Goal: Complete application form

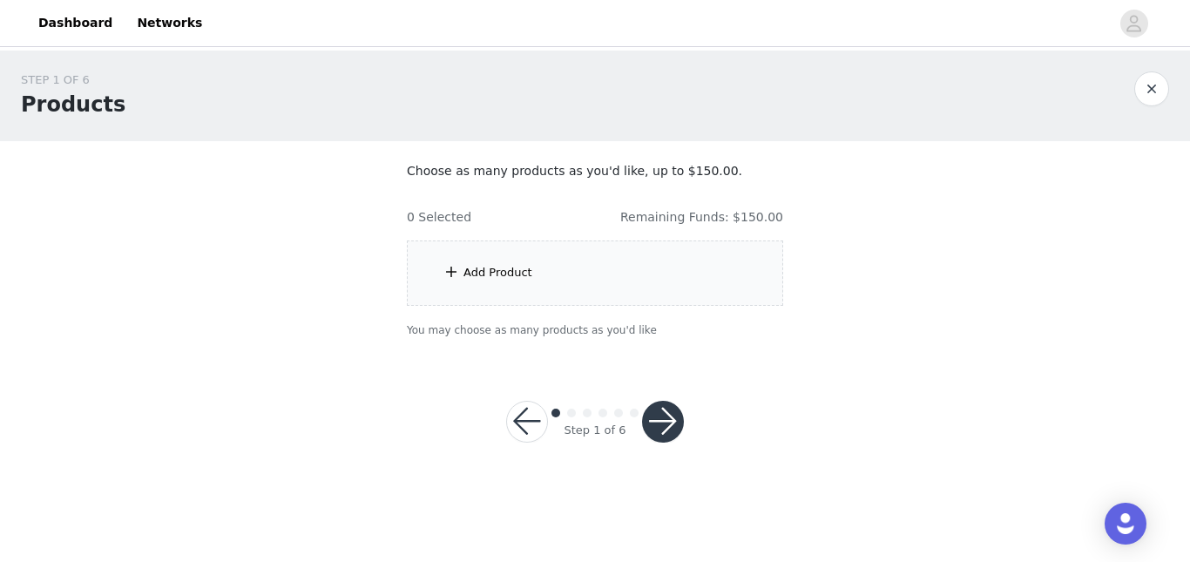
click at [644, 261] on div "Add Product" at bounding box center [595, 273] width 376 height 65
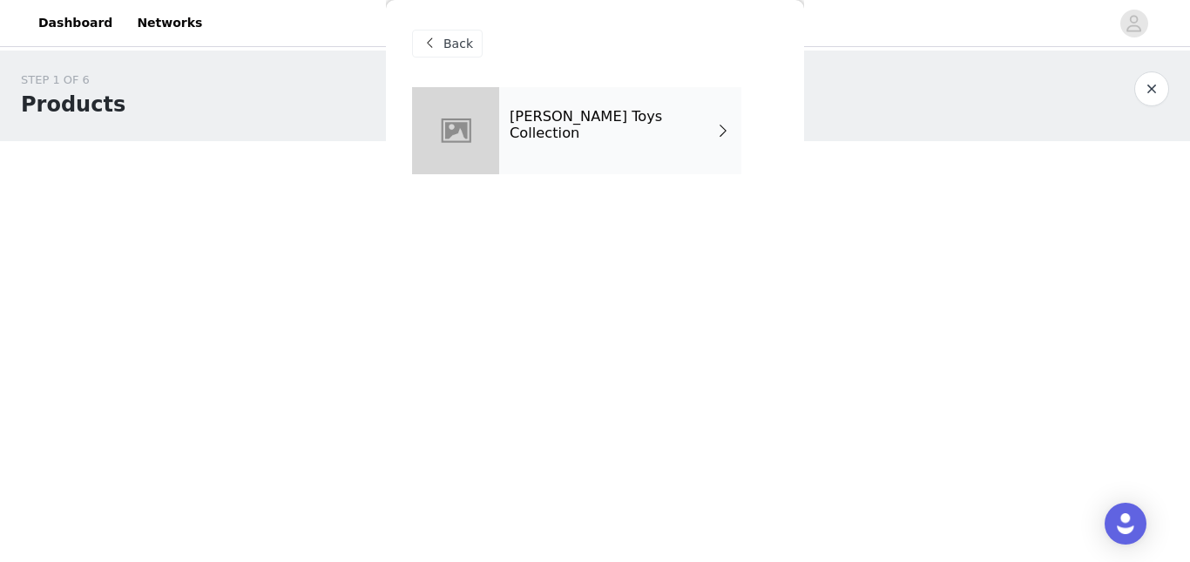
click at [640, 150] on div "[PERSON_NAME] Toys Collection" at bounding box center [620, 130] width 242 height 87
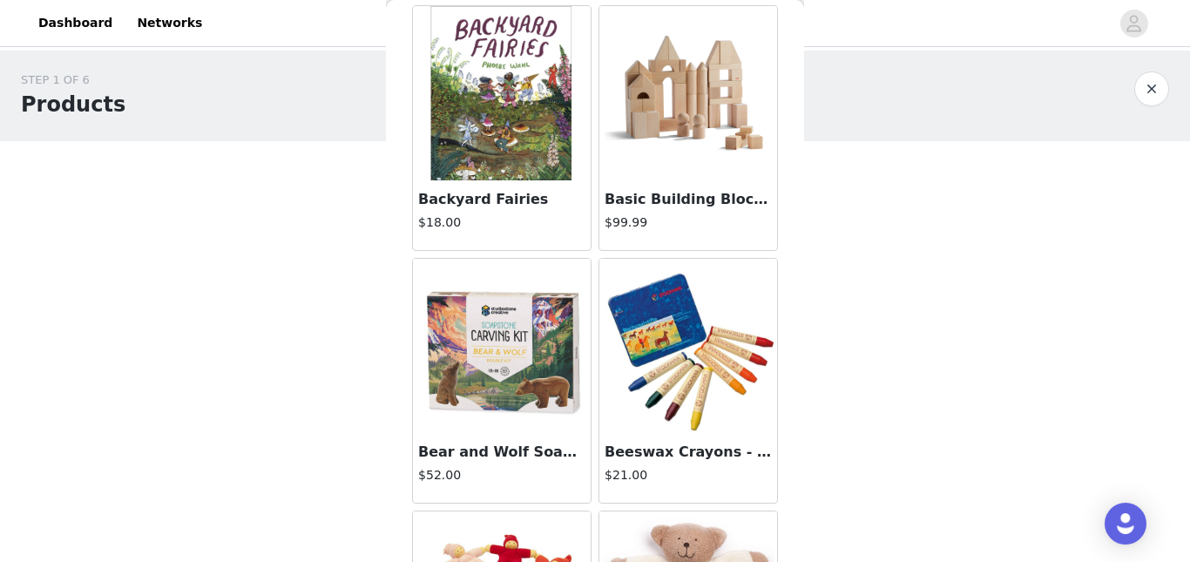
scroll to position [2090, 0]
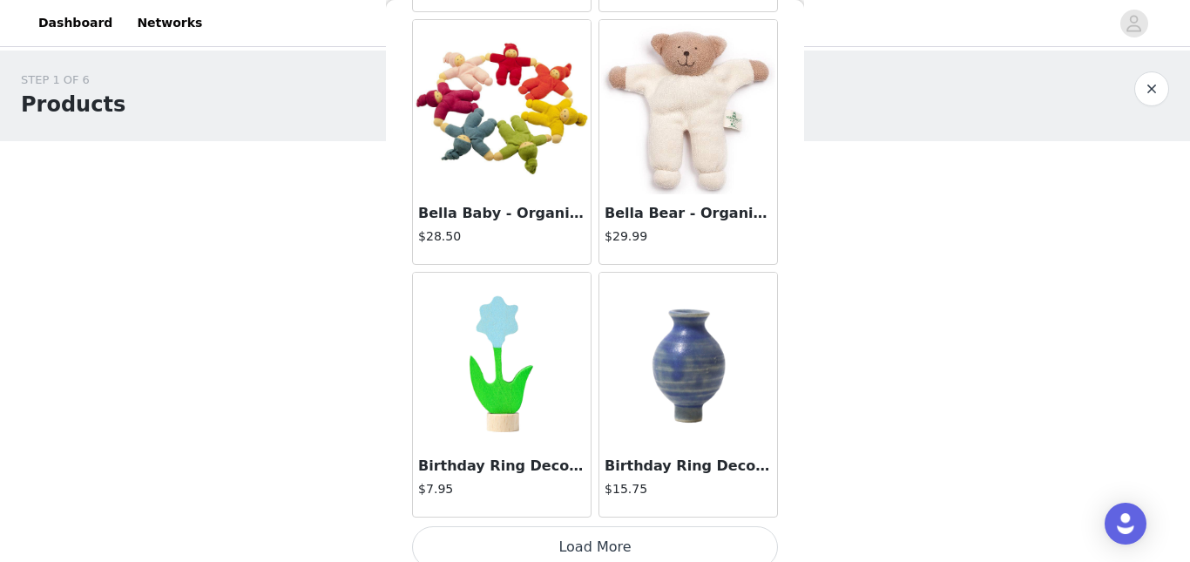
click at [709, 547] on button "Load More" at bounding box center [595, 547] width 366 height 42
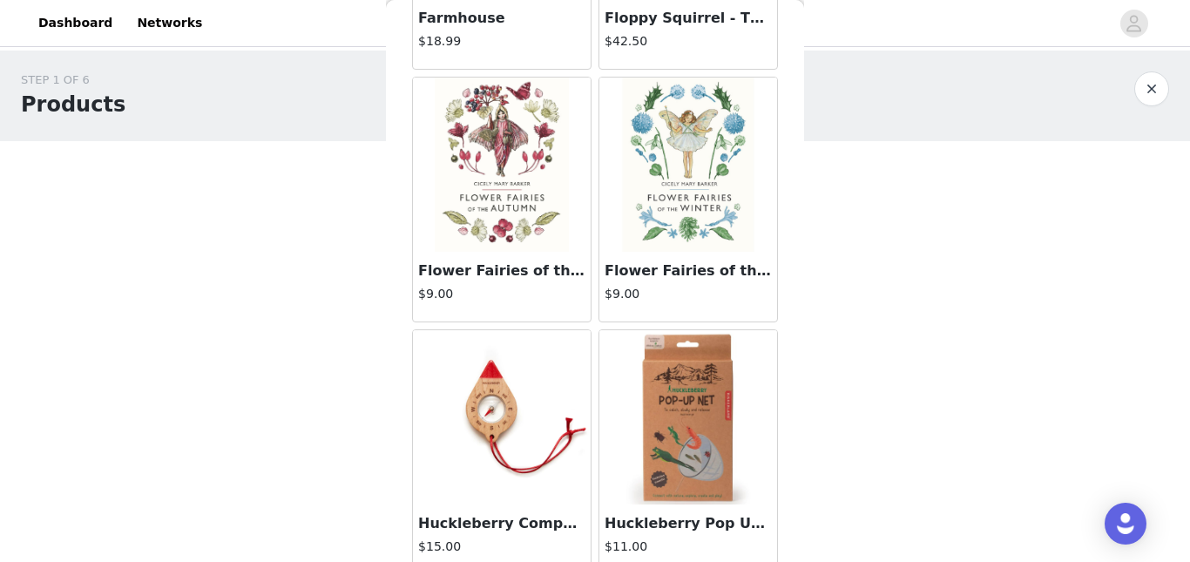
scroll to position [4632, 0]
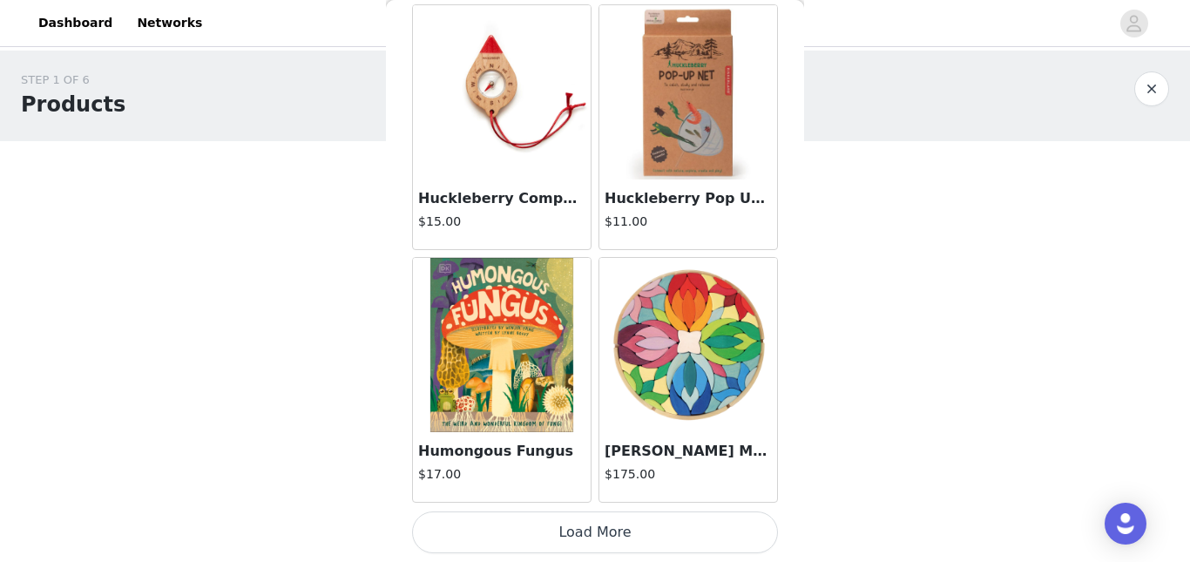
click at [707, 545] on button "Load More" at bounding box center [595, 533] width 366 height 42
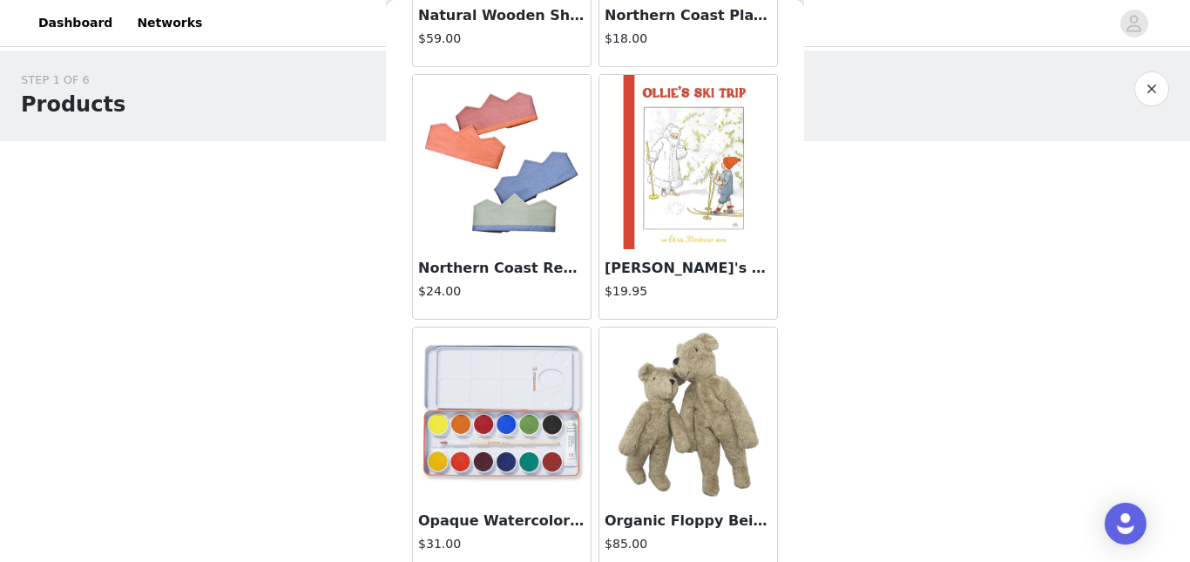
scroll to position [7159, 0]
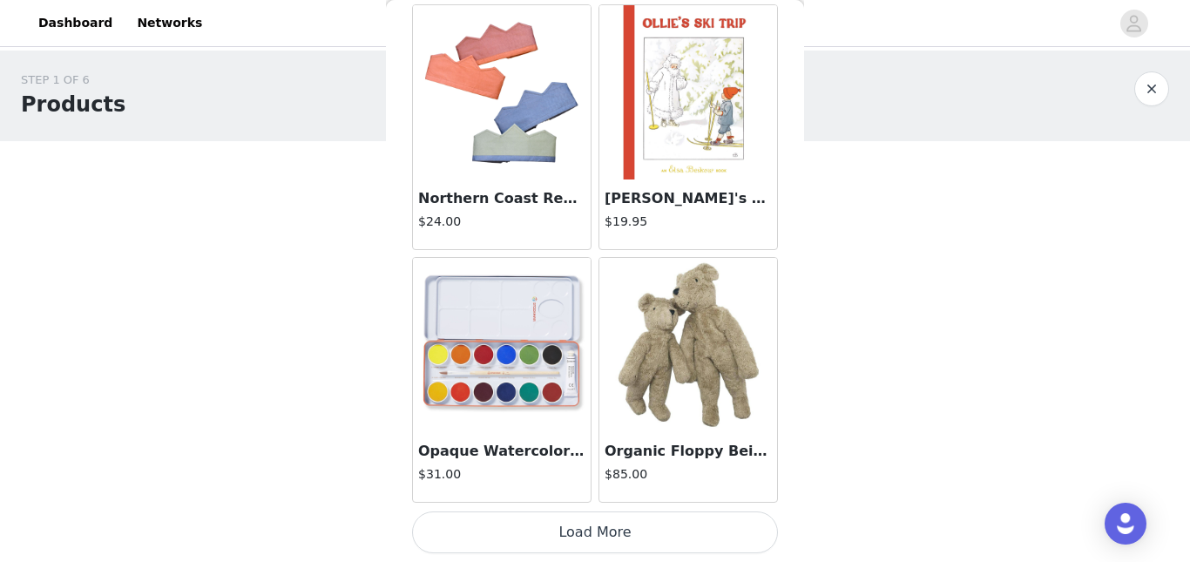
click at [668, 532] on button "Load More" at bounding box center [595, 533] width 366 height 42
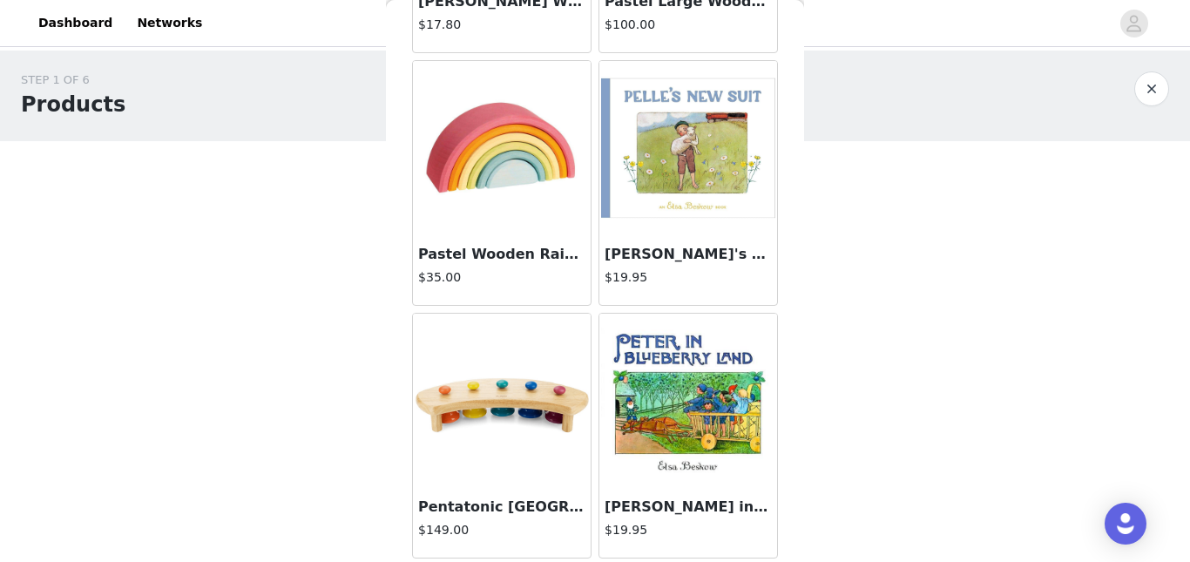
scroll to position [9617, 0]
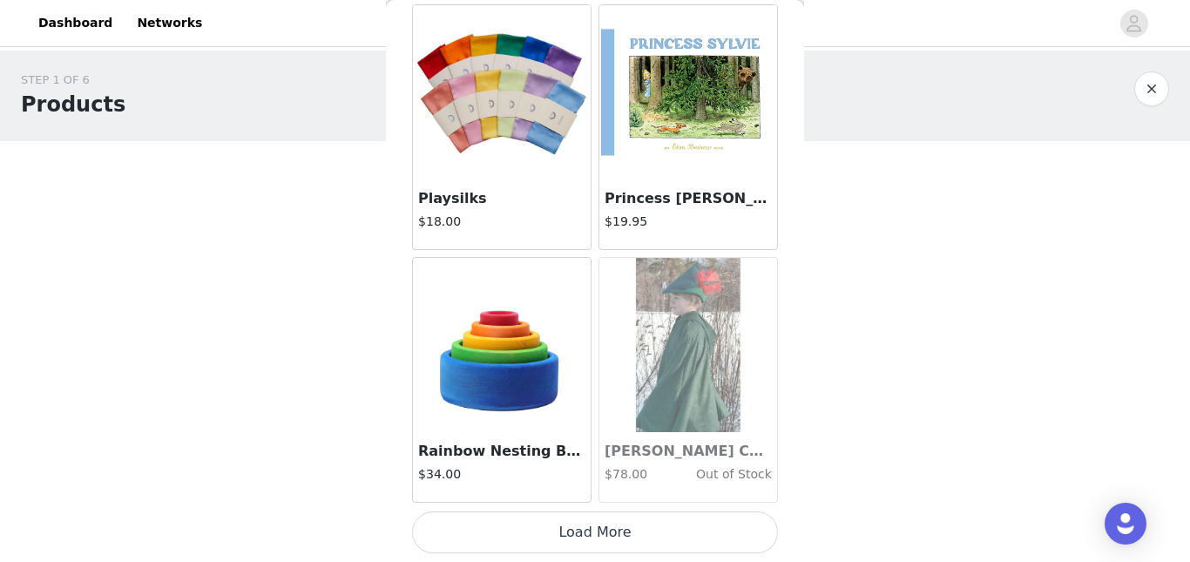
click at [754, 530] on button "Load More" at bounding box center [595, 533] width 366 height 42
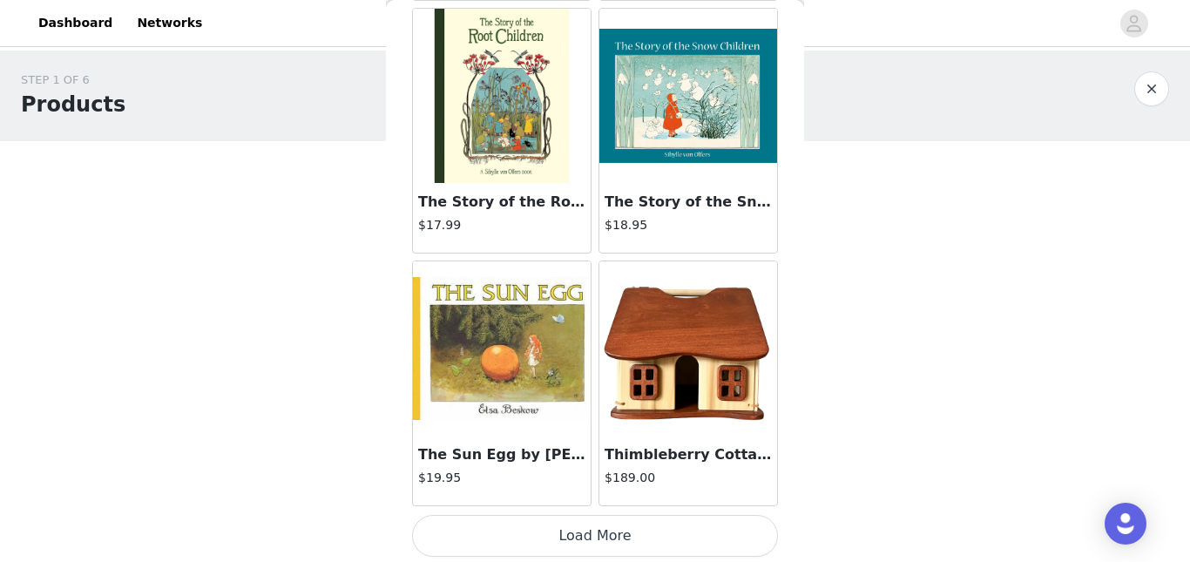
scroll to position [12214, 0]
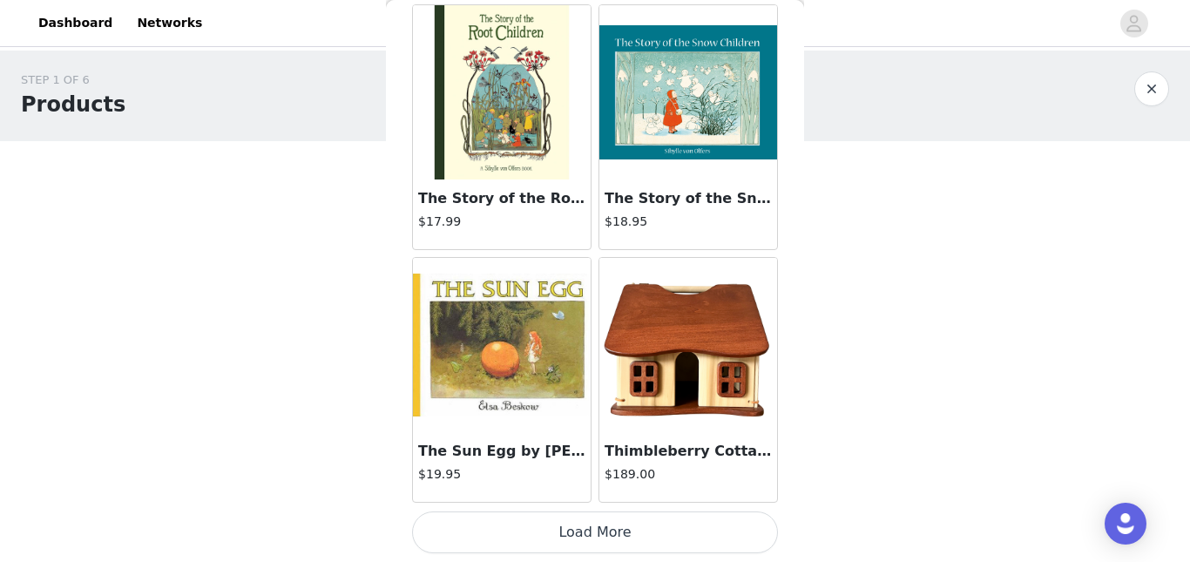
click at [716, 517] on button "Load More" at bounding box center [595, 533] width 366 height 42
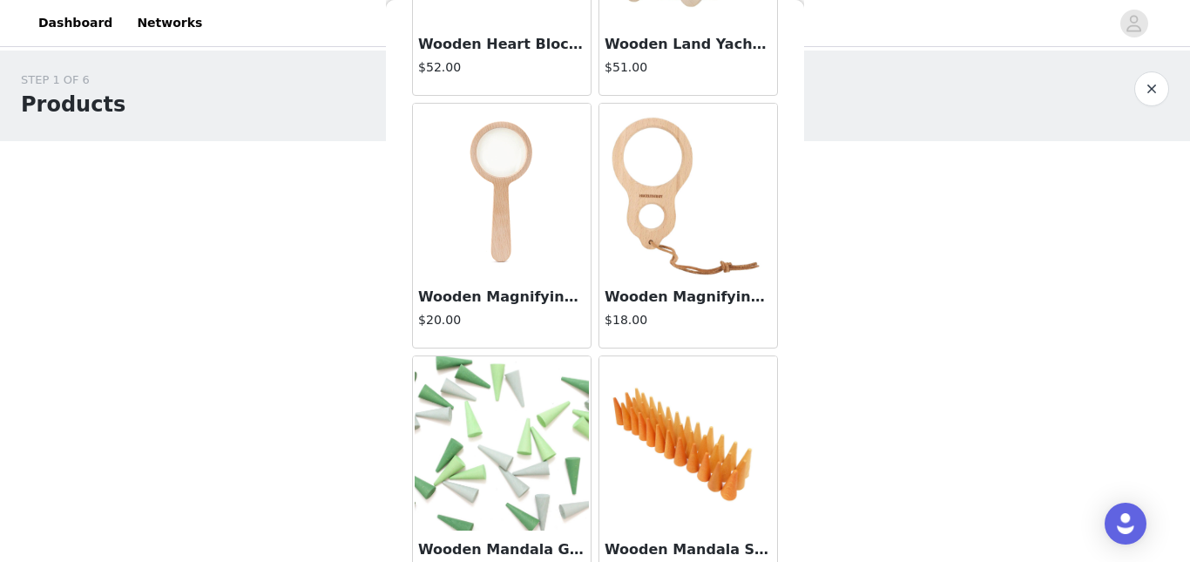
scroll to position [14741, 0]
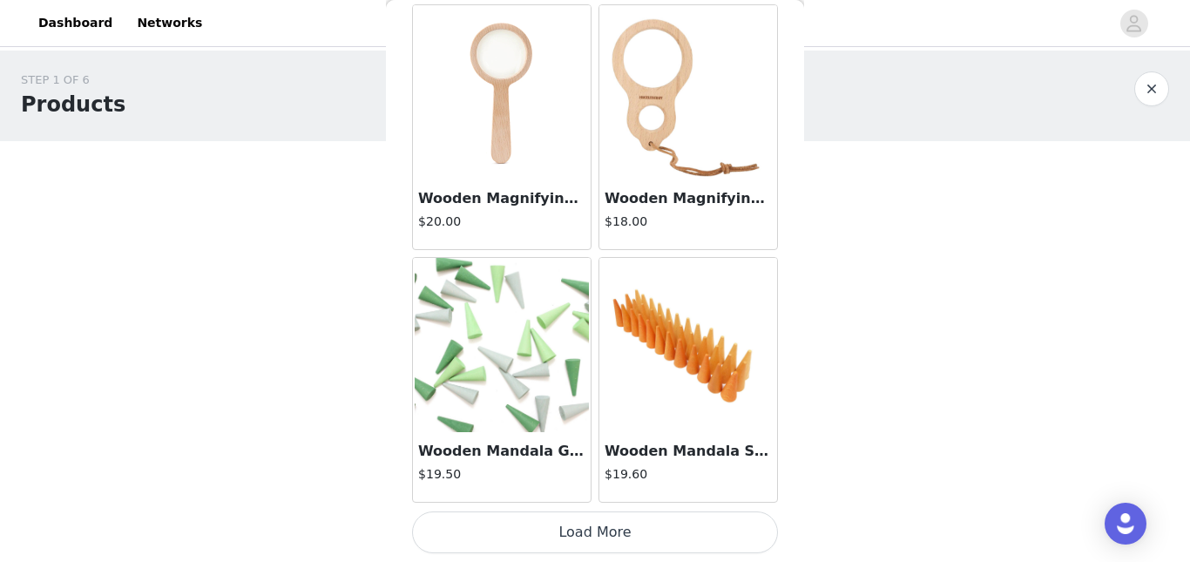
click at [728, 533] on button "Load More" at bounding box center [595, 533] width 366 height 42
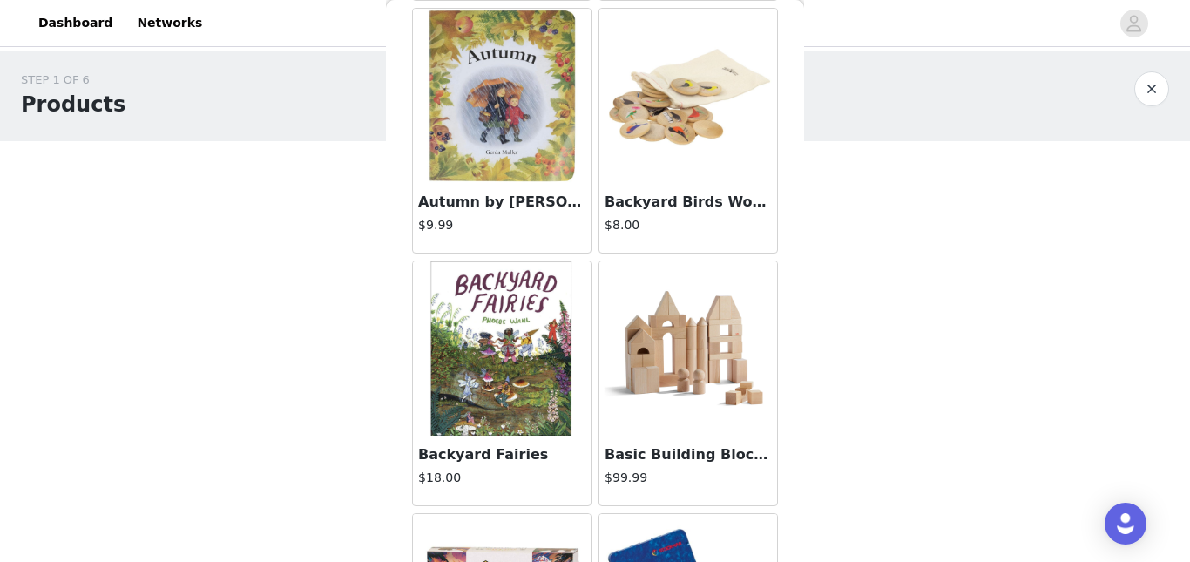
scroll to position [1372, 0]
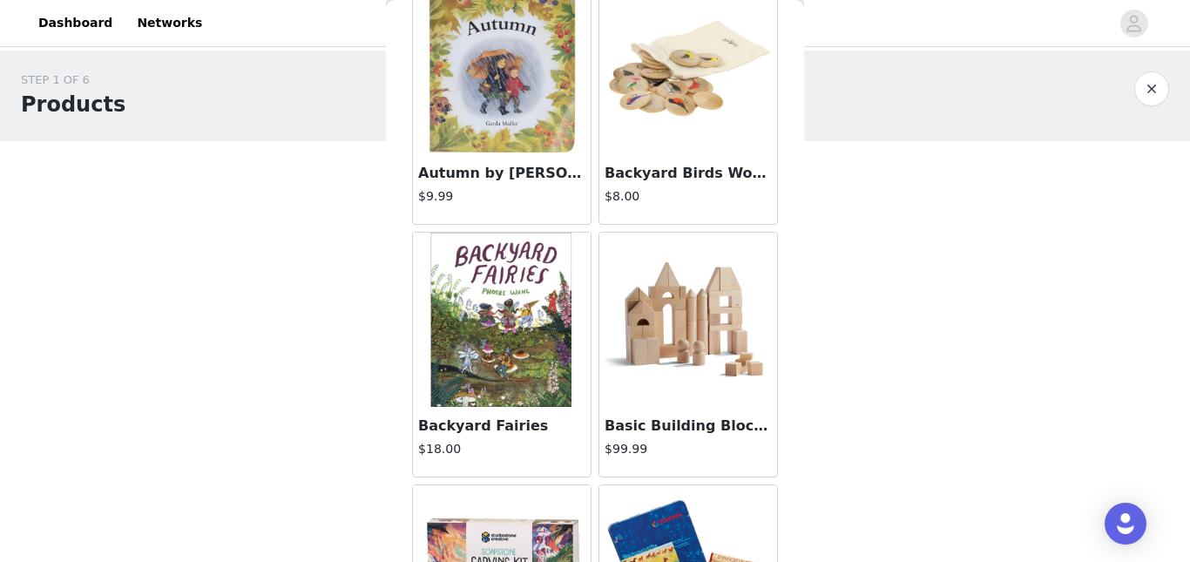
click at [523, 383] on img at bounding box center [502, 320] width 174 height 174
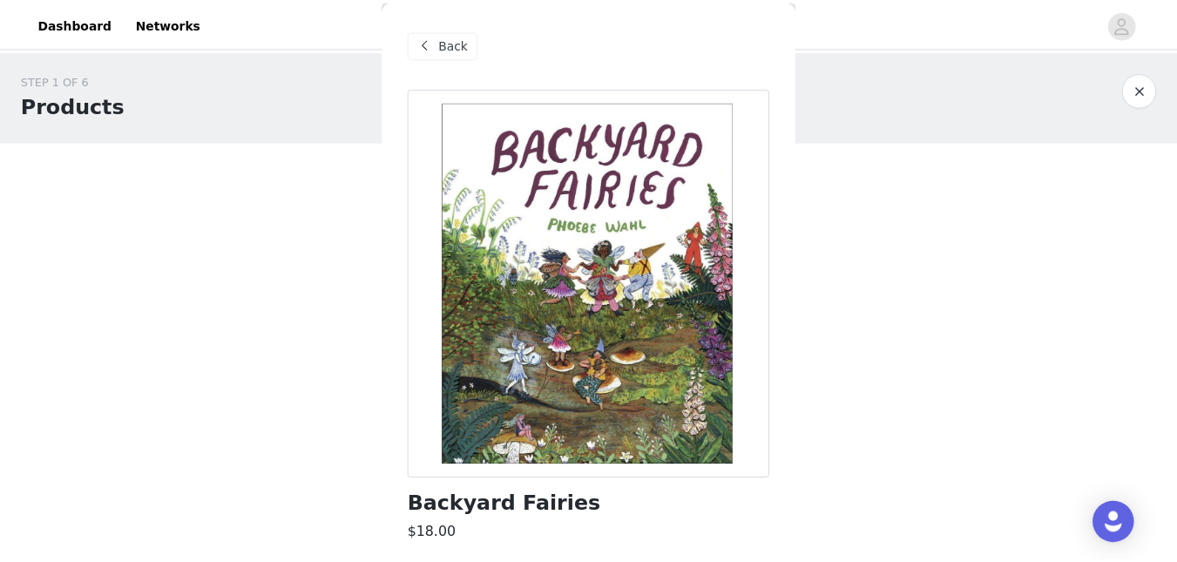
scroll to position [234, 0]
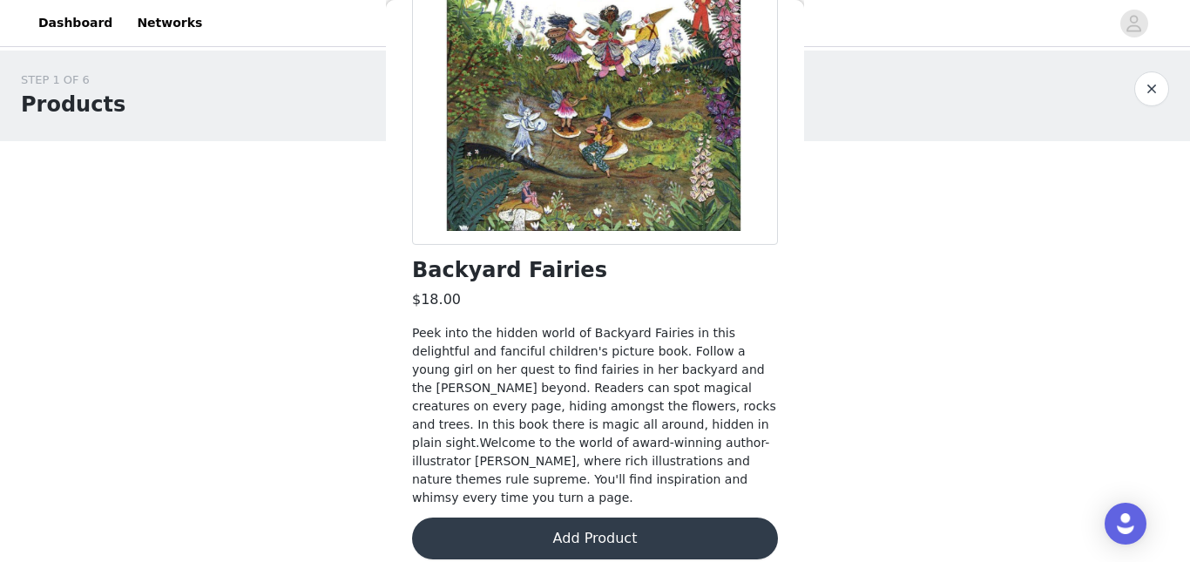
click at [690, 529] on button "Add Product" at bounding box center [595, 539] width 366 height 42
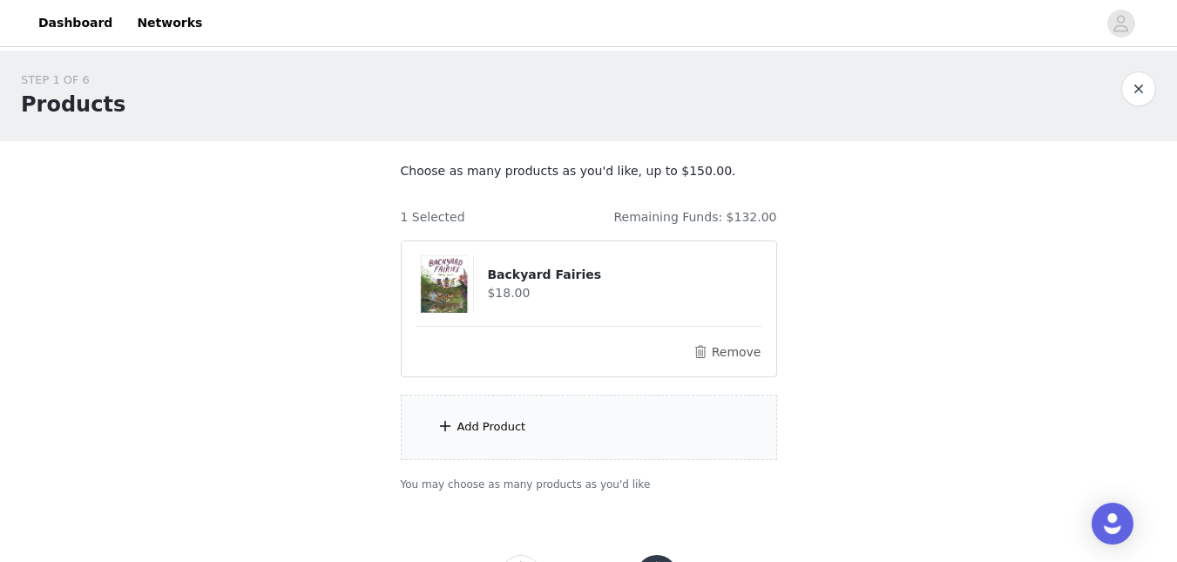
click at [595, 410] on div "Add Product" at bounding box center [589, 427] width 376 height 65
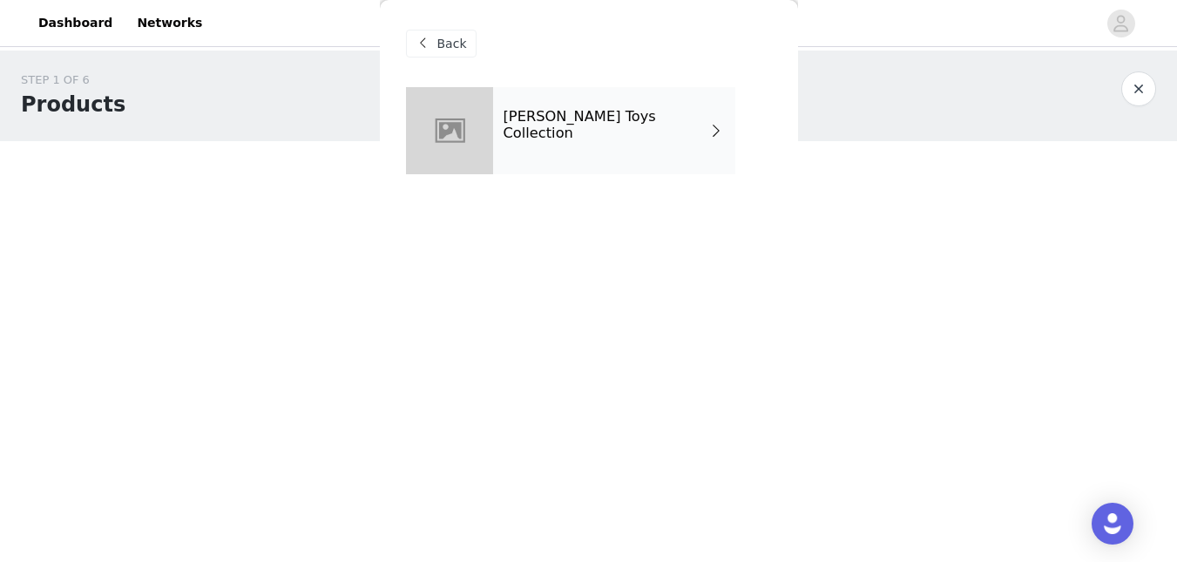
click at [538, 126] on h4 "[PERSON_NAME] Toys Collection" at bounding box center [607, 125] width 206 height 32
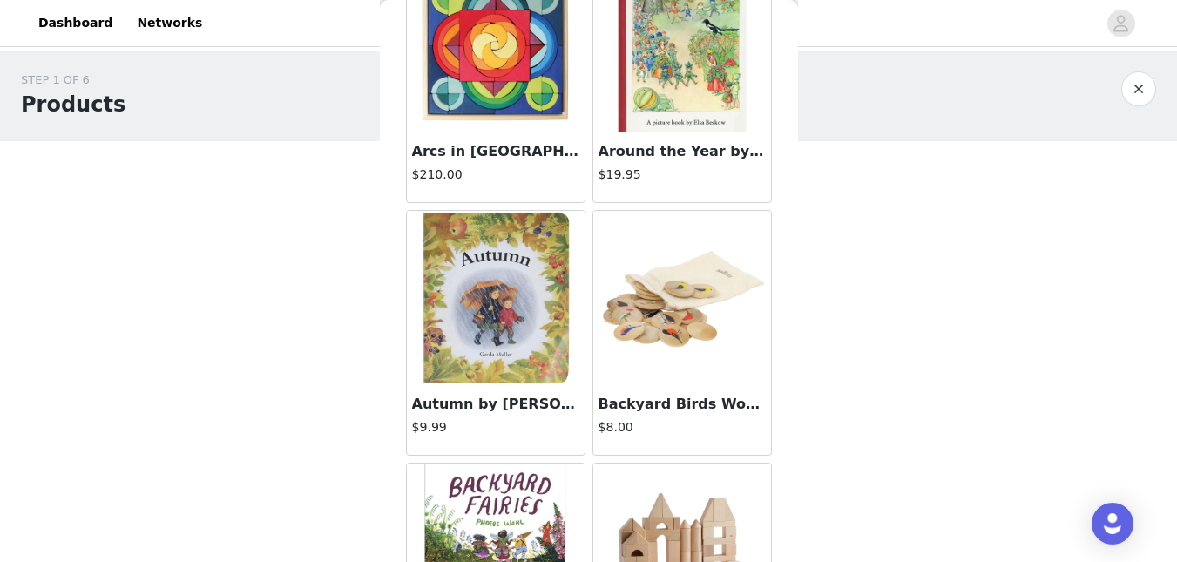
scroll to position [1145, 0]
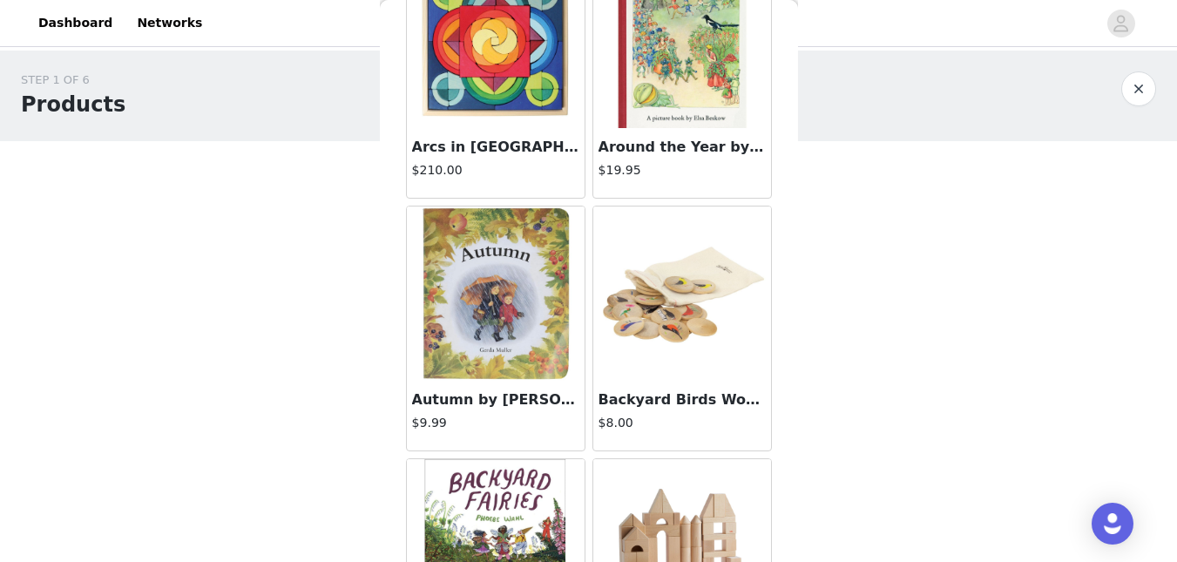
click at [520, 331] on img at bounding box center [496, 294] width 174 height 174
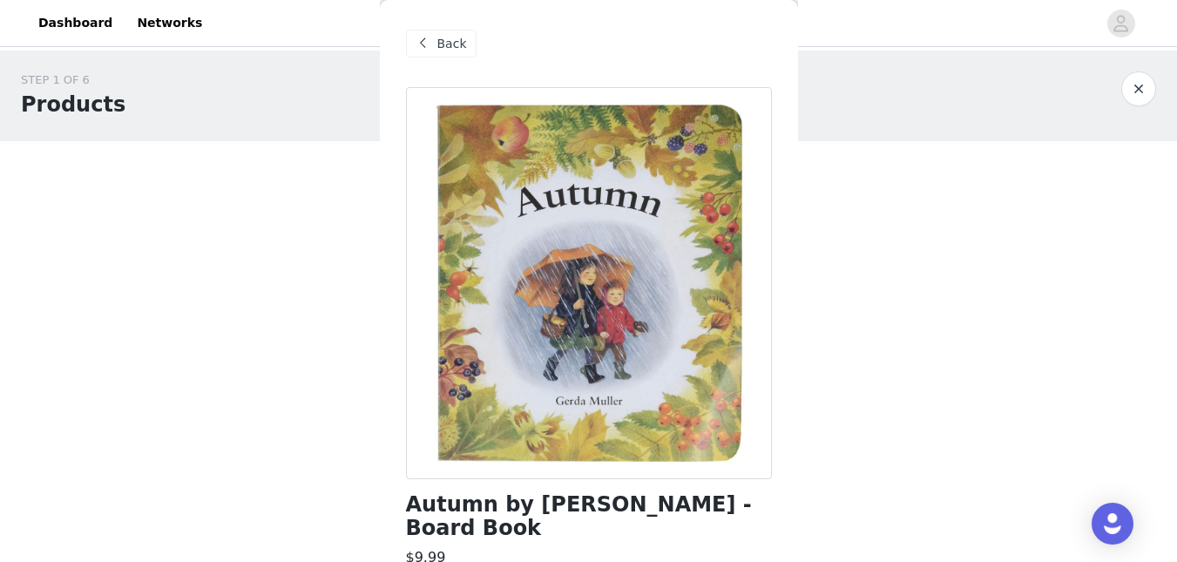
scroll to position [349, 0]
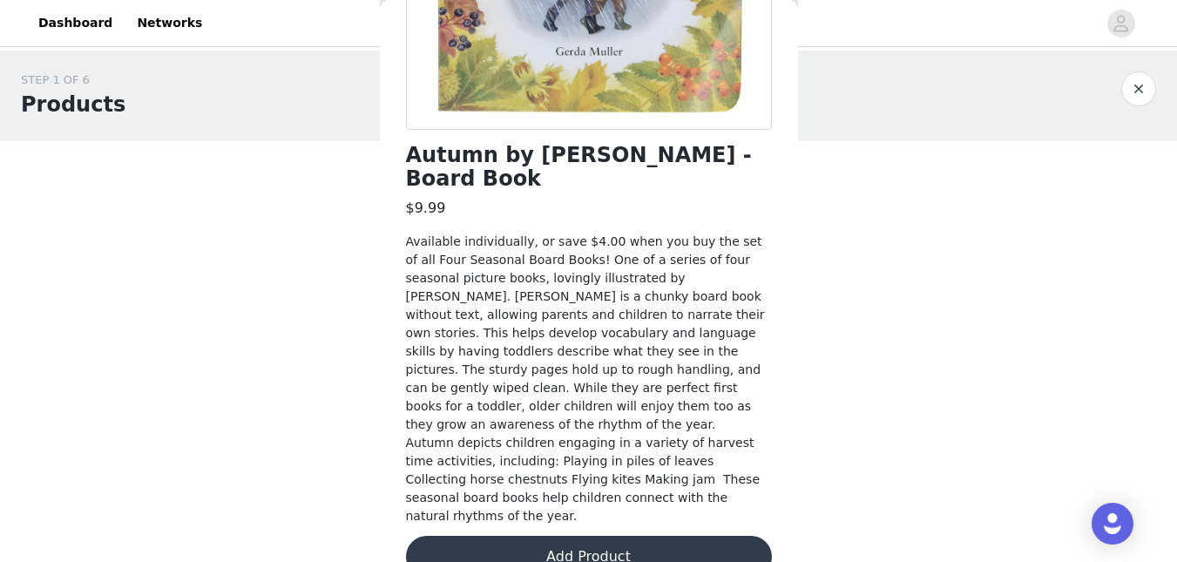
click at [676, 536] on button "Add Product" at bounding box center [589, 557] width 366 height 42
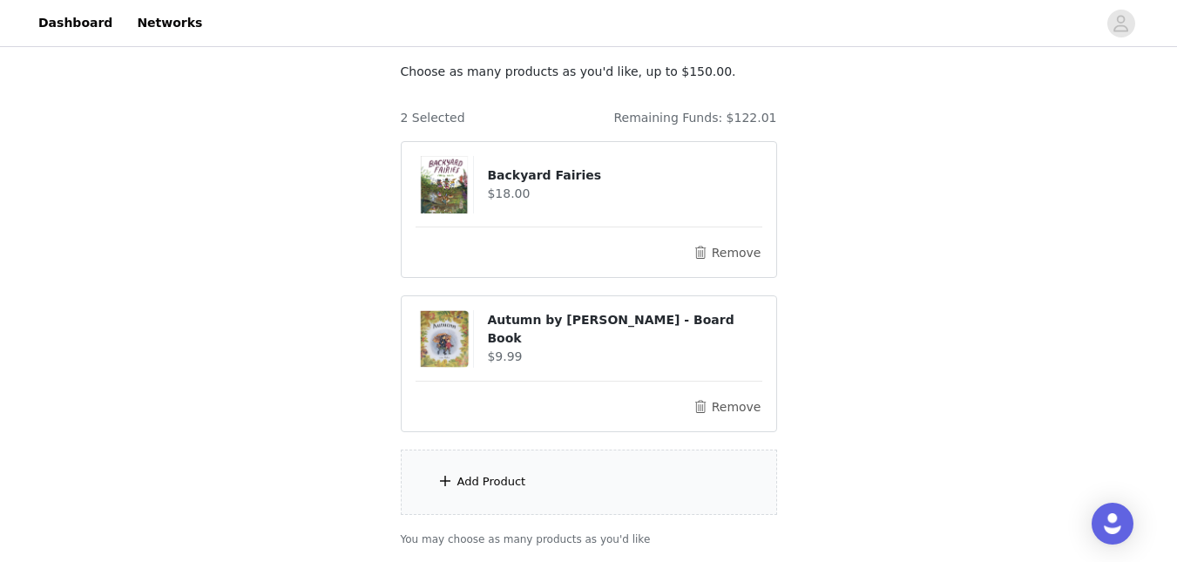
scroll to position [111, 0]
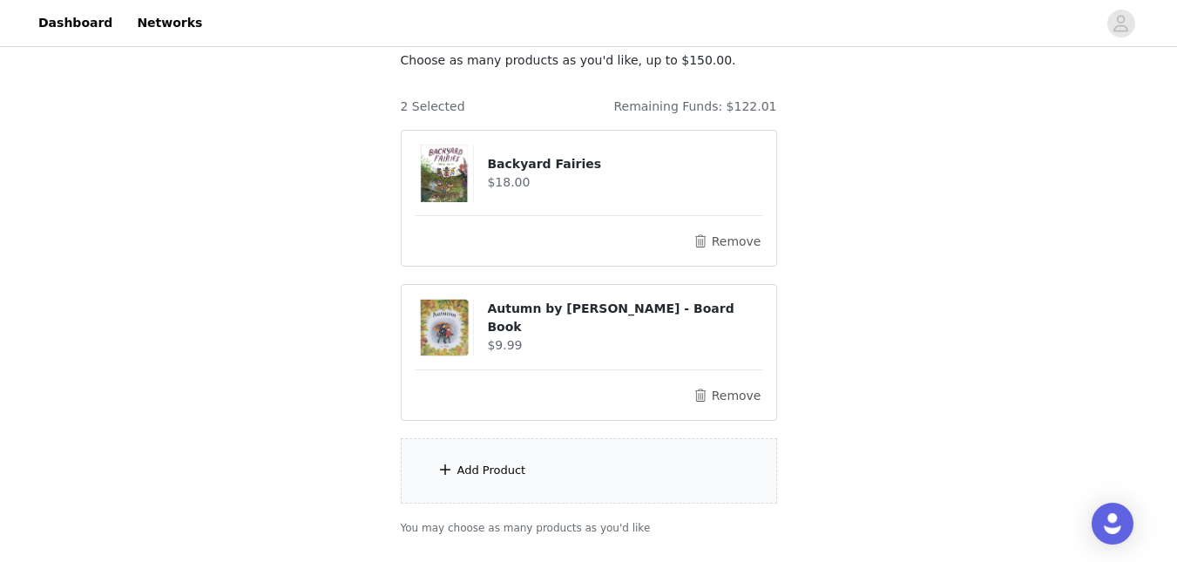
click at [581, 485] on div "Add Product" at bounding box center [589, 470] width 376 height 65
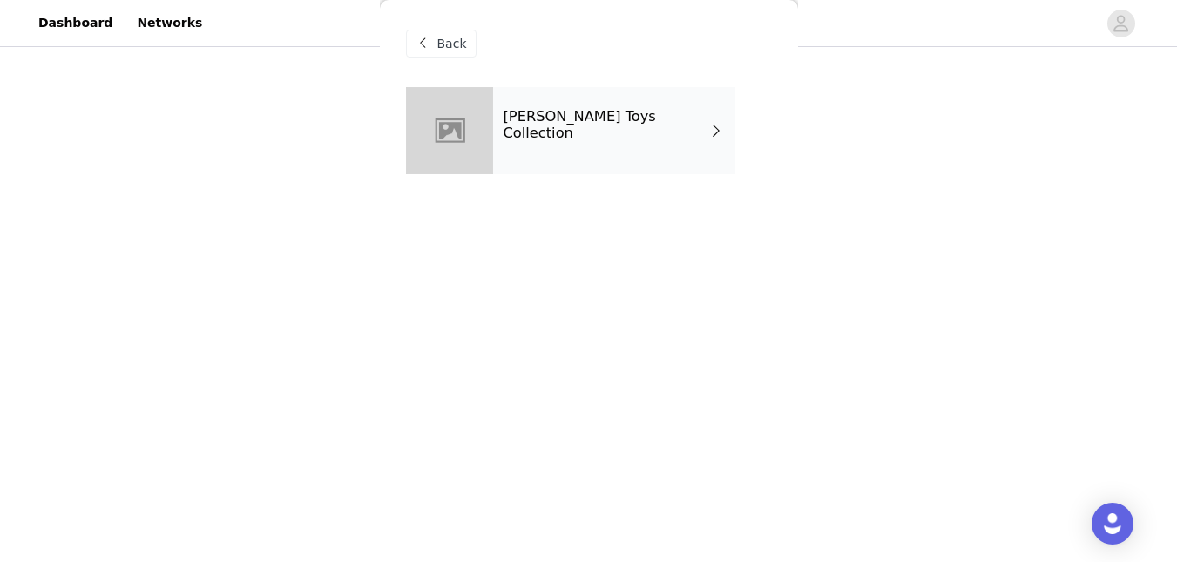
click at [598, 153] on div "[PERSON_NAME] Toys Collection" at bounding box center [614, 130] width 242 height 87
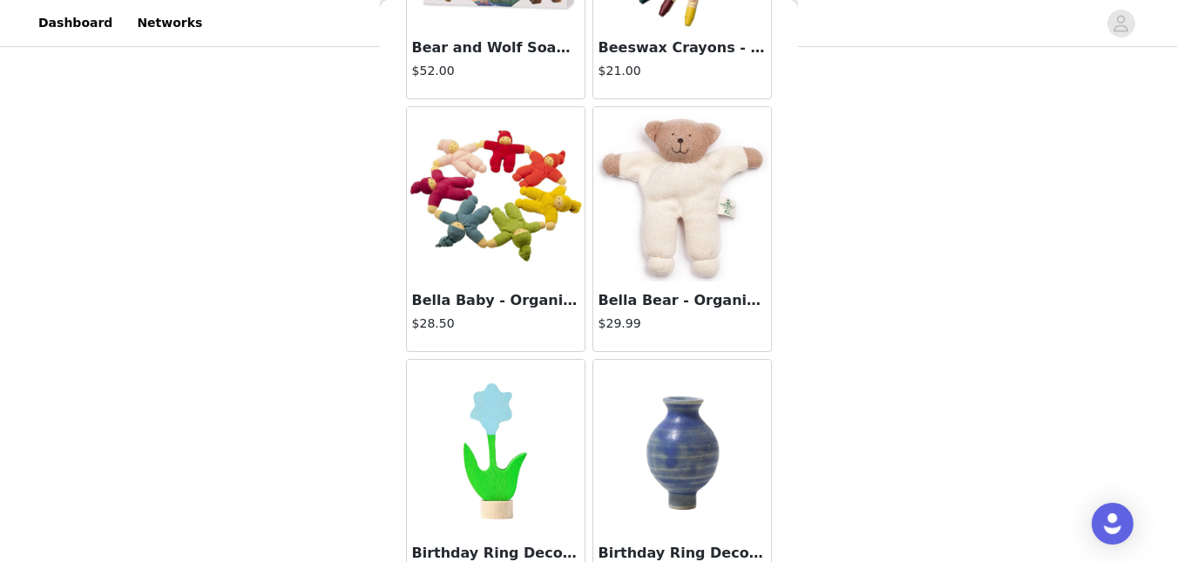
scroll to position [2105, 0]
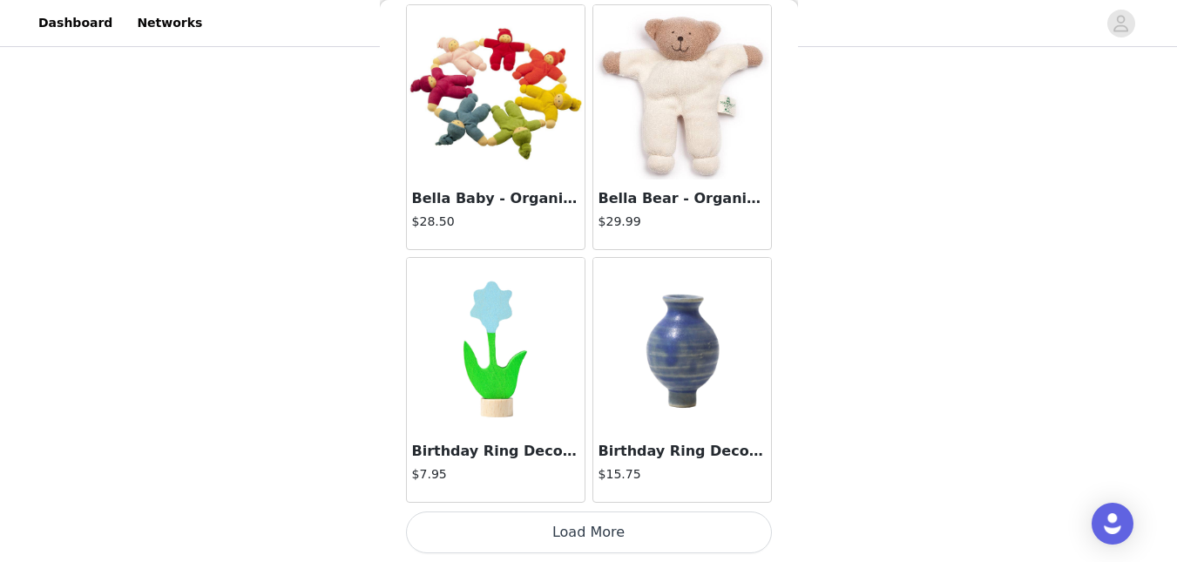
click at [720, 521] on button "Load More" at bounding box center [589, 533] width 366 height 42
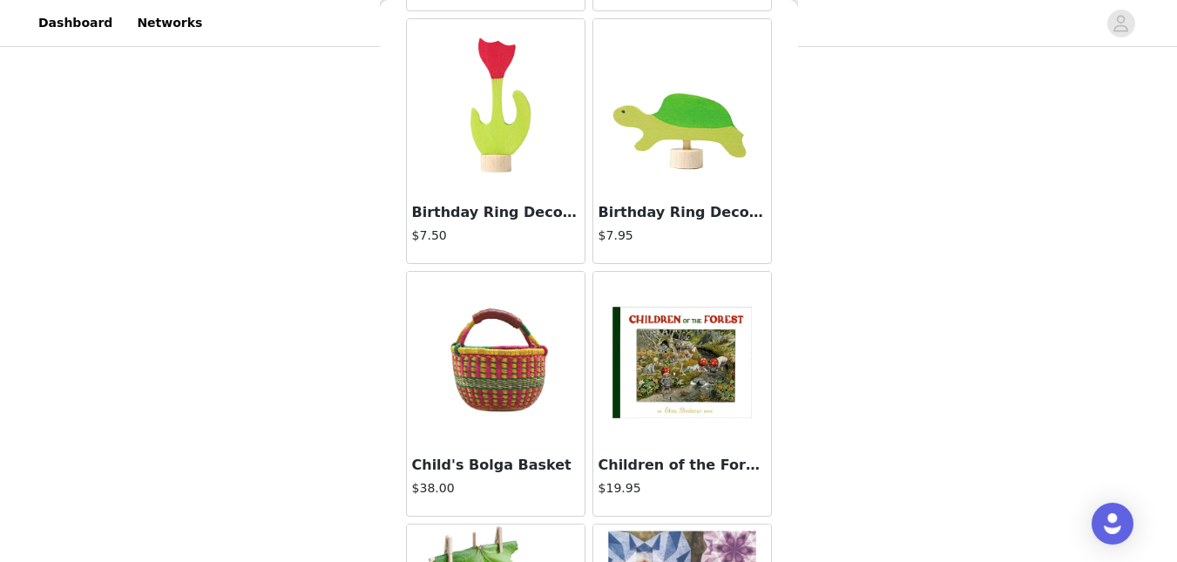
scroll to position [3088, 0]
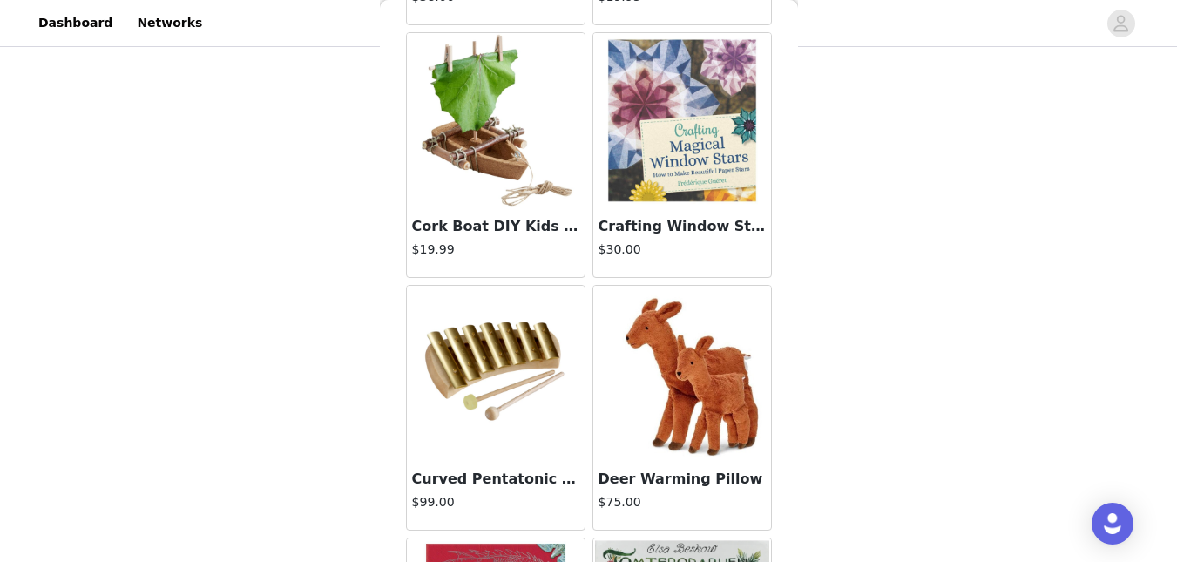
click at [829, 478] on div "STEP 1 OF 6 Products Choose as many products as you'd like, up to $150.00. 2 Se…" at bounding box center [588, 248] width 1177 height 617
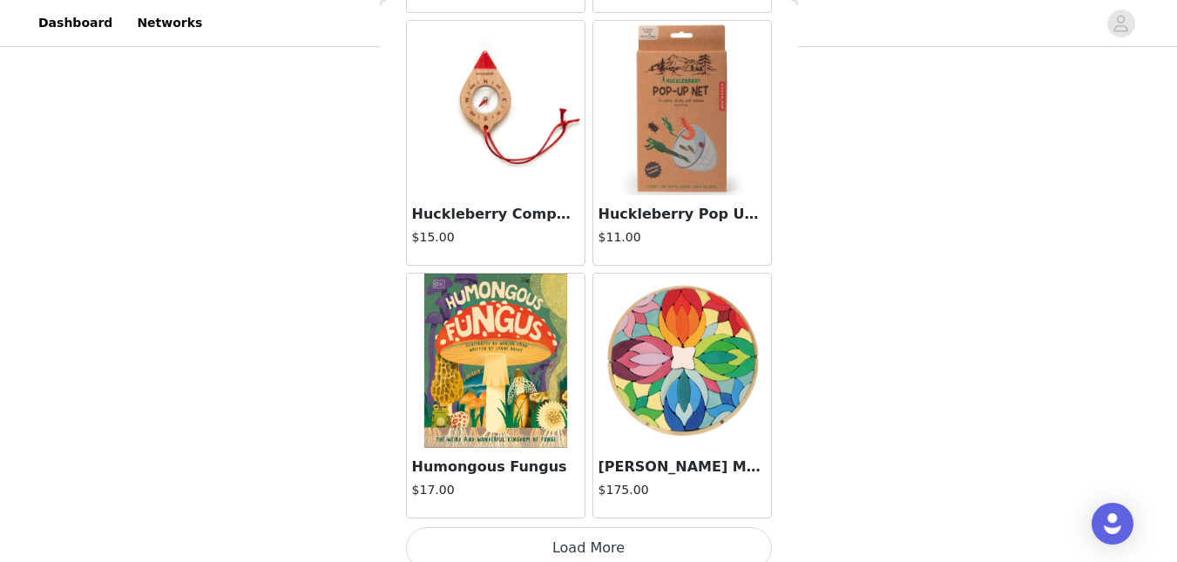
scroll to position [4632, 0]
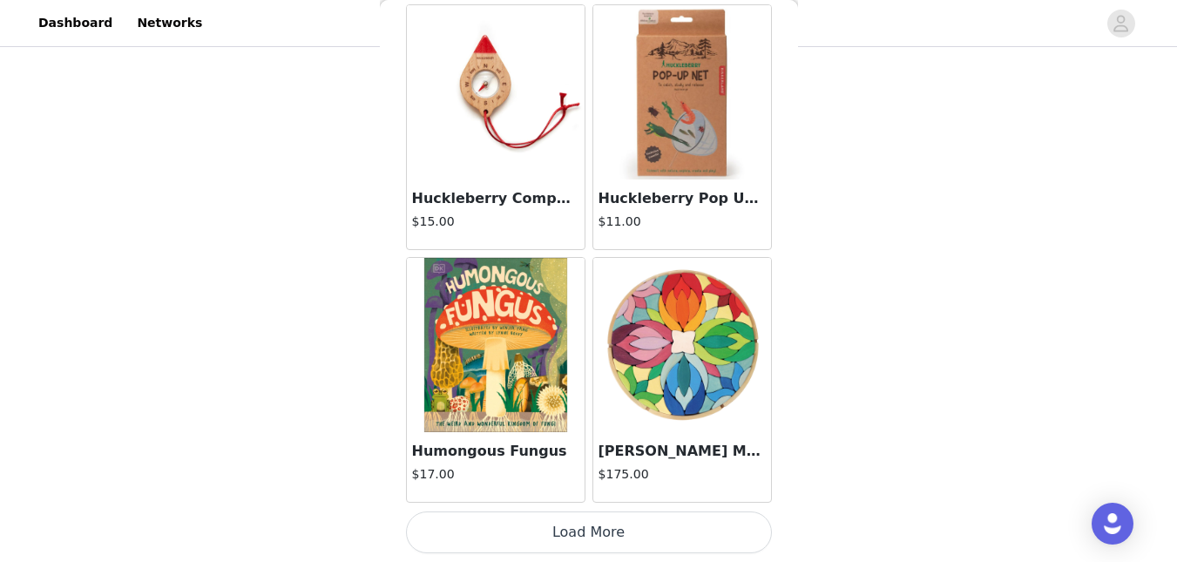
click at [713, 526] on button "Load More" at bounding box center [589, 533] width 366 height 42
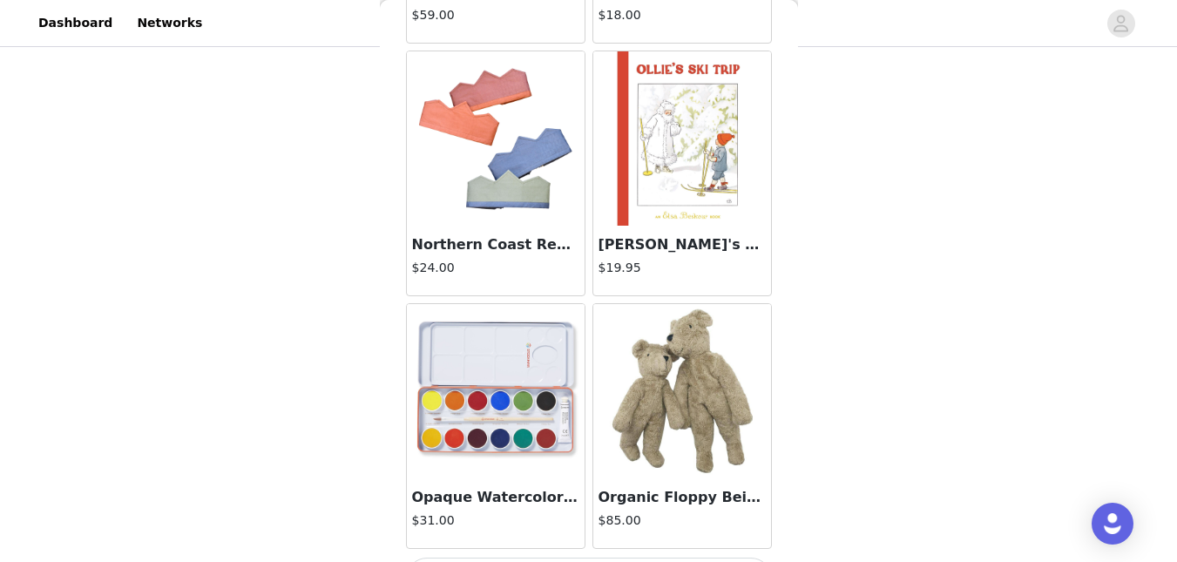
scroll to position [7159, 0]
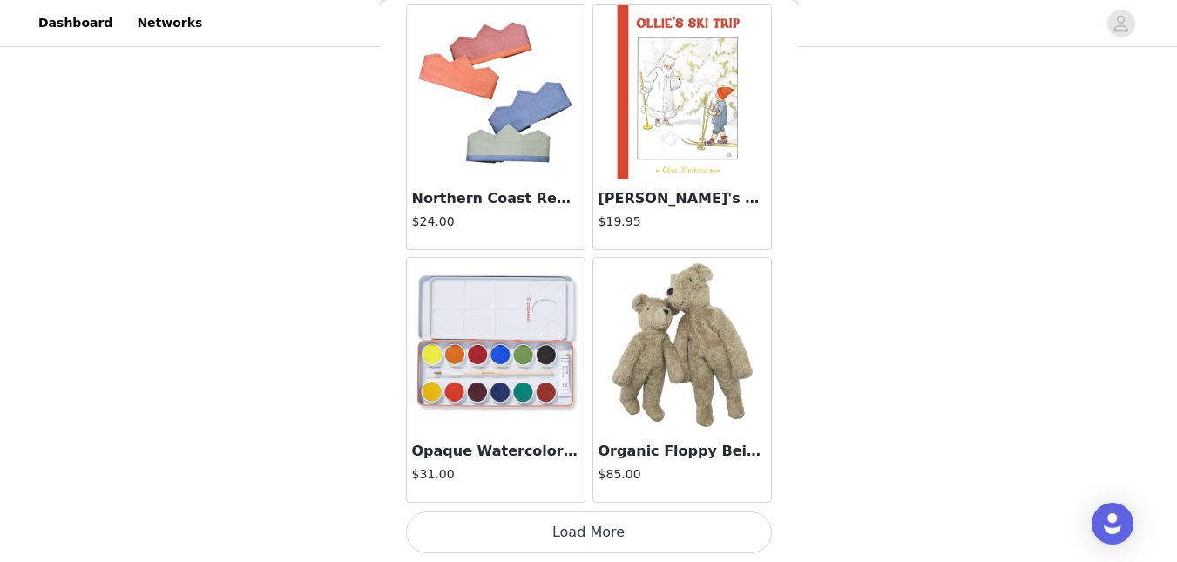
click at [730, 530] on button "Load More" at bounding box center [589, 533] width 366 height 42
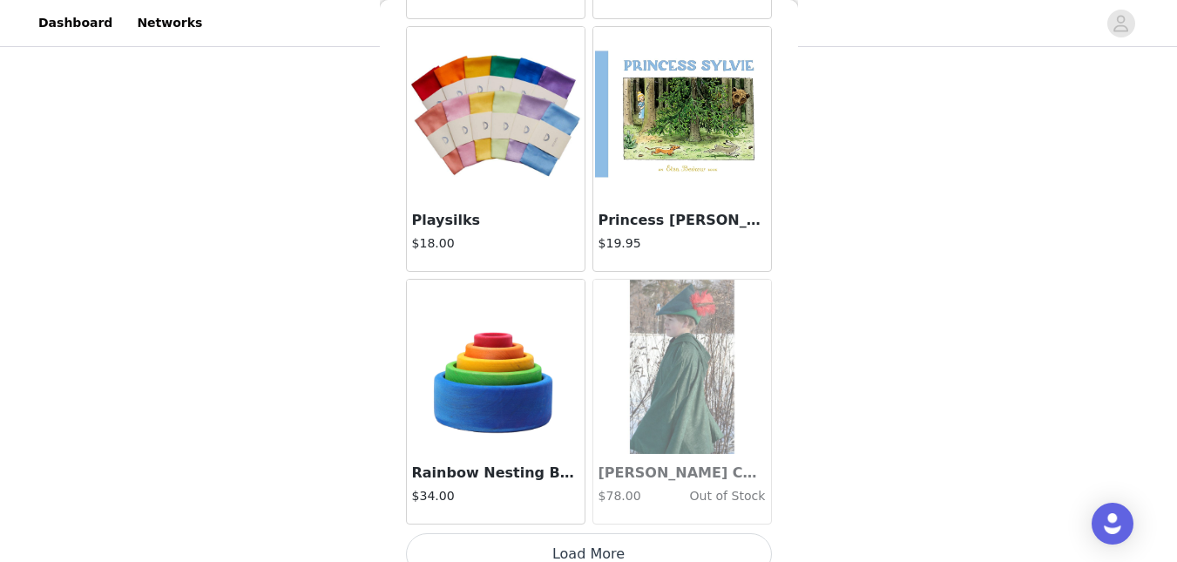
scroll to position [9686, 0]
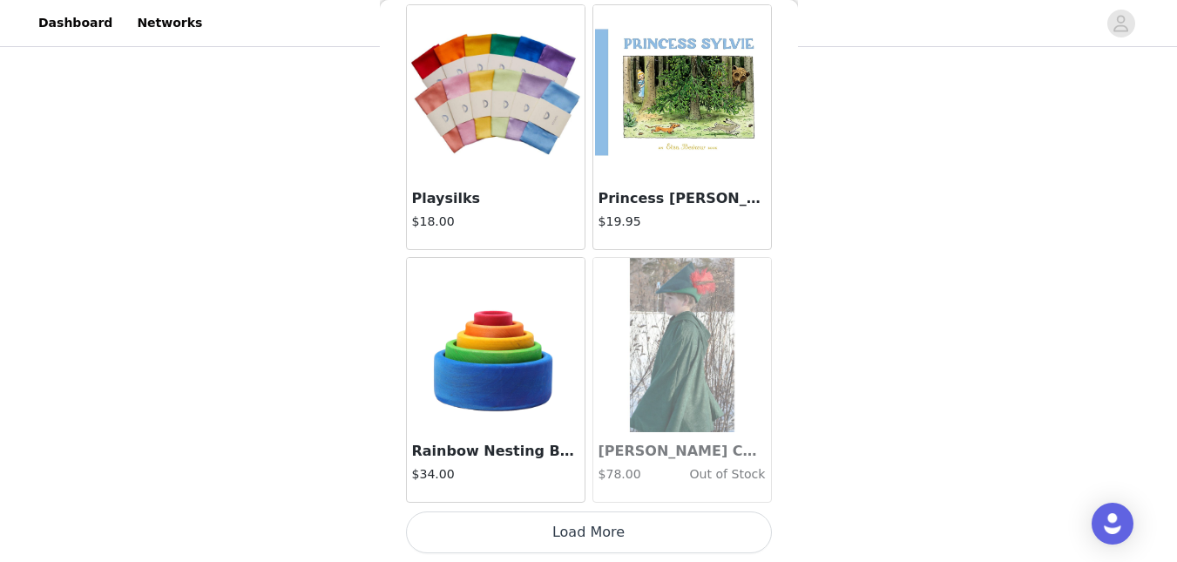
click at [724, 531] on button "Load More" at bounding box center [589, 533] width 366 height 42
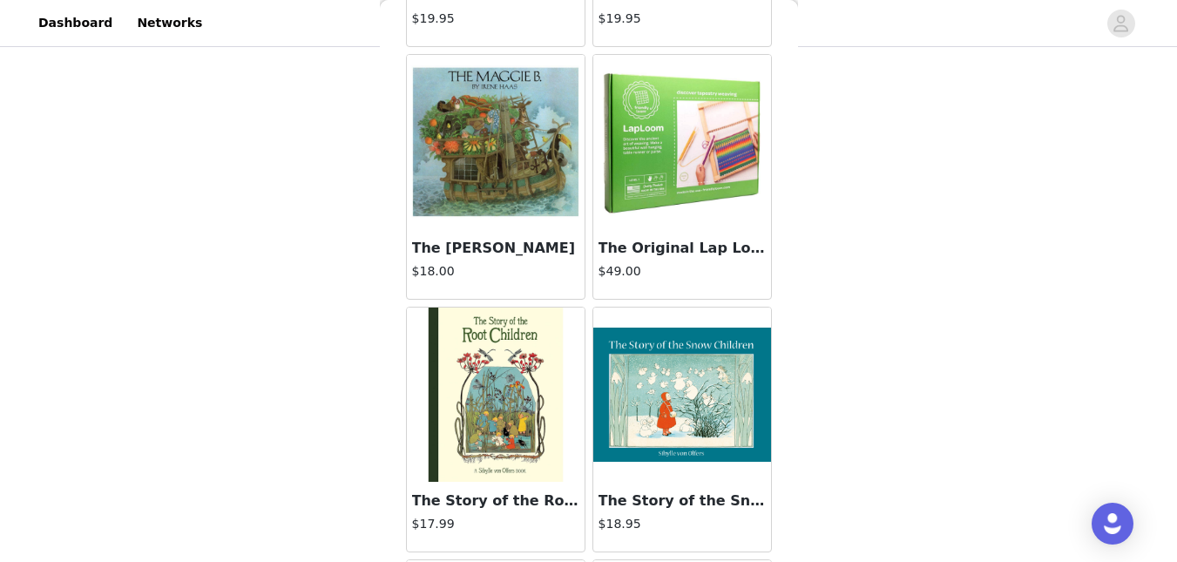
scroll to position [12214, 0]
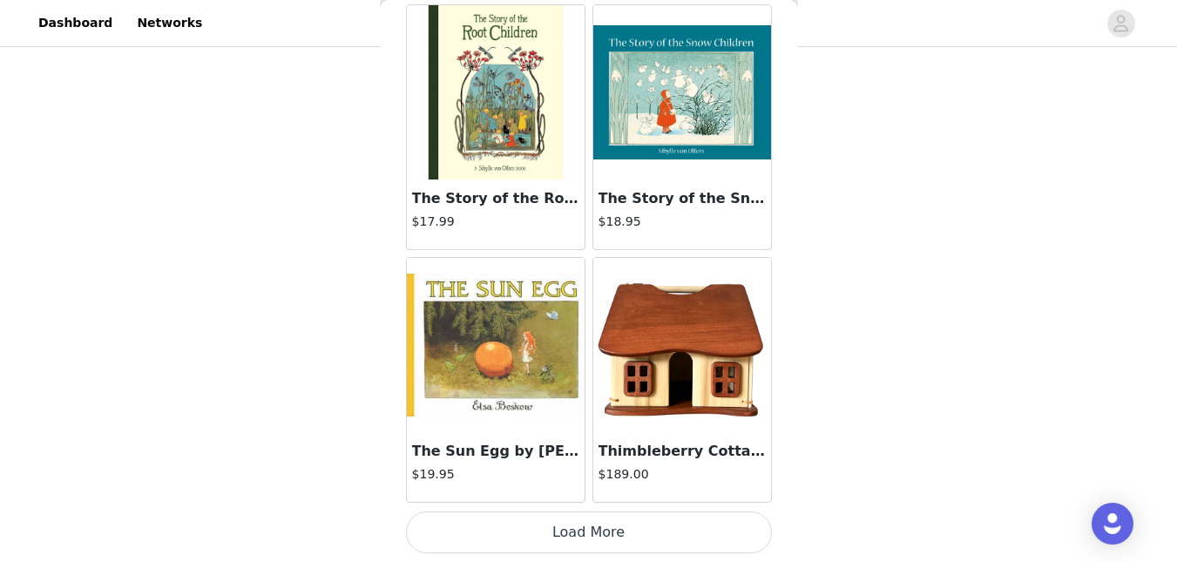
click at [722, 548] on button "Load More" at bounding box center [589, 533] width 366 height 42
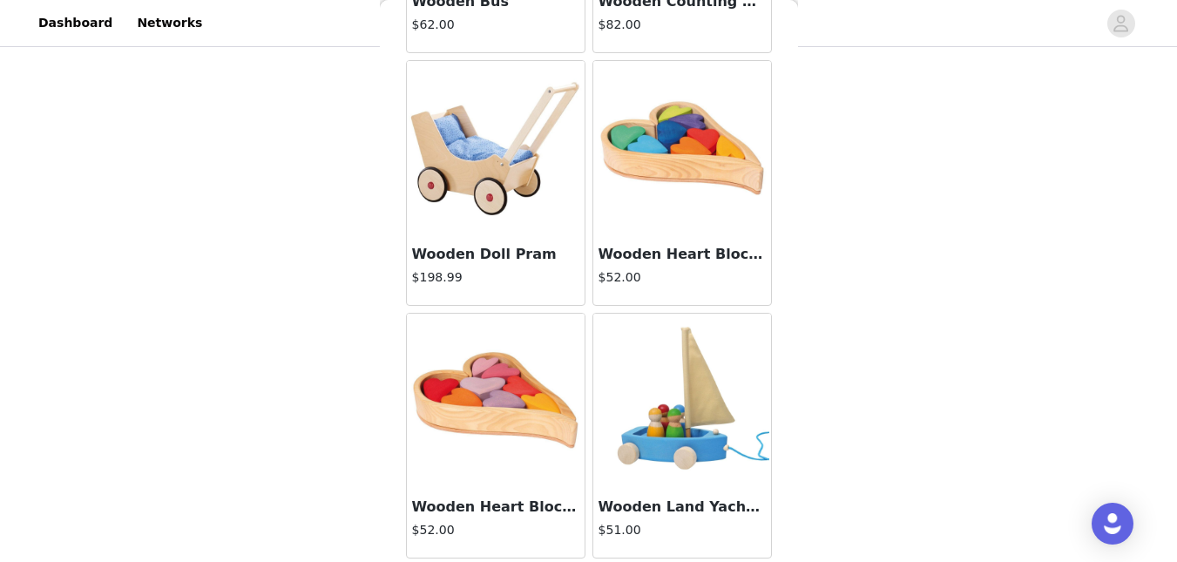
scroll to position [14741, 0]
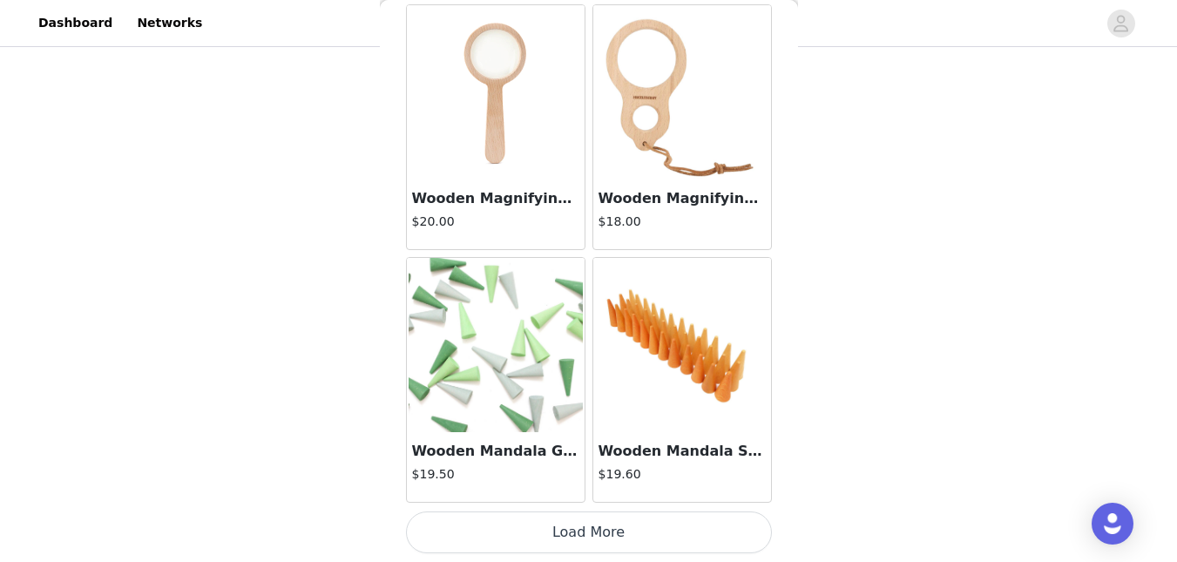
click at [729, 548] on button "Load More" at bounding box center [589, 533] width 366 height 42
click at [798, 532] on div "STEP 1 OF 6 Products Choose as many products as you'd like, up to $150.00. 2 Se…" at bounding box center [588, 191] width 1177 height 742
drag, startPoint x: 798, startPoint y: 532, endPoint x: 790, endPoint y: 516, distance: 17.5
click at [790, 516] on div "STEP 1 OF 6 Products Choose as many products as you'd like, up to $150.00. 2 Se…" at bounding box center [588, 191] width 1177 height 742
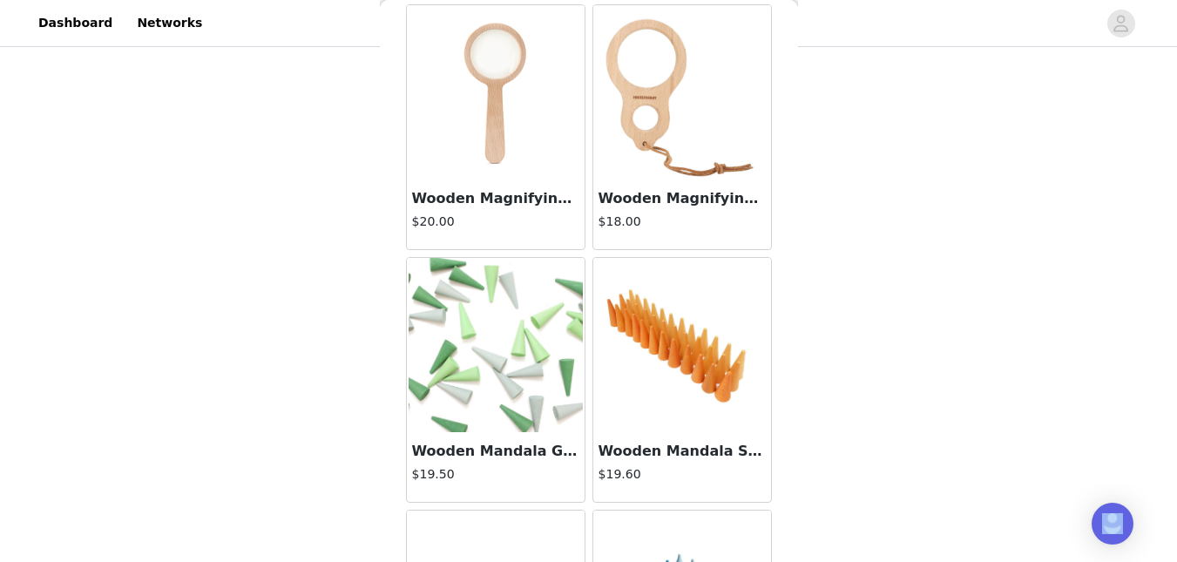
scroll to position [15232, 0]
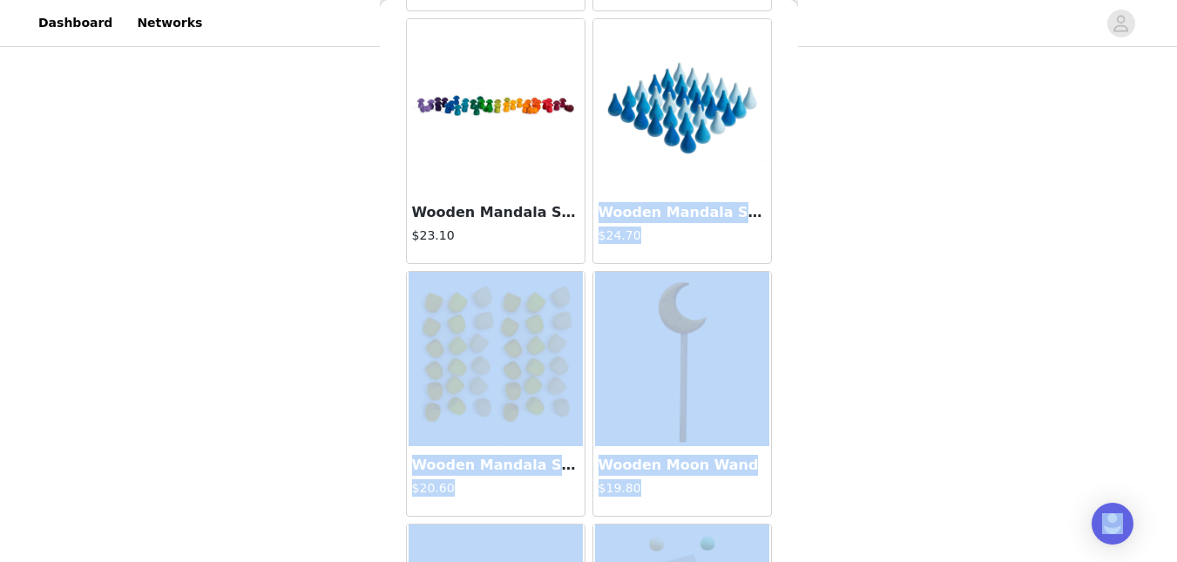
click at [770, 491] on div "Back 12 Pastel Wooden Peg Dolls $50.00 12 Rainbow Nins - Wooden Peg People $53.…" at bounding box center [589, 281] width 418 height 562
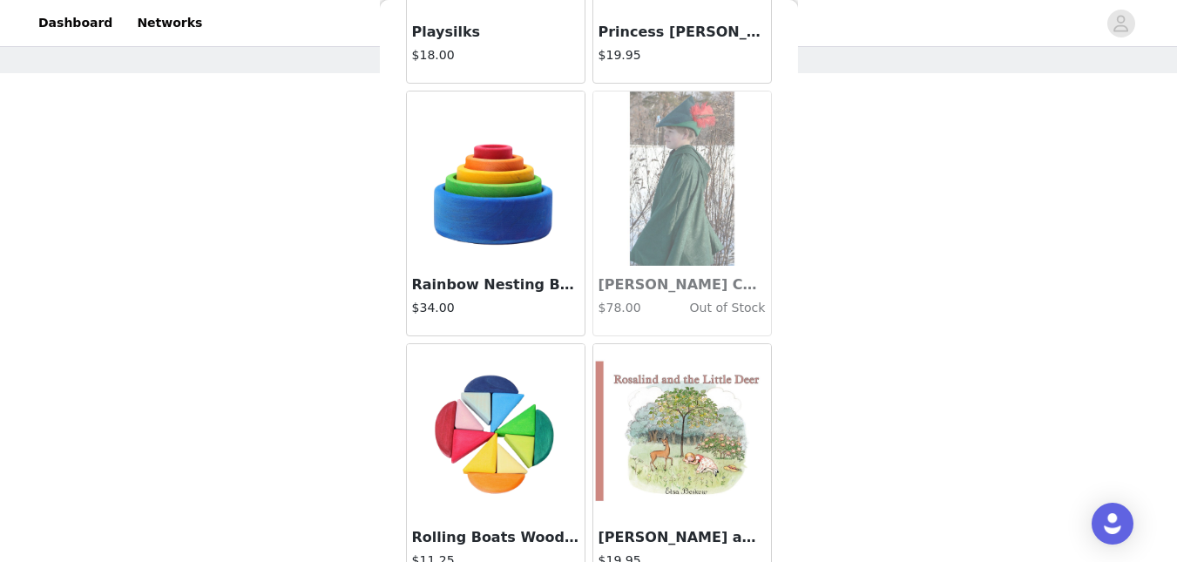
scroll to position [9882, 0]
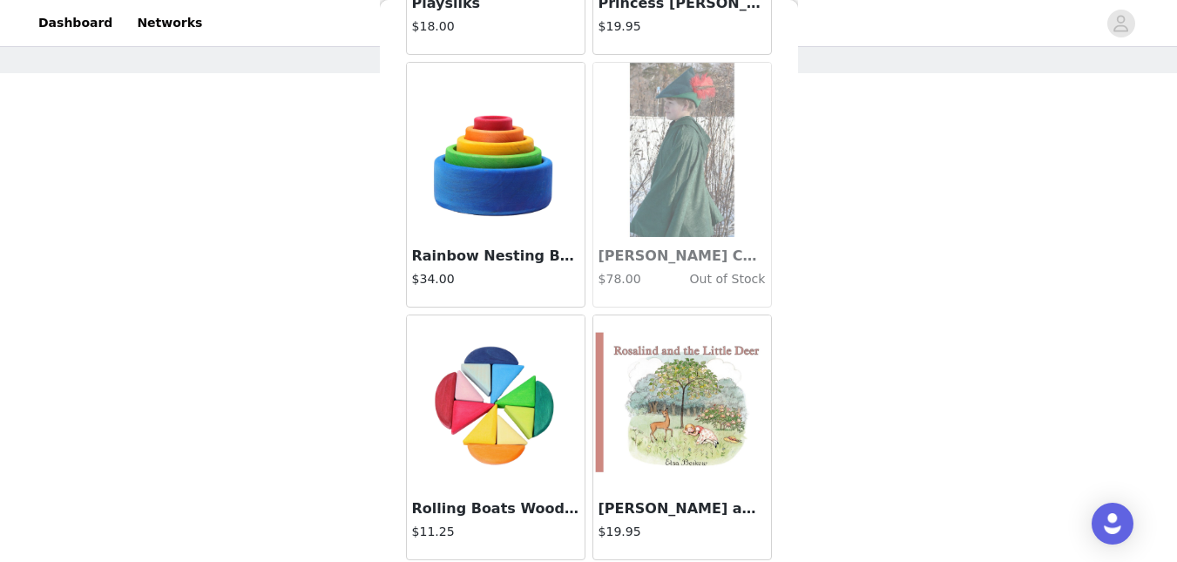
click at [495, 244] on div "Rainbow Nesting Bowls $34.00" at bounding box center [496, 272] width 178 height 70
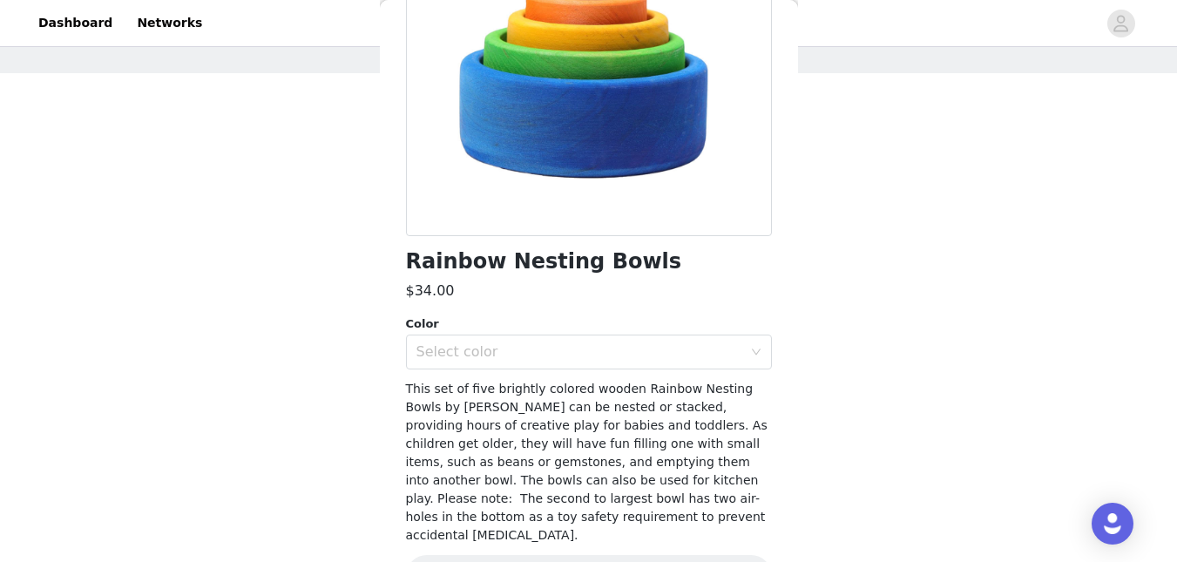
scroll to position [281, 0]
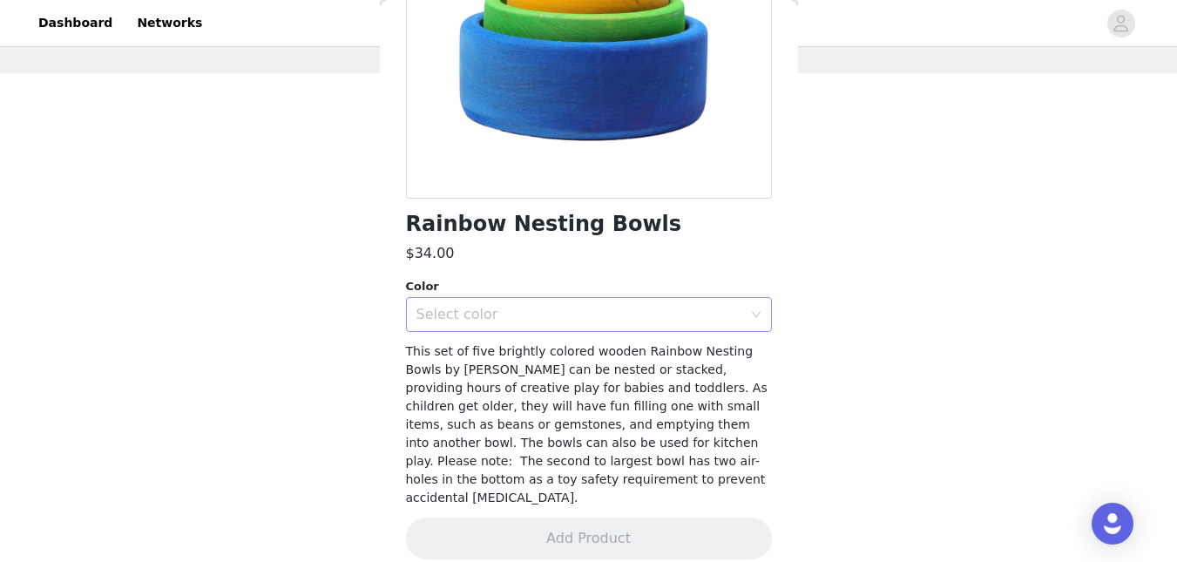
click at [592, 311] on div "Select color" at bounding box center [580, 314] width 326 height 17
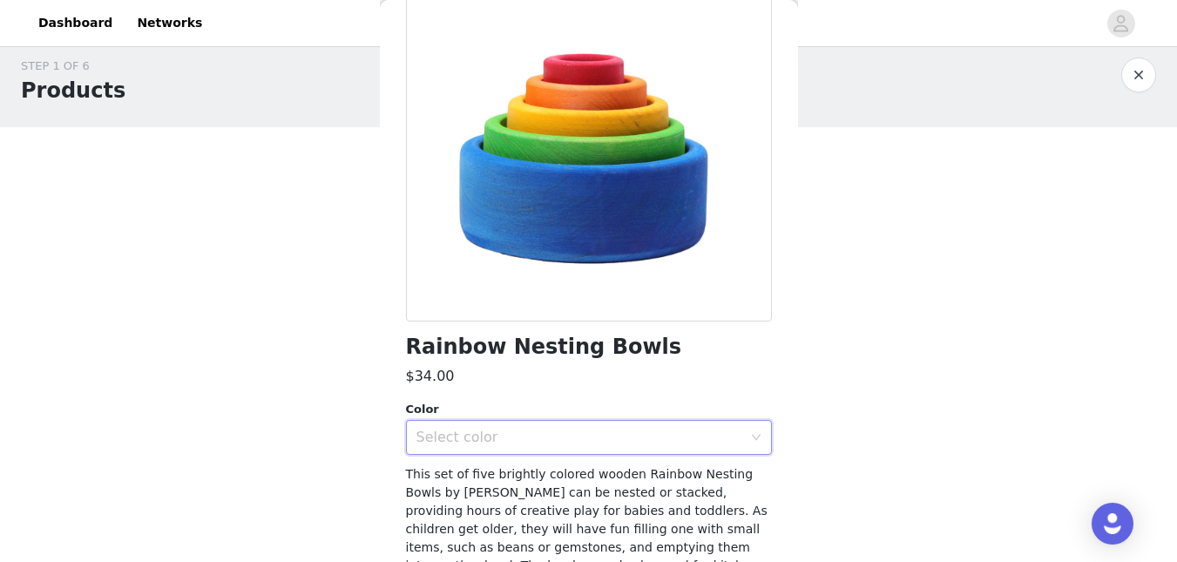
scroll to position [13, 0]
click at [1128, 85] on button "button" at bounding box center [1139, 75] width 35 height 35
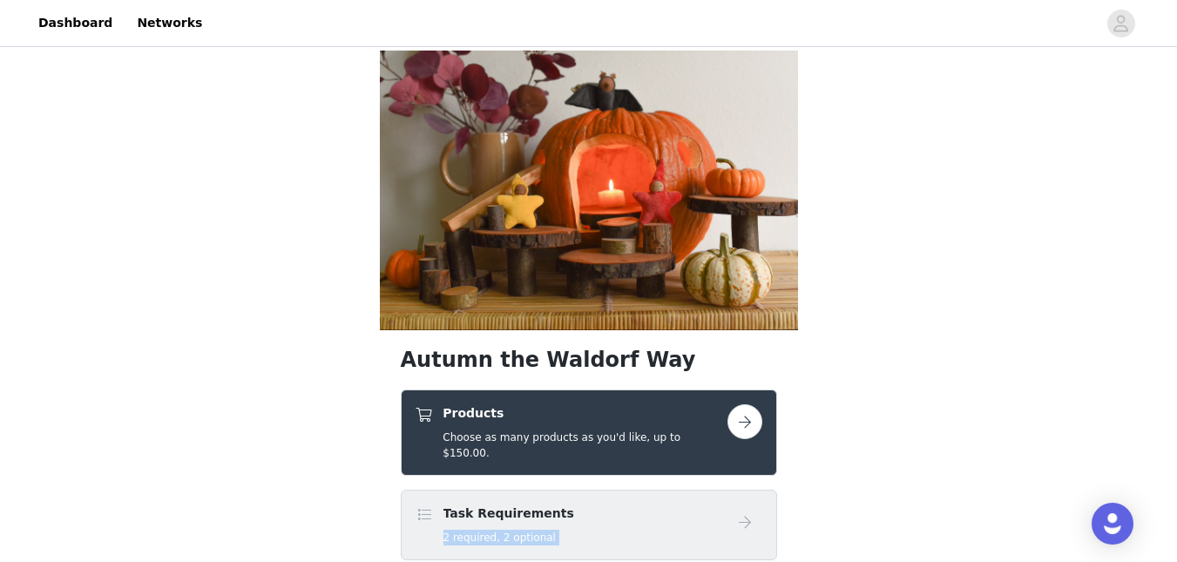
scroll to position [310, 0]
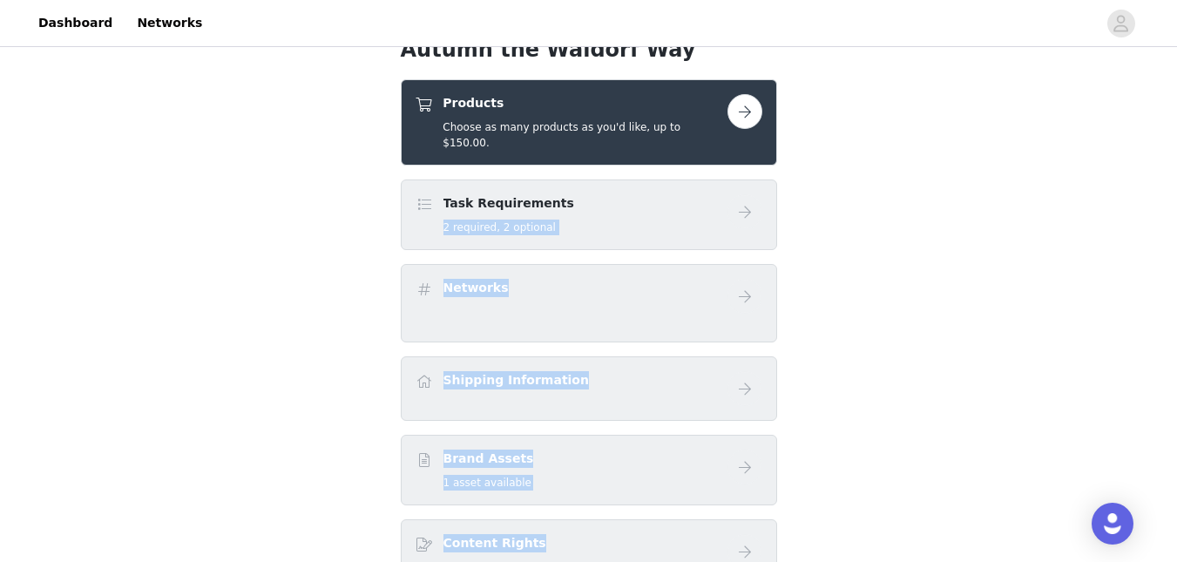
drag, startPoint x: 688, startPoint y: 508, endPoint x: 631, endPoint y: 603, distance: 111.0
drag, startPoint x: 631, startPoint y: 603, endPoint x: 818, endPoint y: 296, distance: 359.5
click at [818, 296] on div "Autumn the Waldorf Way Products Choose as many products as you'd like, up to $1…" at bounding box center [588, 347] width 1177 height 1215
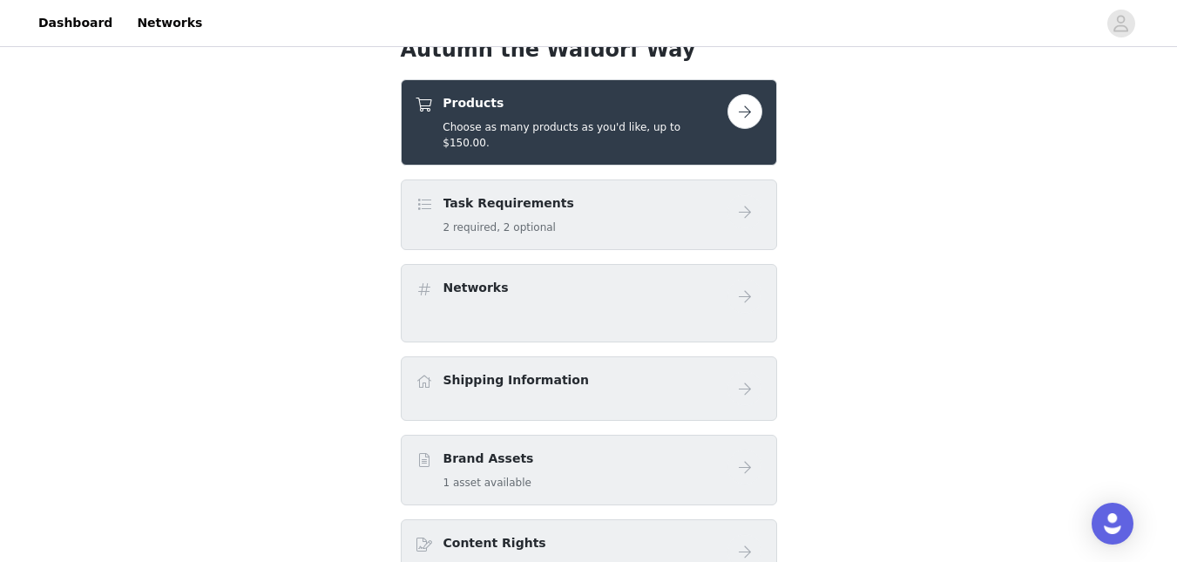
click at [742, 111] on button "button" at bounding box center [745, 111] width 35 height 35
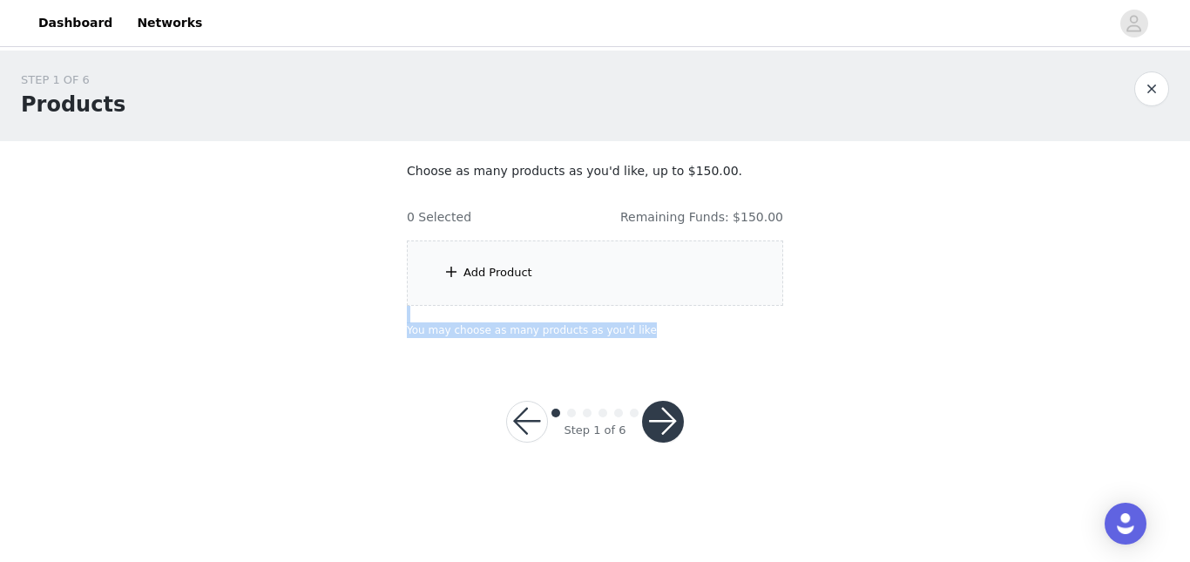
click at [539, 397] on div "STEP 1 OF 6 Products Choose as many products as you'd like, up to $150.00. 0 Se…" at bounding box center [595, 268] width 1190 height 434
drag, startPoint x: 539, startPoint y: 397, endPoint x: 500, endPoint y: 275, distance: 128.7
click at [500, 275] on div "Add Product" at bounding box center [498, 272] width 69 height 17
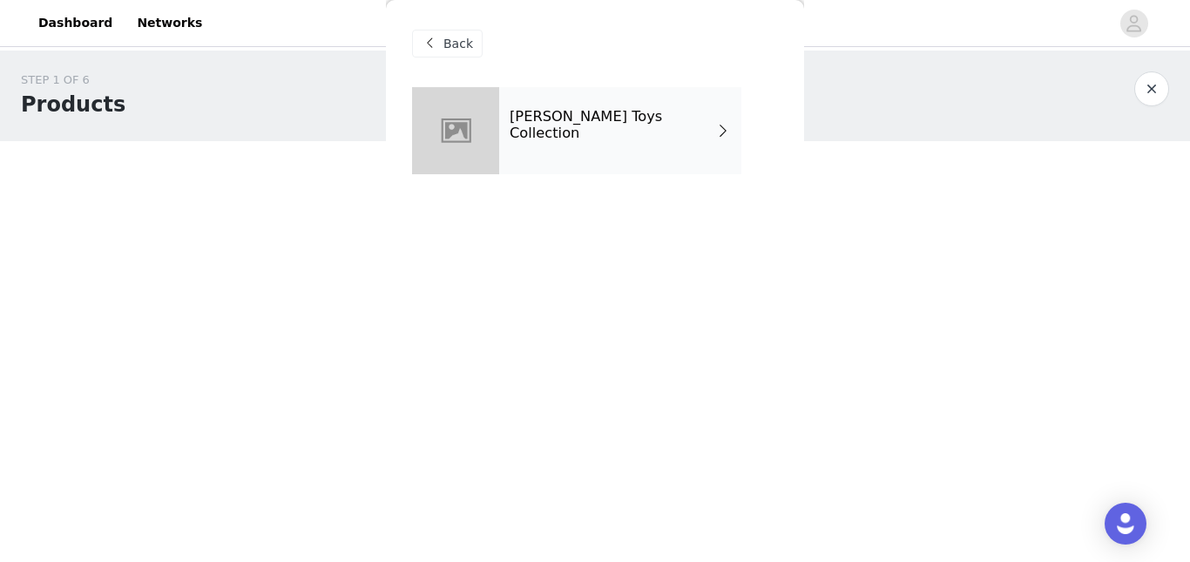
click at [593, 142] on div "[PERSON_NAME] Toys Collection" at bounding box center [620, 130] width 242 height 87
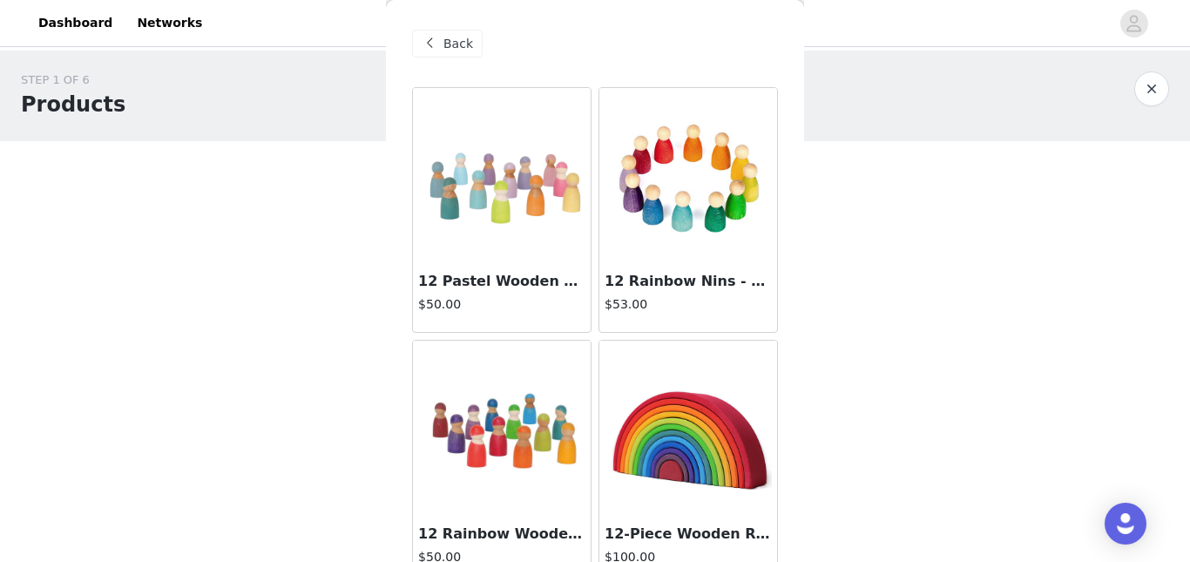
click at [808, 247] on div "STEP 1 OF 6 Products Choose as many products as you'd like, up to $150.00. 0 Se…" at bounding box center [595, 205] width 1190 height 308
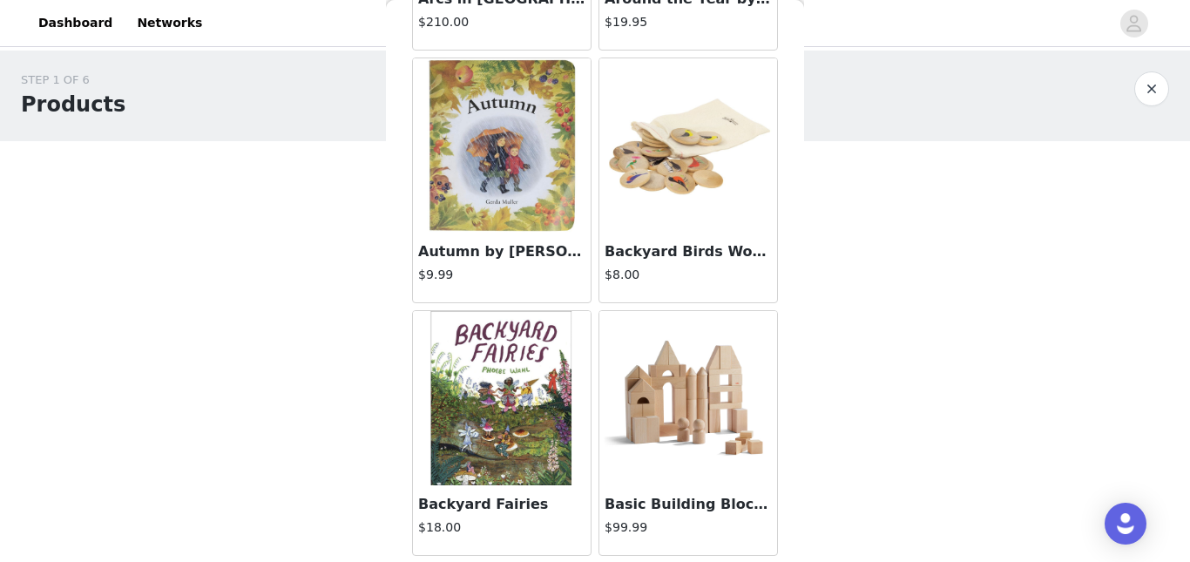
scroll to position [1333, 0]
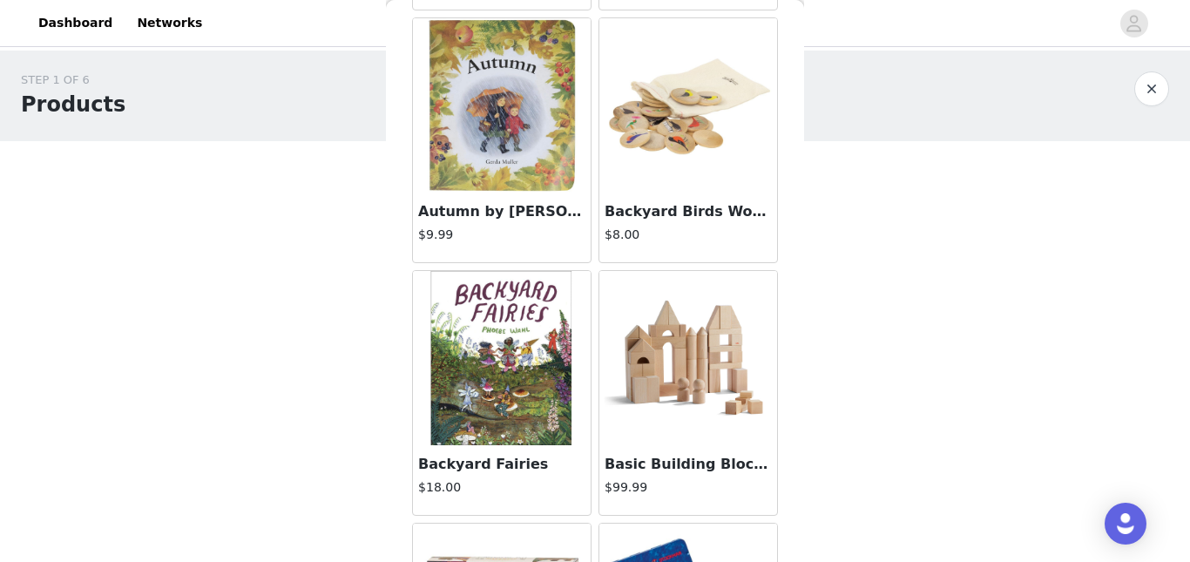
click at [519, 389] on img at bounding box center [502, 358] width 174 height 174
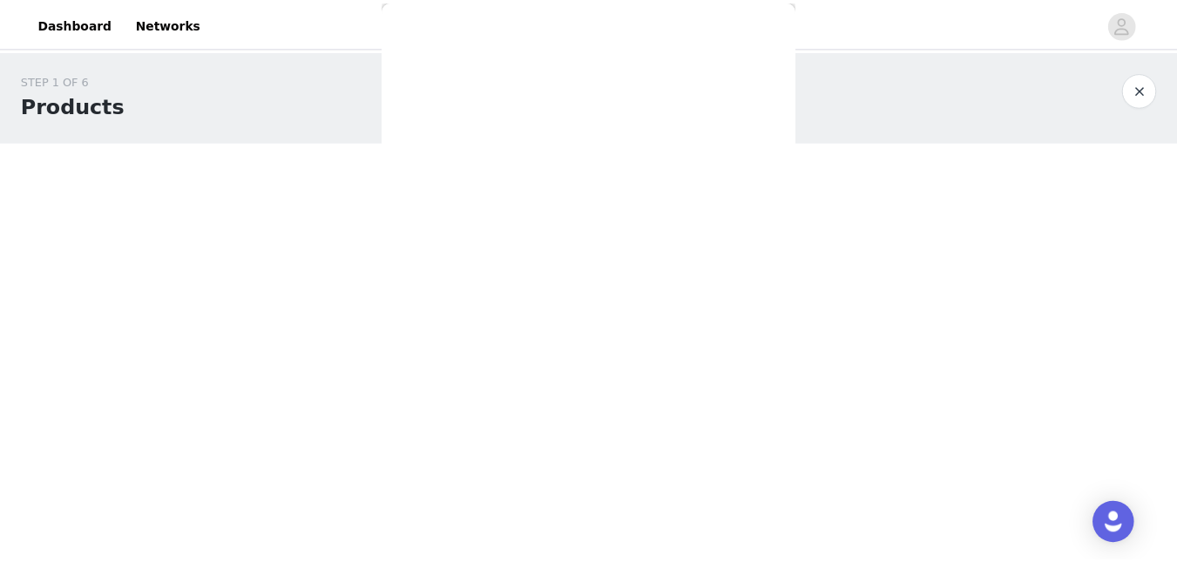
scroll to position [234, 0]
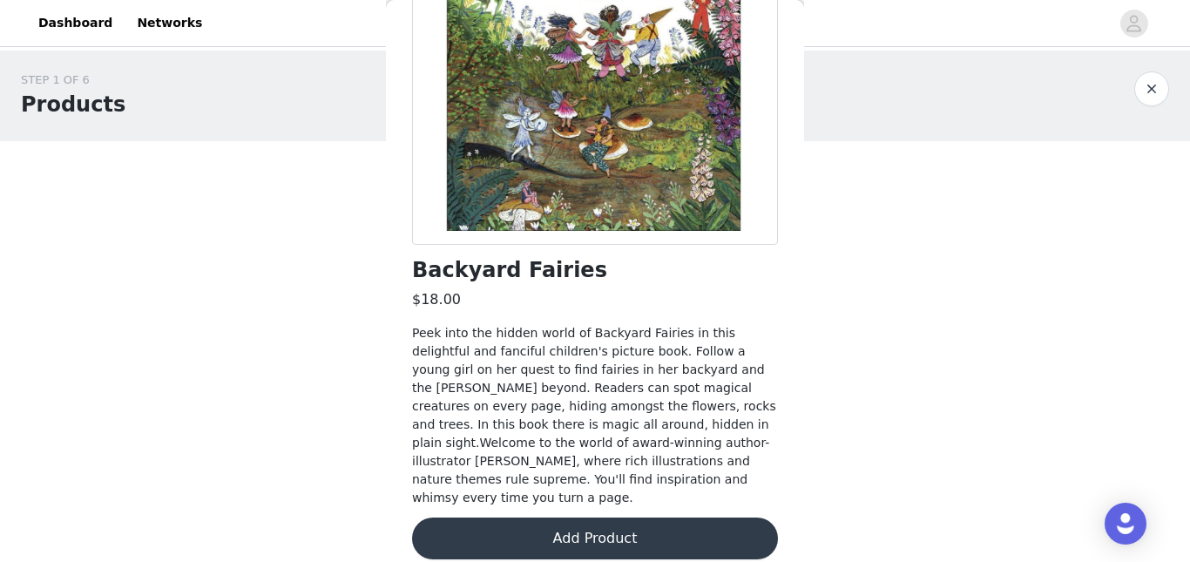
click at [622, 536] on button "Add Product" at bounding box center [595, 539] width 366 height 42
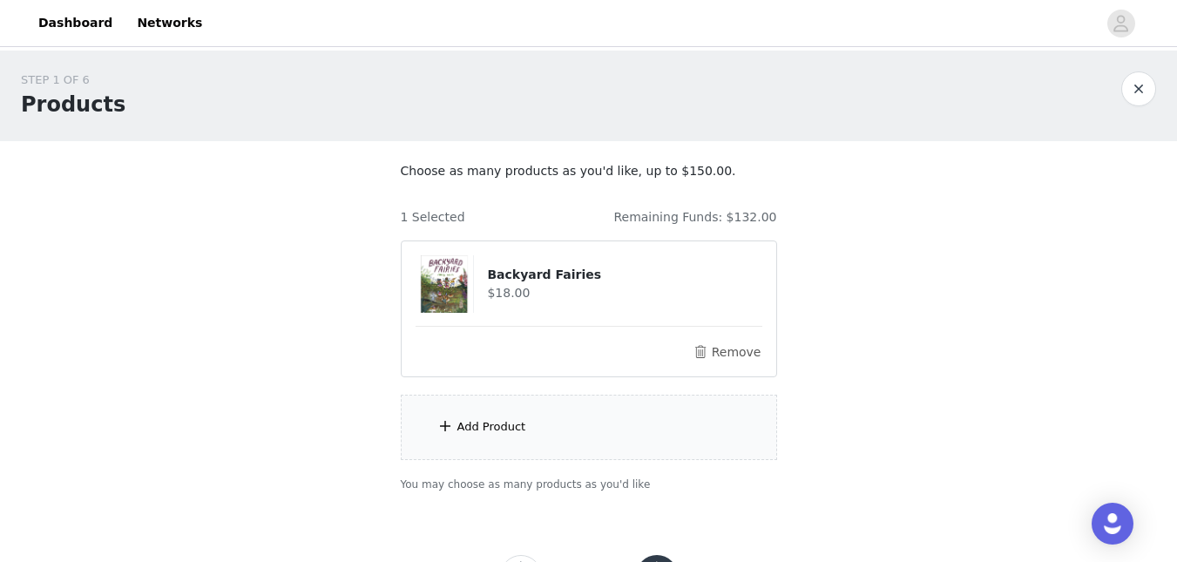
click at [661, 411] on div "Add Product" at bounding box center [589, 427] width 376 height 65
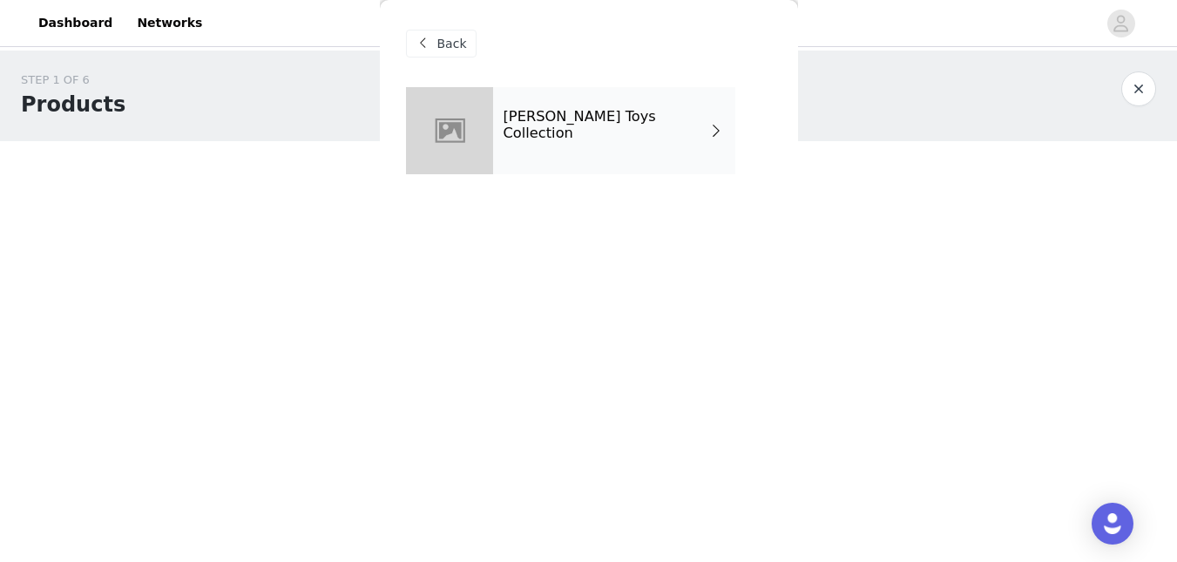
click at [532, 159] on div "[PERSON_NAME] Toys Collection" at bounding box center [614, 130] width 242 height 87
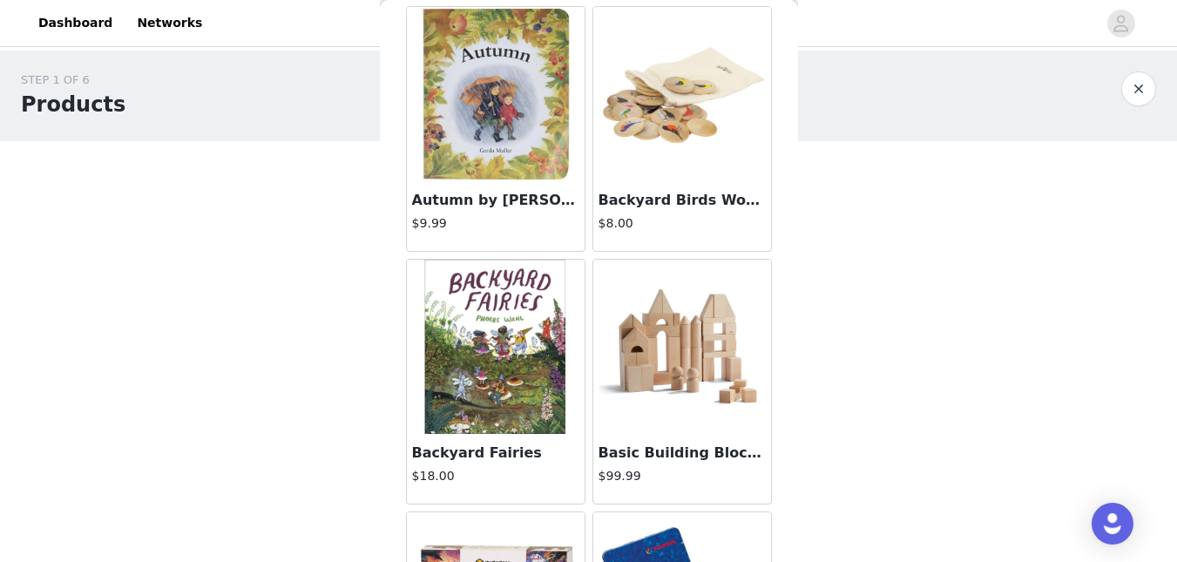
scroll to position [1366, 0]
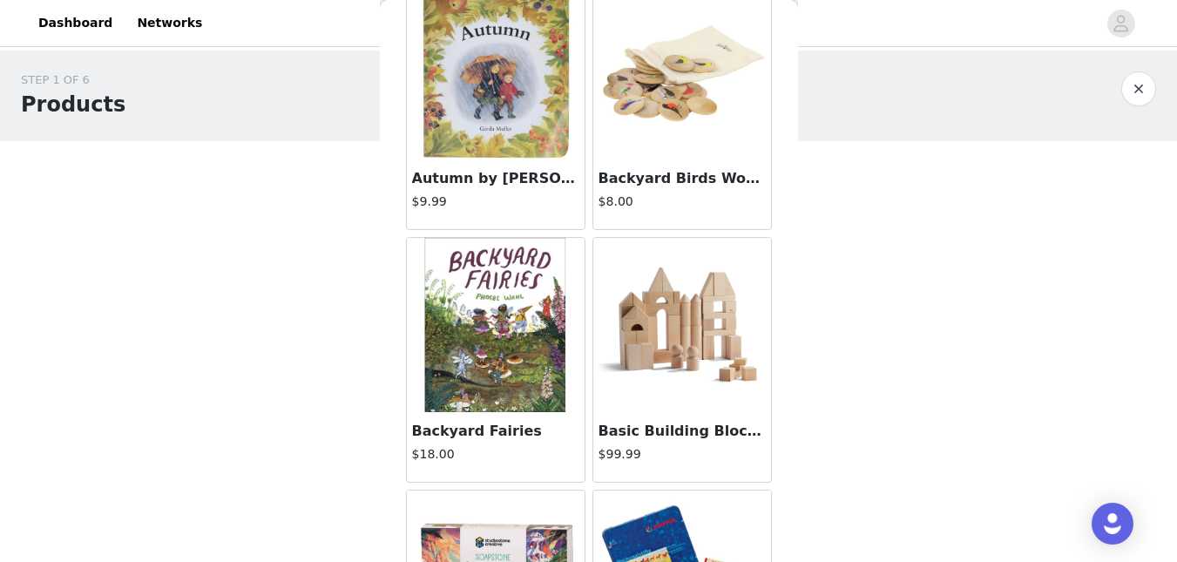
click at [566, 347] on img at bounding box center [496, 325] width 174 height 174
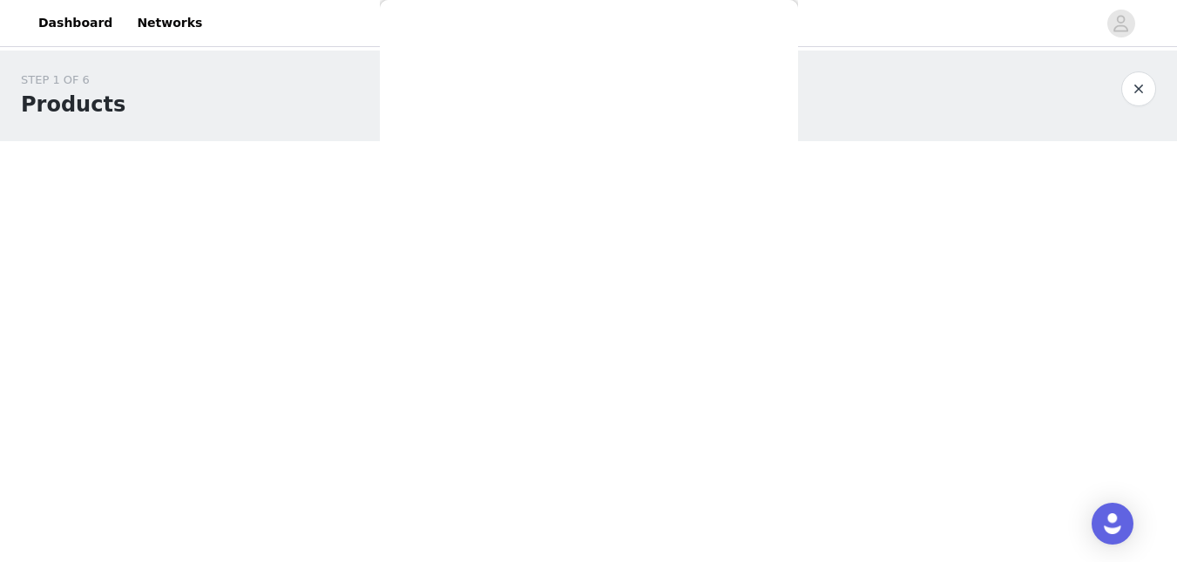
scroll to position [234, 0]
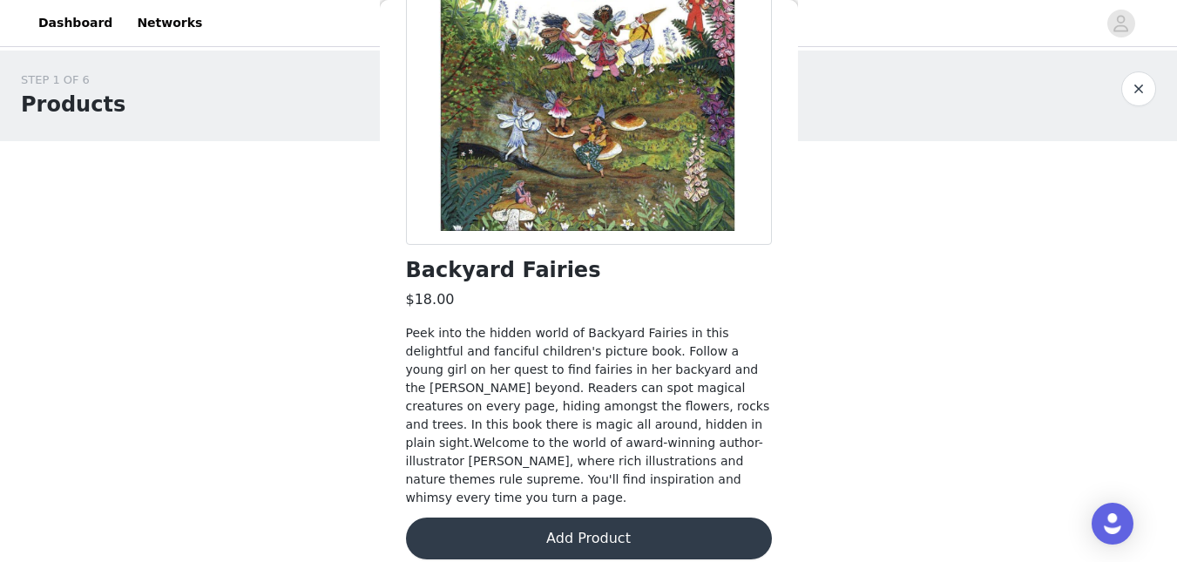
click at [613, 498] on div "Backyard Fairies $18.00 Peek into the hidden world of Backyard Fairies in this …" at bounding box center [589, 217] width 366 height 728
click at [619, 533] on button "Add Product" at bounding box center [589, 539] width 366 height 42
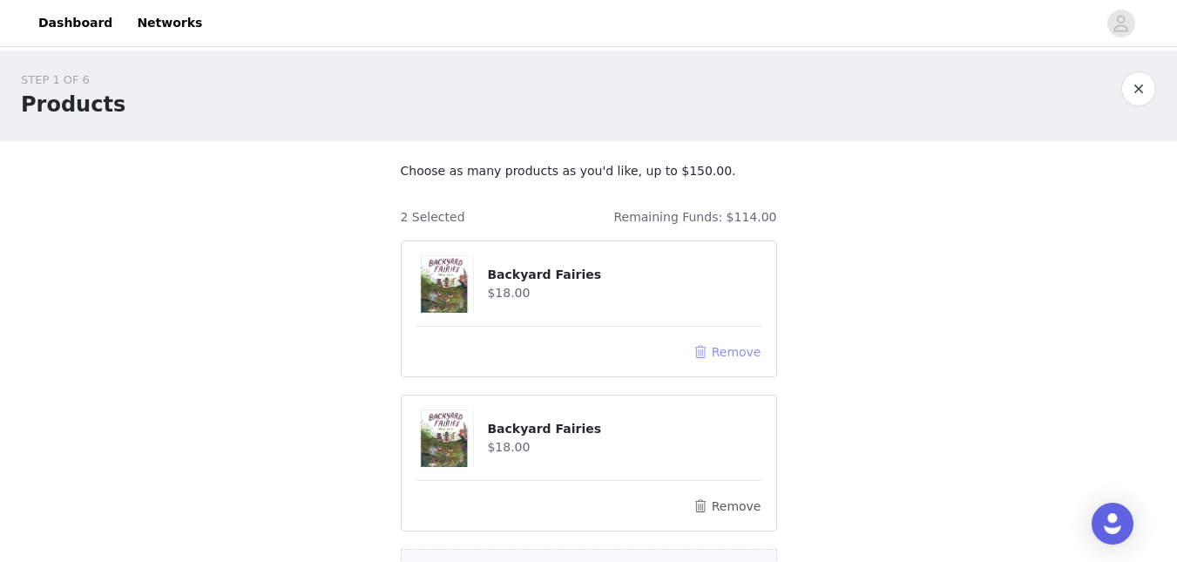
click at [728, 354] on button "Remove" at bounding box center [727, 352] width 70 height 21
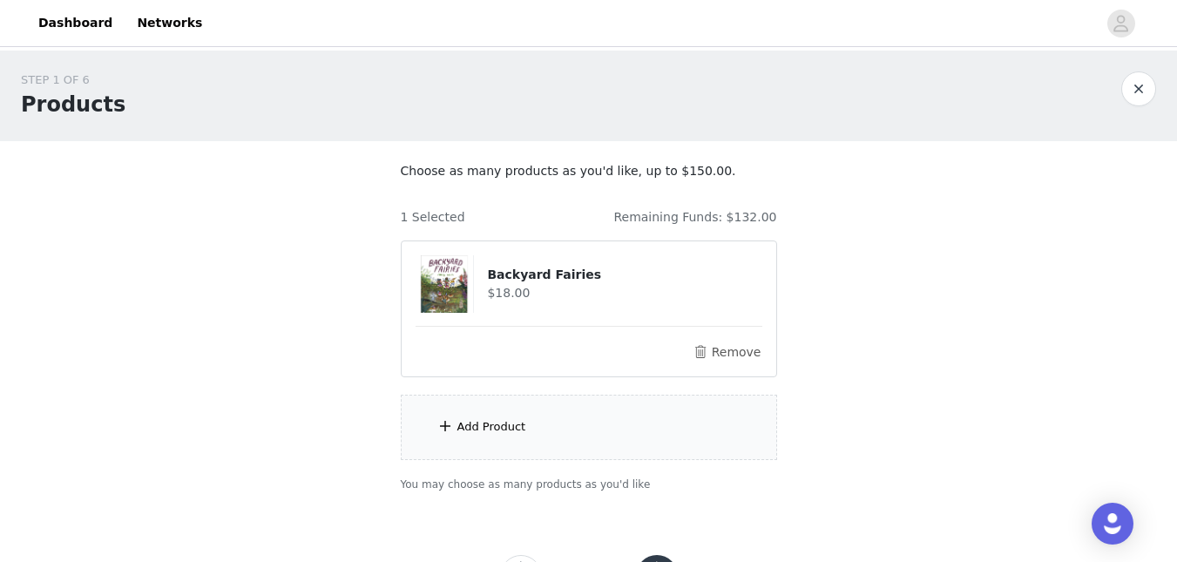
click at [634, 439] on div "Add Product" at bounding box center [589, 427] width 376 height 65
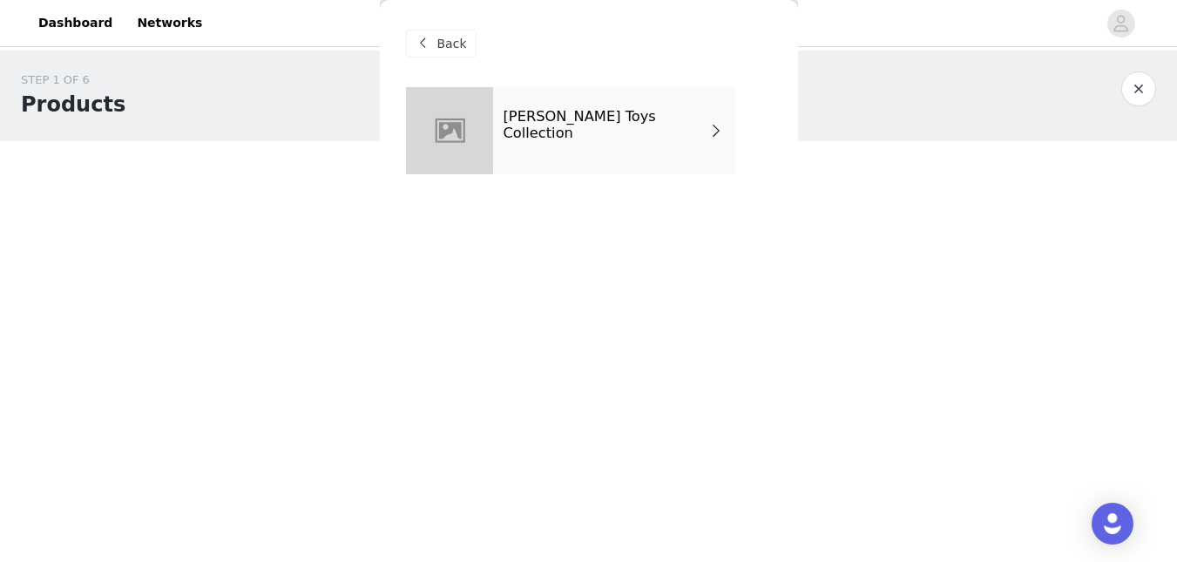
click at [586, 98] on div "[PERSON_NAME] Toys Collection" at bounding box center [614, 130] width 242 height 87
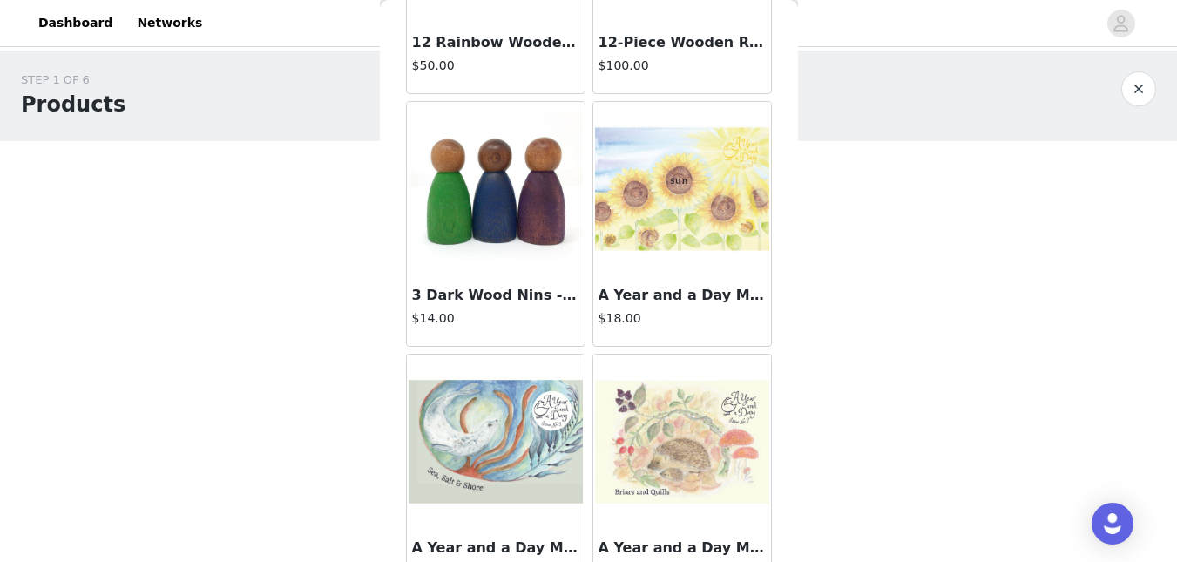
scroll to position [983, 0]
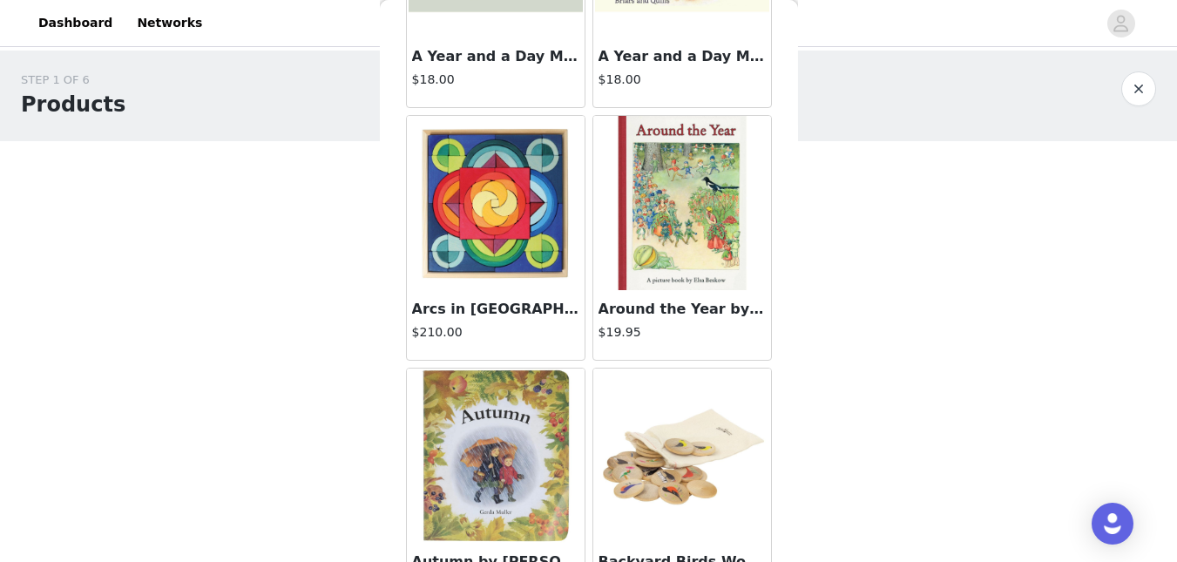
click at [519, 425] on img at bounding box center [496, 456] width 174 height 174
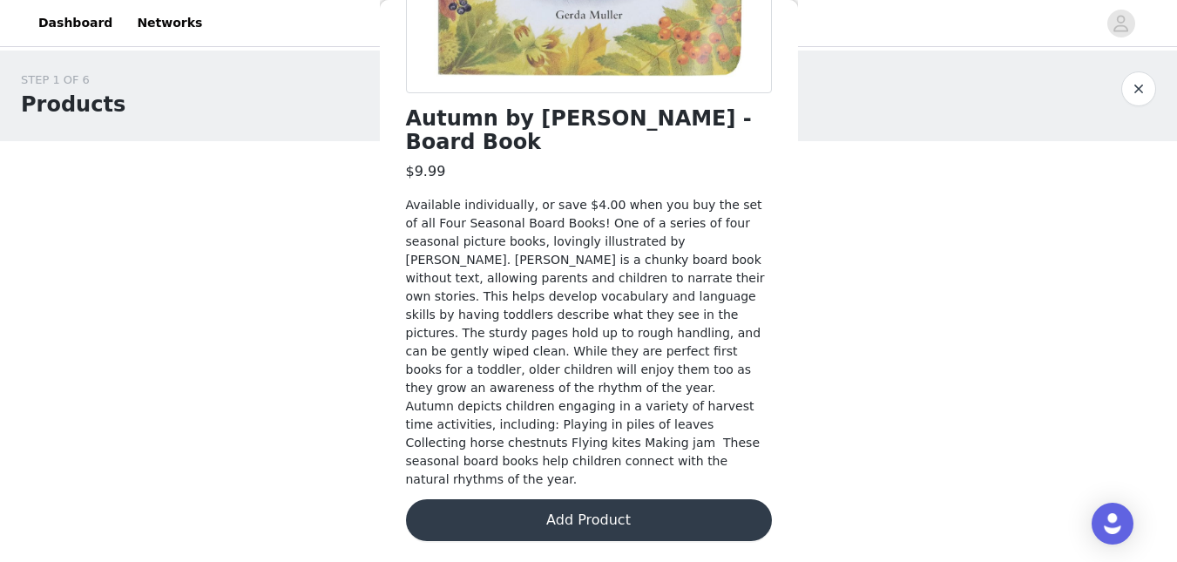
scroll to position [349, 0]
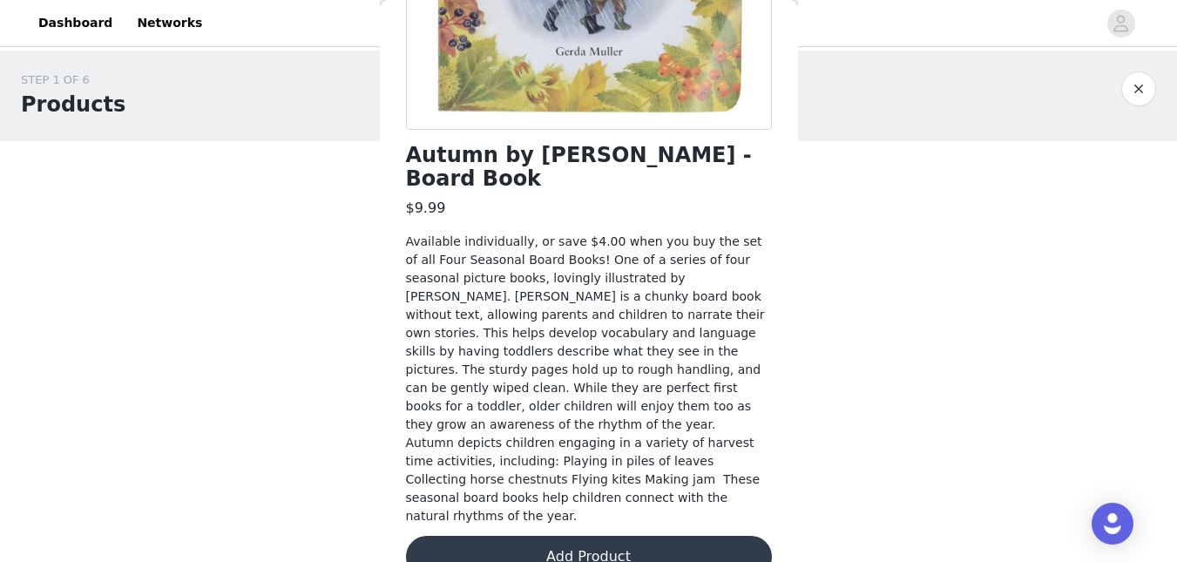
click at [594, 536] on button "Add Product" at bounding box center [589, 557] width 366 height 42
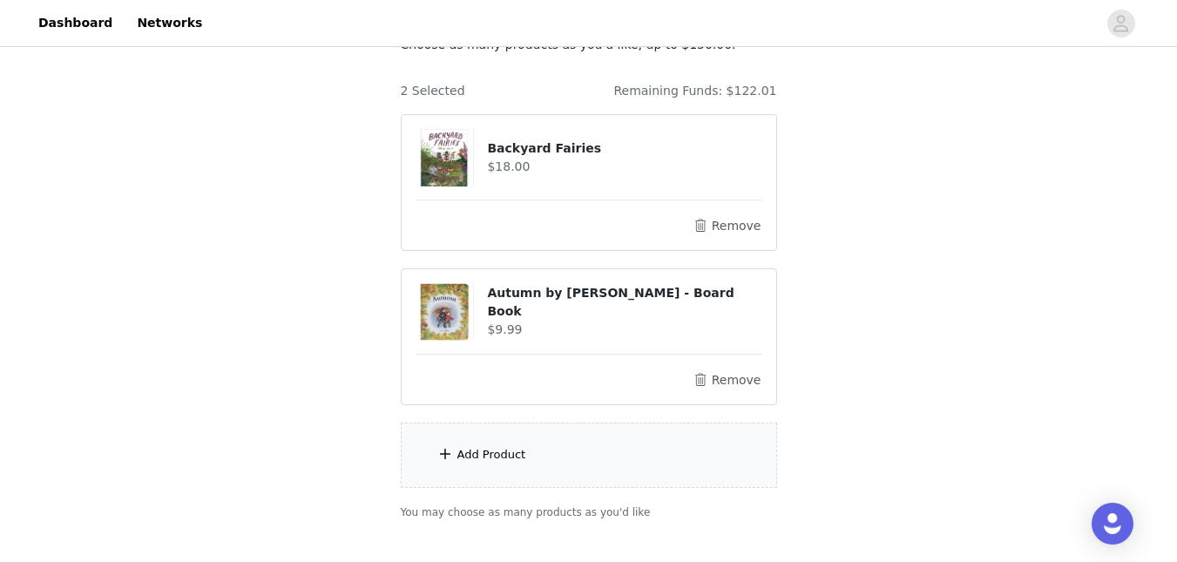
scroll to position [128, 0]
click at [581, 444] on div "Add Product" at bounding box center [589, 453] width 376 height 65
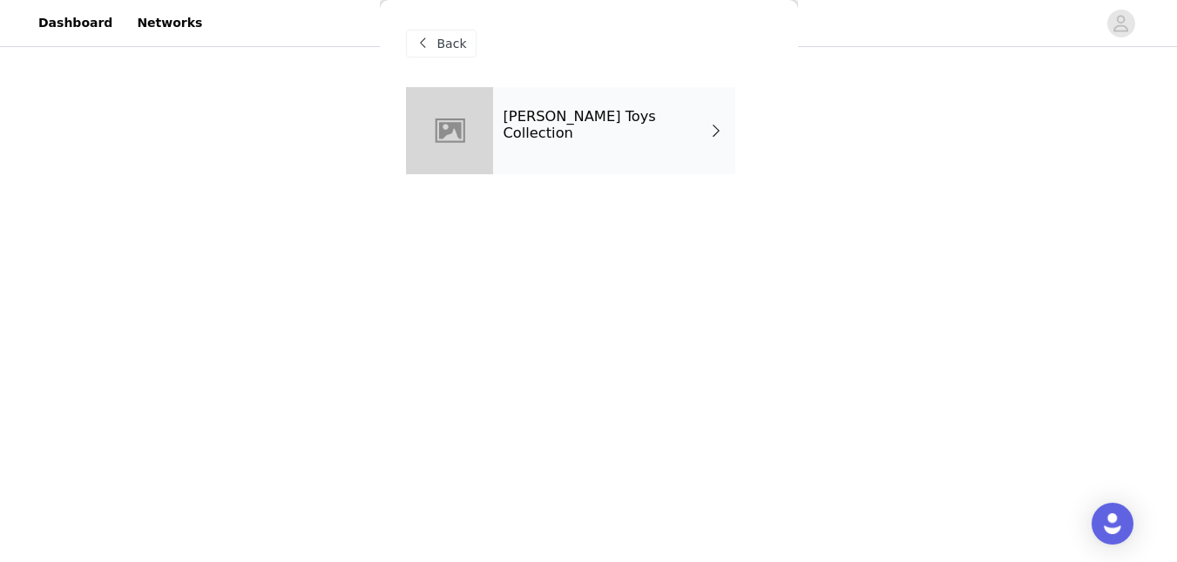
click at [638, 138] on div "[PERSON_NAME] Toys Collection" at bounding box center [614, 130] width 242 height 87
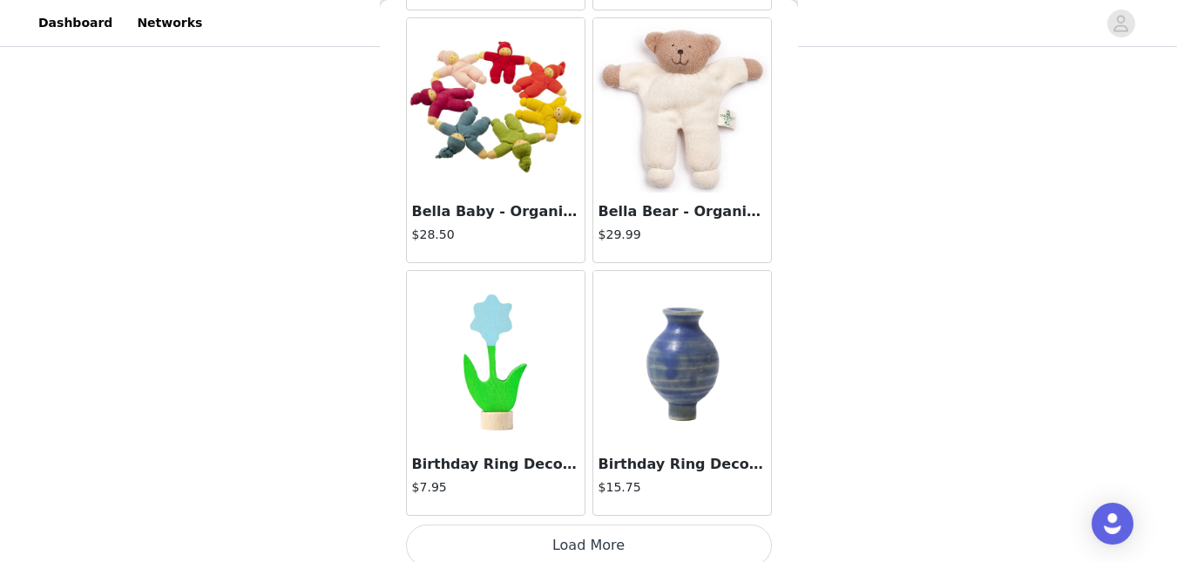
scroll to position [2105, 0]
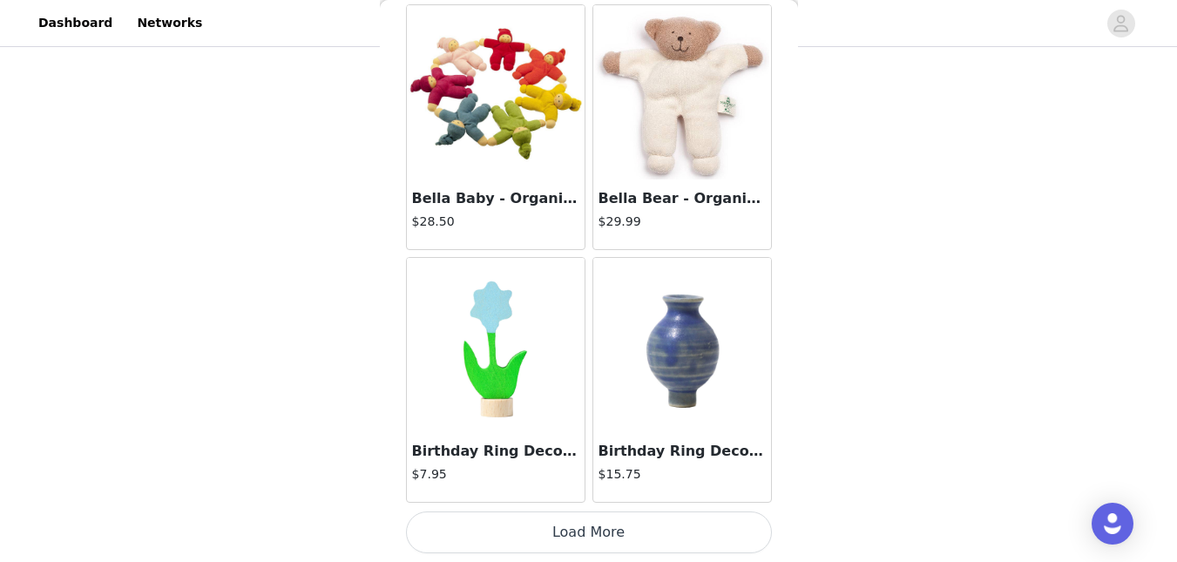
click at [740, 530] on button "Load More" at bounding box center [589, 533] width 366 height 42
drag, startPoint x: 798, startPoint y: 248, endPoint x: 801, endPoint y: 276, distance: 28.0
click at [801, 276] on div "STEP 1 OF 6 Products Choose as many products as you'd like, up to $150.00. 2 Se…" at bounding box center [588, 230] width 1177 height 617
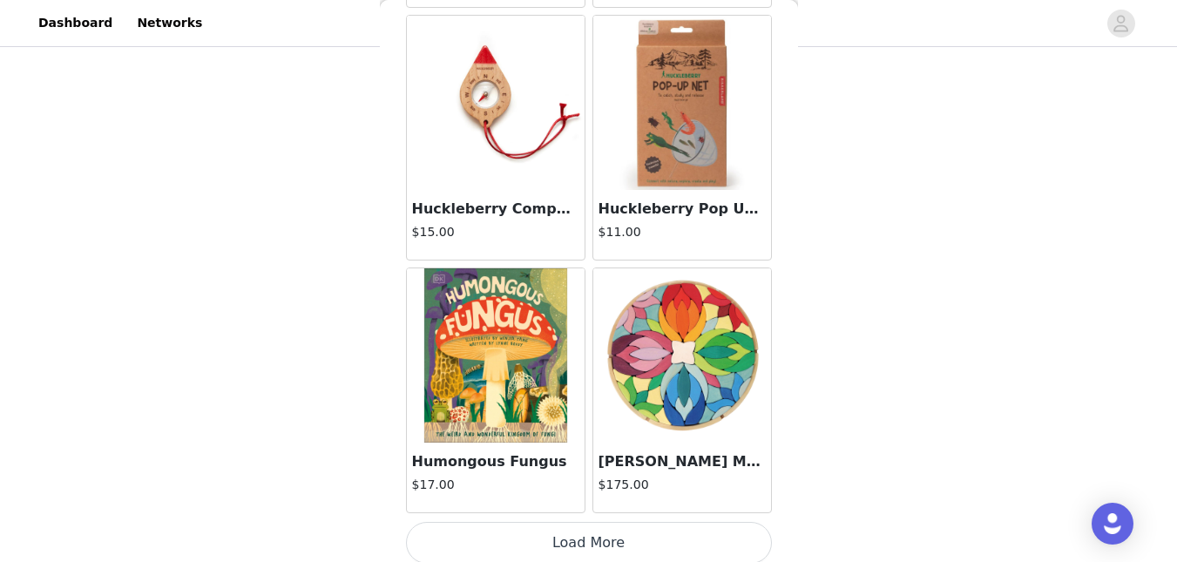
scroll to position [4632, 0]
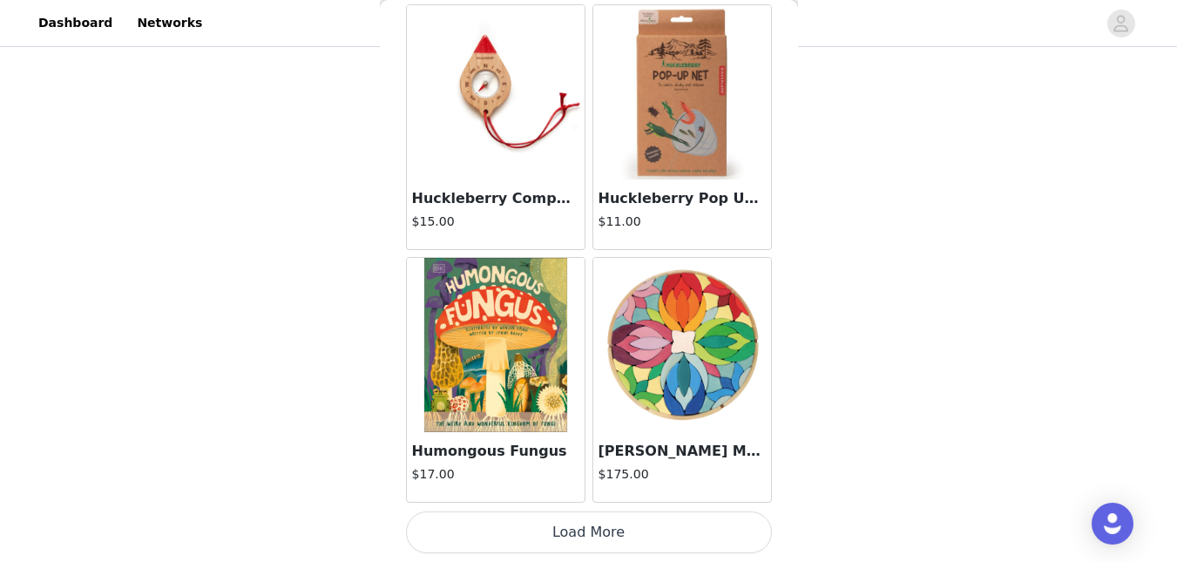
click at [723, 524] on button "Load More" at bounding box center [589, 533] width 366 height 42
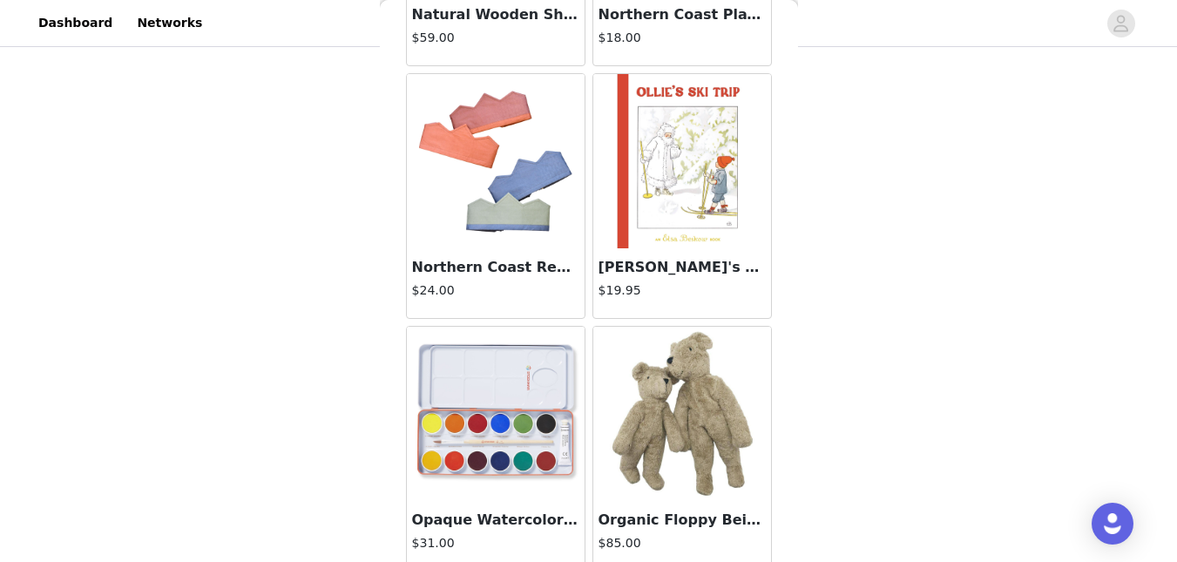
scroll to position [7159, 0]
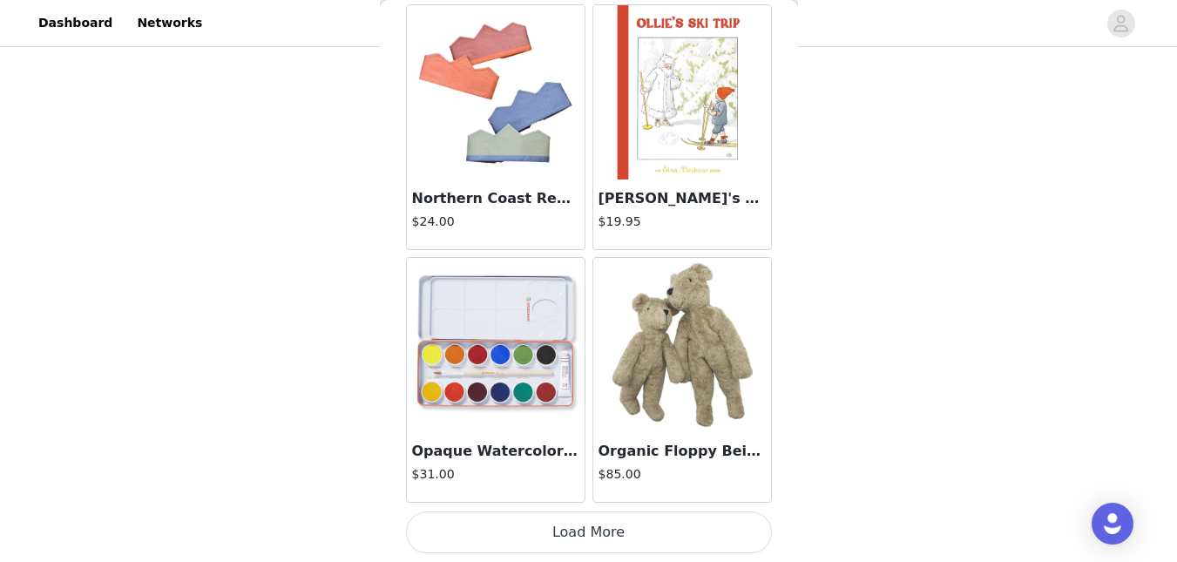
click at [736, 531] on button "Load More" at bounding box center [589, 533] width 366 height 42
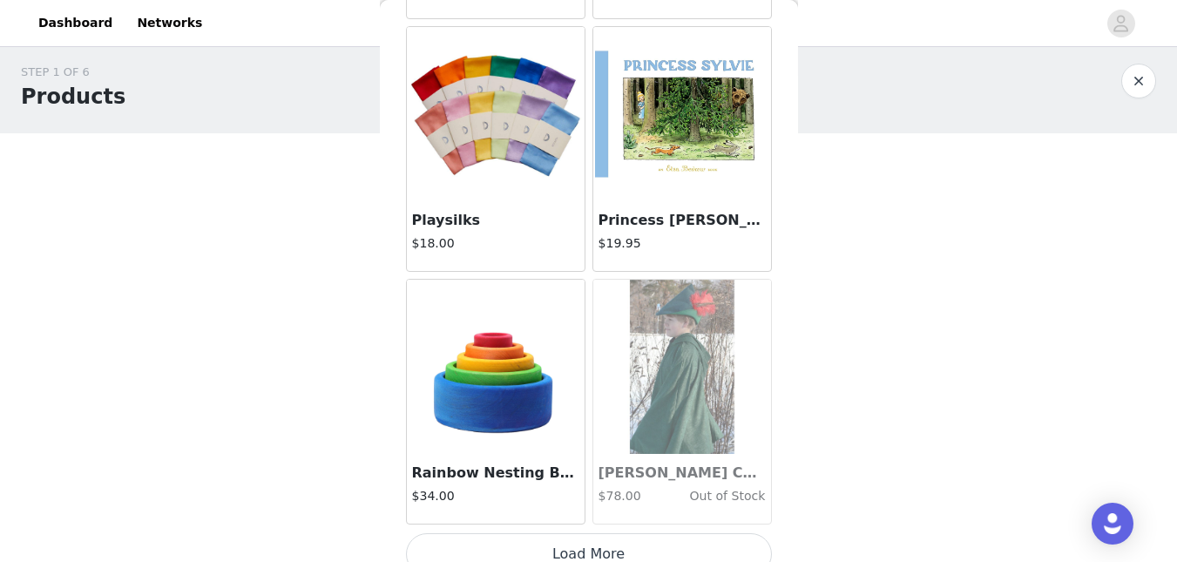
scroll to position [9686, 0]
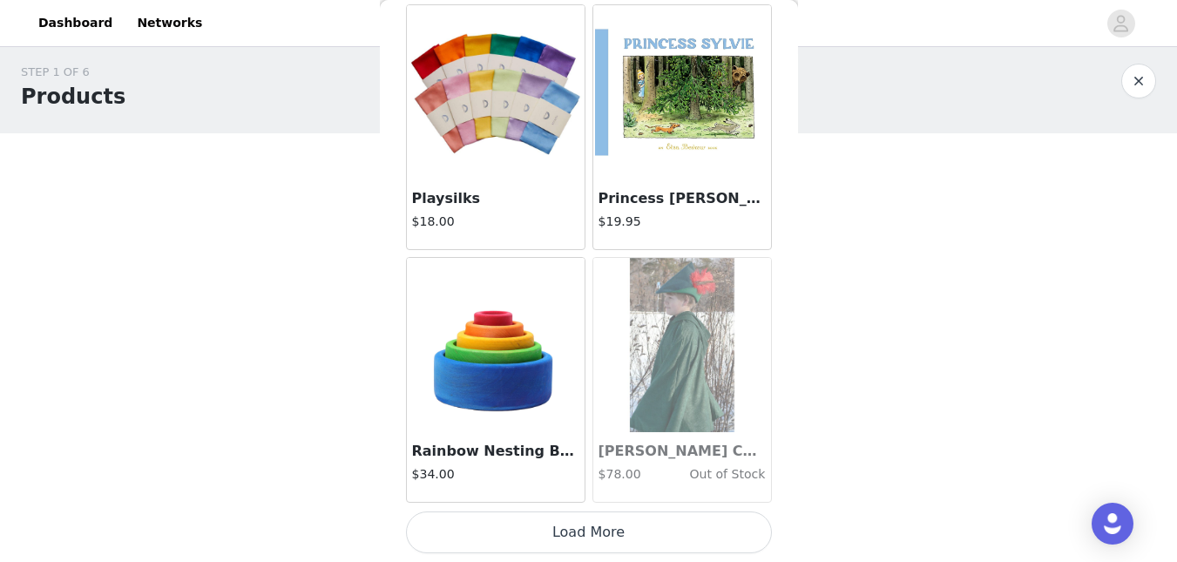
click at [709, 535] on button "Load More" at bounding box center [589, 533] width 366 height 42
click at [530, 419] on img at bounding box center [496, 345] width 174 height 174
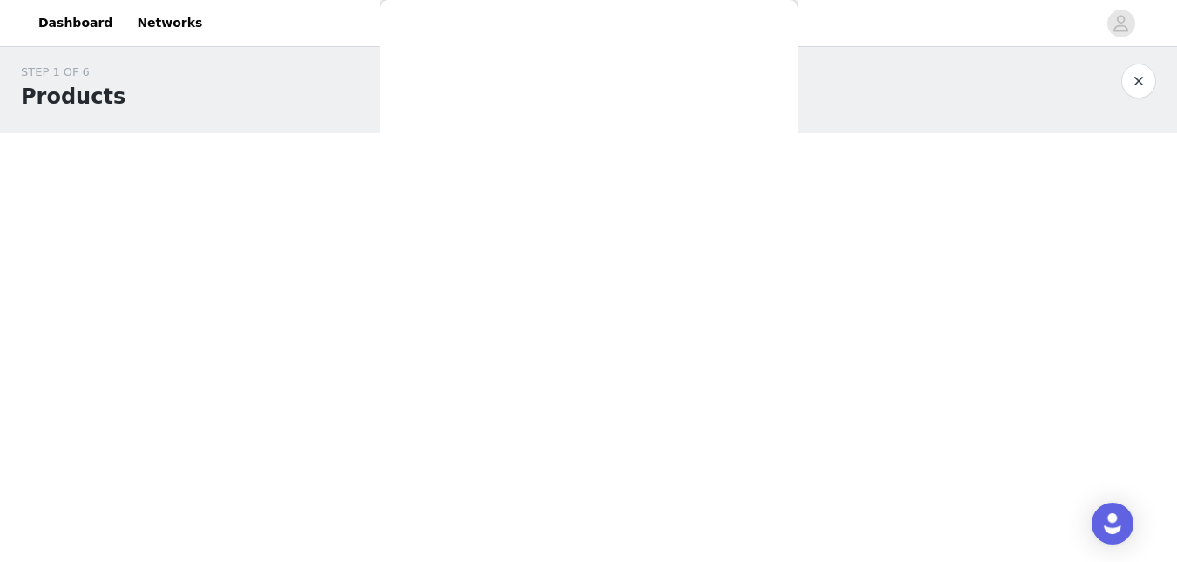
scroll to position [281, 0]
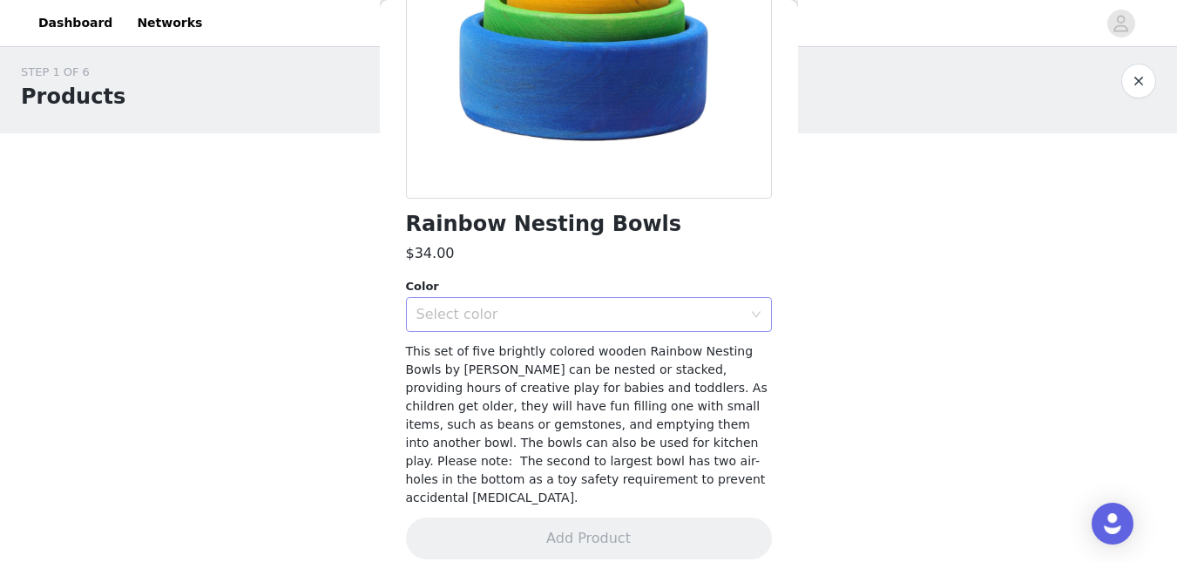
click at [607, 307] on div "Select color" at bounding box center [580, 314] width 326 height 17
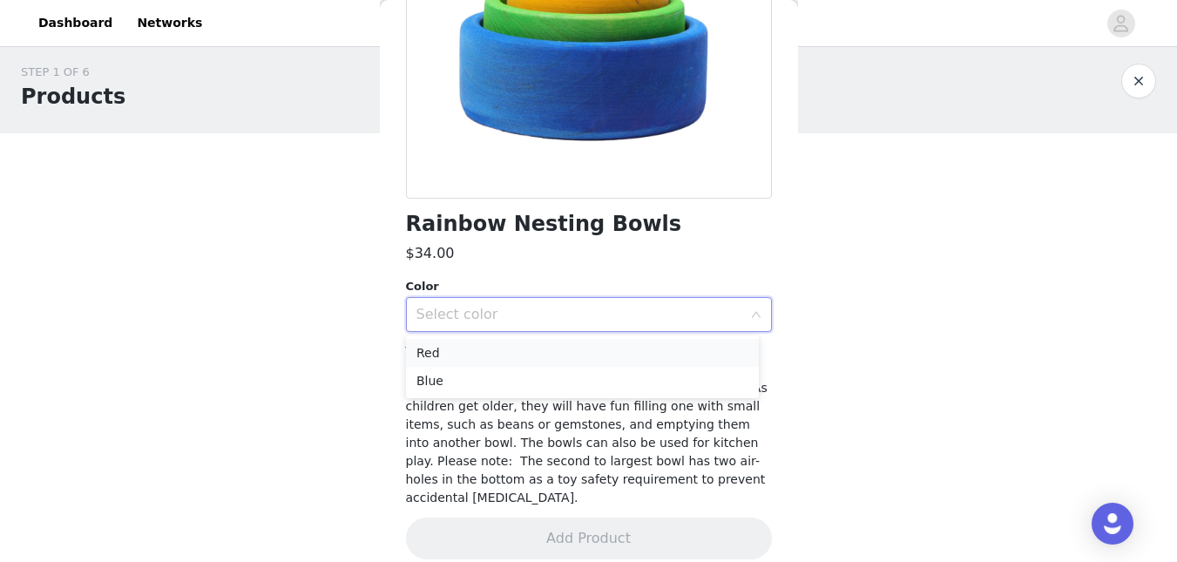
click at [582, 356] on li "Red" at bounding box center [582, 353] width 353 height 28
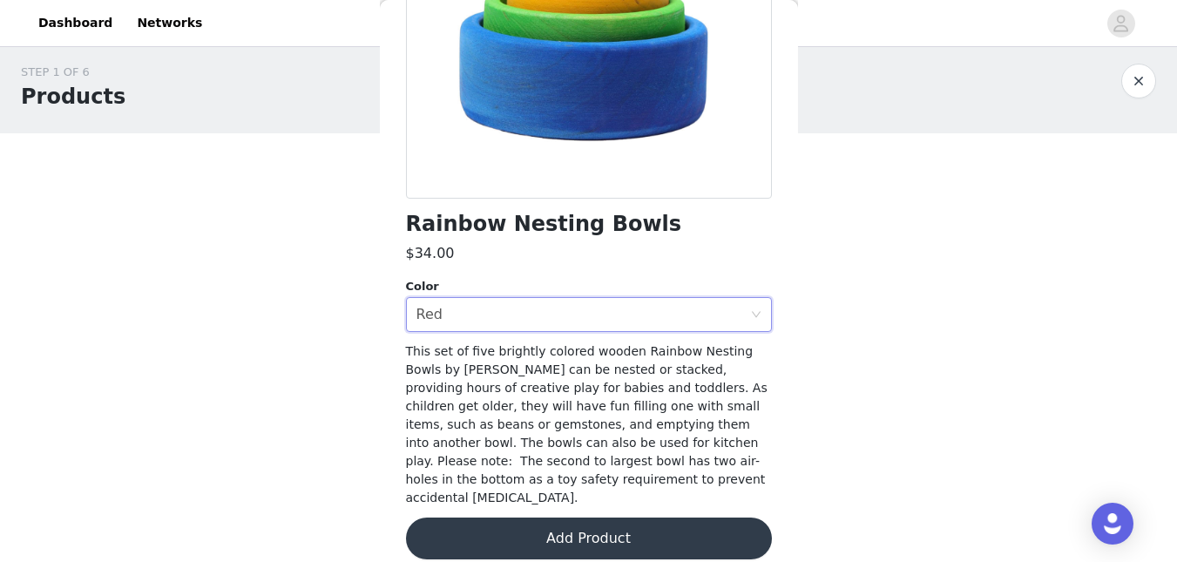
click at [603, 519] on button "Add Product" at bounding box center [589, 539] width 366 height 42
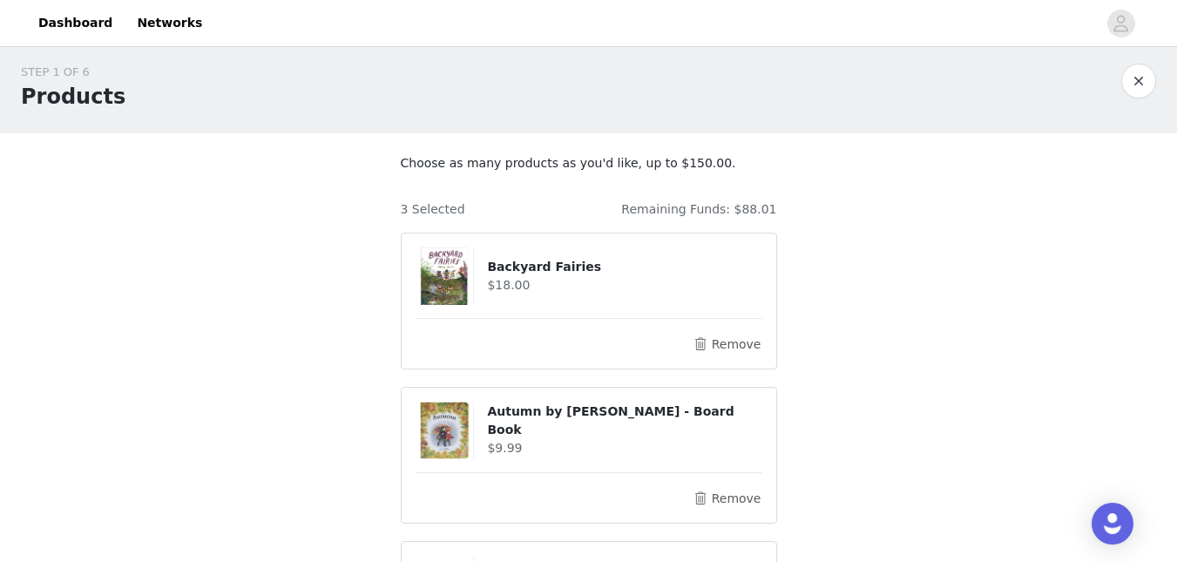
click at [808, 444] on div "STEP 1 OF 6 Products Choose as many products as you'd like, up to $150.00. 3 Se…" at bounding box center [588, 428] width 1177 height 771
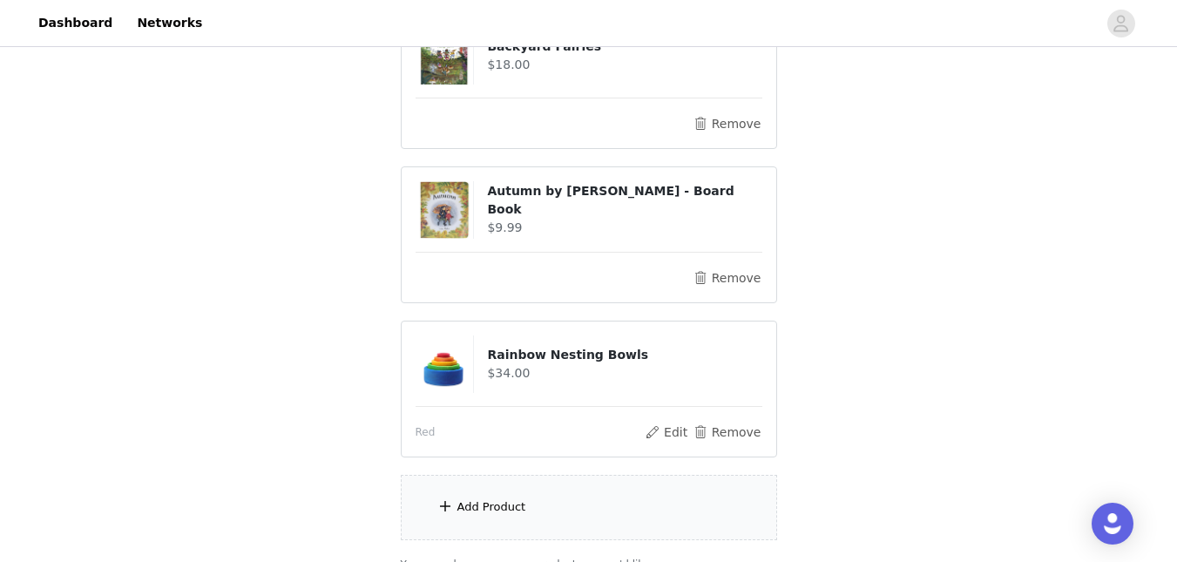
scroll to position [233, 0]
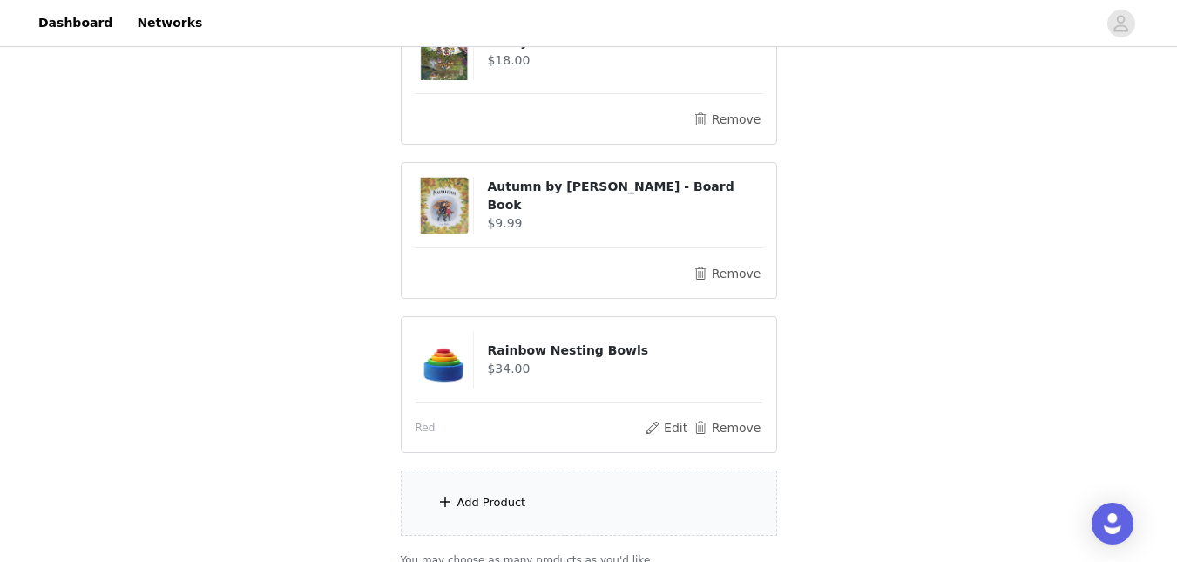
click at [522, 508] on div "Add Product" at bounding box center [589, 503] width 376 height 65
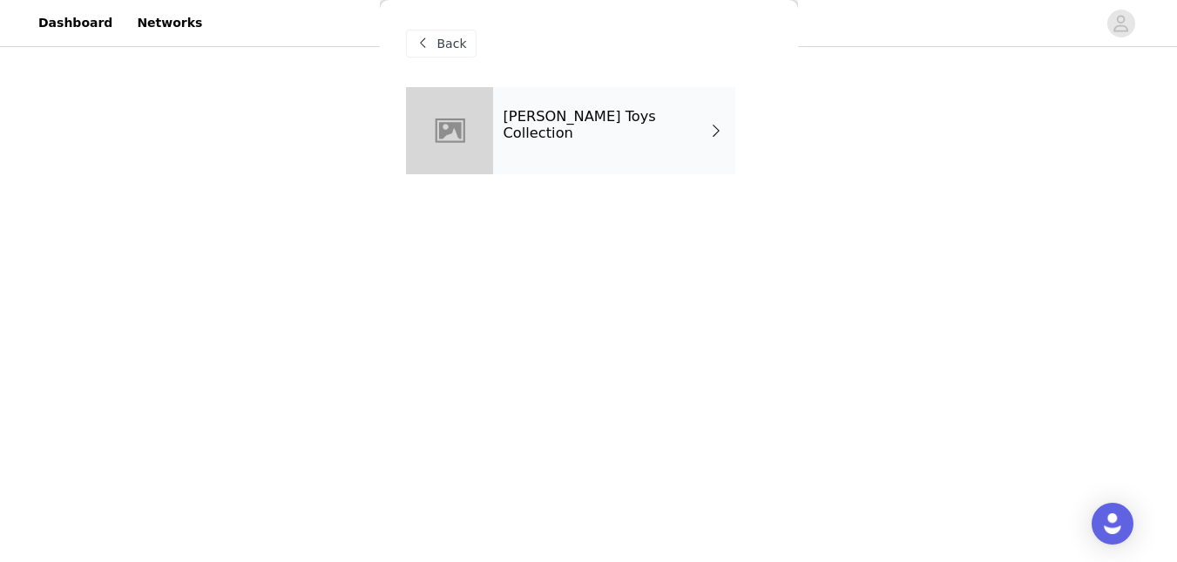
click at [614, 128] on h4 "[PERSON_NAME] Toys Collection" at bounding box center [607, 125] width 206 height 32
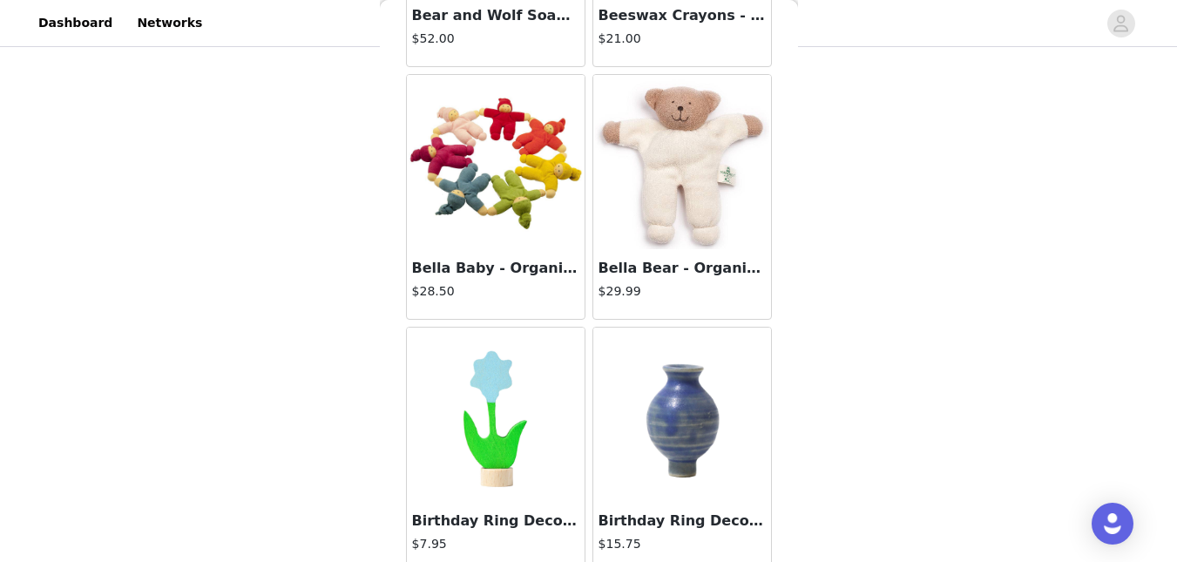
scroll to position [2105, 0]
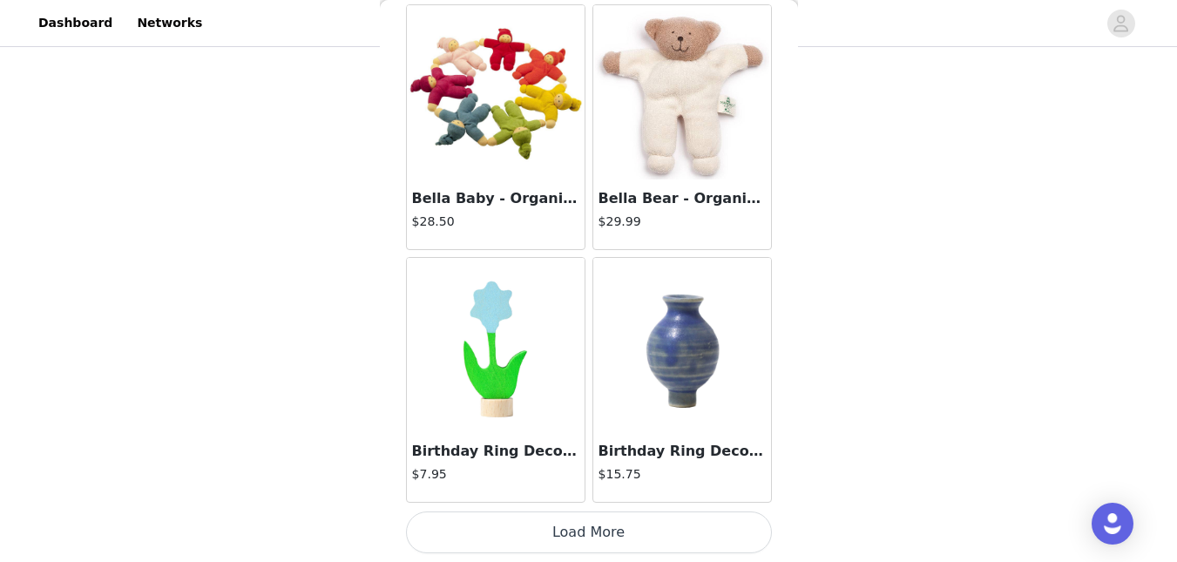
click at [698, 530] on button "Load More" at bounding box center [589, 533] width 366 height 42
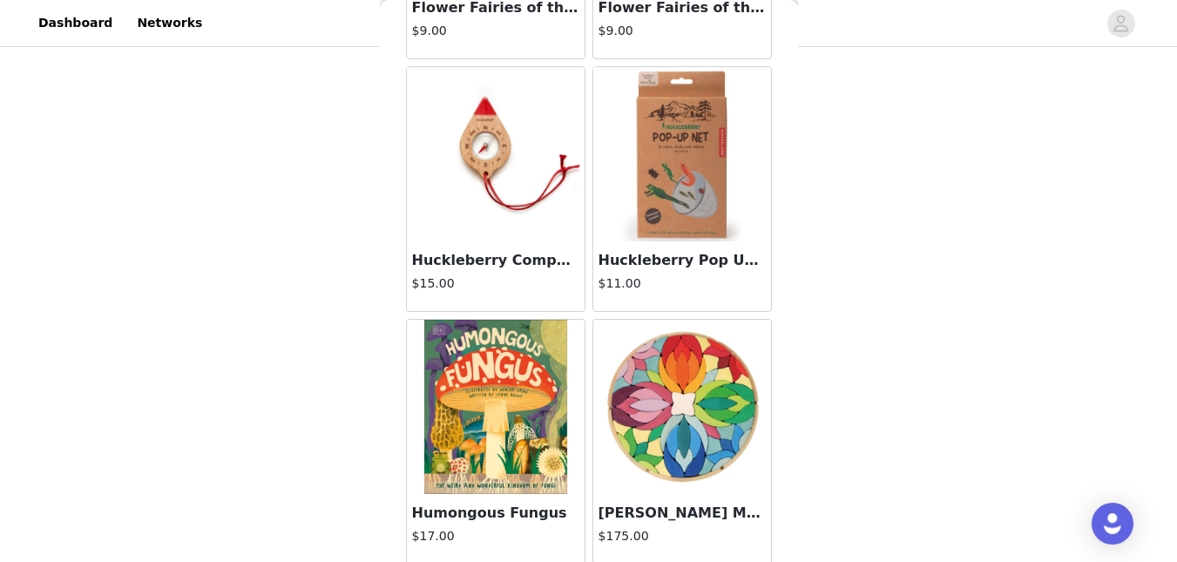
scroll to position [4632, 0]
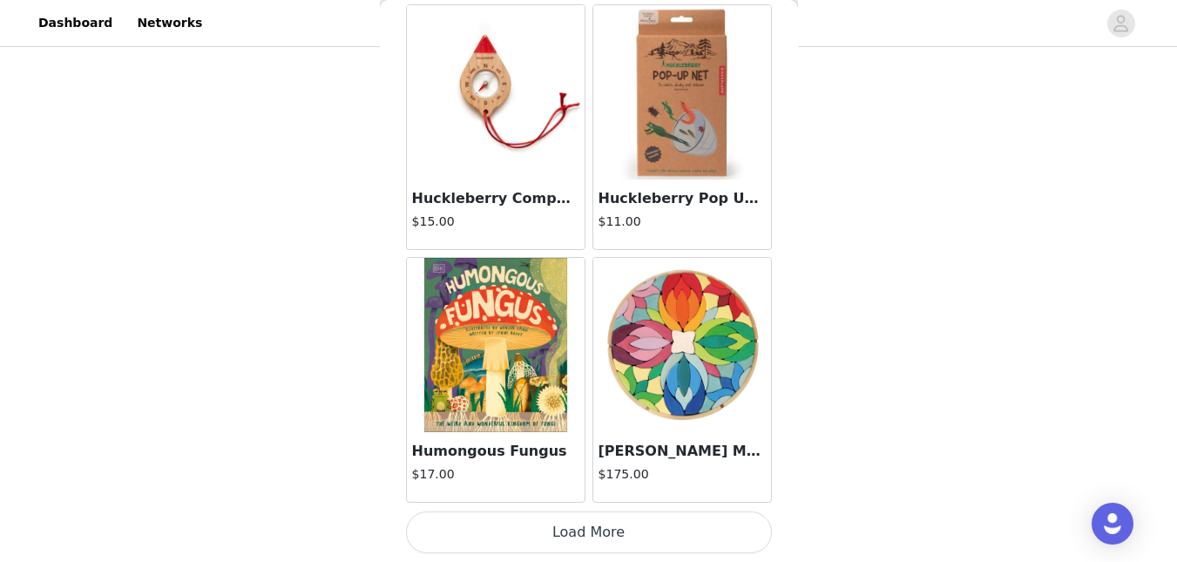
click at [738, 536] on button "Load More" at bounding box center [589, 533] width 366 height 42
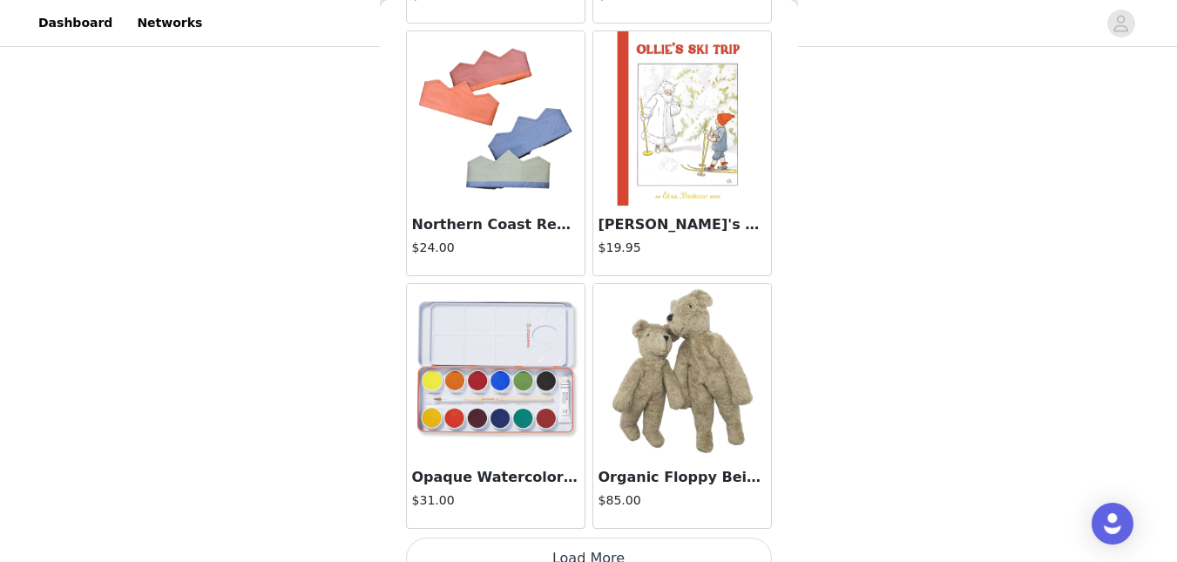
scroll to position [7159, 0]
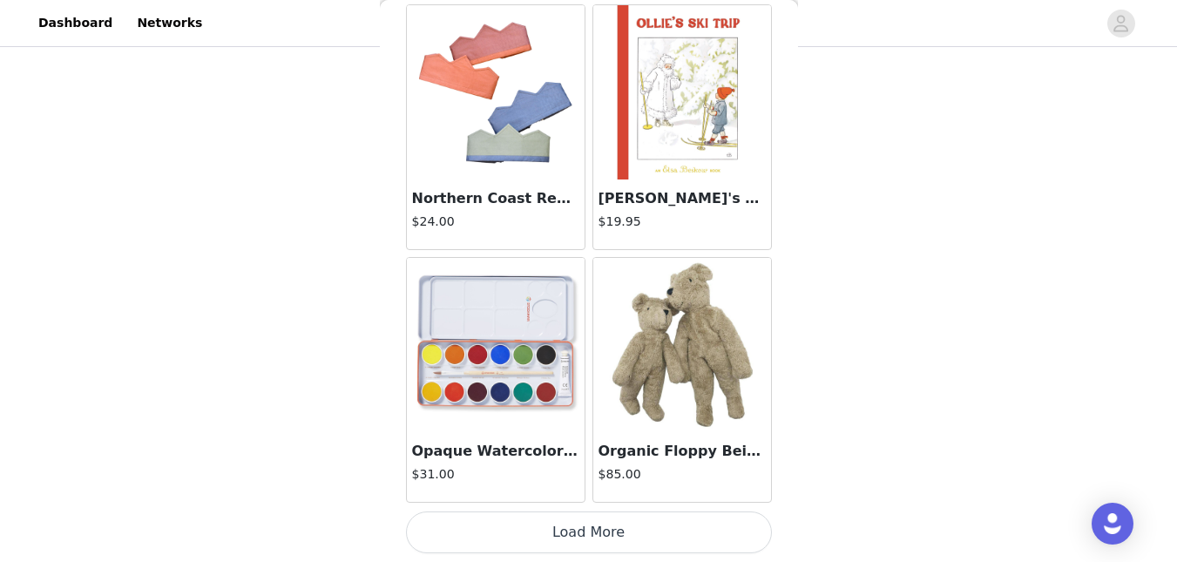
click at [746, 532] on button "Load More" at bounding box center [589, 533] width 366 height 42
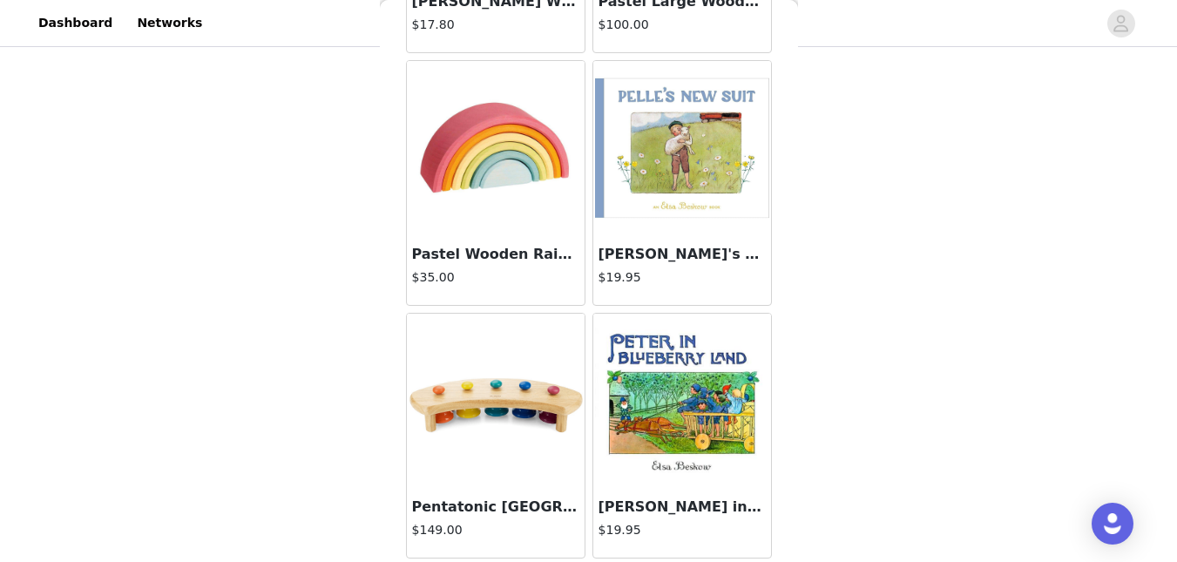
scroll to position [9617, 0]
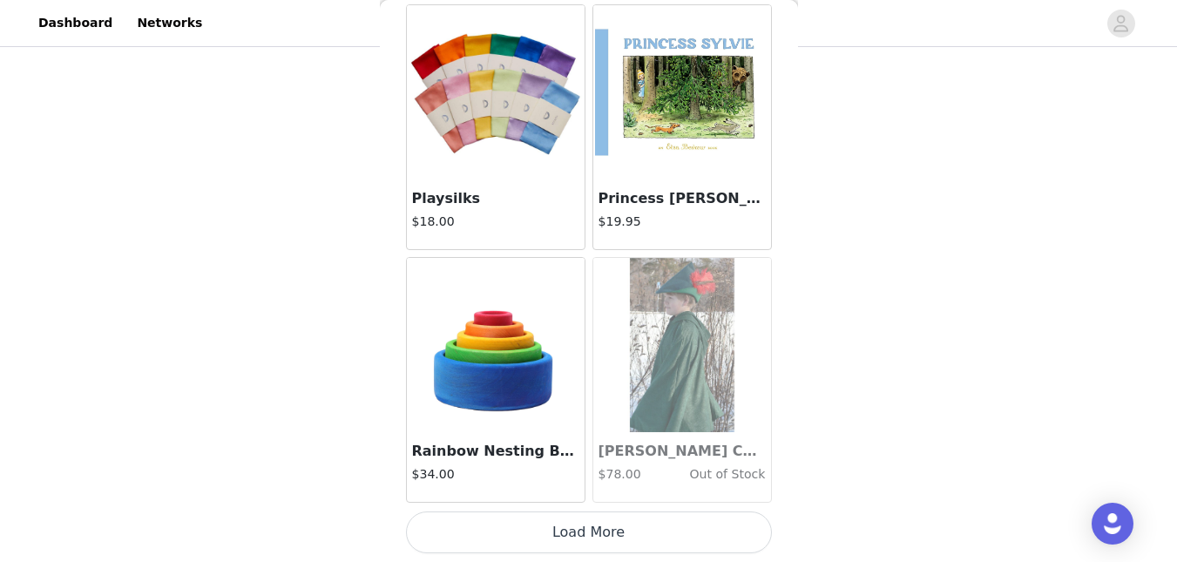
click at [719, 535] on button "Load More" at bounding box center [589, 533] width 366 height 42
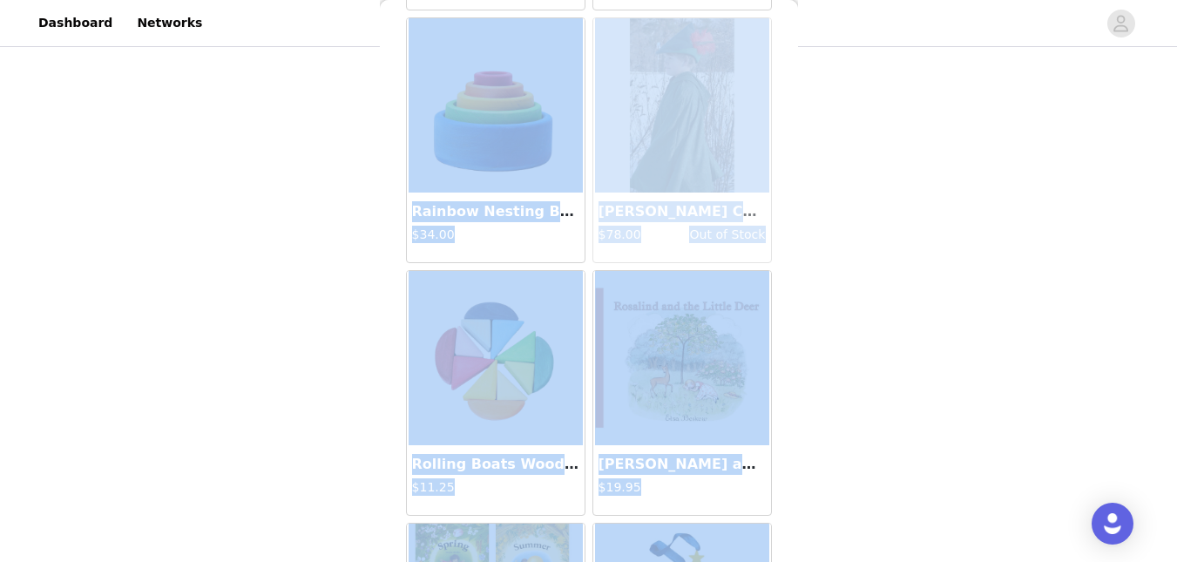
scroll to position [9968, 0]
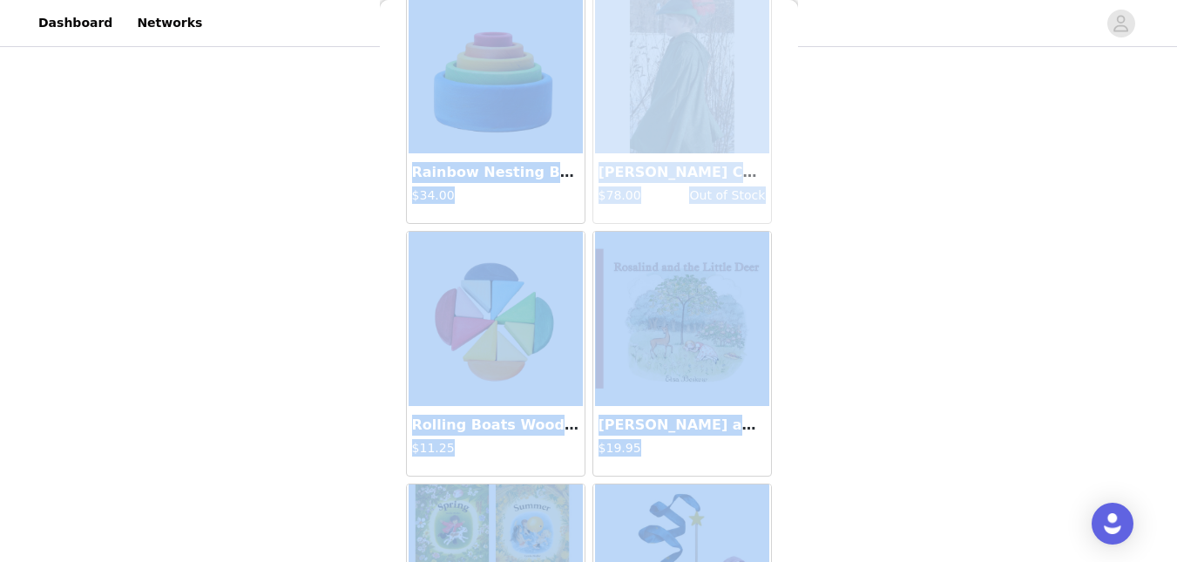
drag, startPoint x: 797, startPoint y: 450, endPoint x: 800, endPoint y: 441, distance: 9.1
click at [800, 441] on div "STEP 1 OF 6 Products Choose as many products as you'd like, up to $150.00. 3 Se…" at bounding box center [588, 203] width 1177 height 771
drag, startPoint x: 800, startPoint y: 441, endPoint x: 777, endPoint y: 455, distance: 26.6
click at [777, 455] on div "Back 12 Pastel Wooden Peg Dolls $50.00 12 Rainbow Nins - Wooden Peg People $53.…" at bounding box center [589, 281] width 418 height 562
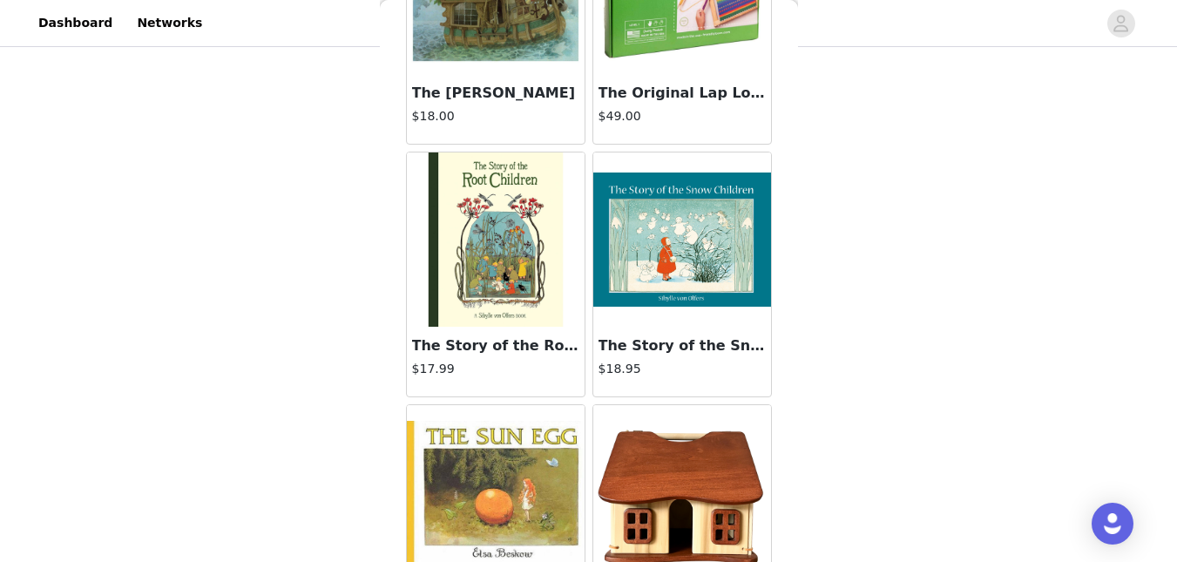
scroll to position [12214, 0]
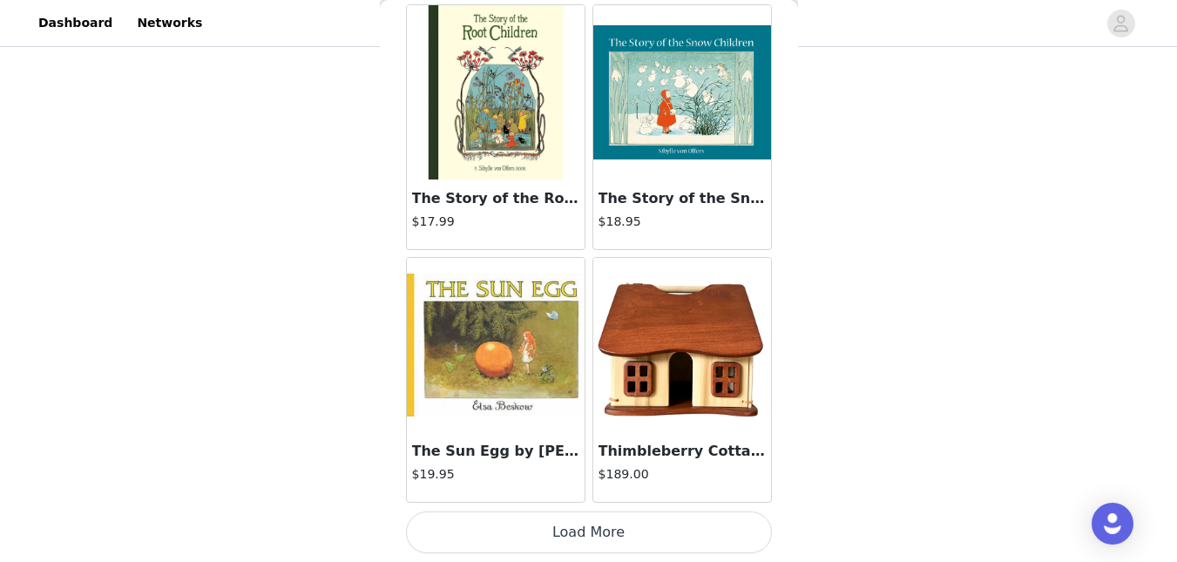
click at [723, 540] on button "Load More" at bounding box center [589, 533] width 366 height 42
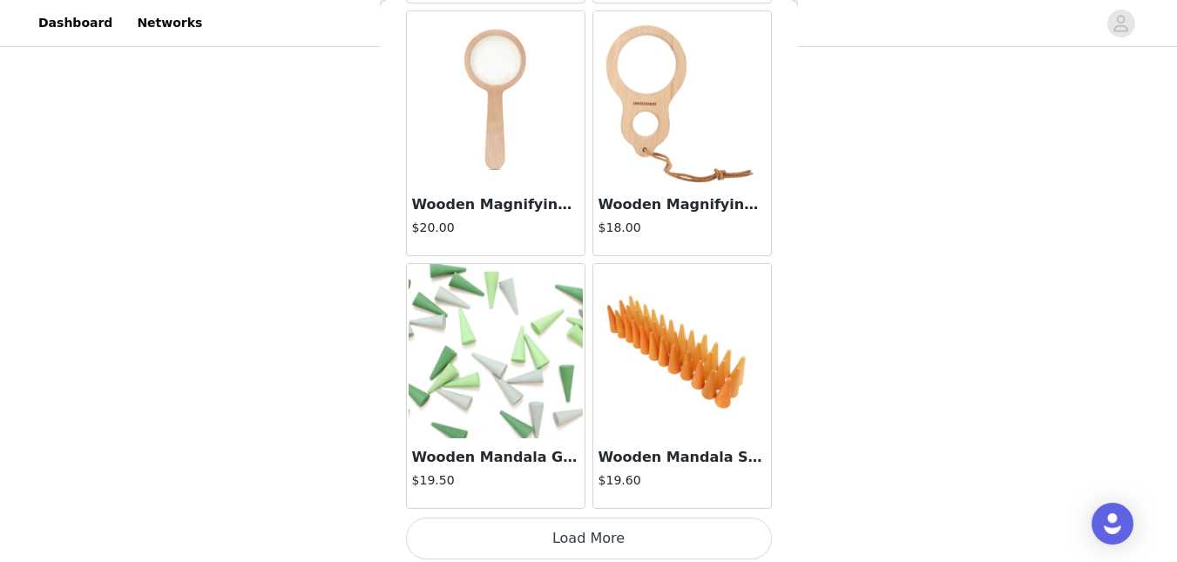
scroll to position [14741, 0]
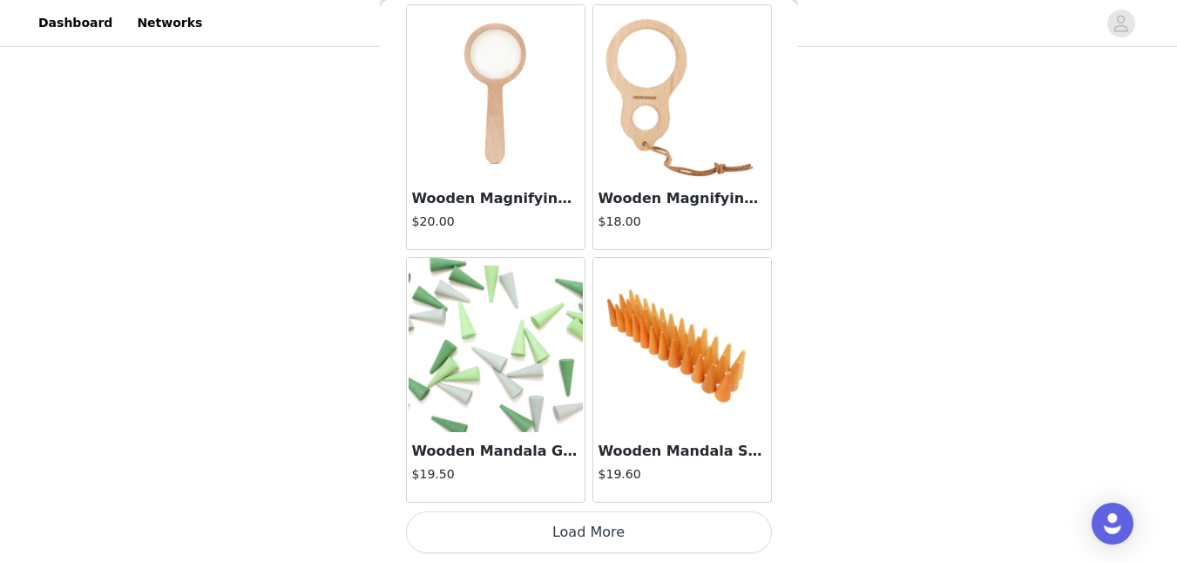
click at [709, 543] on button "Load More" at bounding box center [589, 533] width 366 height 42
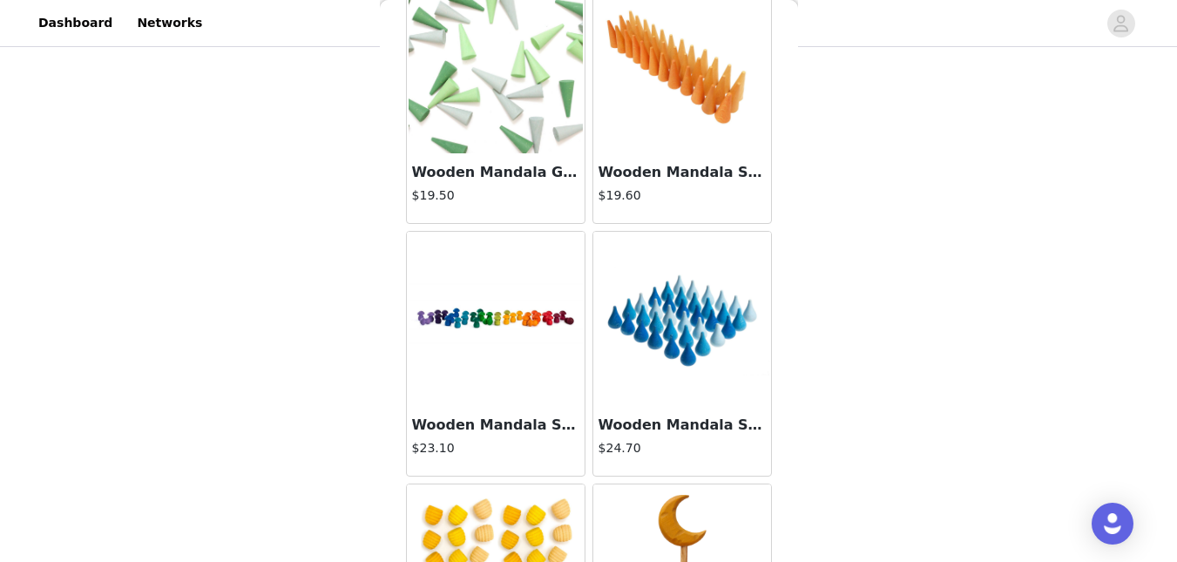
scroll to position [15031, 0]
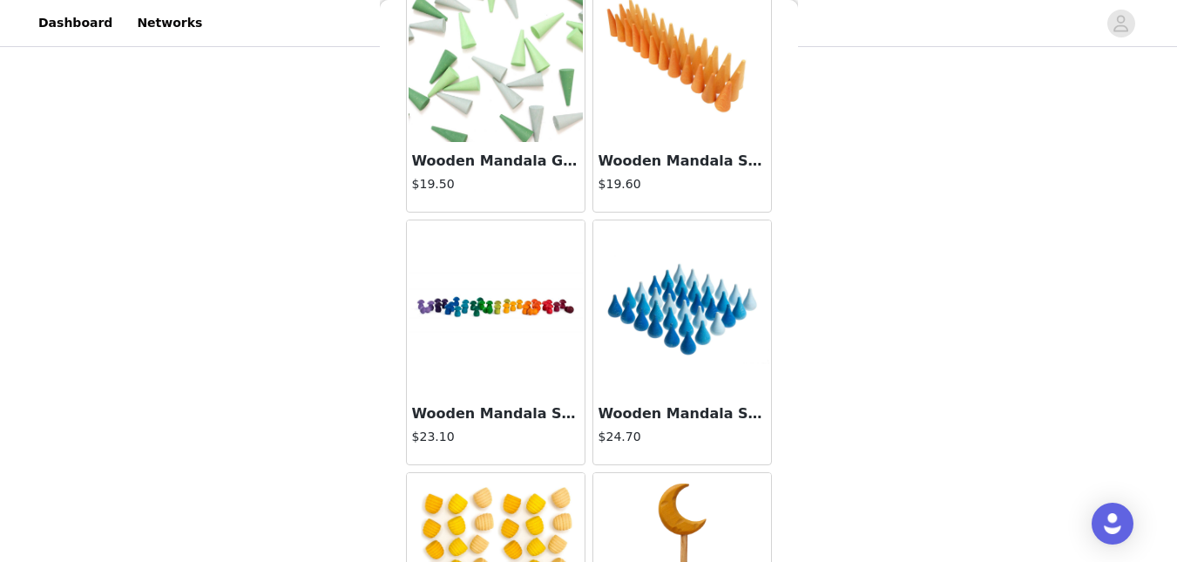
click at [540, 443] on h4 "$23.10" at bounding box center [495, 437] width 167 height 18
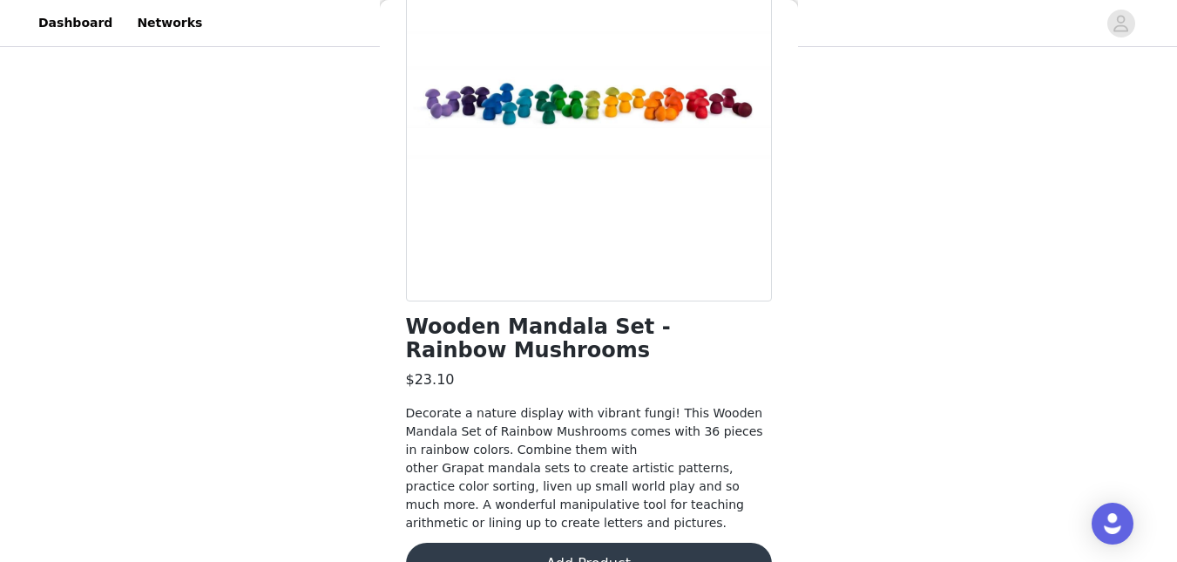
scroll to position [203, 0]
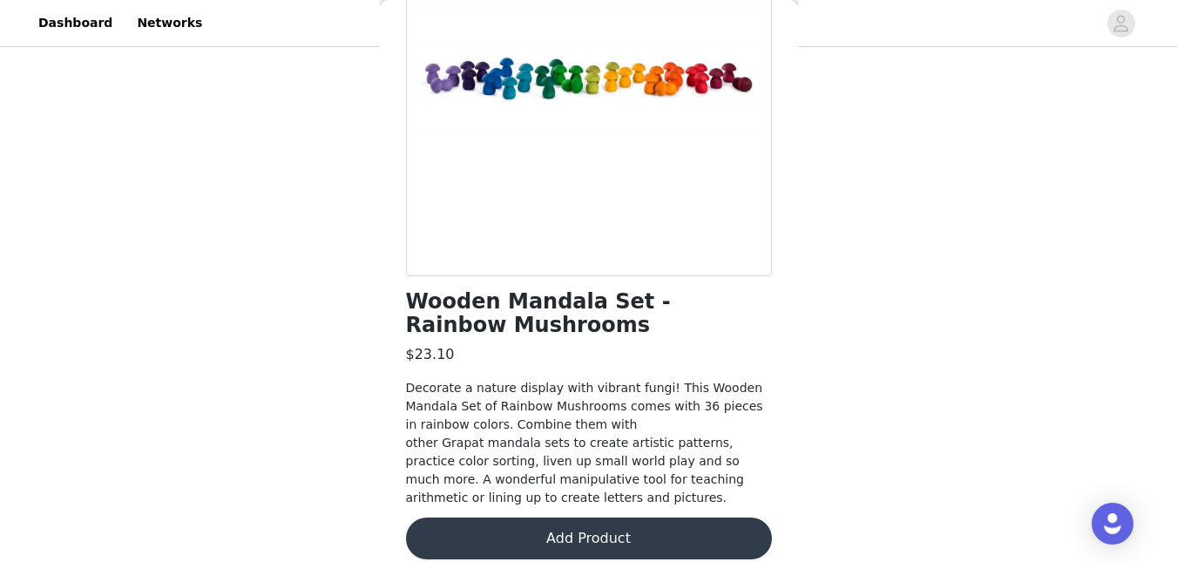
click at [692, 522] on button "Add Product" at bounding box center [589, 539] width 366 height 42
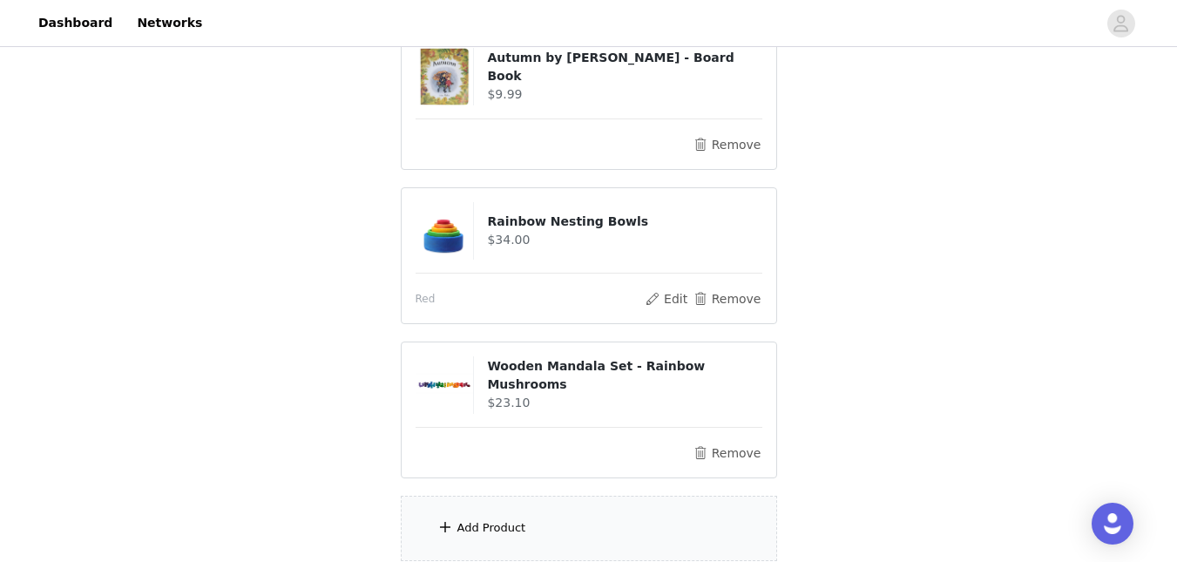
scroll to position [402, 0]
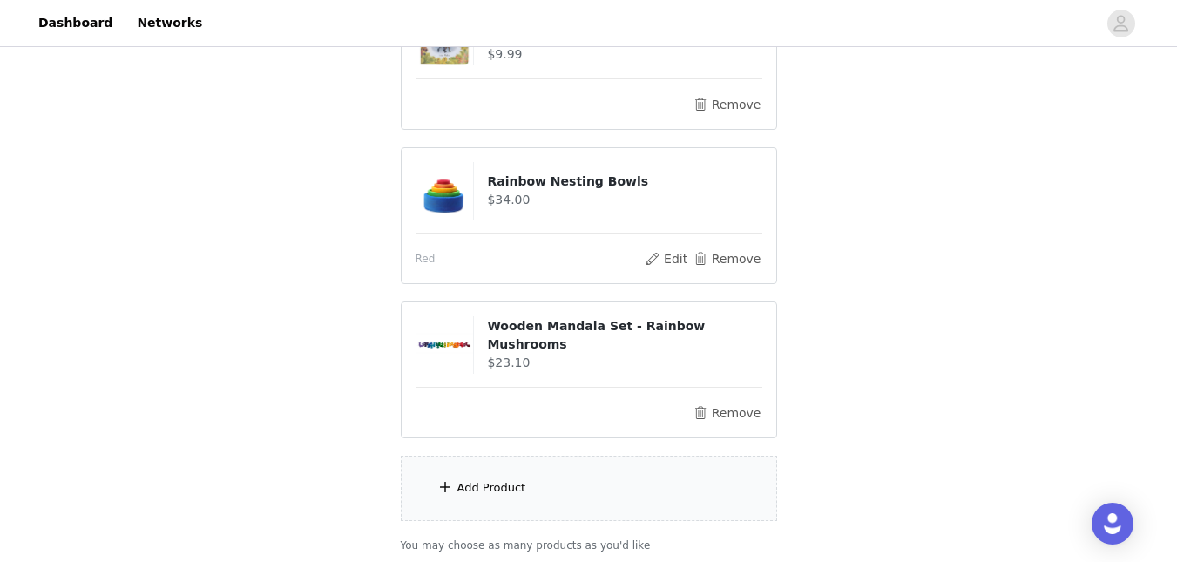
click at [579, 473] on div "Add Product" at bounding box center [589, 488] width 376 height 65
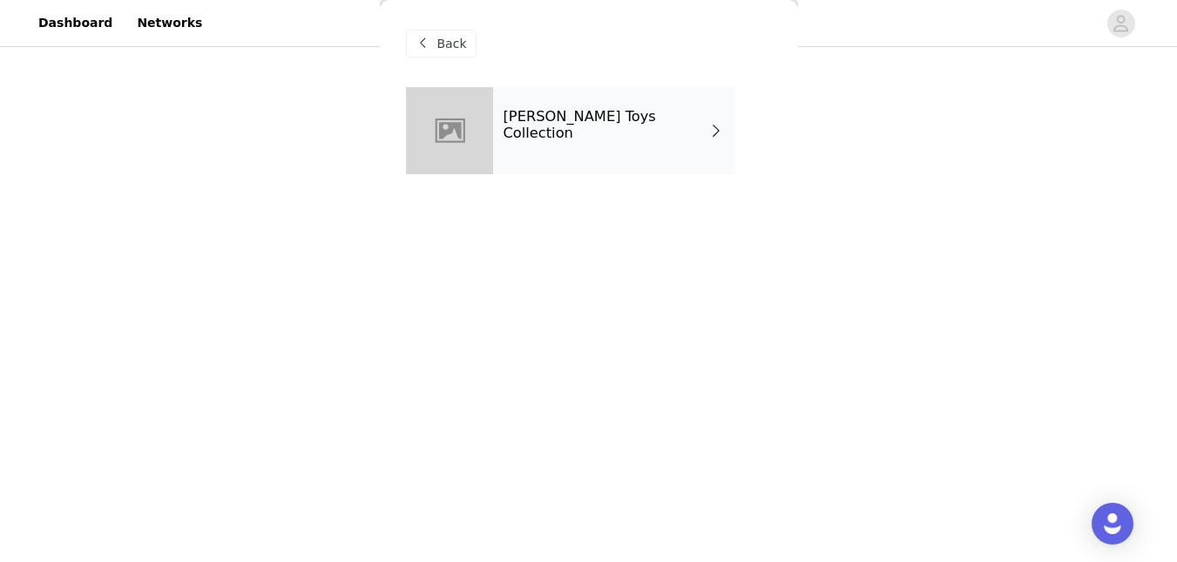
click at [673, 98] on div "[PERSON_NAME] Toys Collection" at bounding box center [614, 130] width 242 height 87
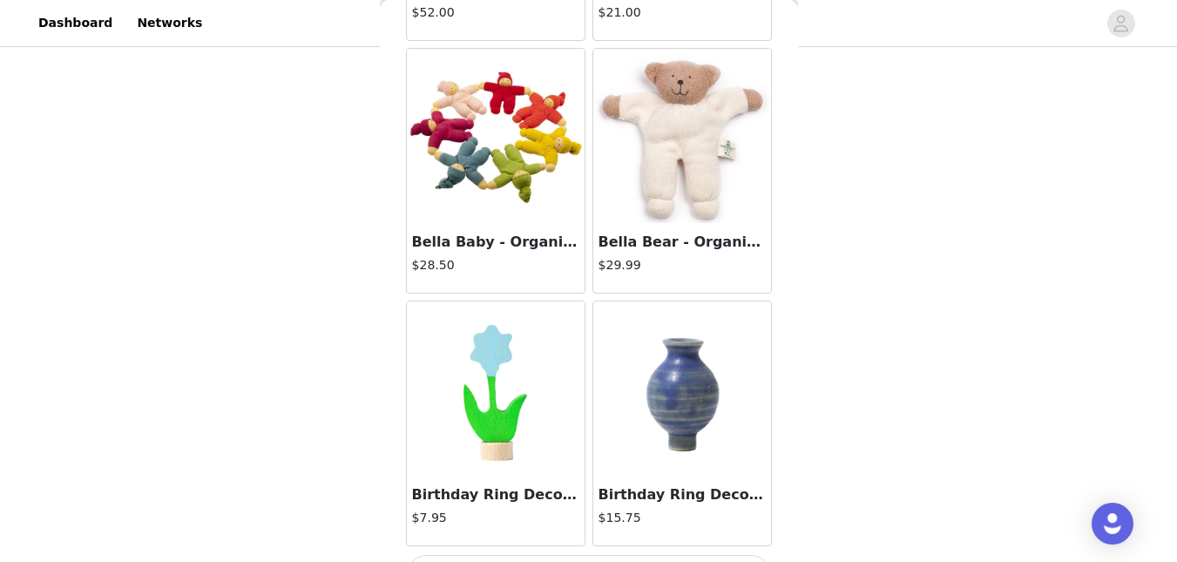
scroll to position [2105, 0]
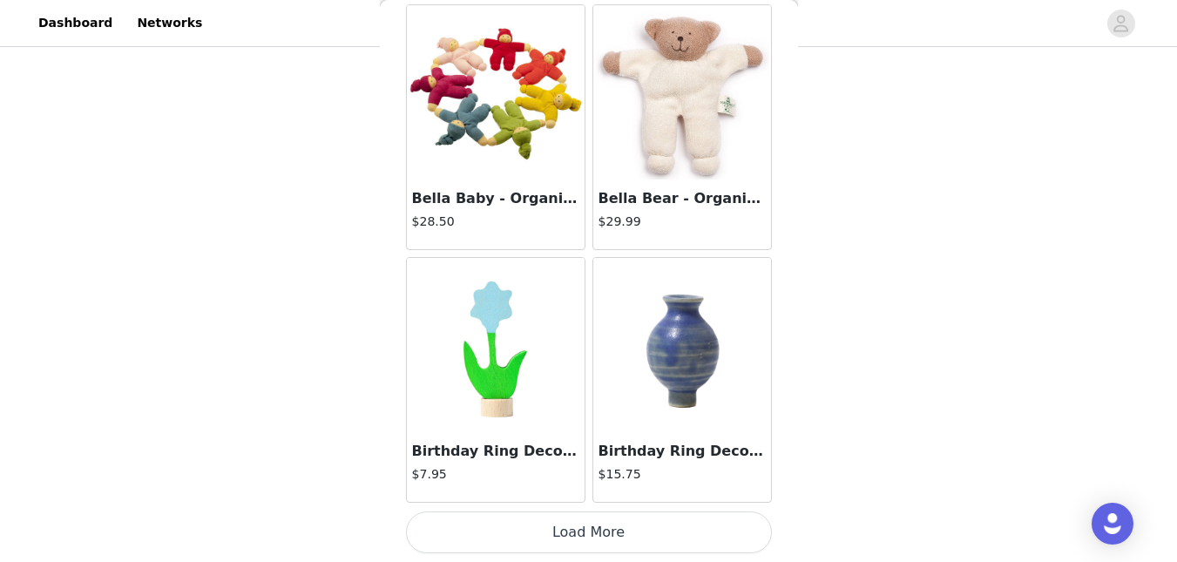
click at [716, 521] on button "Load More" at bounding box center [589, 533] width 366 height 42
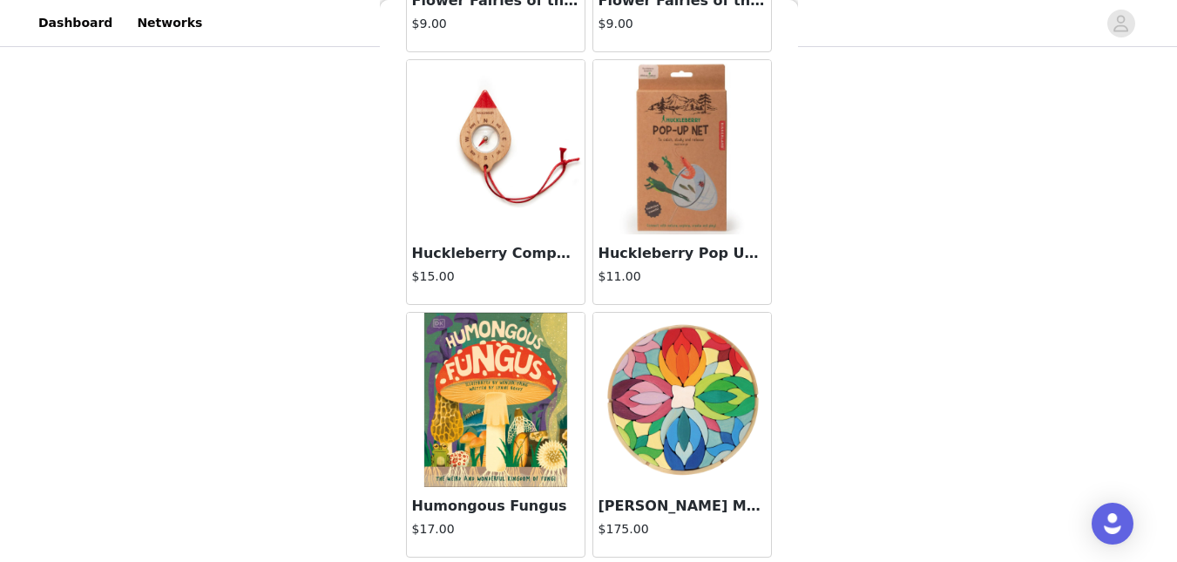
scroll to position [4620, 0]
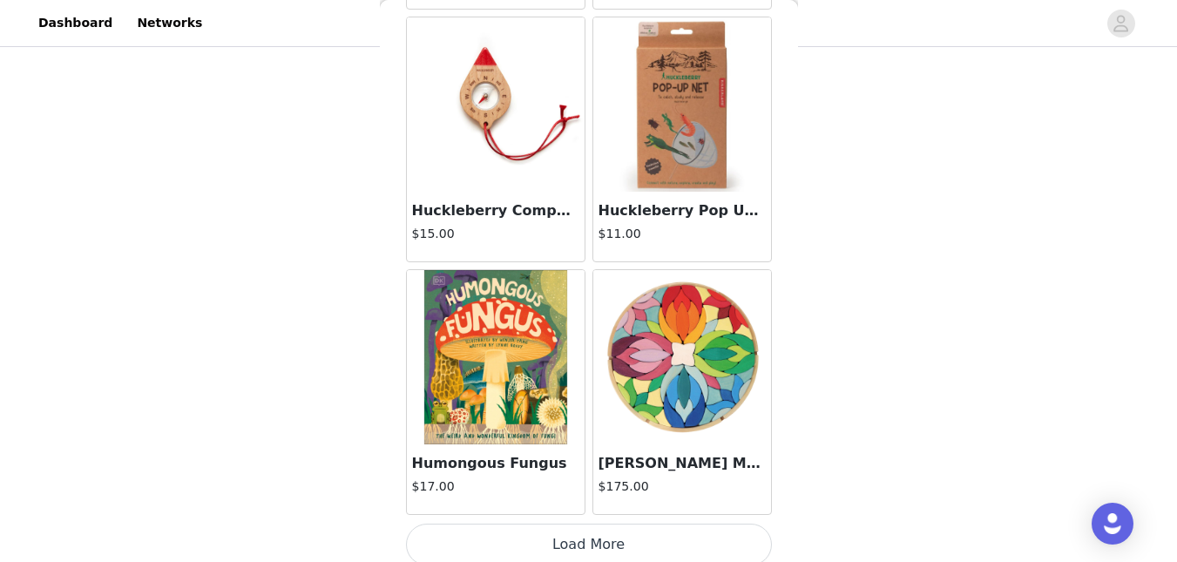
click at [700, 535] on button "Load More" at bounding box center [589, 545] width 366 height 42
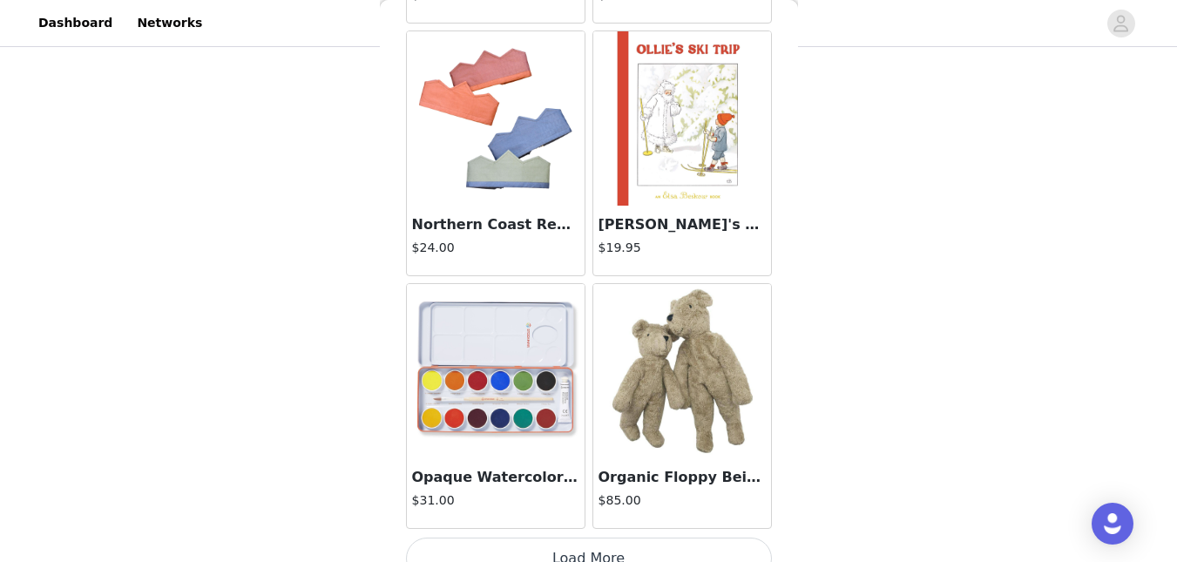
scroll to position [7159, 0]
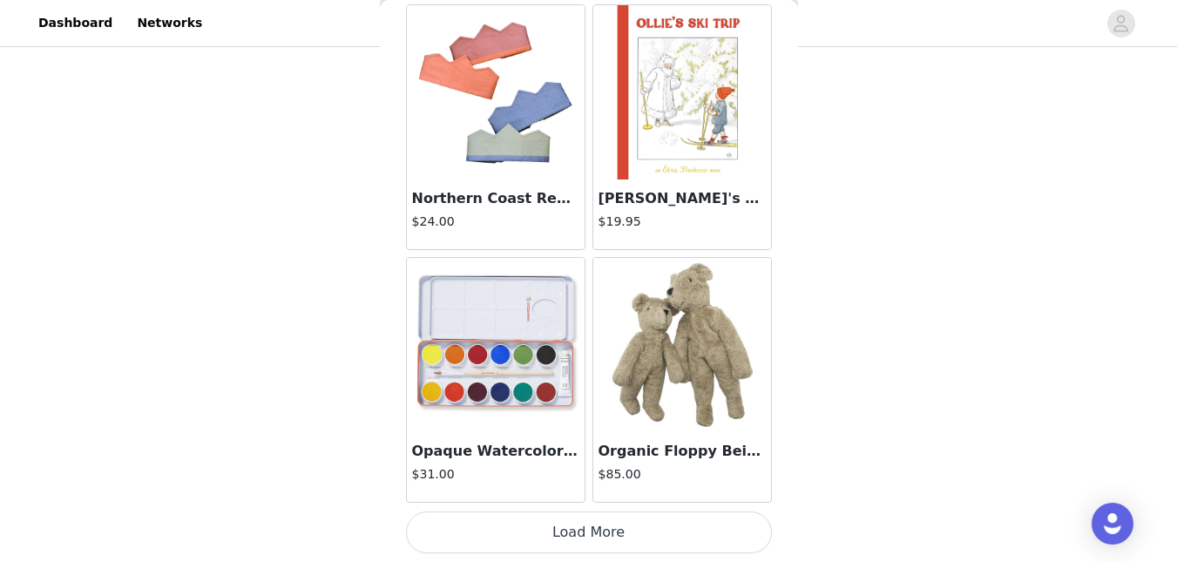
click at [738, 535] on button "Load More" at bounding box center [589, 533] width 366 height 42
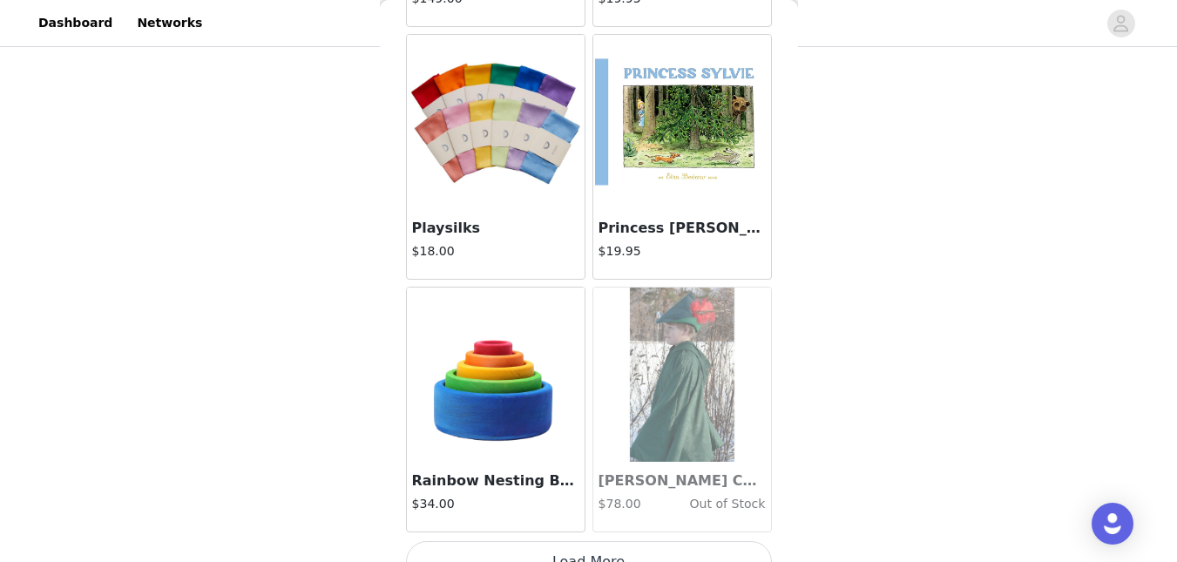
scroll to position [9686, 0]
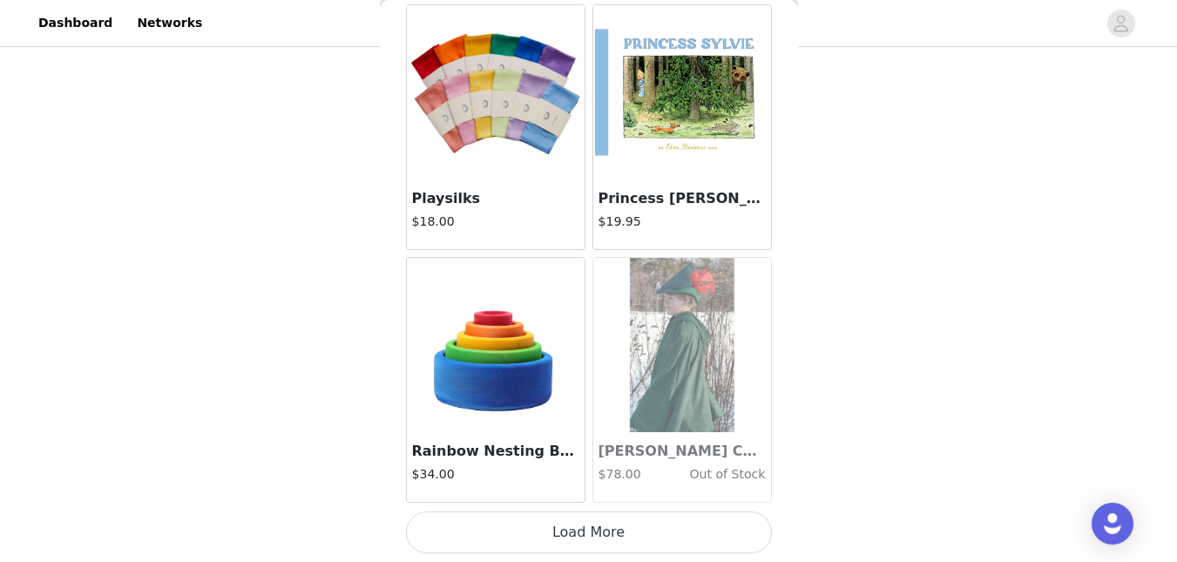
click at [649, 538] on button "Load More" at bounding box center [589, 533] width 366 height 42
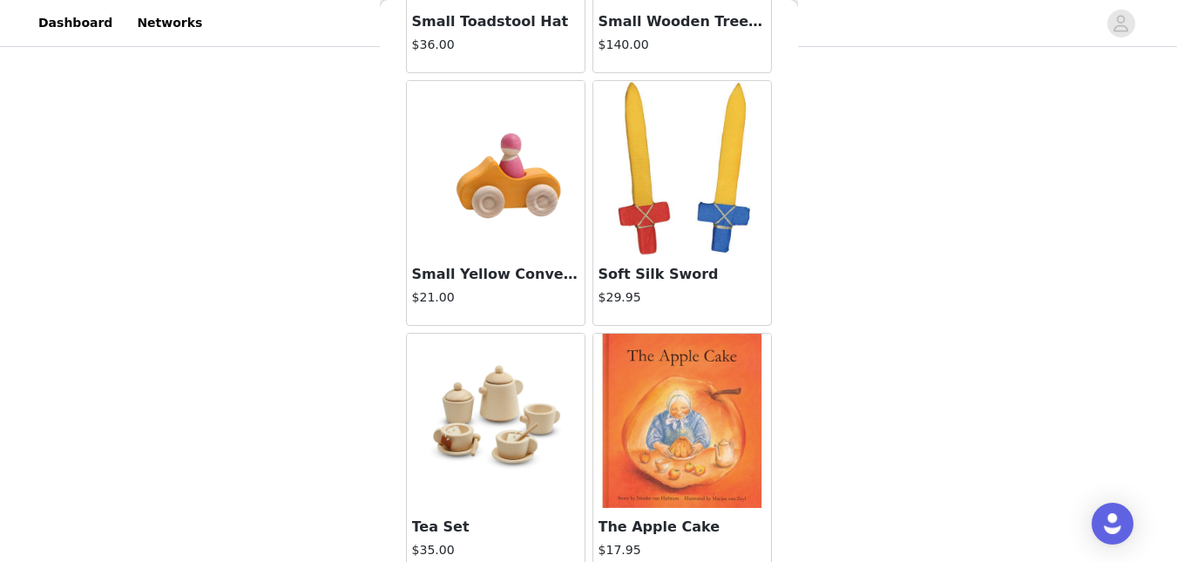
scroll to position [11162, 0]
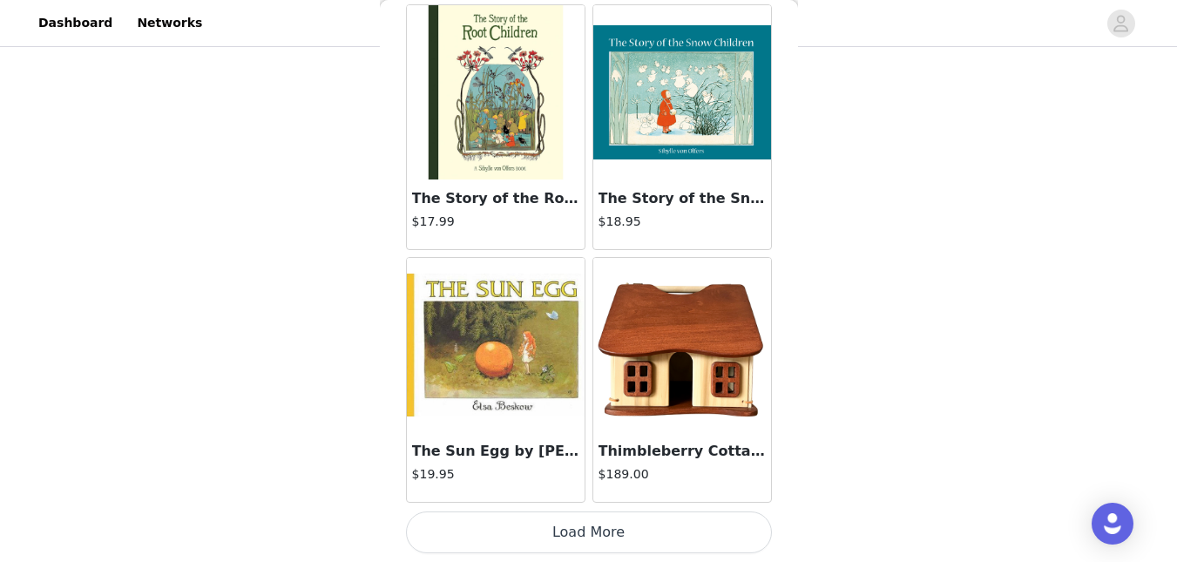
click at [725, 540] on button "Load More" at bounding box center [589, 533] width 366 height 42
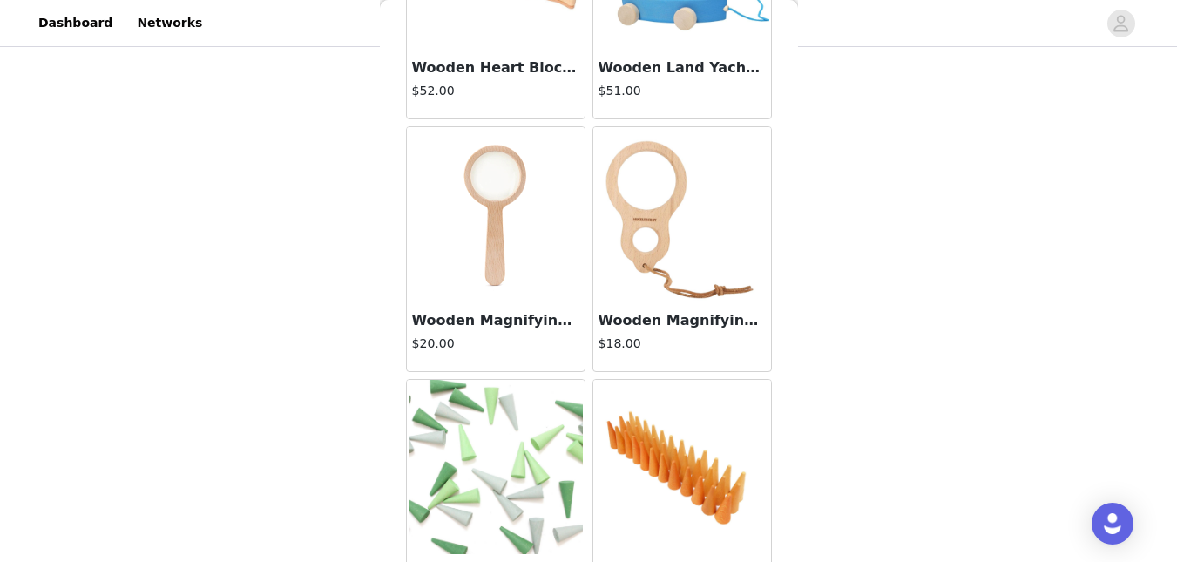
scroll to position [14741, 0]
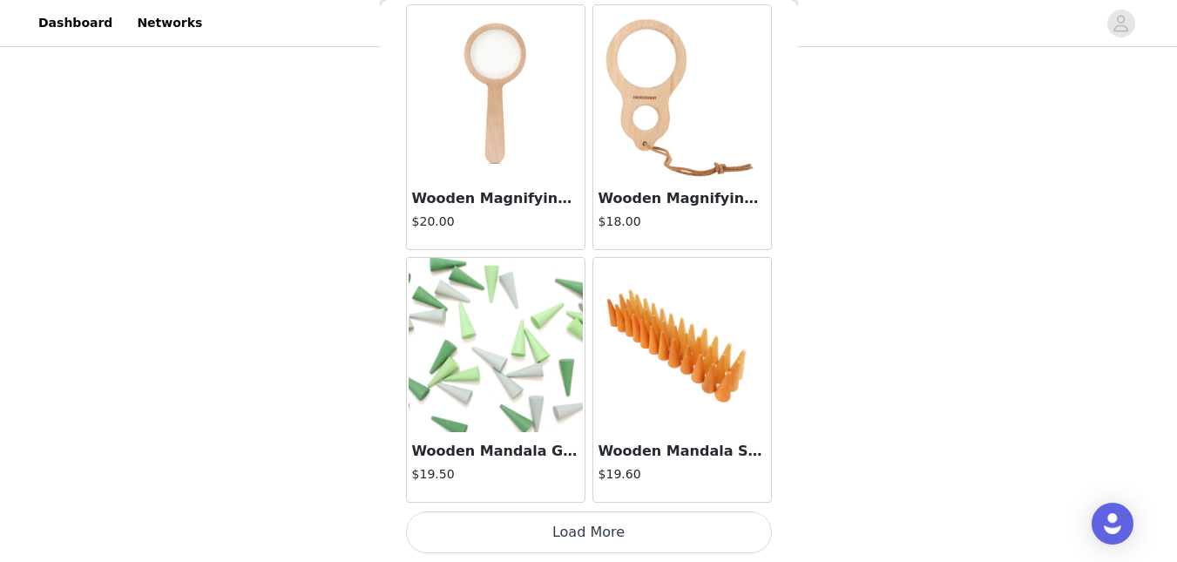
click at [723, 539] on button "Load More" at bounding box center [589, 533] width 366 height 42
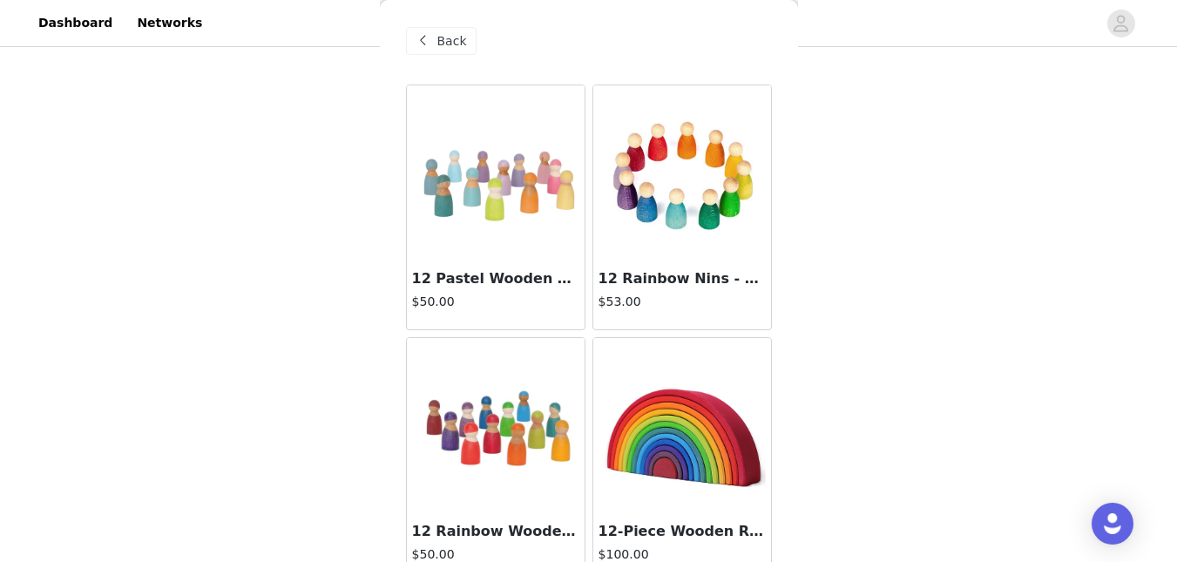
scroll to position [0, 0]
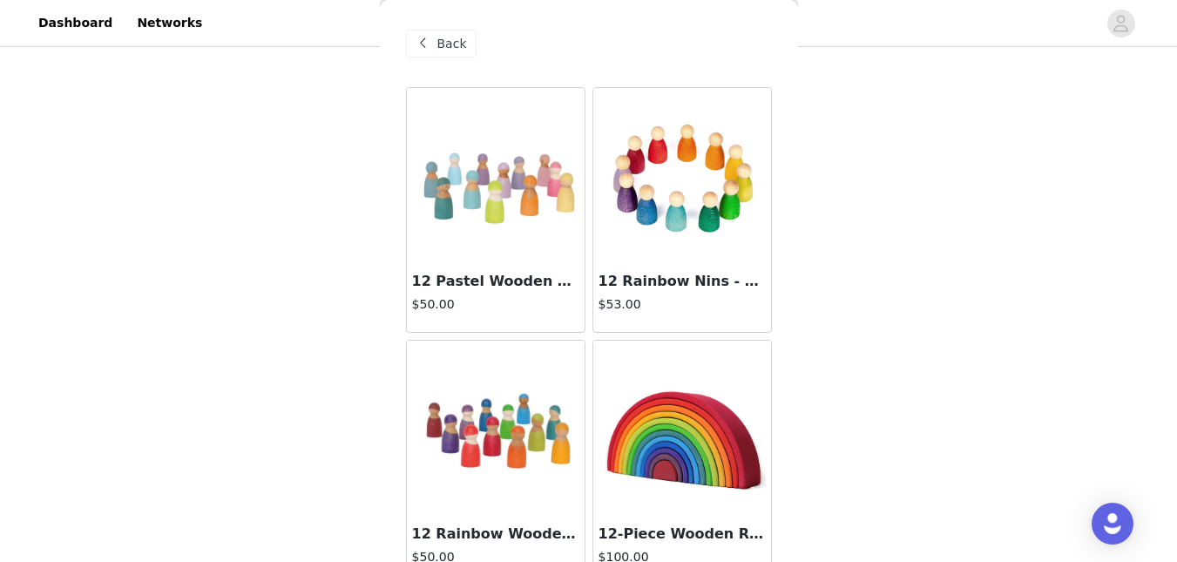
click at [454, 46] on span "Back" at bounding box center [452, 44] width 30 height 18
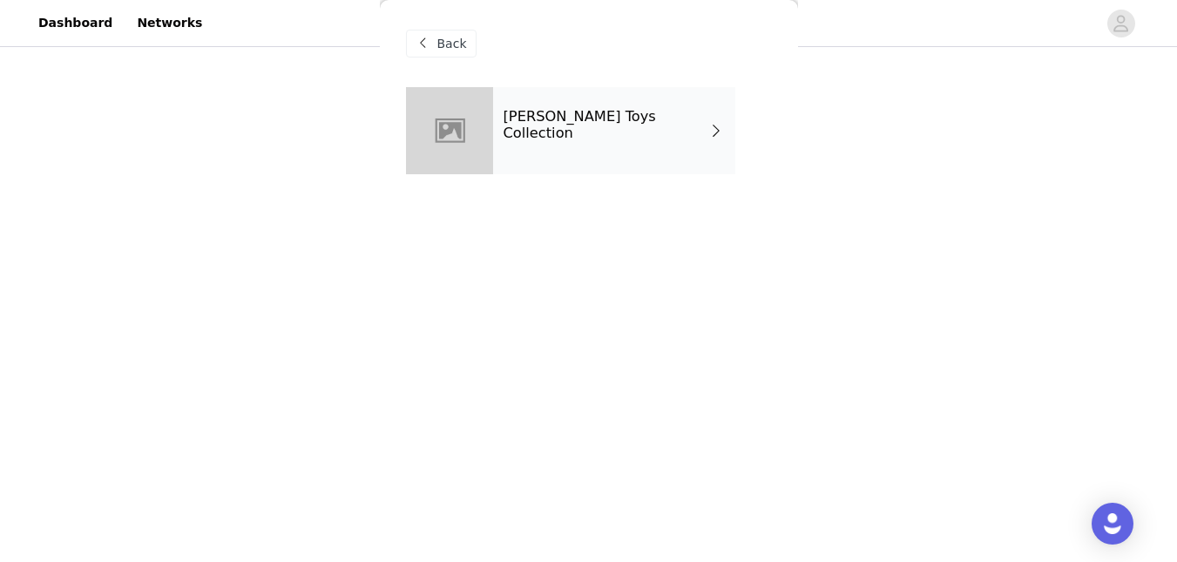
click at [454, 46] on span "Back" at bounding box center [452, 44] width 30 height 18
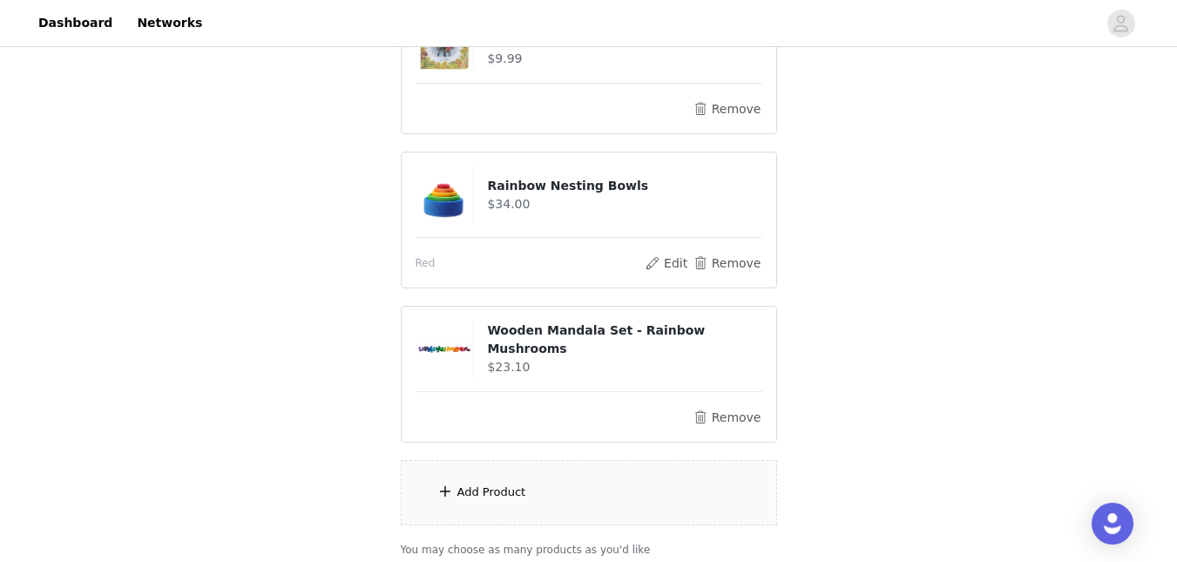
scroll to position [405, 0]
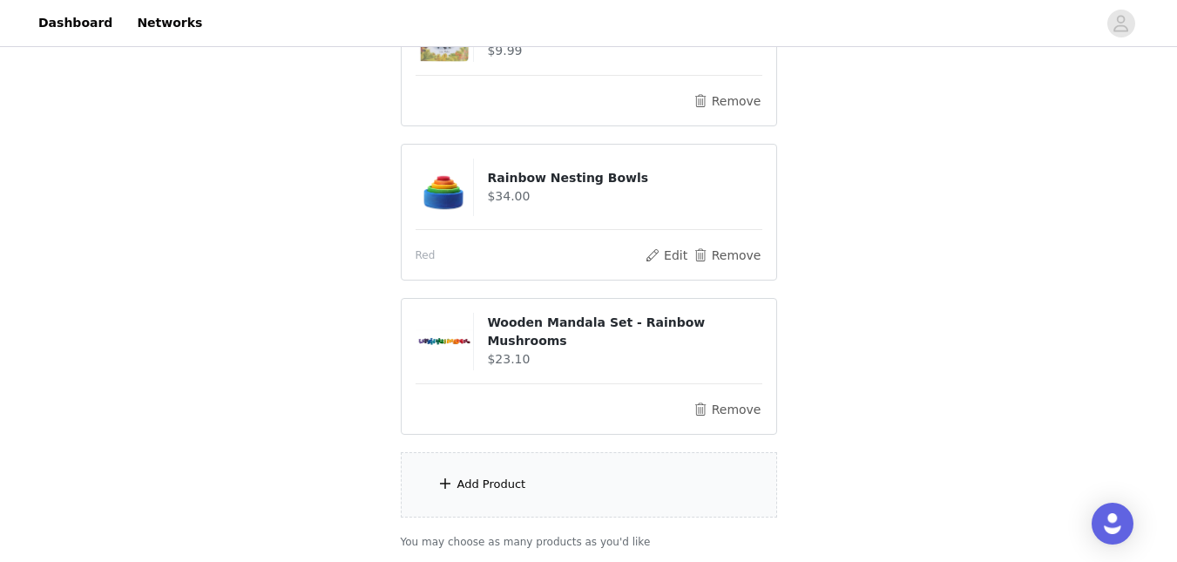
click at [524, 490] on div "Add Product" at bounding box center [589, 484] width 376 height 65
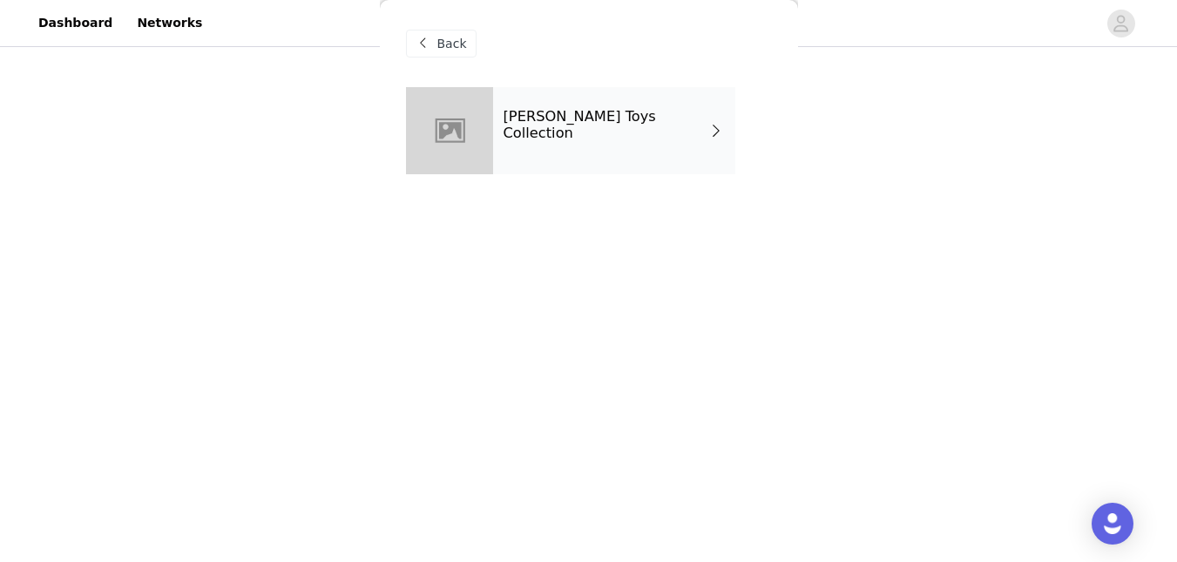
click at [546, 146] on div "[PERSON_NAME] Toys Collection" at bounding box center [614, 130] width 242 height 87
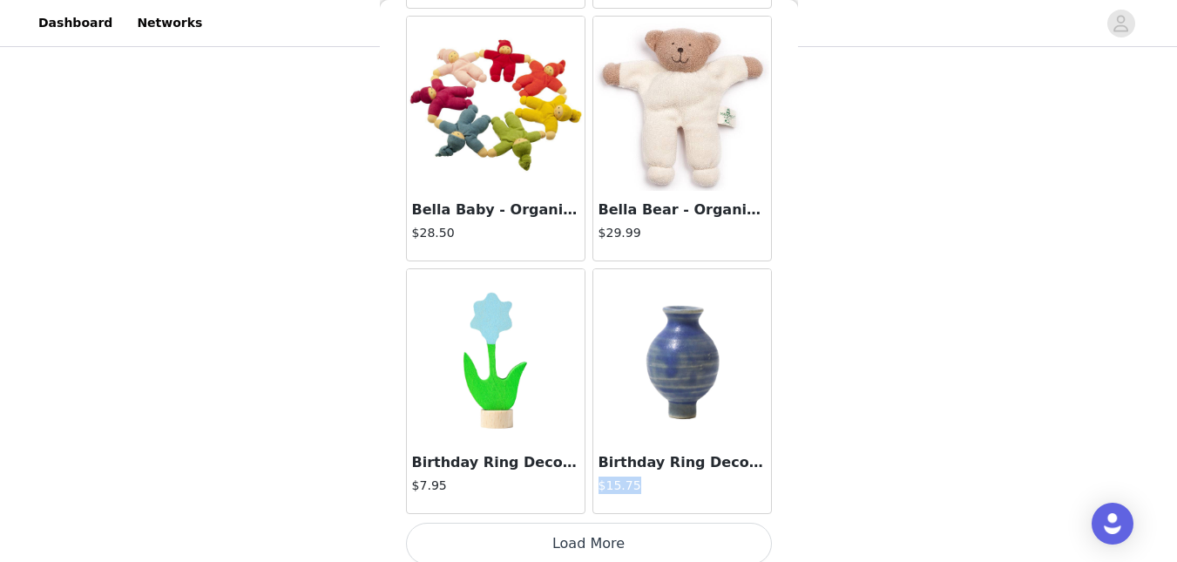
scroll to position [2105, 0]
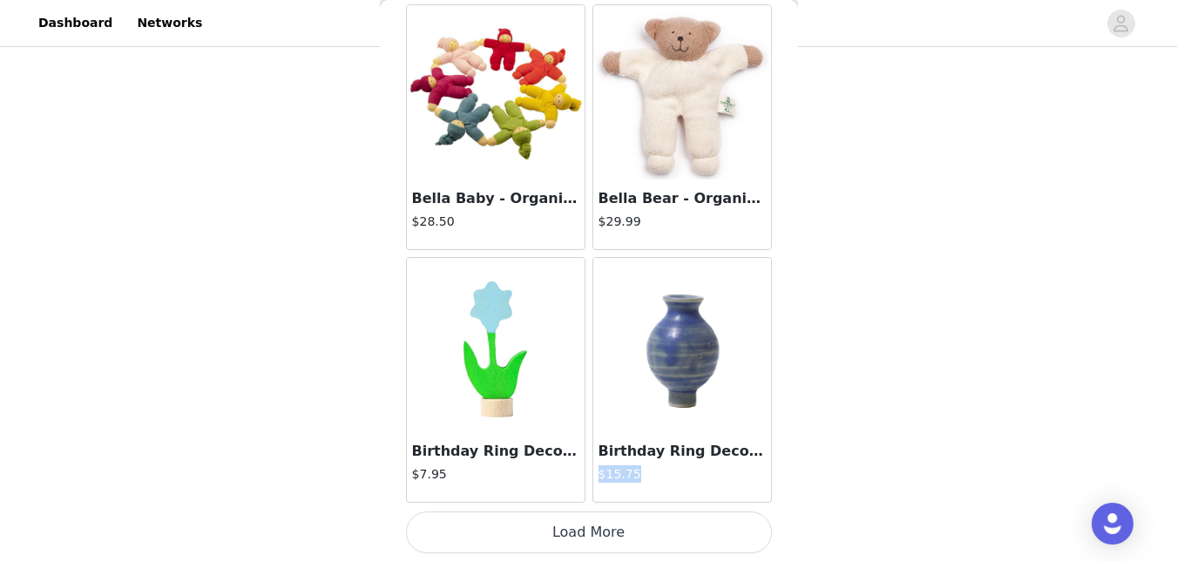
drag, startPoint x: 797, startPoint y: 491, endPoint x: 797, endPoint y: 505, distance: 14.0
click at [797, 505] on div "Back 12 Pastel Wooden Peg Dolls $50.00 12 Rainbow Nins - Wooden Peg People $53.…" at bounding box center [589, 281] width 418 height 562
drag, startPoint x: 797, startPoint y: 505, endPoint x: 703, endPoint y: 513, distance: 93.7
click at [703, 513] on button "Load More" at bounding box center [589, 533] width 366 height 42
click at [783, 443] on div "Back 12 Pastel Wooden Peg Dolls $50.00 12 Rainbow Nins - Wooden Peg People $53.…" at bounding box center [589, 281] width 418 height 562
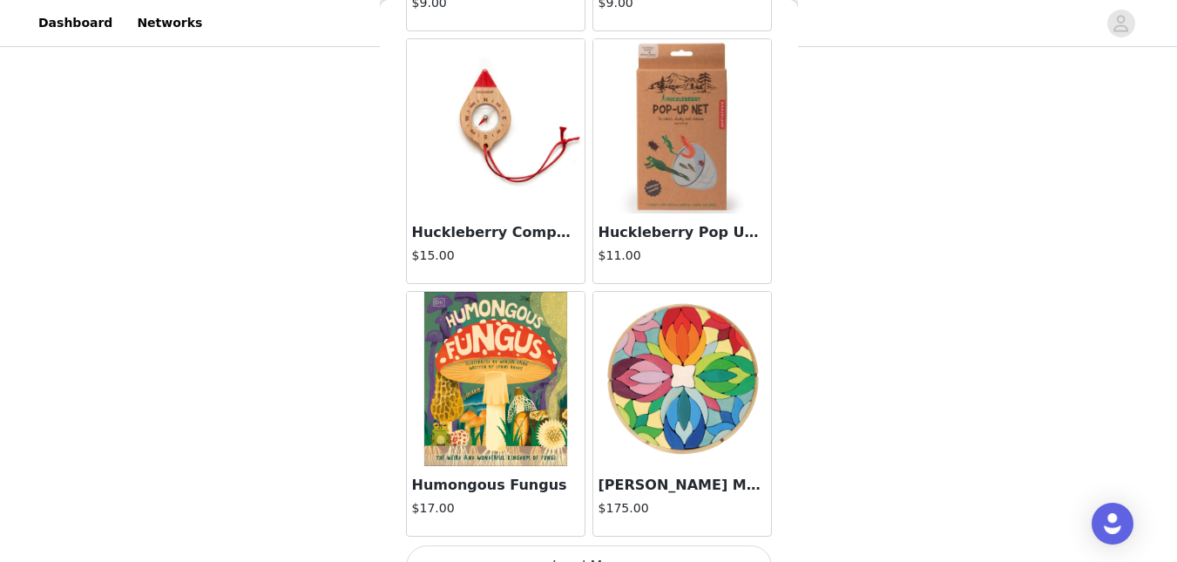
scroll to position [4632, 0]
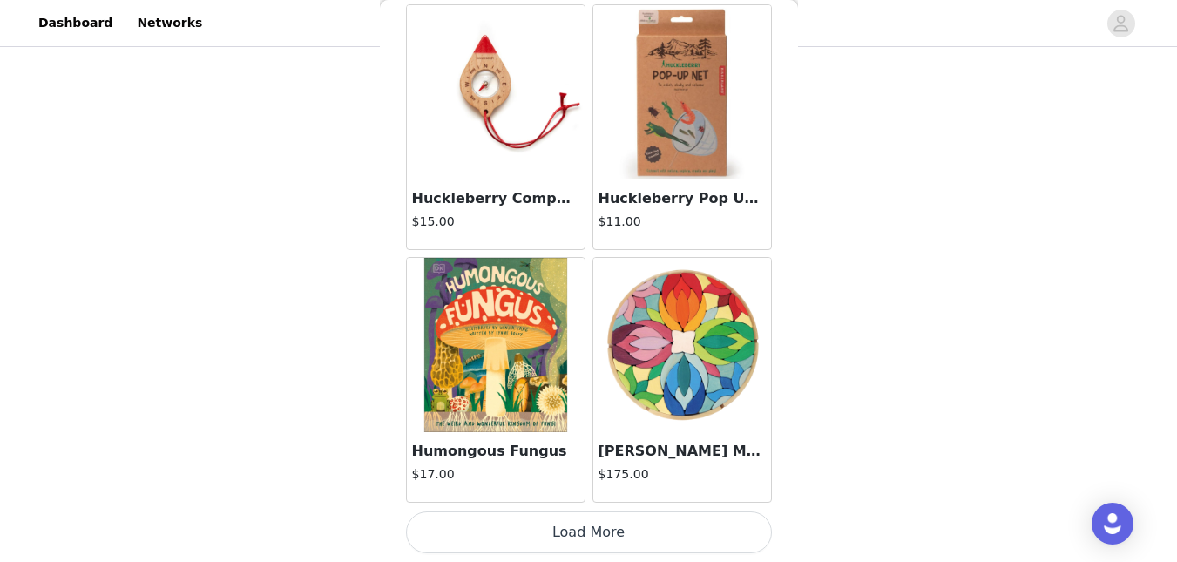
click at [728, 531] on button "Load More" at bounding box center [589, 533] width 366 height 42
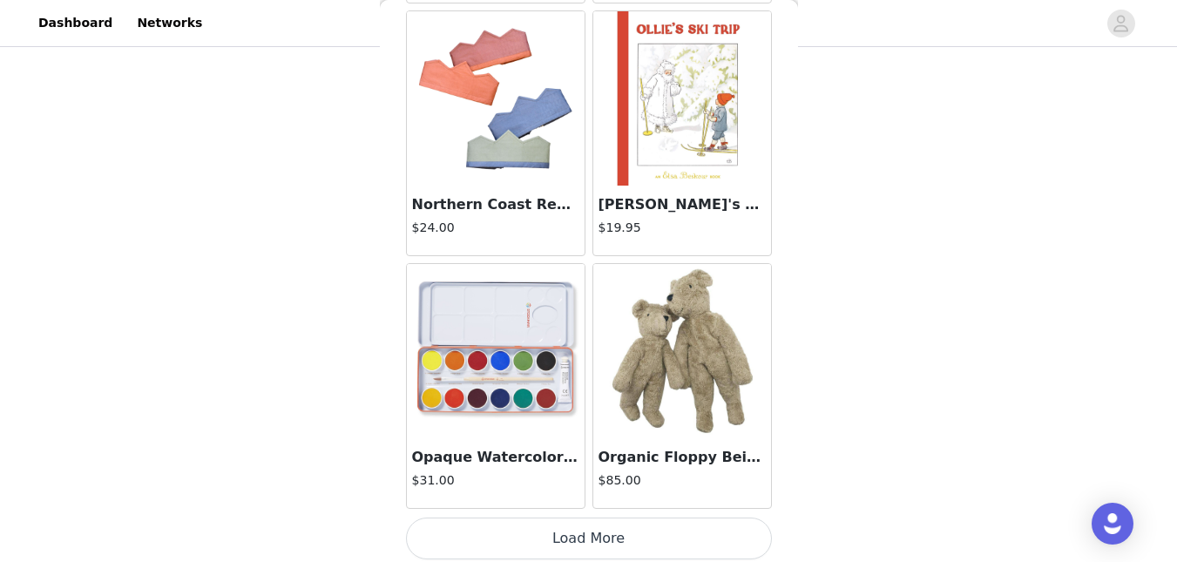
scroll to position [7159, 0]
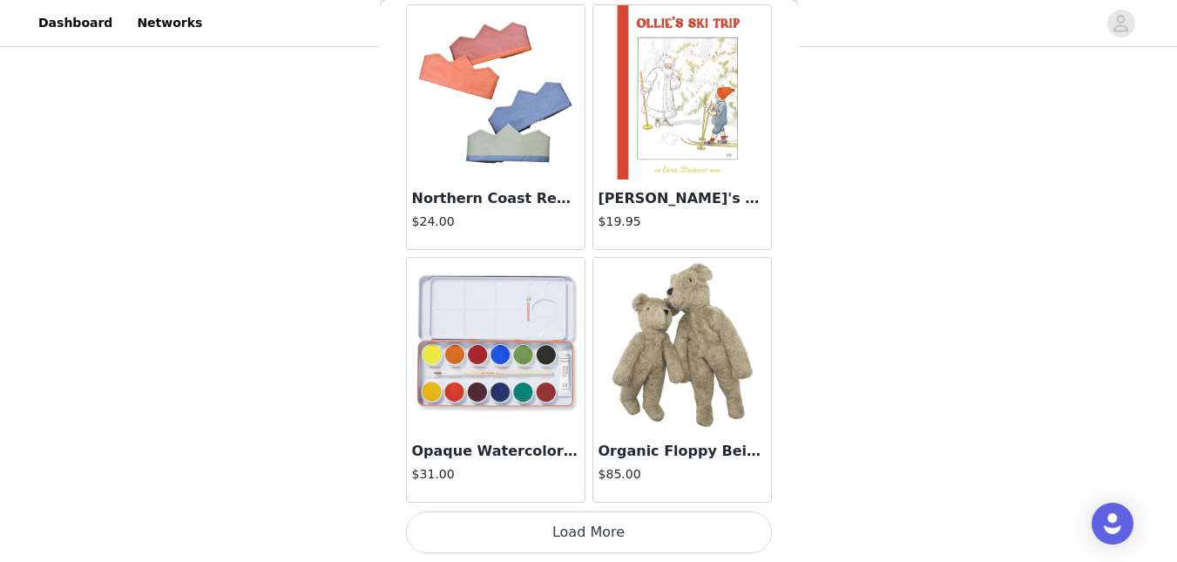
click at [726, 536] on button "Load More" at bounding box center [589, 533] width 366 height 42
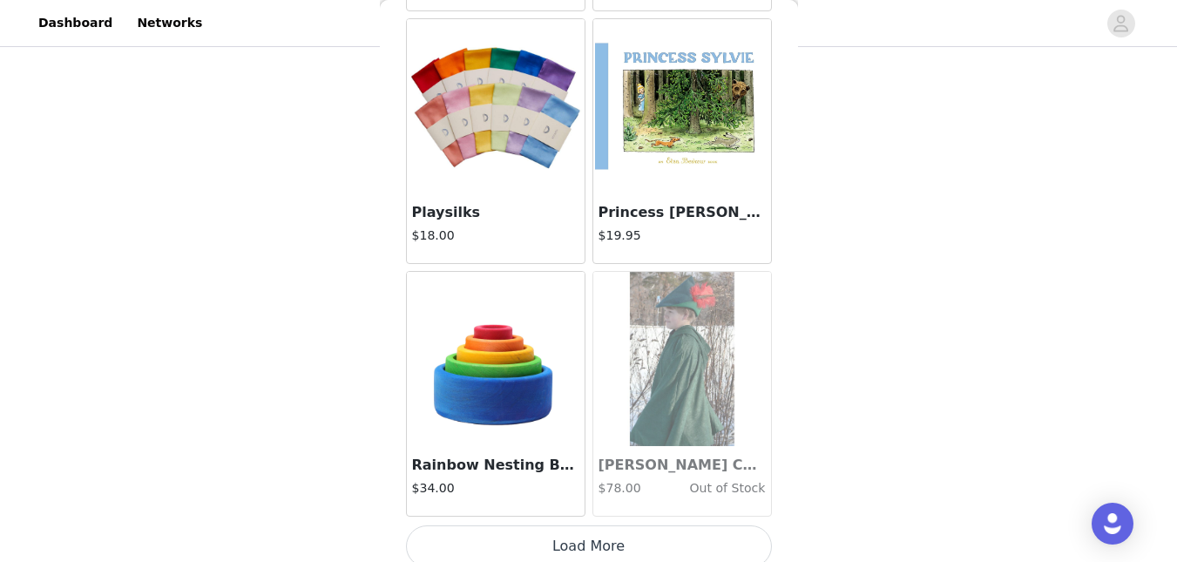
scroll to position [9686, 0]
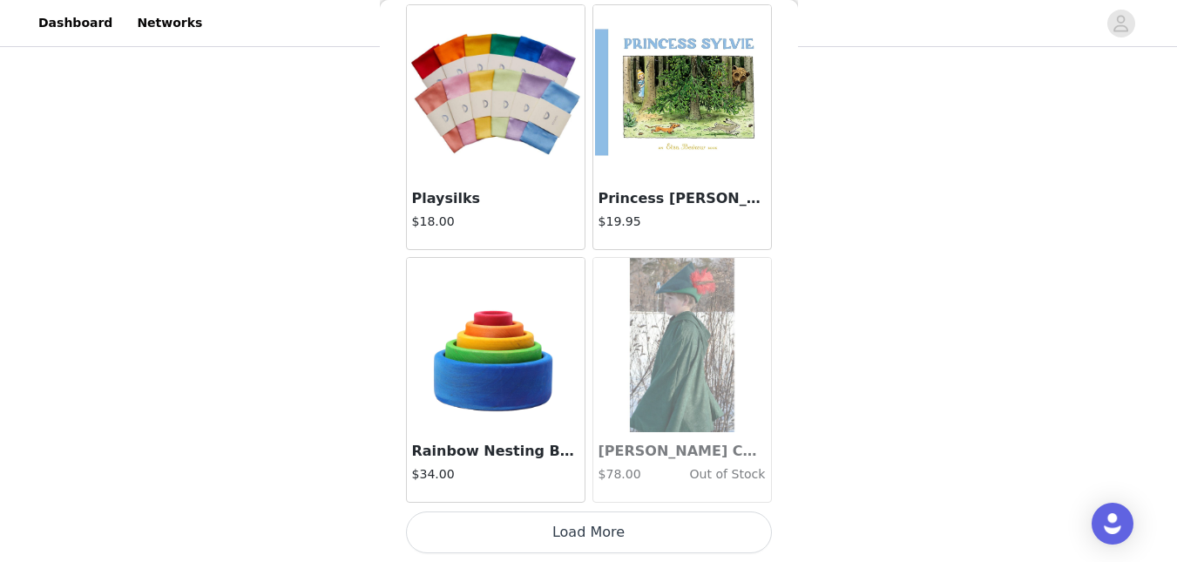
click at [711, 537] on button "Load More" at bounding box center [589, 533] width 366 height 42
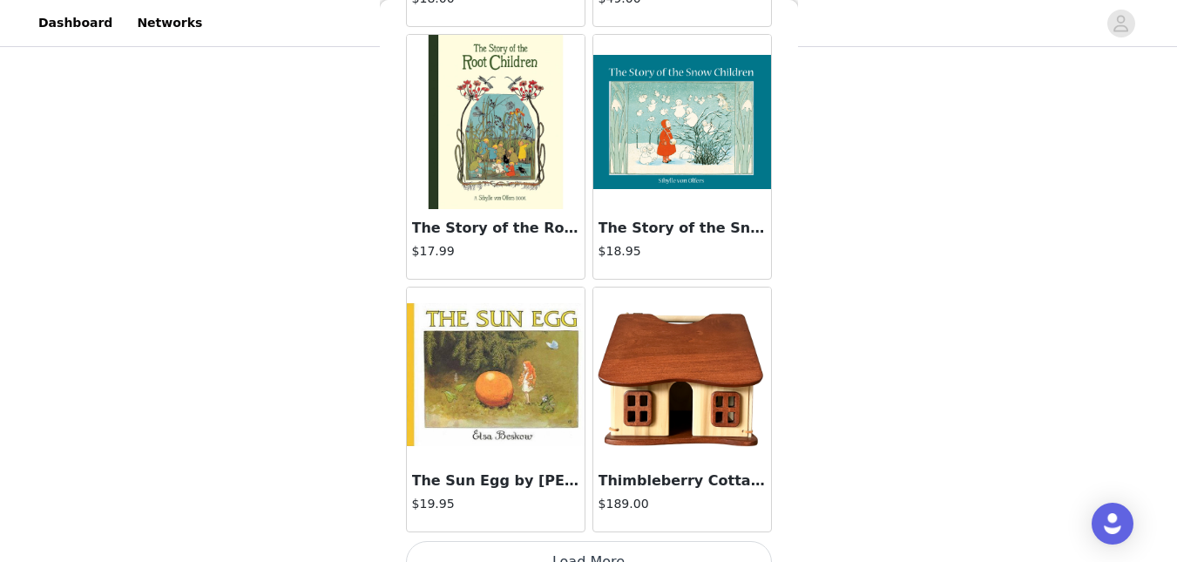
scroll to position [12214, 0]
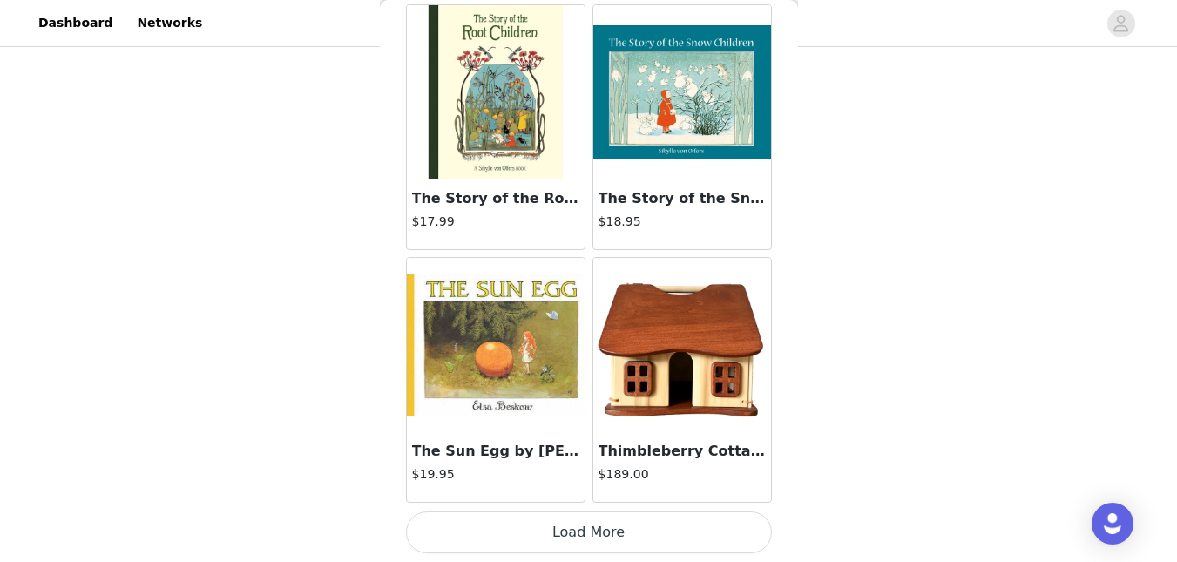
click at [742, 532] on button "Load More" at bounding box center [589, 533] width 366 height 42
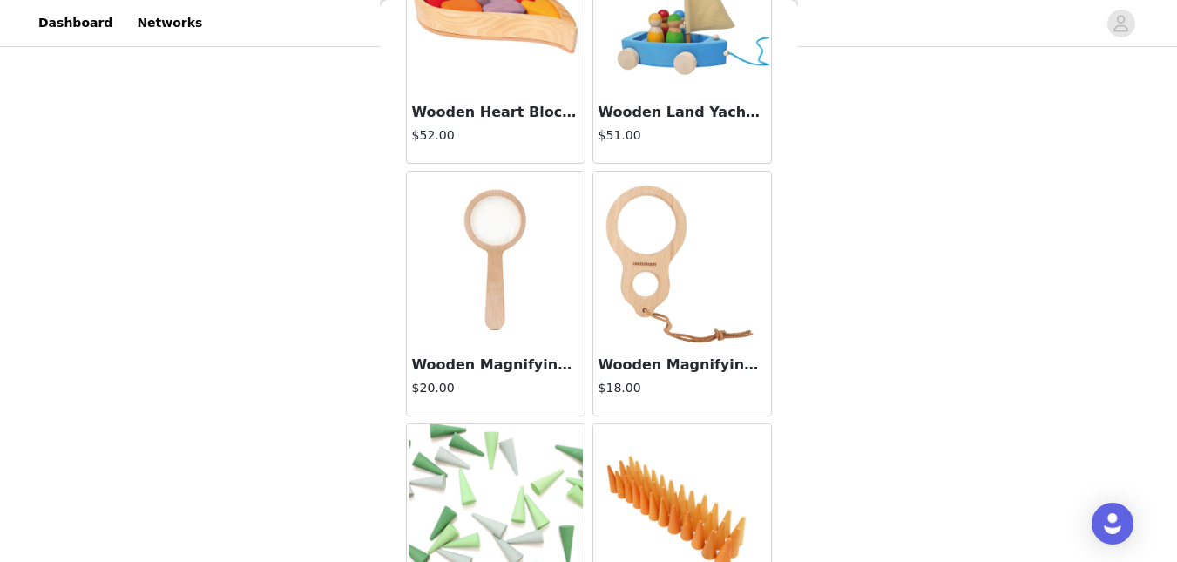
scroll to position [14741, 0]
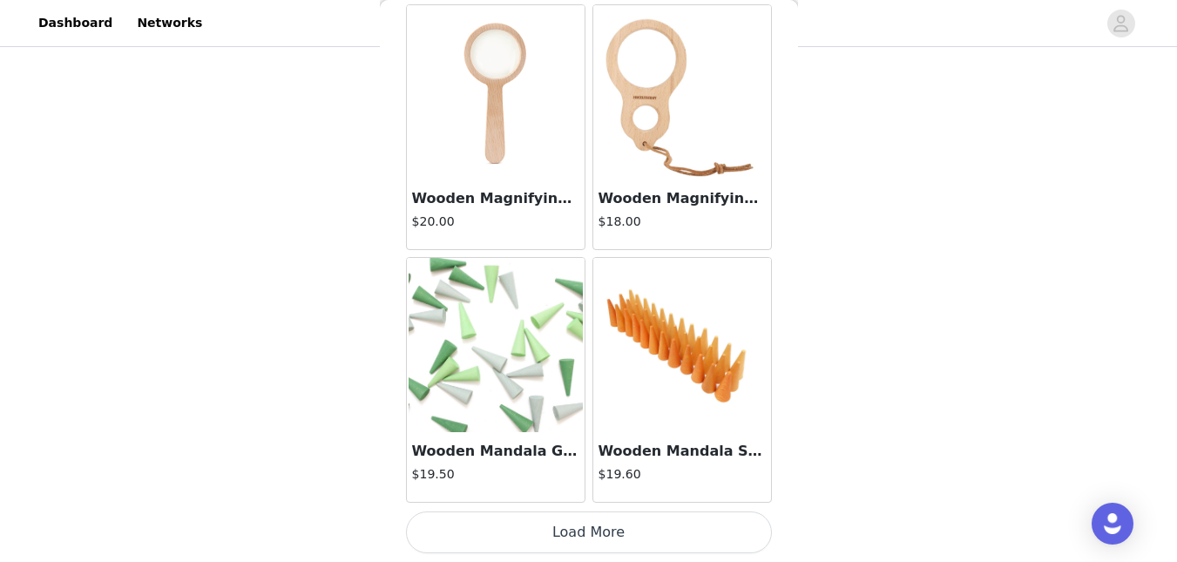
click at [735, 529] on button "Load More" at bounding box center [589, 533] width 366 height 42
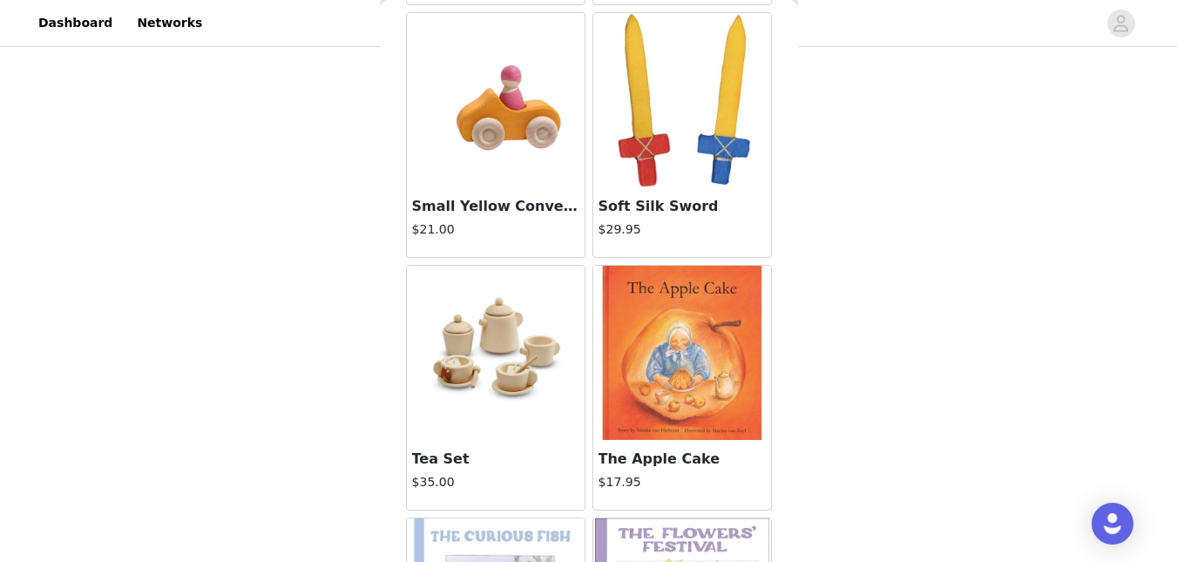
scroll to position [11167, 0]
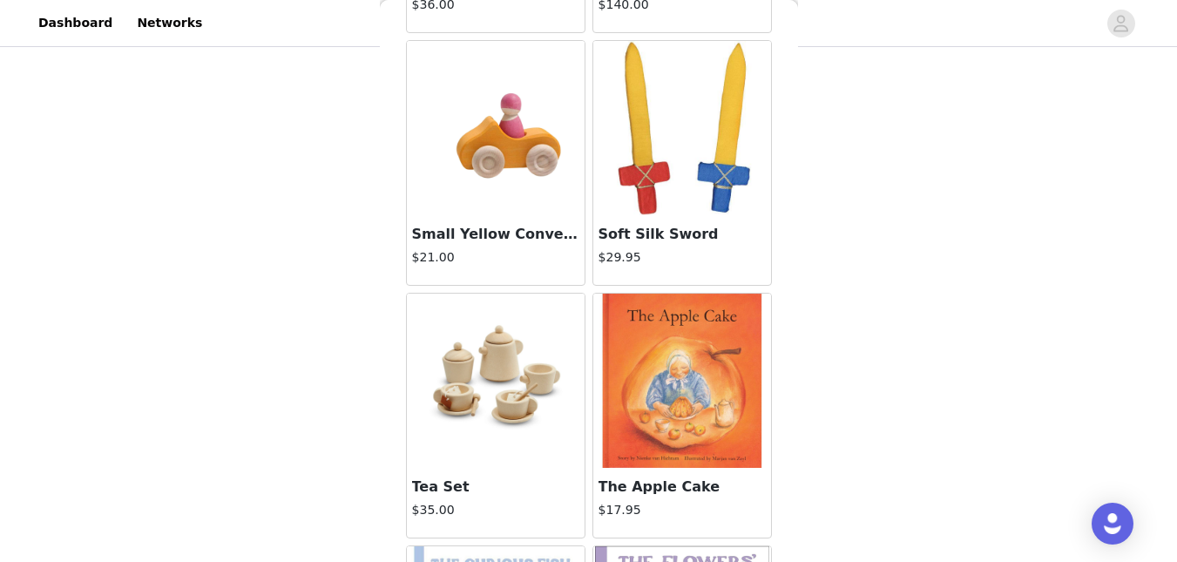
click at [518, 192] on img at bounding box center [496, 128] width 174 height 174
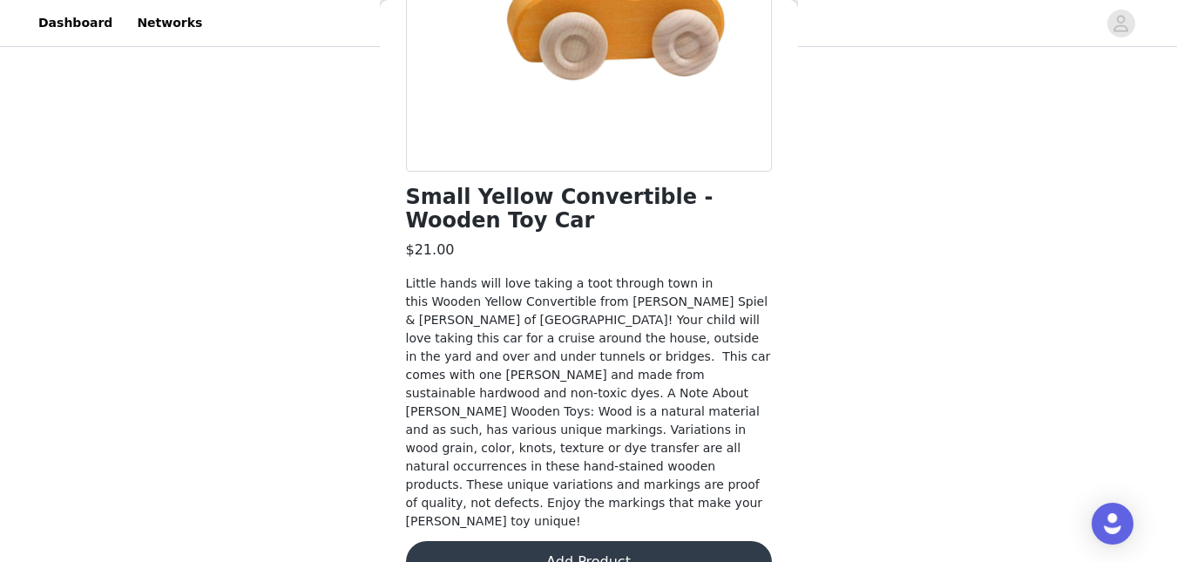
scroll to position [313, 0]
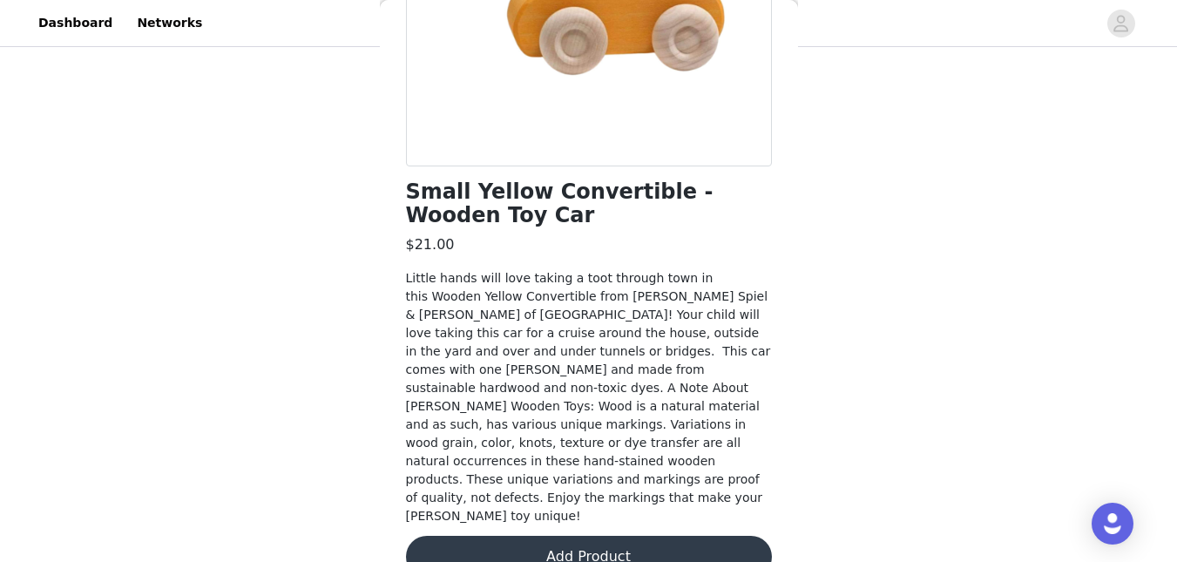
click at [681, 536] on button "Add Product" at bounding box center [589, 557] width 366 height 42
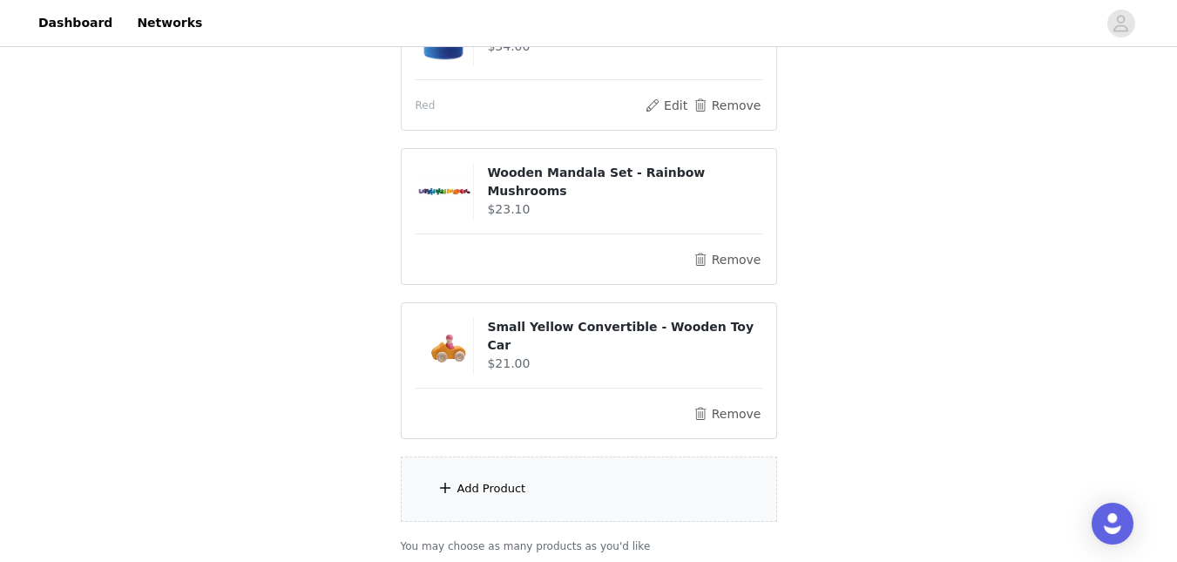
scroll to position [582, 0]
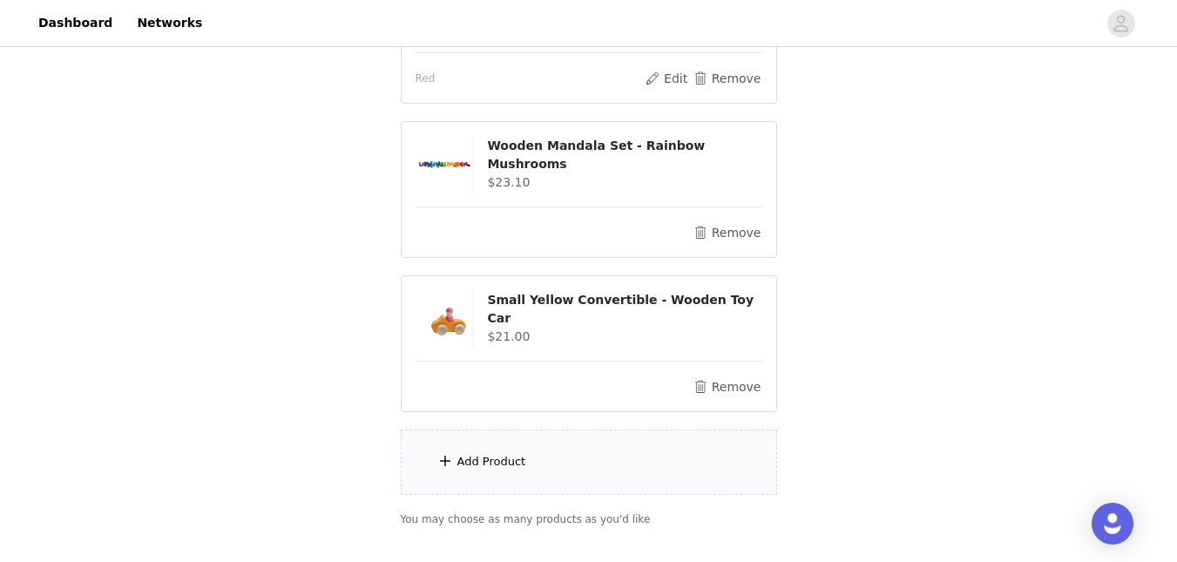
click at [608, 482] on div "Add Product" at bounding box center [589, 462] width 376 height 65
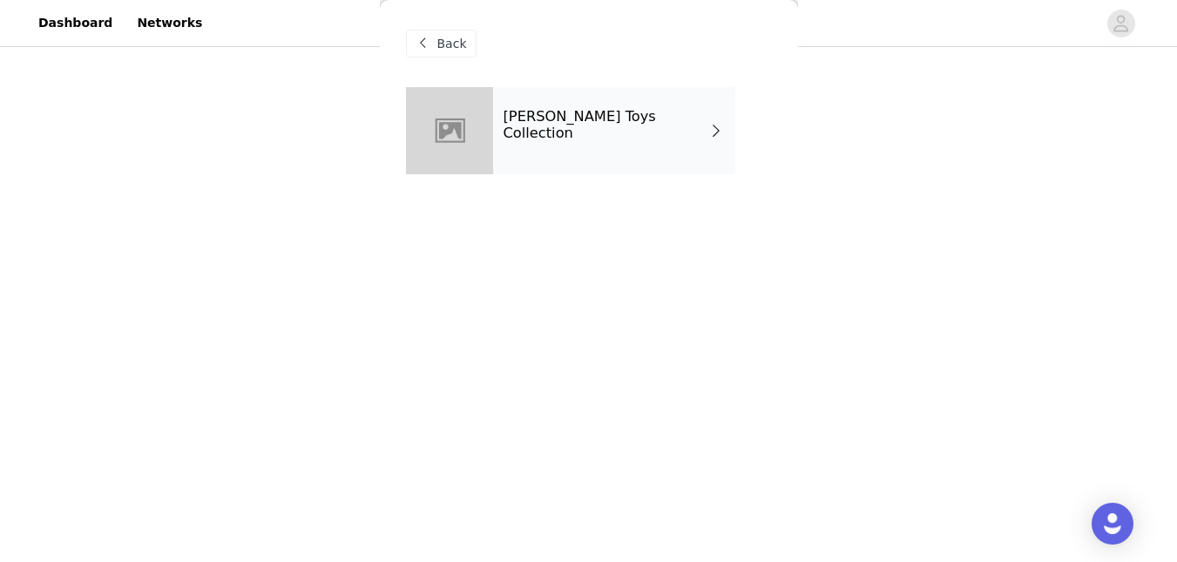
click at [636, 143] on div "[PERSON_NAME] Toys Collection" at bounding box center [614, 130] width 242 height 87
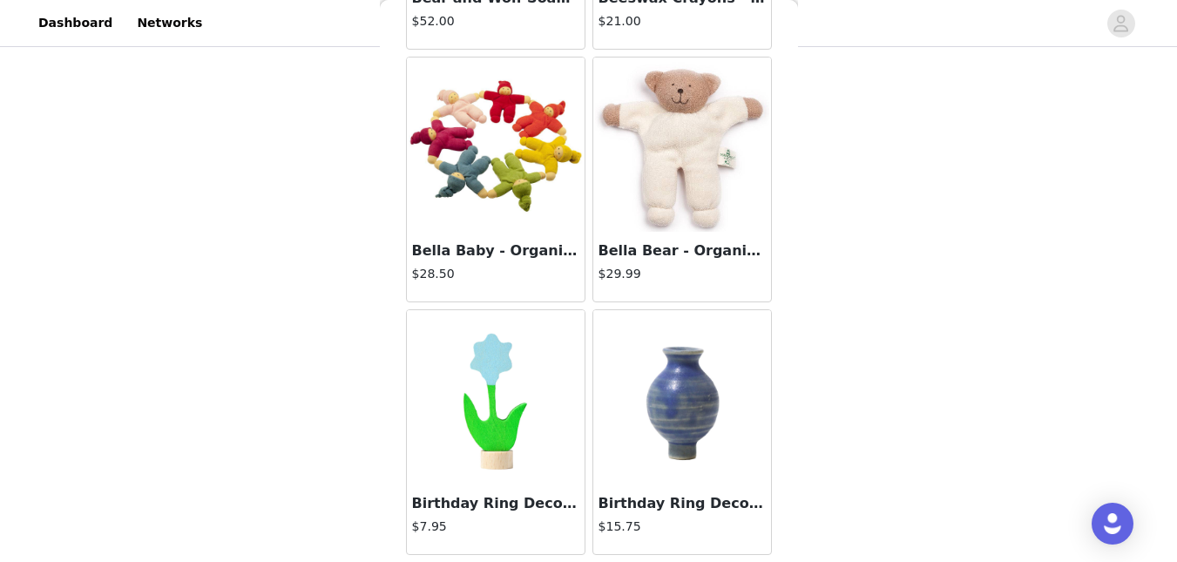
scroll to position [2105, 0]
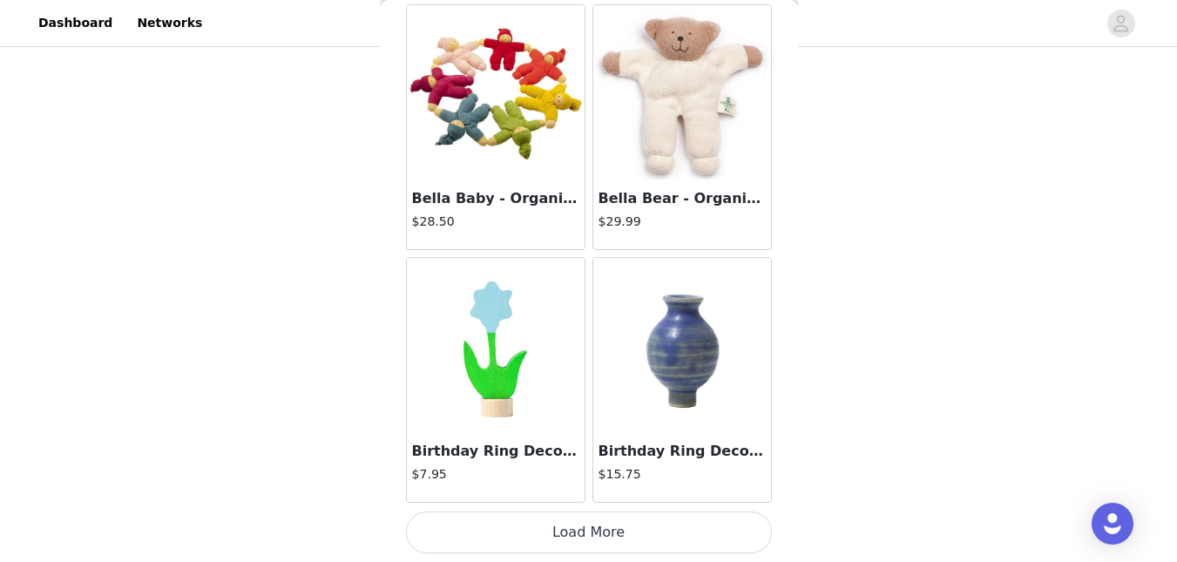
click at [709, 541] on button "Load More" at bounding box center [589, 533] width 366 height 42
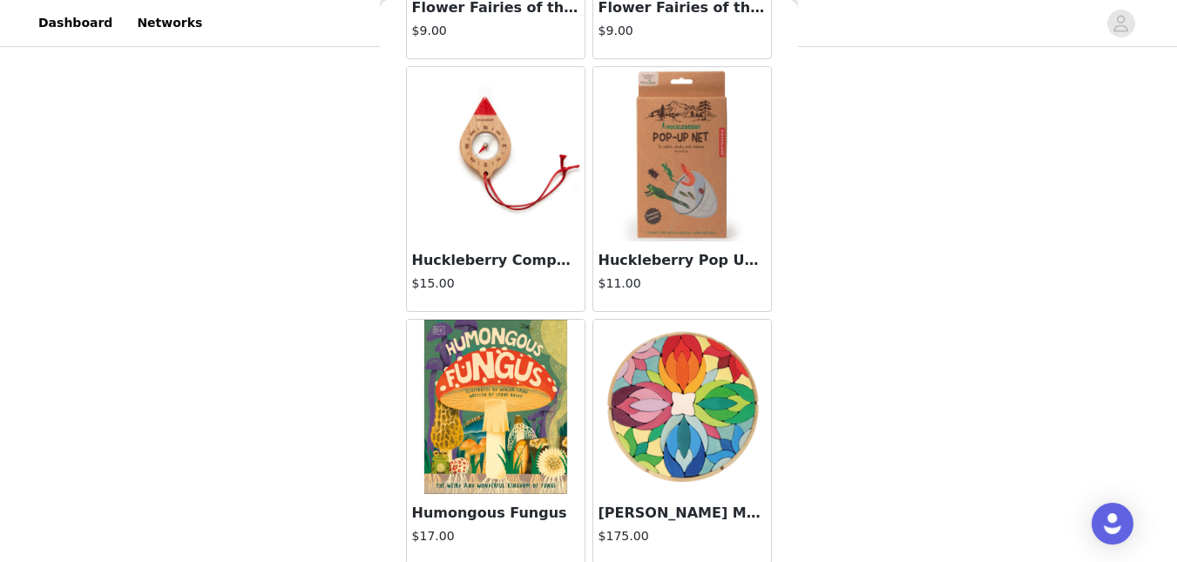
scroll to position [4632, 0]
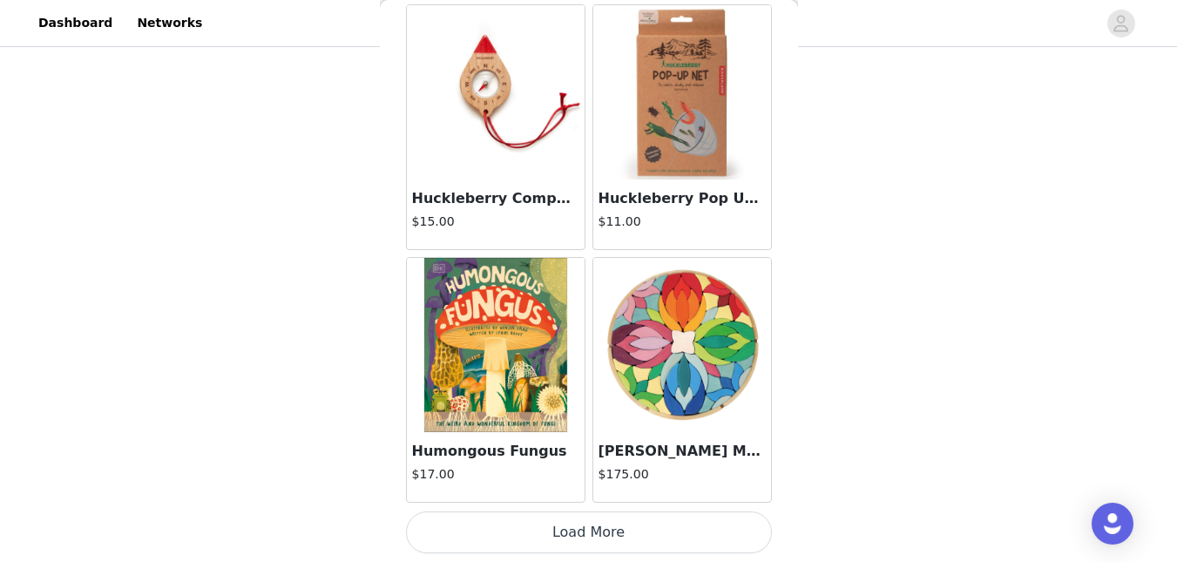
click at [715, 532] on button "Load More" at bounding box center [589, 533] width 366 height 42
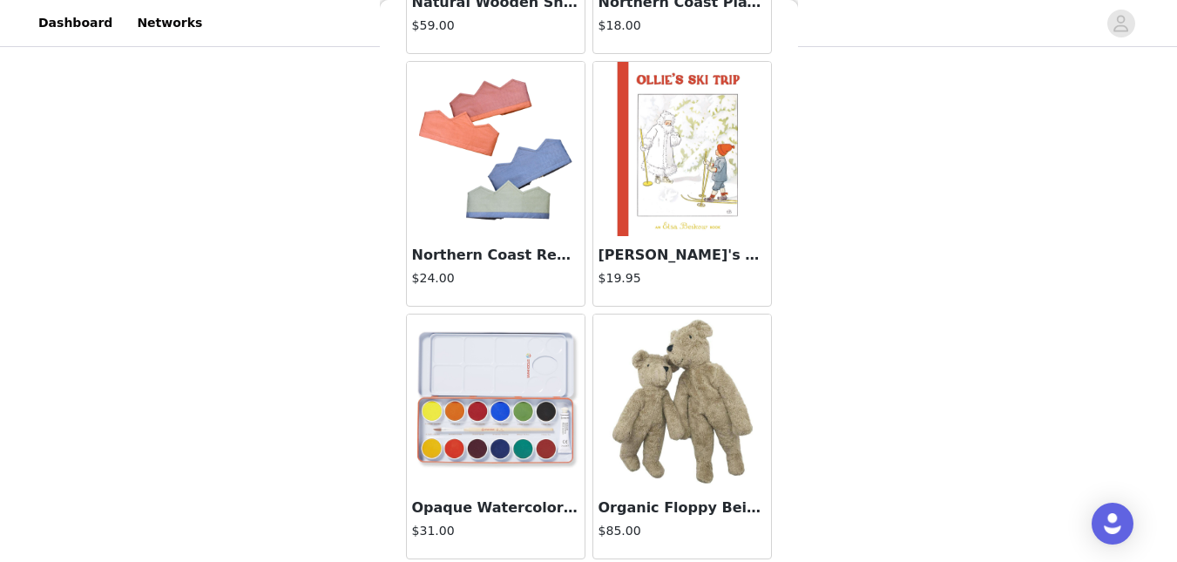
scroll to position [7159, 0]
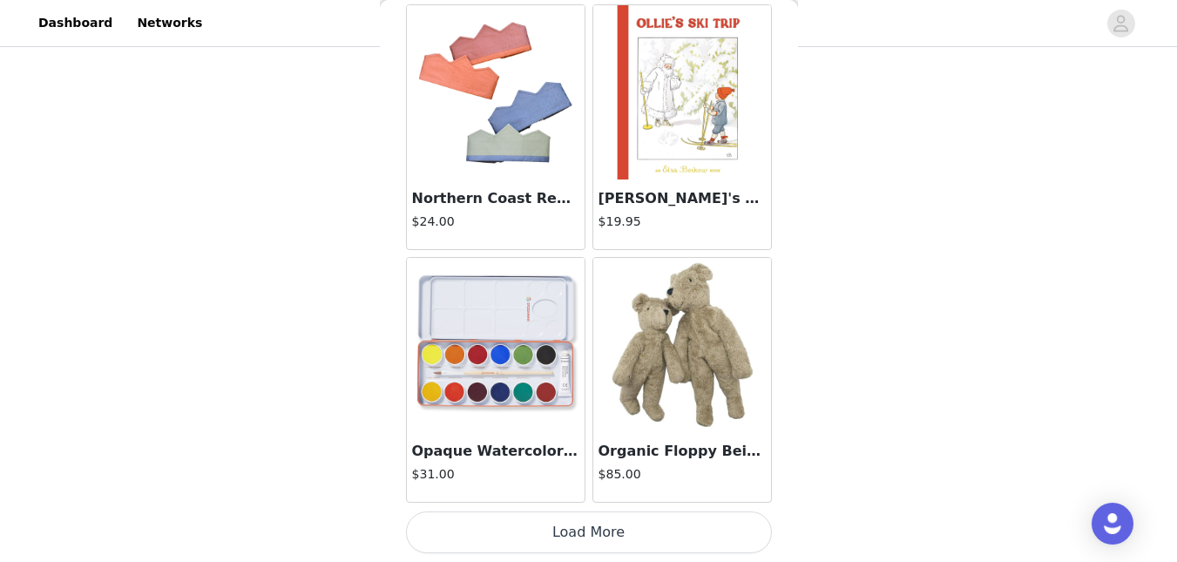
click at [716, 546] on button "Load More" at bounding box center [589, 533] width 366 height 42
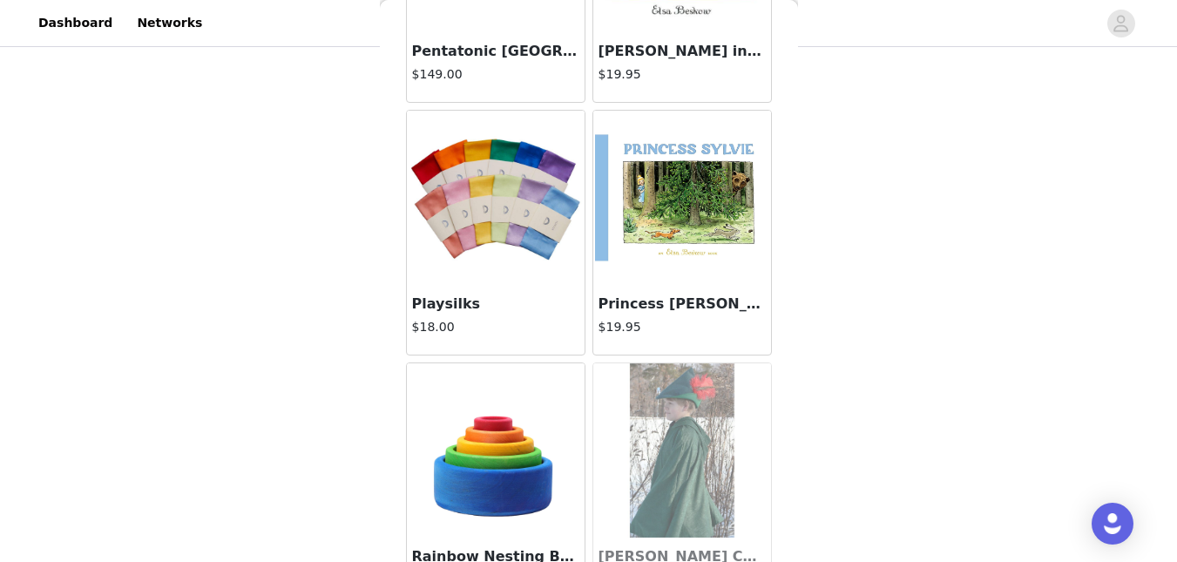
scroll to position [9686, 0]
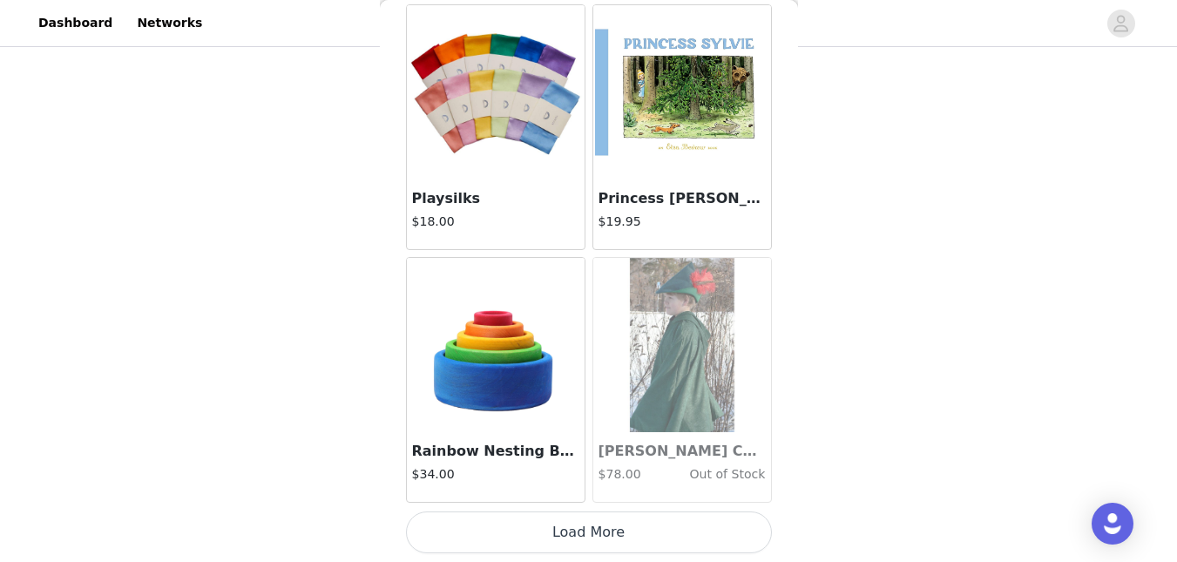
click at [720, 527] on button "Load More" at bounding box center [589, 533] width 366 height 42
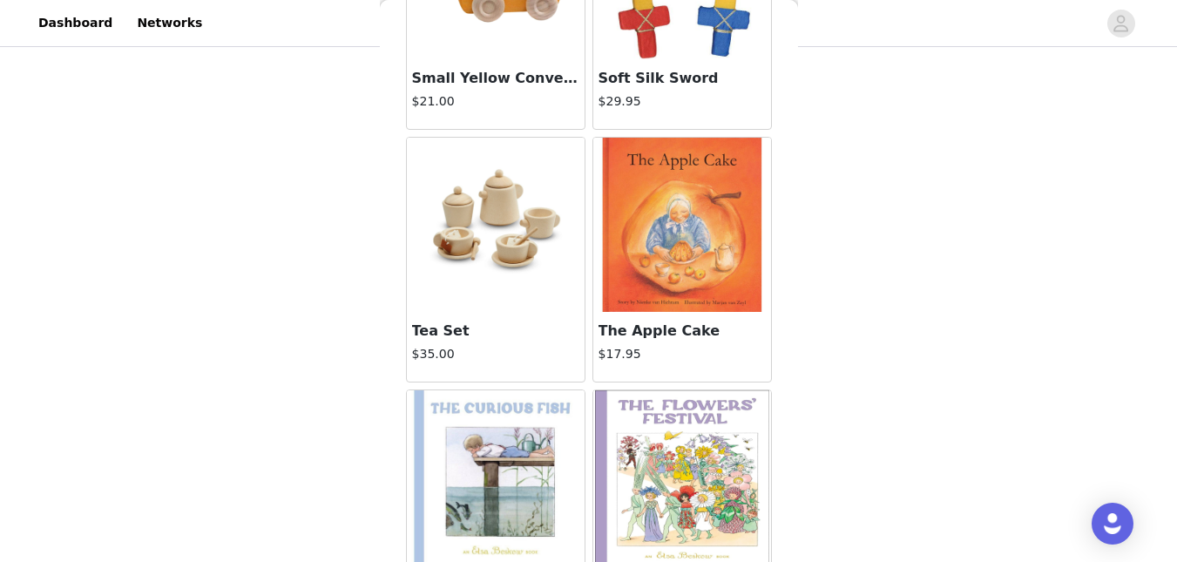
scroll to position [11344, 0]
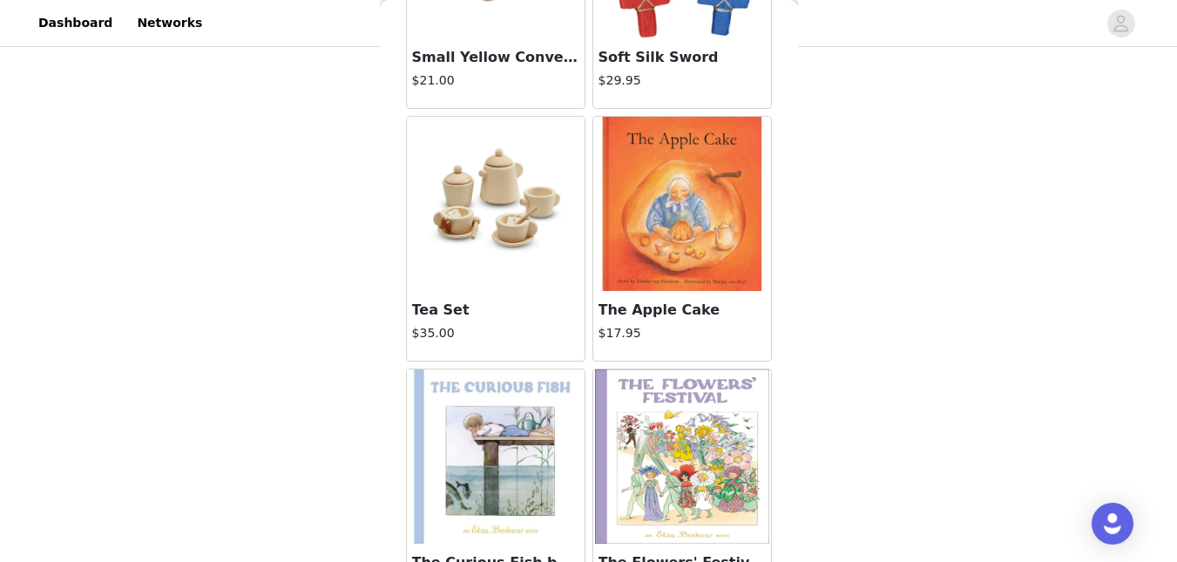
click at [501, 295] on div "Tea Set $35.00" at bounding box center [496, 326] width 178 height 70
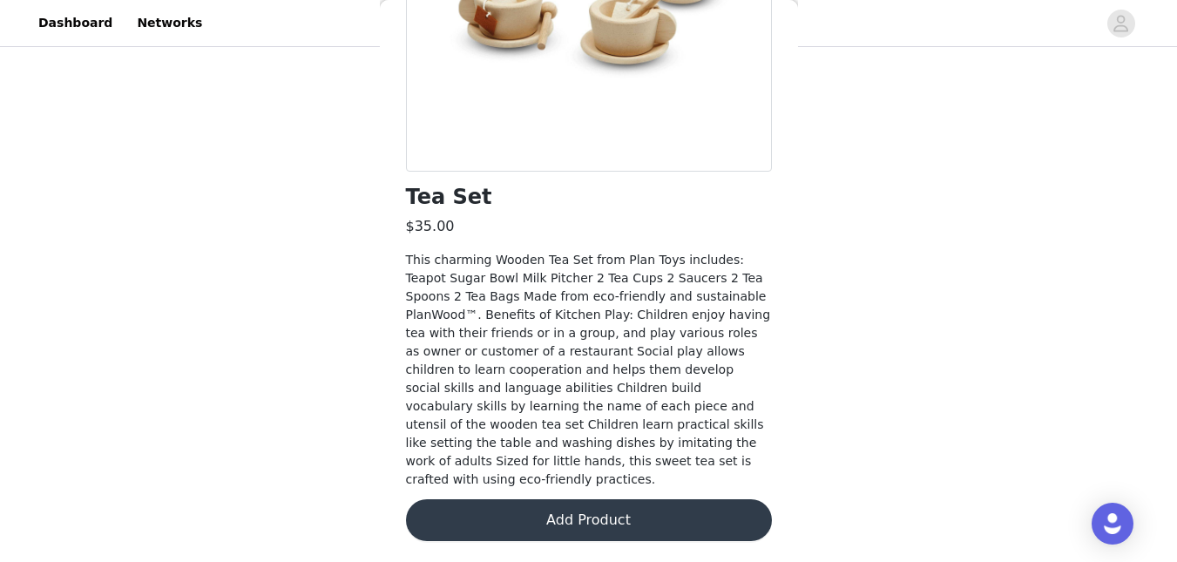
scroll to position [289, 0]
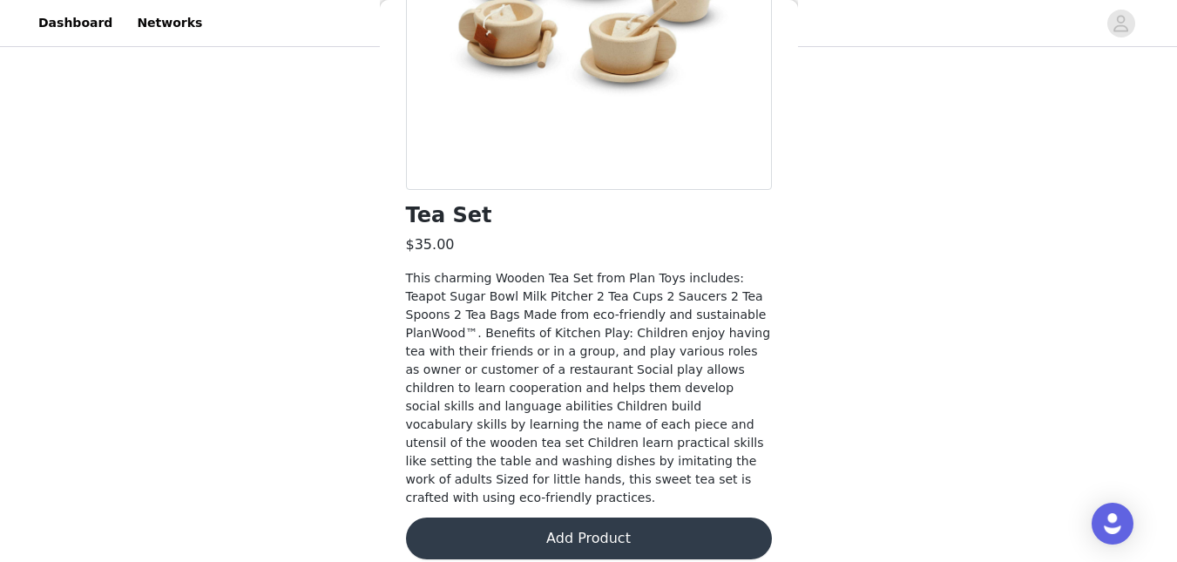
click at [602, 532] on button "Add Product" at bounding box center [589, 539] width 366 height 42
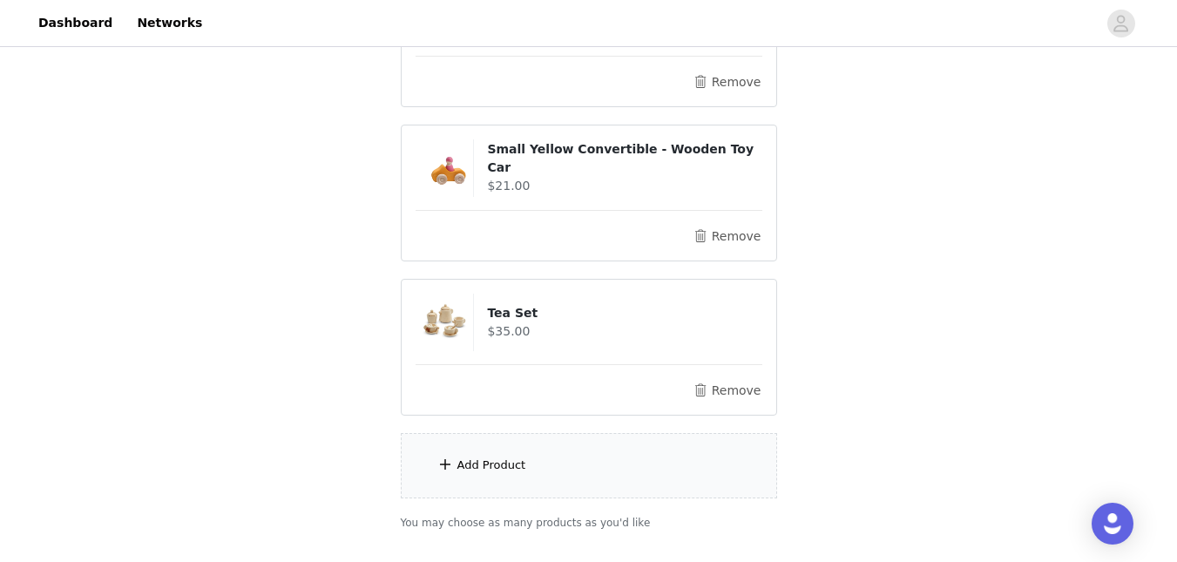
scroll to position [736, 0]
click at [572, 461] on div "Add Product" at bounding box center [589, 463] width 376 height 65
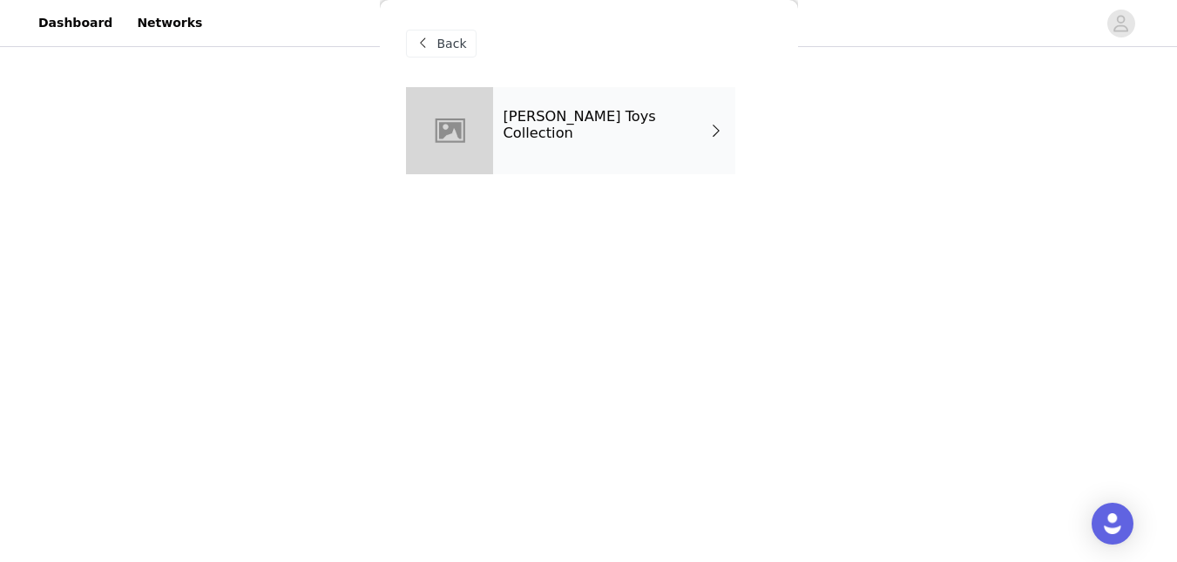
click at [682, 115] on h4 "[PERSON_NAME] Toys Collection" at bounding box center [607, 125] width 206 height 32
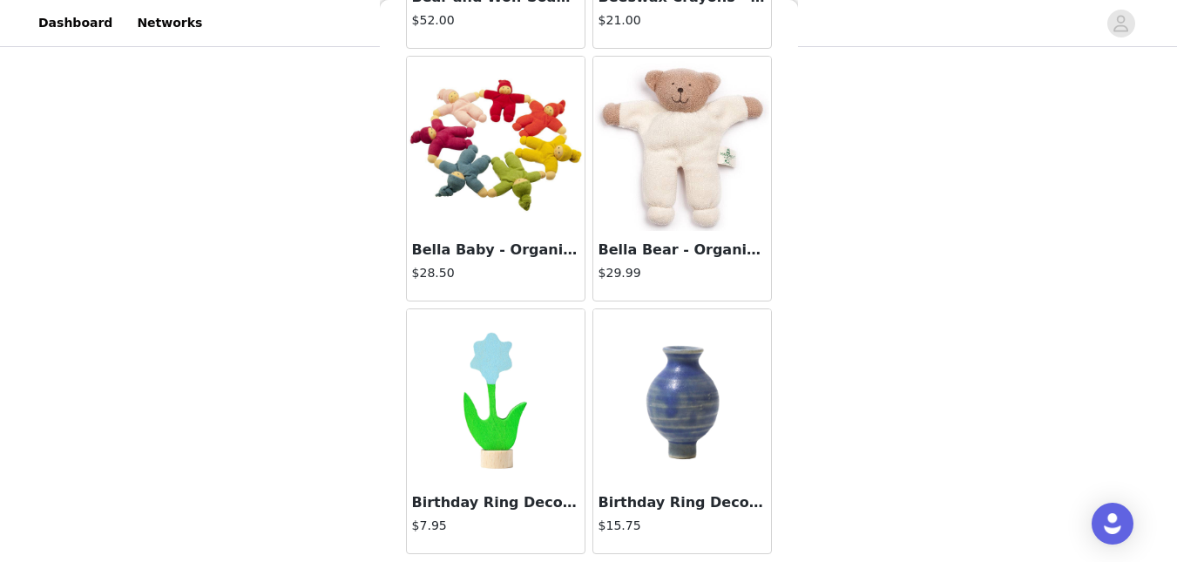
scroll to position [2093, 0]
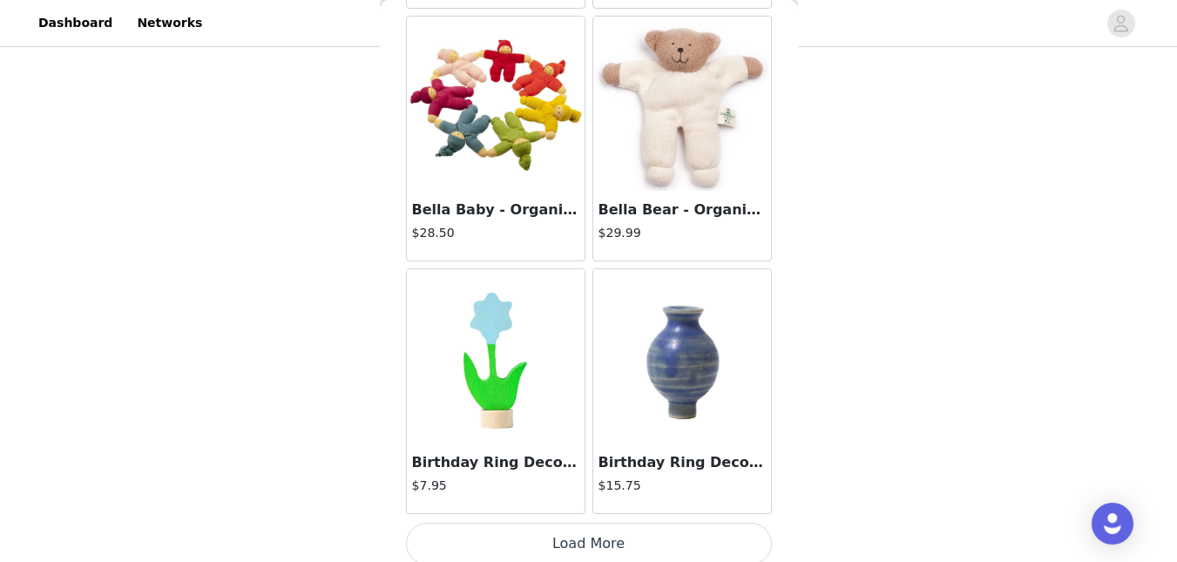
click at [695, 539] on button "Load More" at bounding box center [589, 544] width 366 height 42
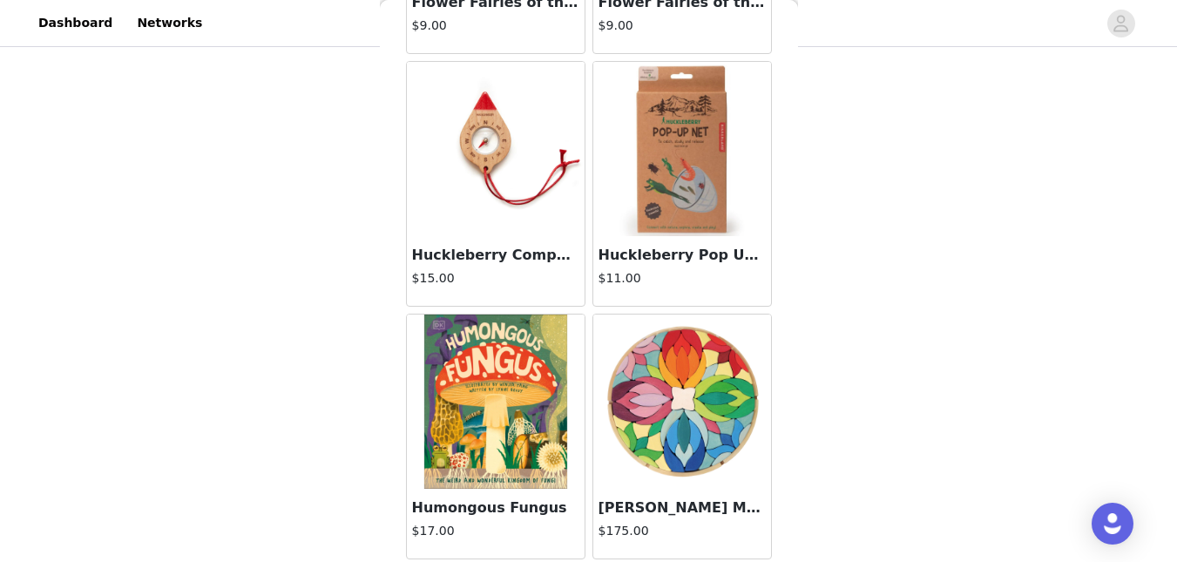
scroll to position [4627, 0]
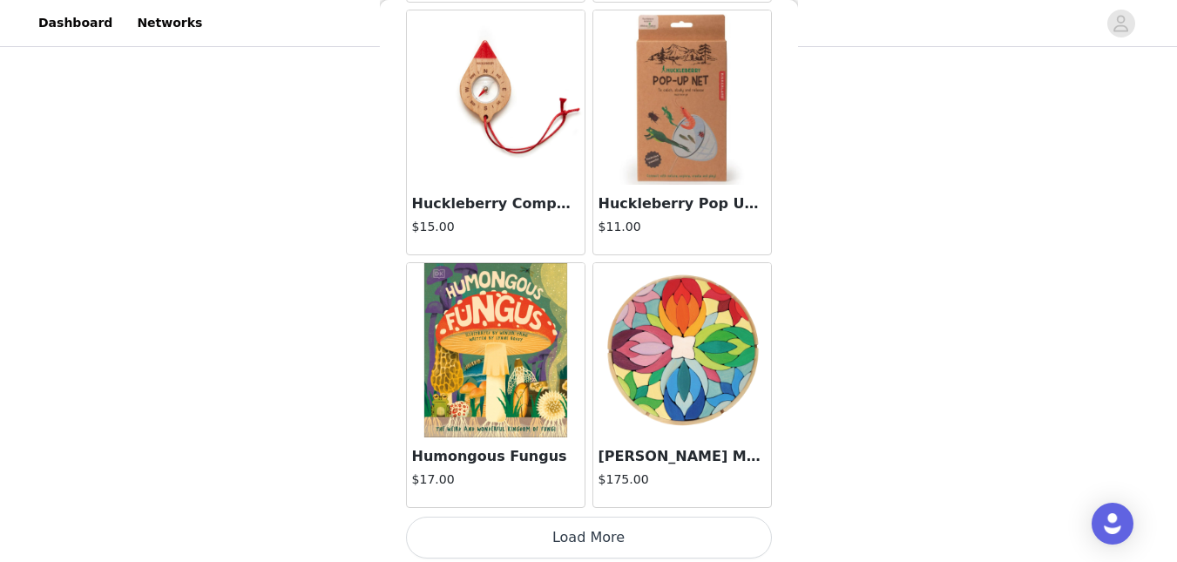
click at [690, 539] on button "Load More" at bounding box center [589, 538] width 366 height 42
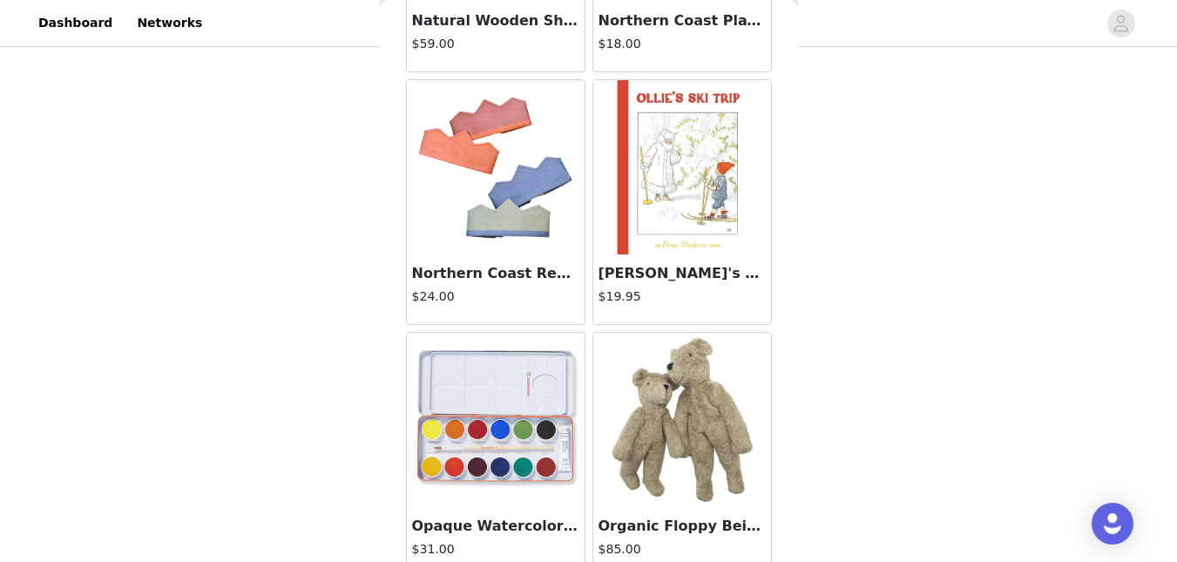
scroll to position [7159, 0]
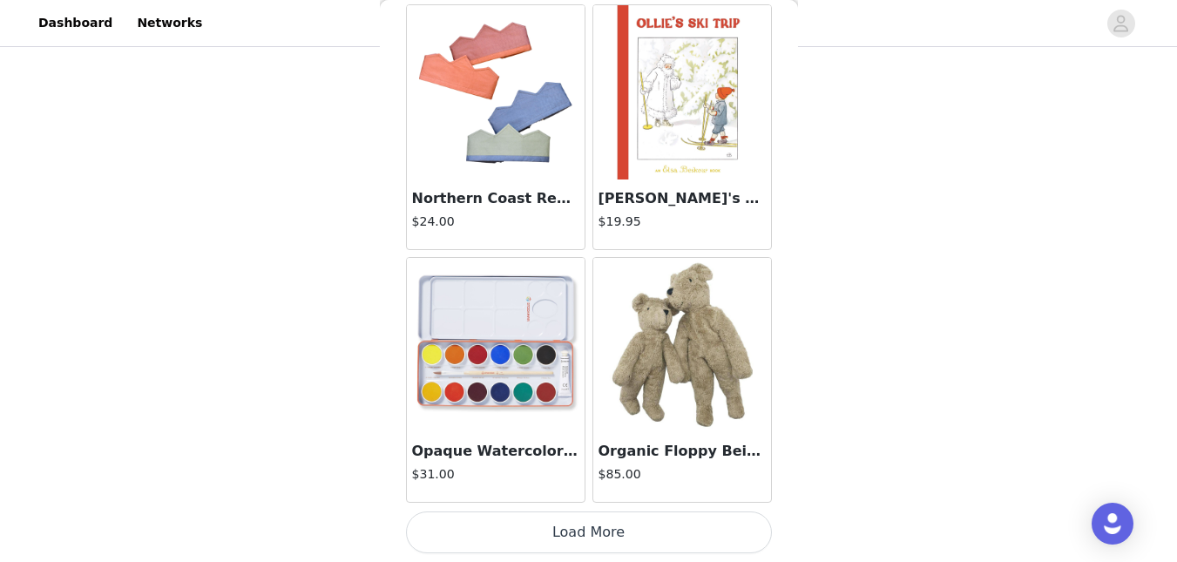
click at [730, 533] on button "Load More" at bounding box center [589, 533] width 366 height 42
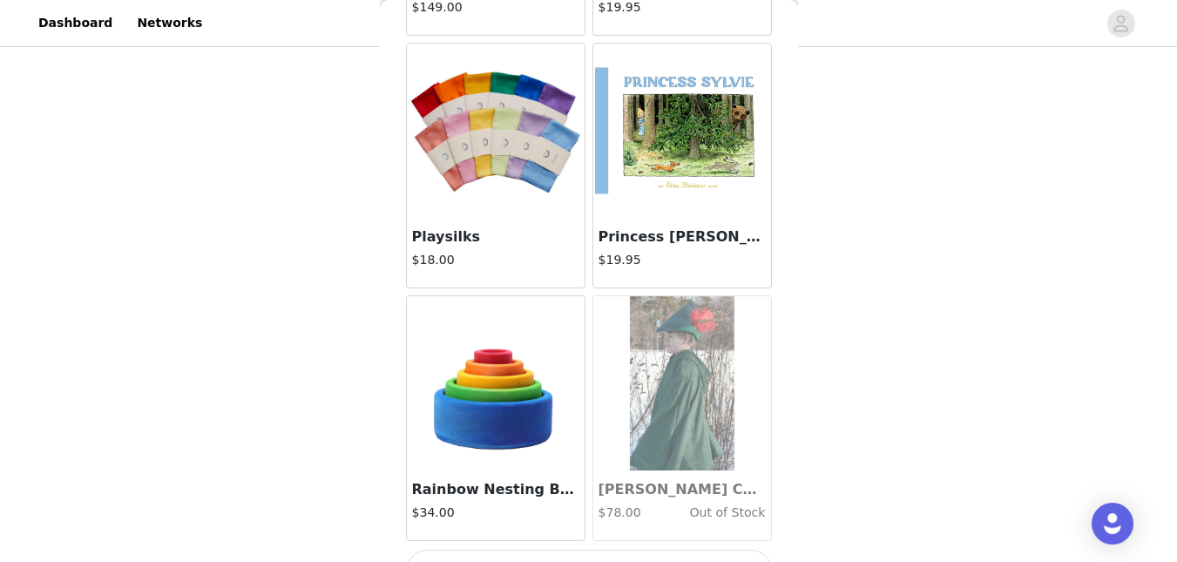
scroll to position [9686, 0]
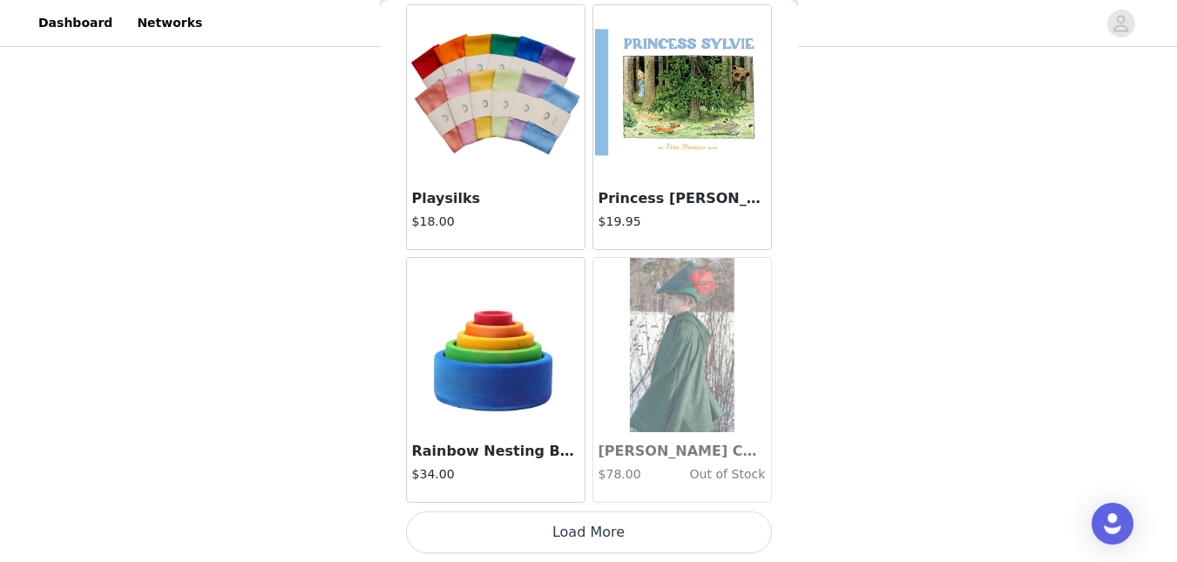
click at [735, 531] on button "Load More" at bounding box center [589, 533] width 366 height 42
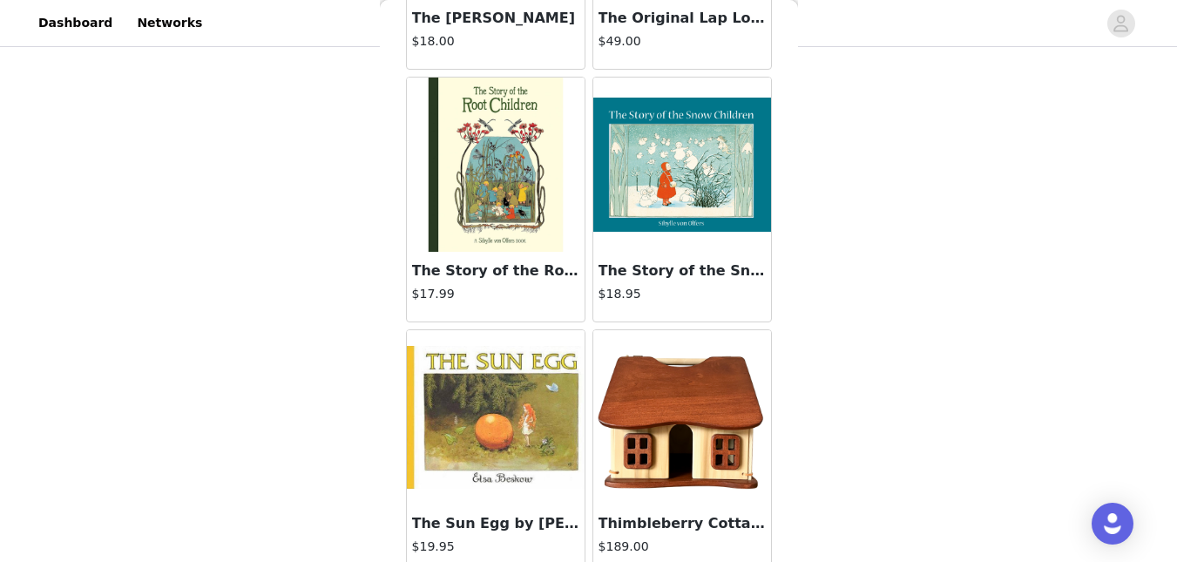
scroll to position [12214, 0]
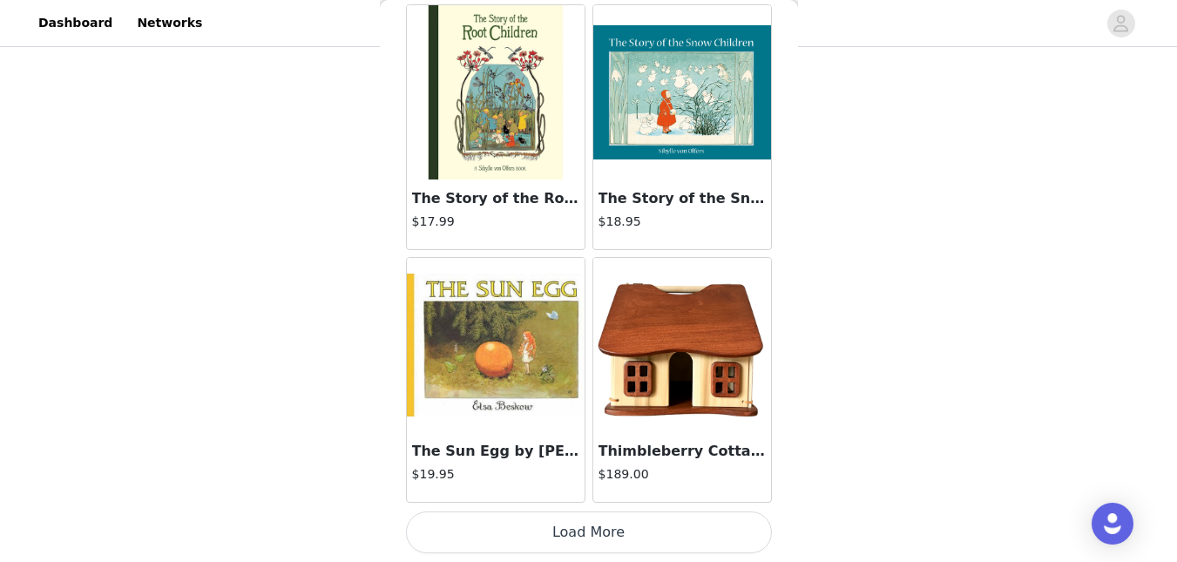
click at [732, 536] on button "Load More" at bounding box center [589, 533] width 366 height 42
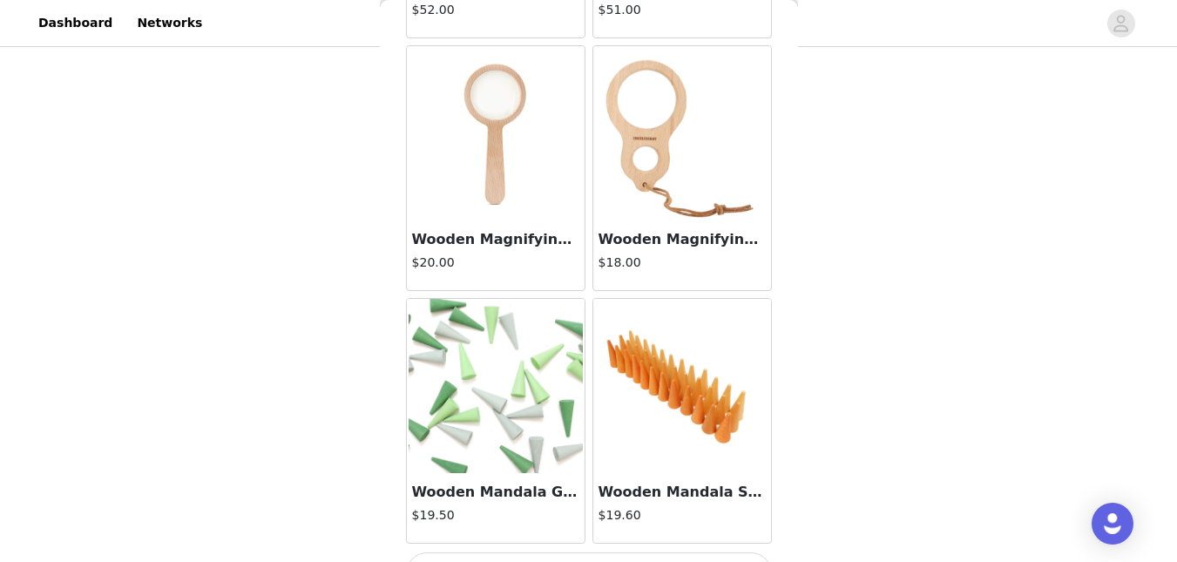
scroll to position [14741, 0]
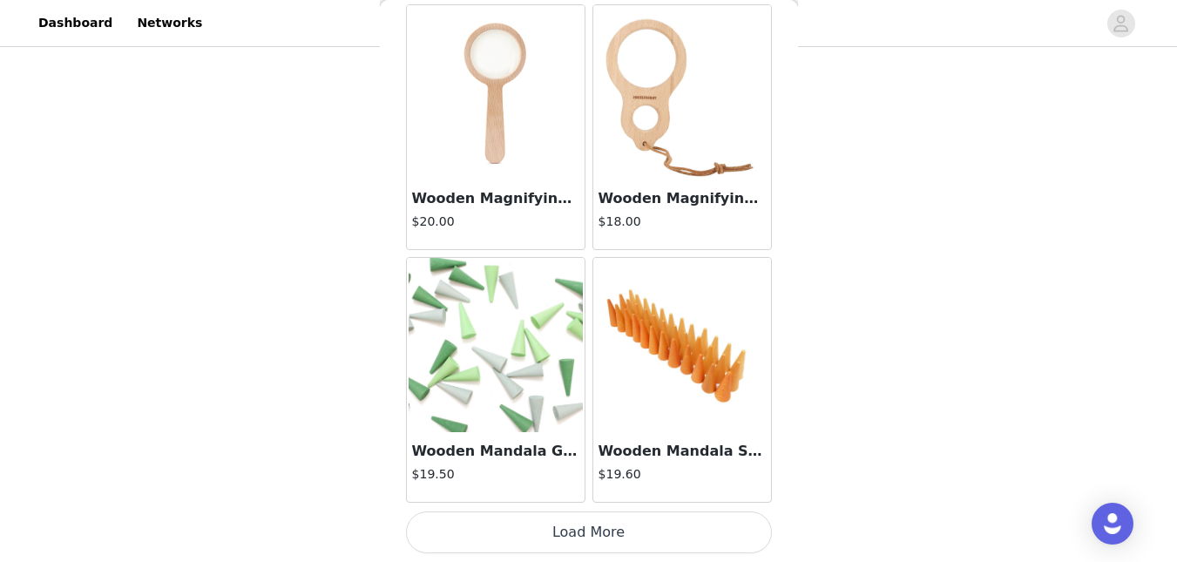
click at [729, 532] on button "Load More" at bounding box center [589, 533] width 366 height 42
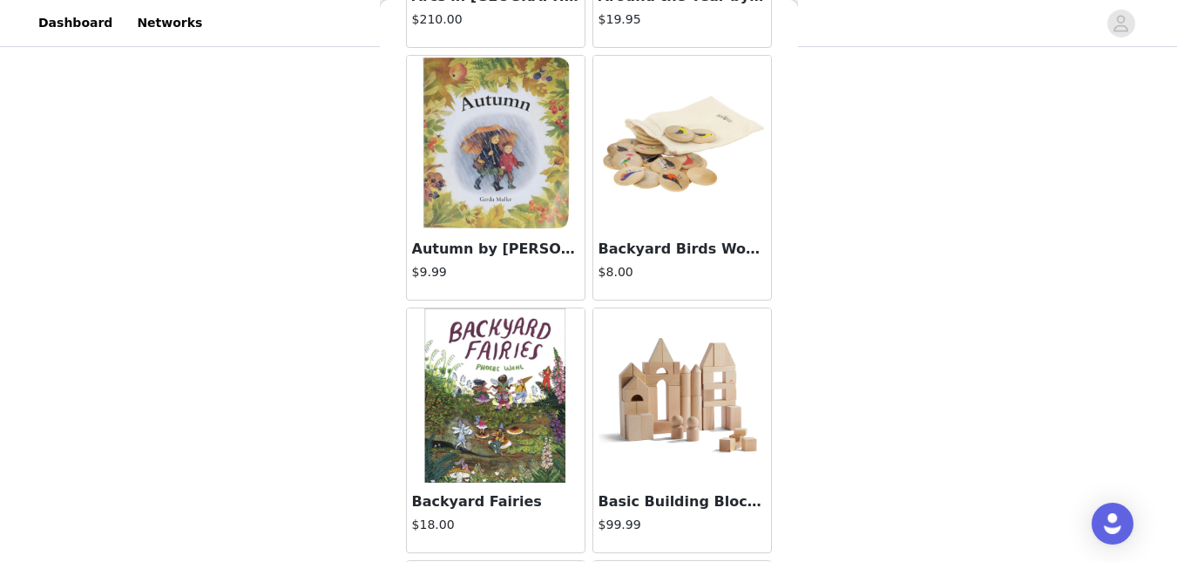
scroll to position [1325, 0]
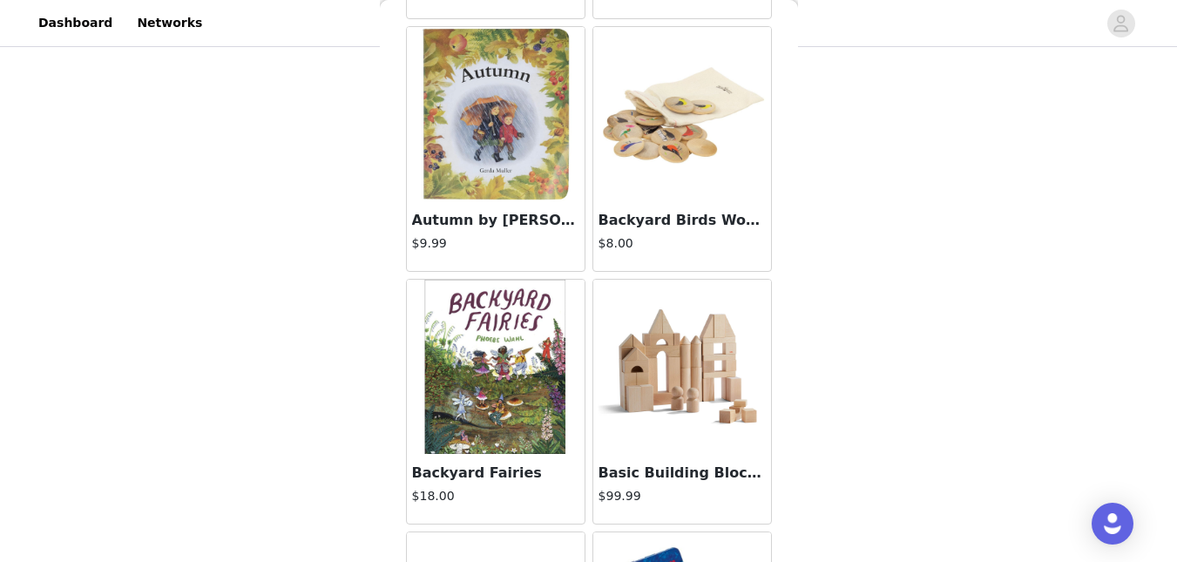
click at [680, 183] on img at bounding box center [682, 114] width 174 height 174
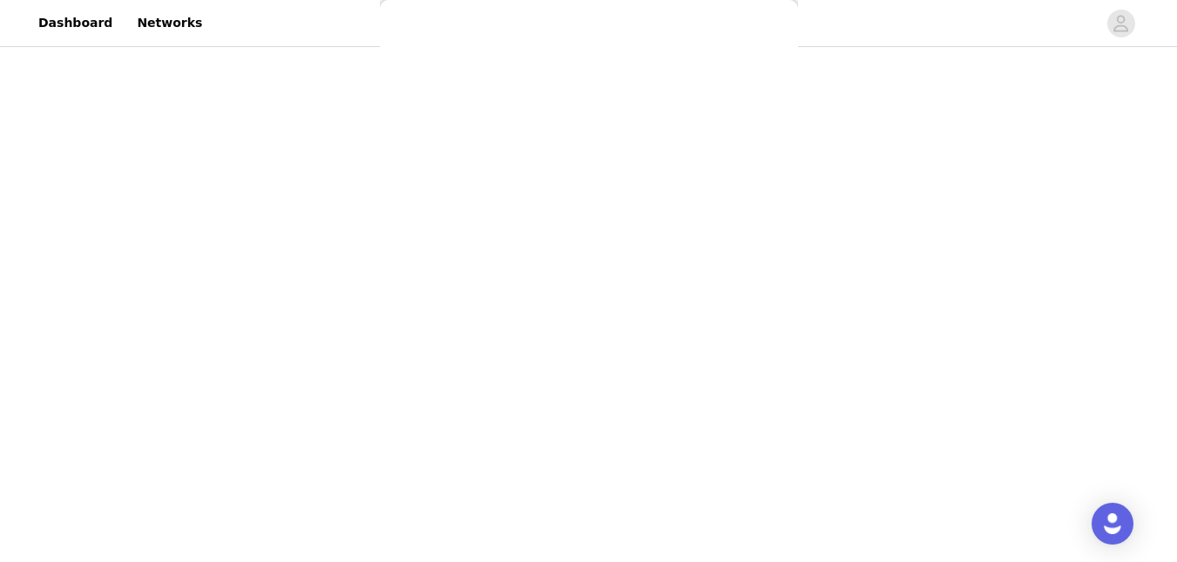
scroll to position [240, 0]
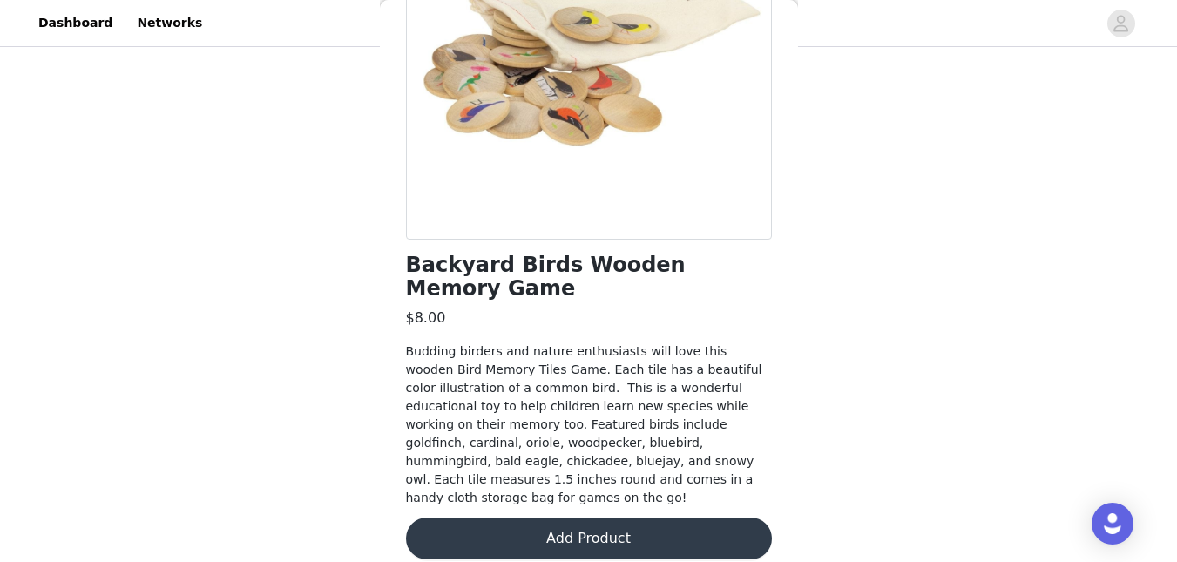
click at [649, 537] on button "Add Product" at bounding box center [589, 539] width 366 height 42
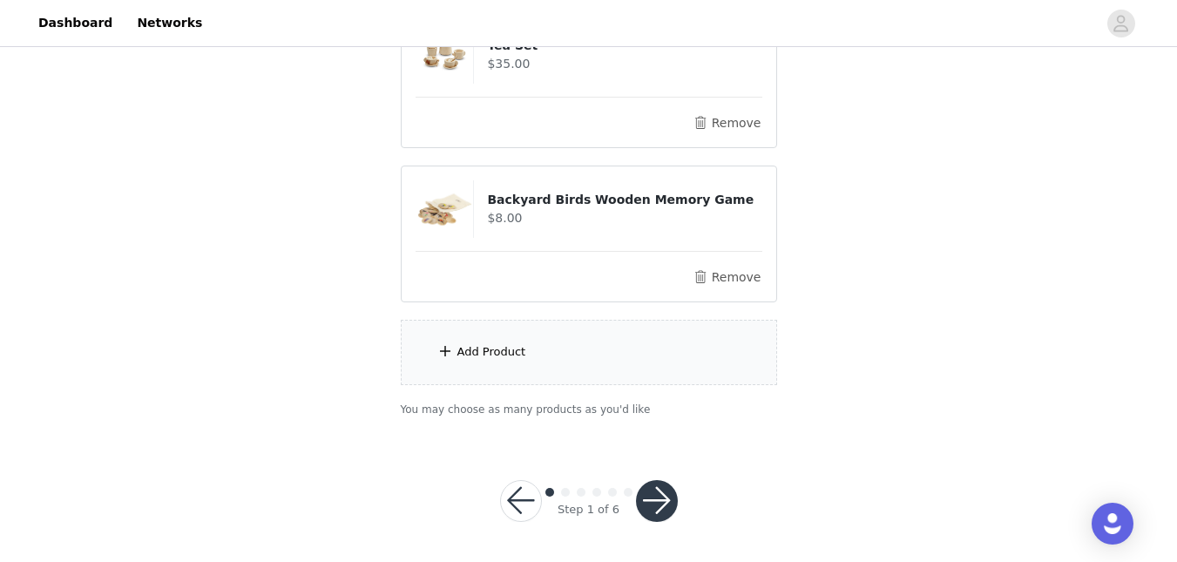
scroll to position [1002, 0]
click at [654, 512] on button "button" at bounding box center [657, 499] width 42 height 42
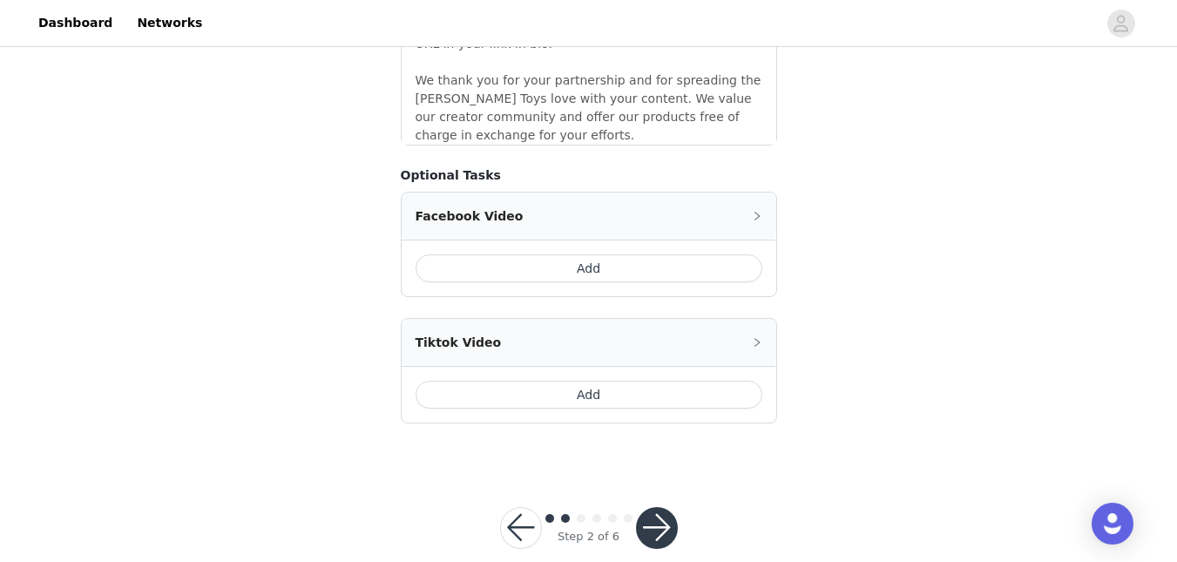
scroll to position [1748, 0]
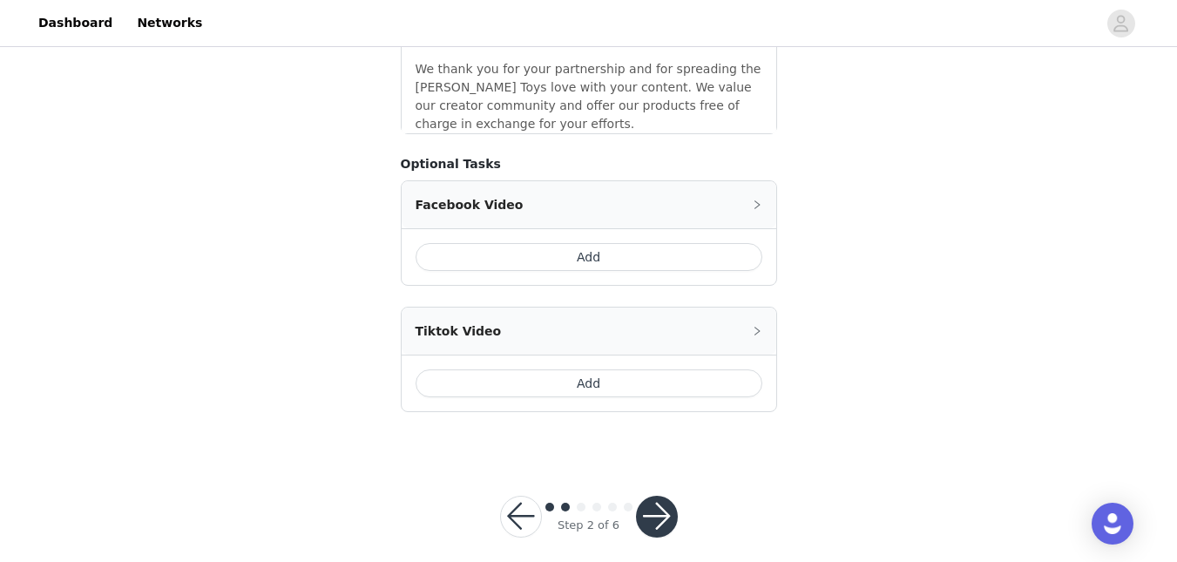
click at [653, 496] on button "button" at bounding box center [657, 517] width 42 height 42
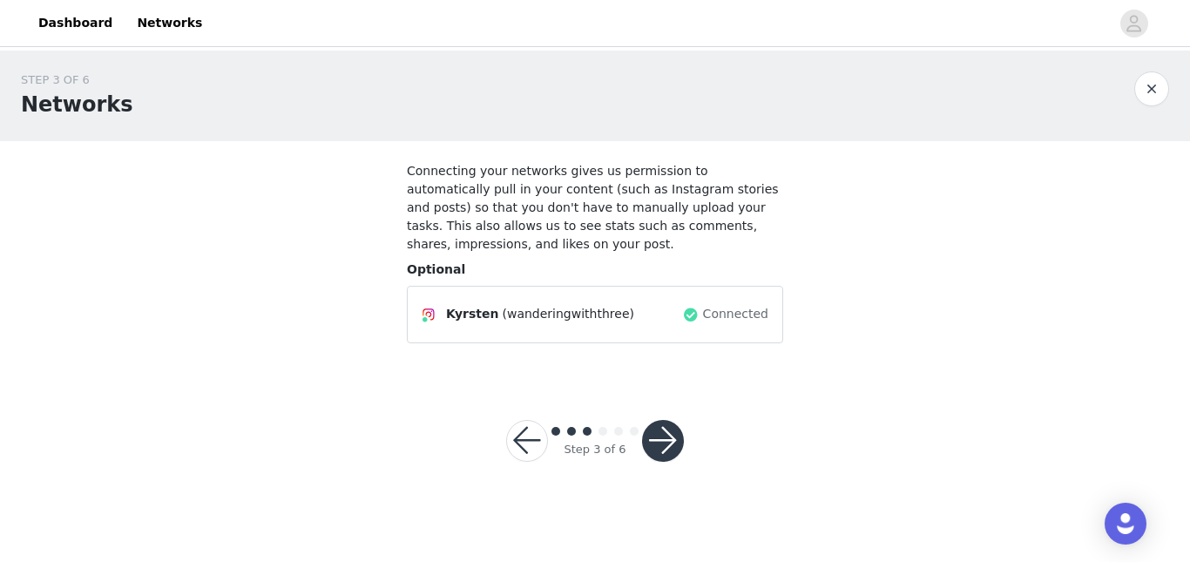
click at [675, 420] on button "button" at bounding box center [663, 441] width 42 height 42
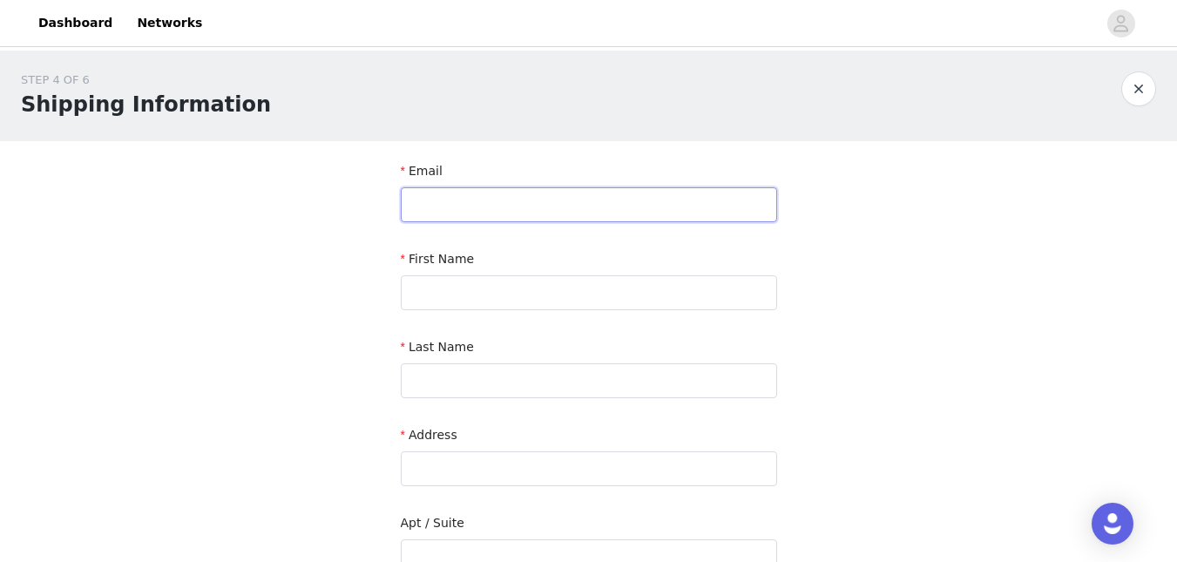
click at [632, 200] on input "text" at bounding box center [589, 204] width 376 height 35
type input "[EMAIL_ADDRESS][DOMAIN_NAME]"
click at [254, 217] on div "STEP 4 OF 6 Shipping Information Email [EMAIL_ADDRESS][DOMAIN_NAME] First Name …" at bounding box center [588, 513] width 1177 height 925
click at [529, 307] on input "text" at bounding box center [589, 292] width 376 height 35
type input "J"
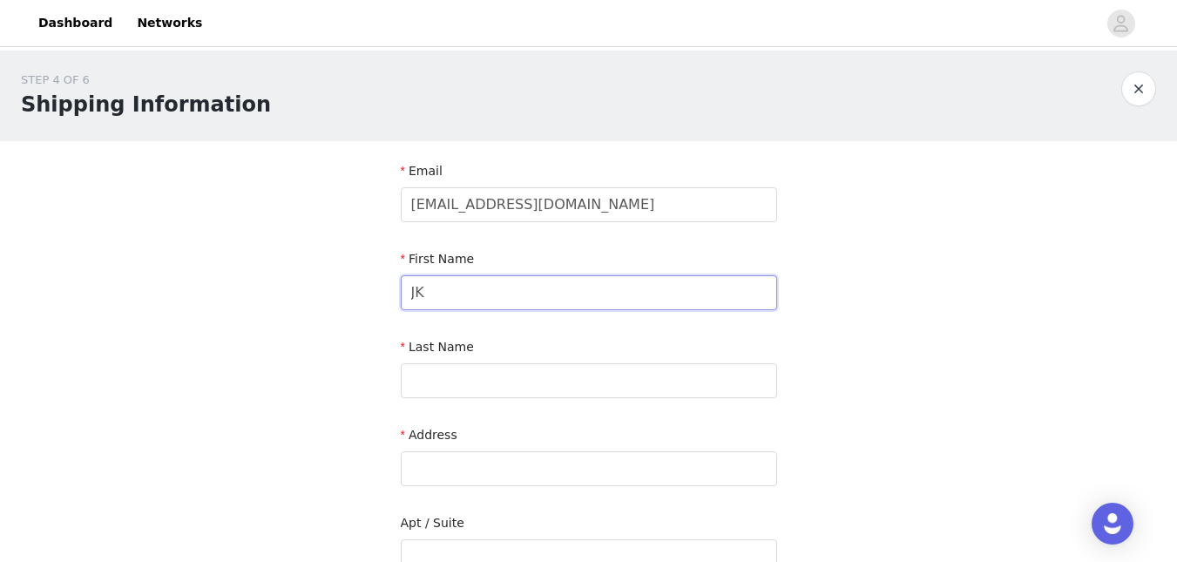
type input "J"
type input "Kyrsten"
click at [273, 341] on div "STEP 4 OF 6 Shipping Information Email [EMAIL_ADDRESS][DOMAIN_NAME] First Name …" at bounding box center [588, 513] width 1177 height 925
click at [483, 387] on input "text" at bounding box center [589, 380] width 376 height 35
type input "[PERSON_NAME]"
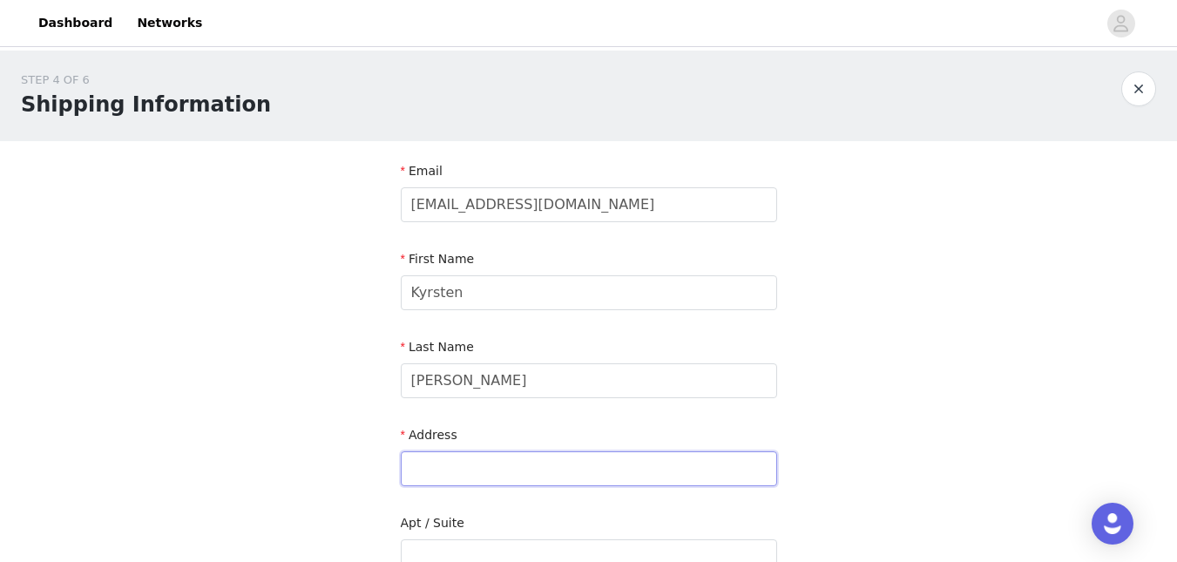
click at [486, 482] on input "text" at bounding box center [589, 468] width 376 height 35
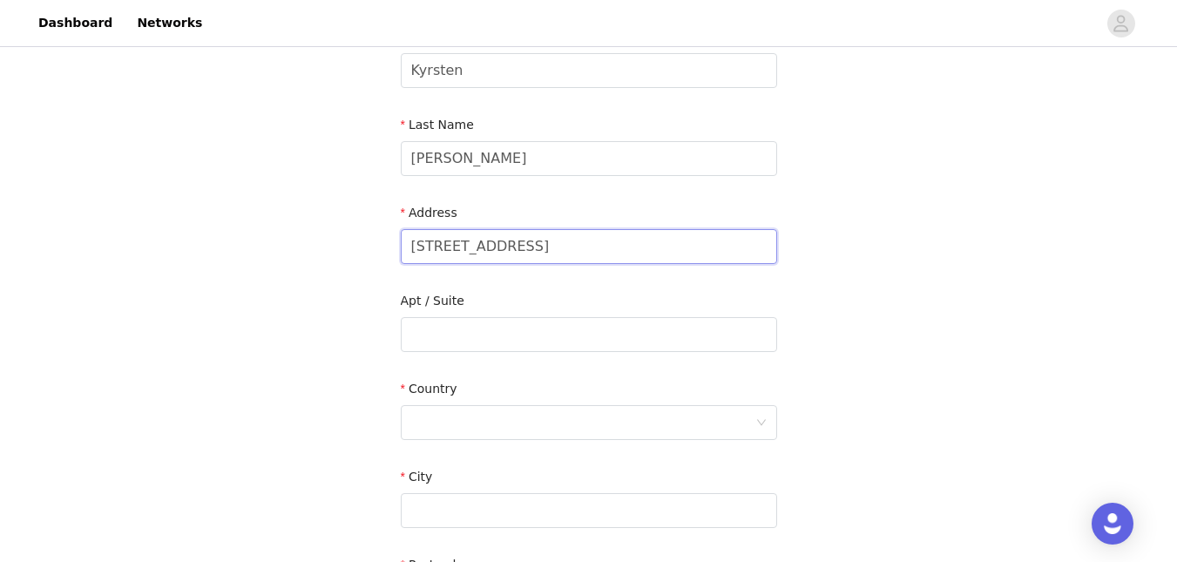
scroll to position [244, 0]
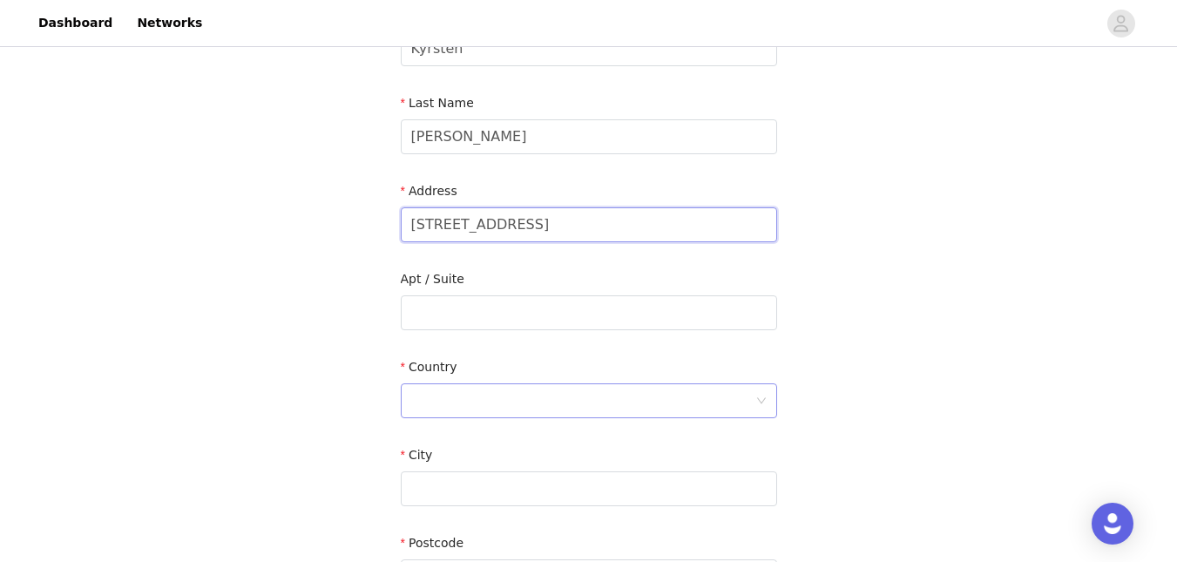
type input "[STREET_ADDRESS]"
click at [643, 403] on div at bounding box center [583, 400] width 344 height 33
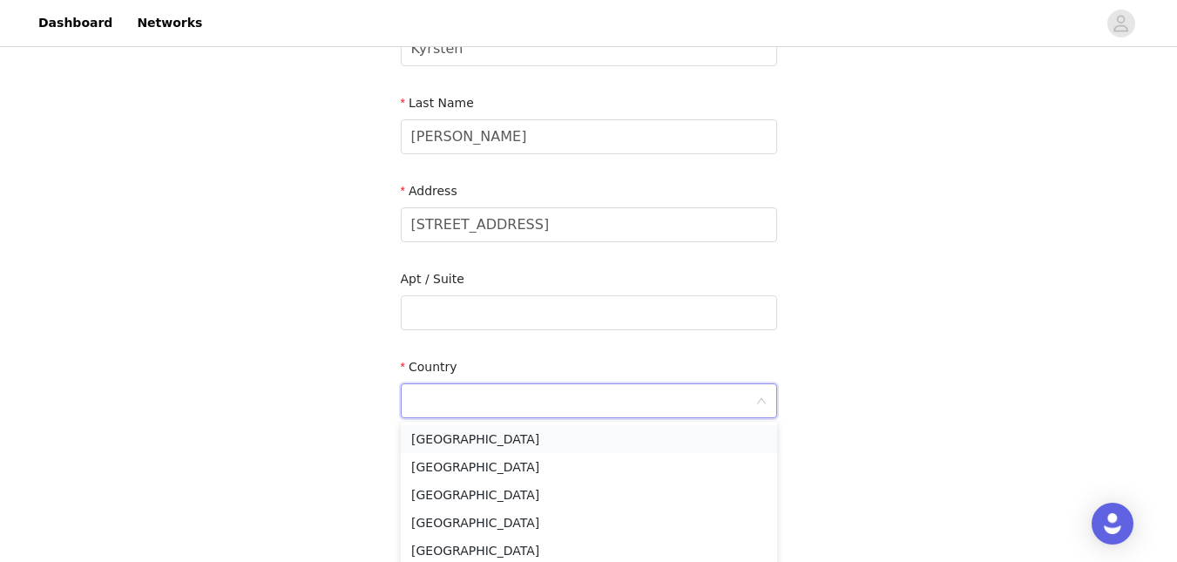
click at [624, 437] on li "[GEOGRAPHIC_DATA]" at bounding box center [589, 439] width 376 height 28
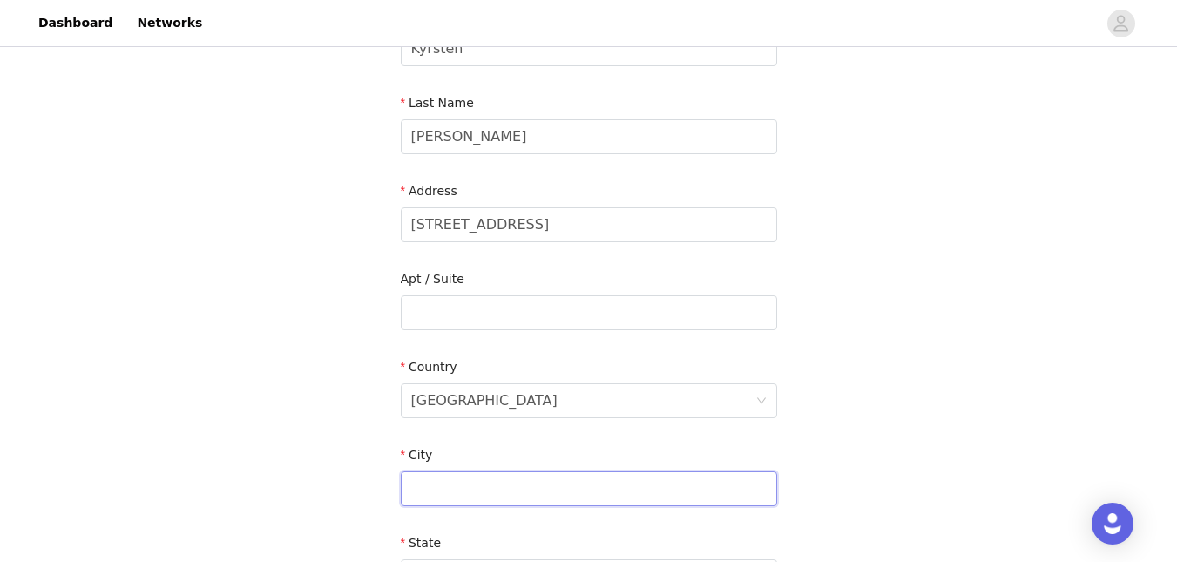
click at [567, 482] on input "text" at bounding box center [589, 488] width 376 height 35
type input "Tamarac"
click at [833, 485] on div "STEP 4 OF 6 Shipping Information Email [EMAIL_ADDRESS][DOMAIN_NAME] First Name …" at bounding box center [588, 313] width 1177 height 1013
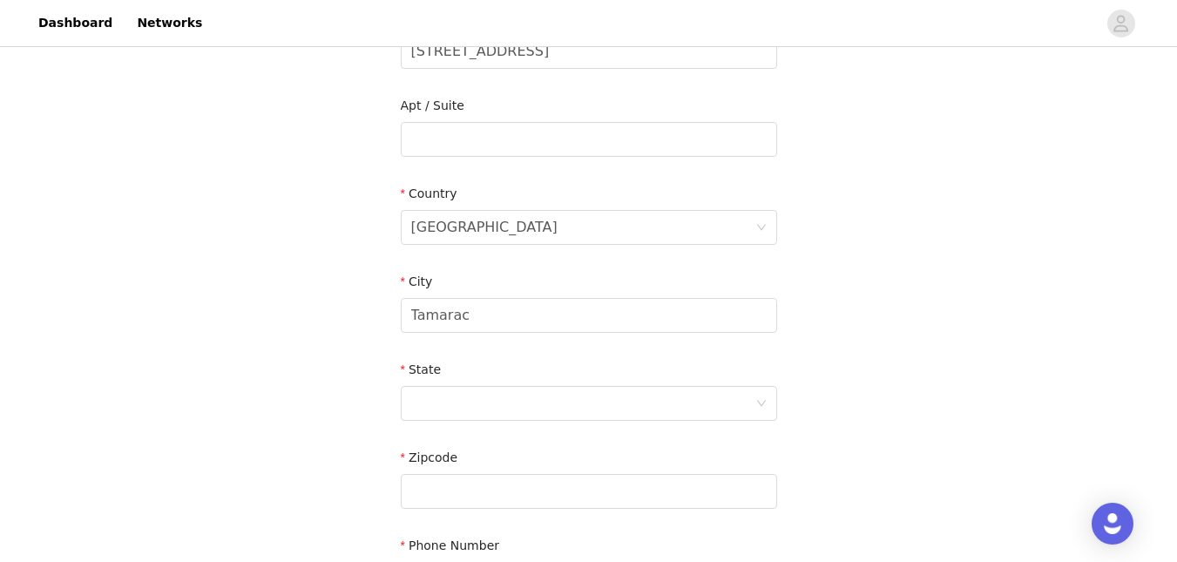
scroll to position [435, 0]
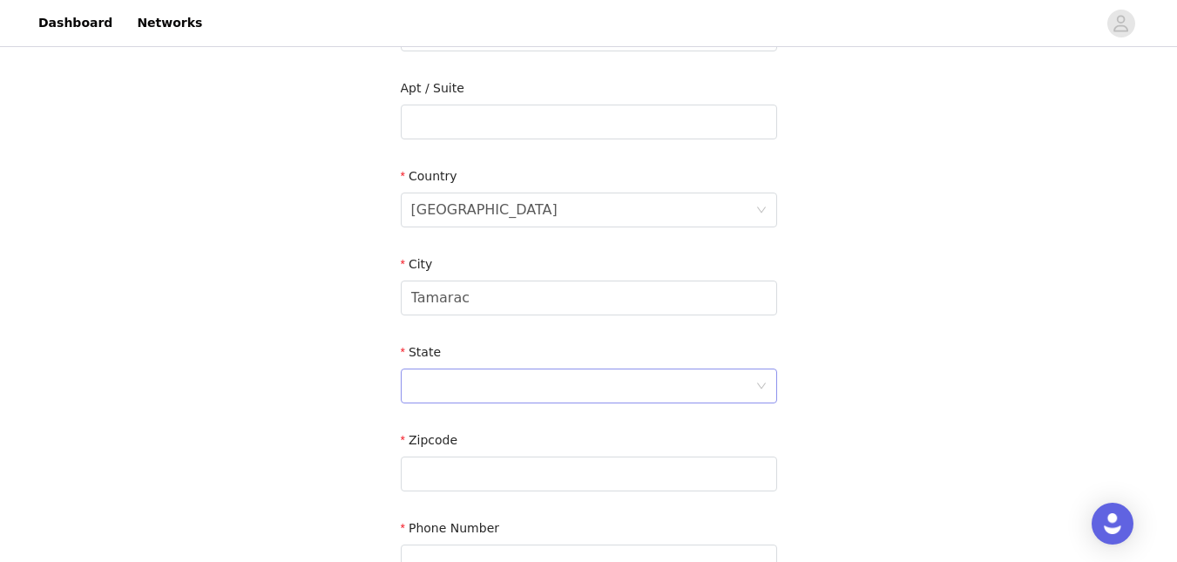
click at [683, 384] on div at bounding box center [583, 386] width 344 height 33
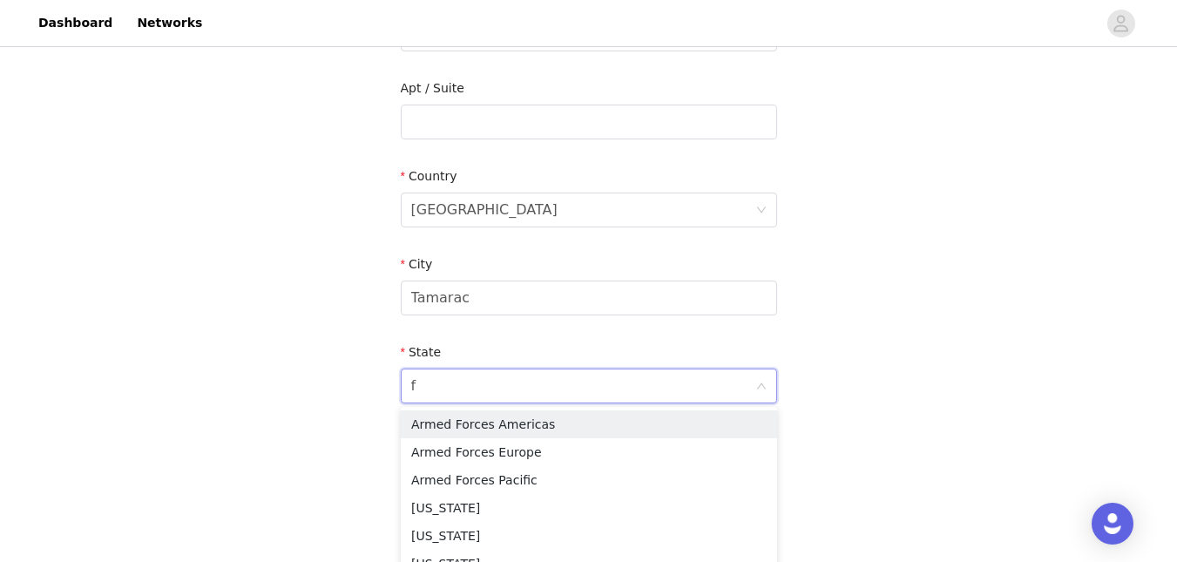
type input "fl"
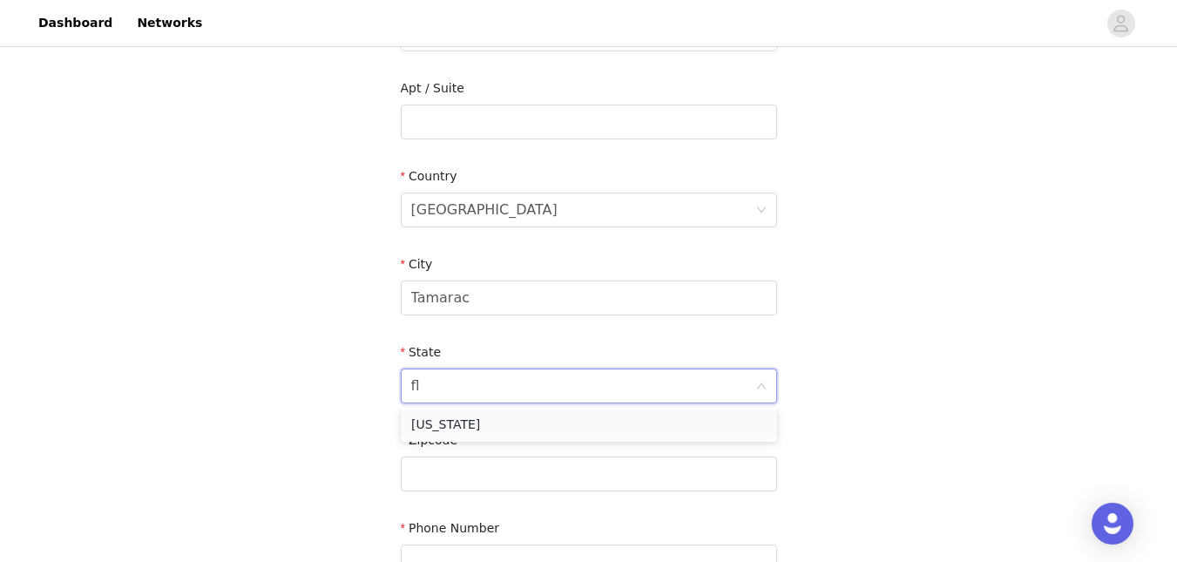
click at [652, 432] on li "[US_STATE]" at bounding box center [589, 424] width 376 height 28
click at [639, 469] on input "text" at bounding box center [589, 474] width 376 height 35
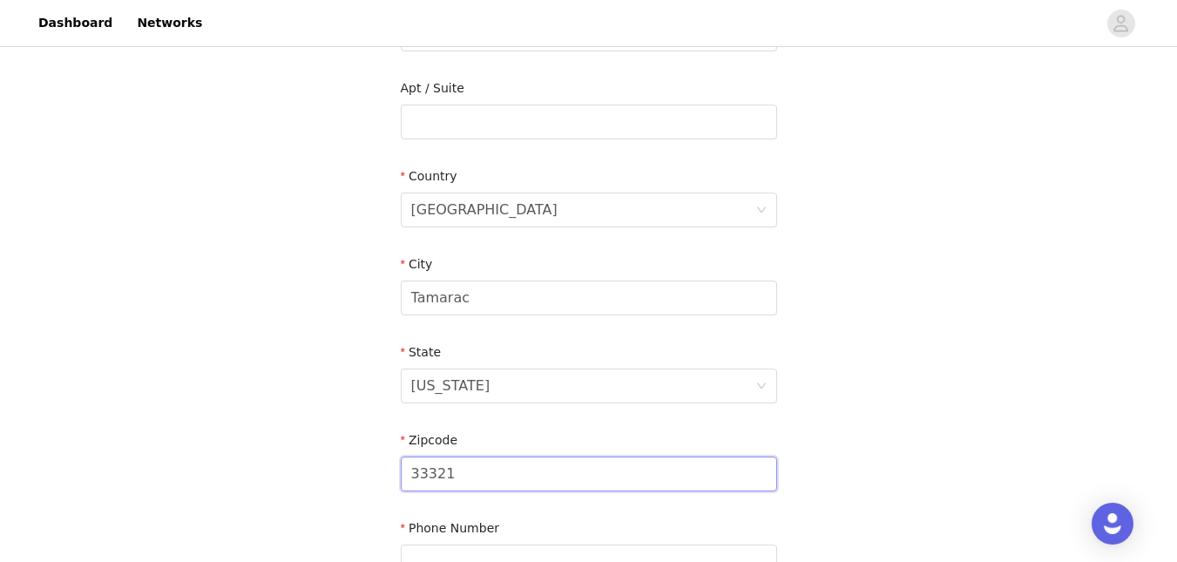
type input "33321"
click at [925, 421] on div "STEP 4 OF 6 Shipping Information Email [EMAIL_ADDRESS][DOMAIN_NAME] First Name …" at bounding box center [588, 122] width 1177 height 1013
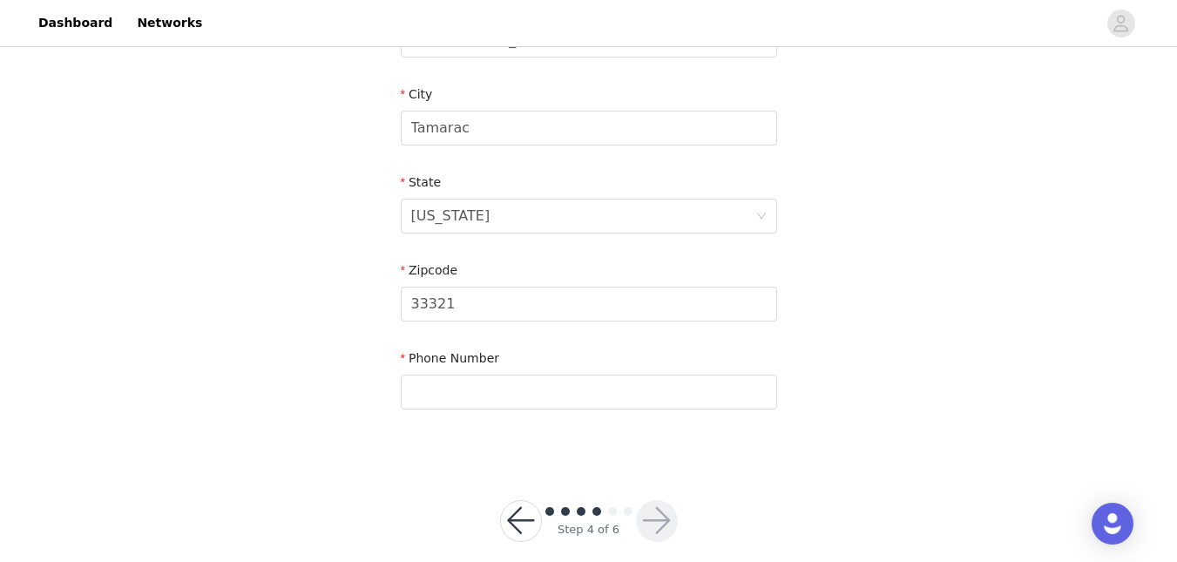
scroll to position [627, 0]
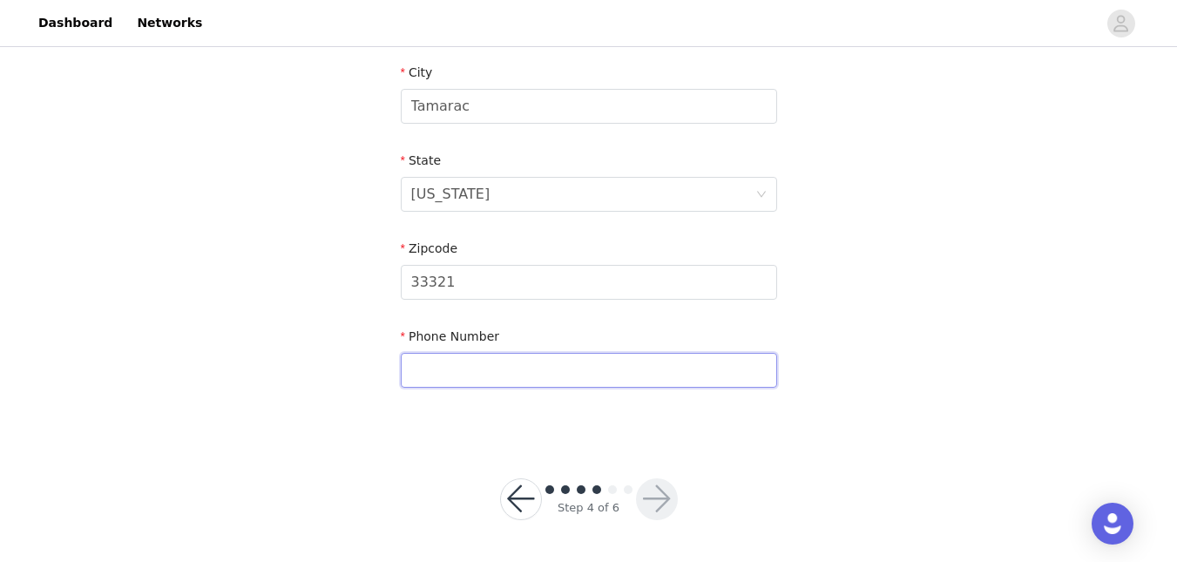
click at [750, 360] on input "text" at bounding box center [589, 370] width 376 height 35
type input "5618629547"
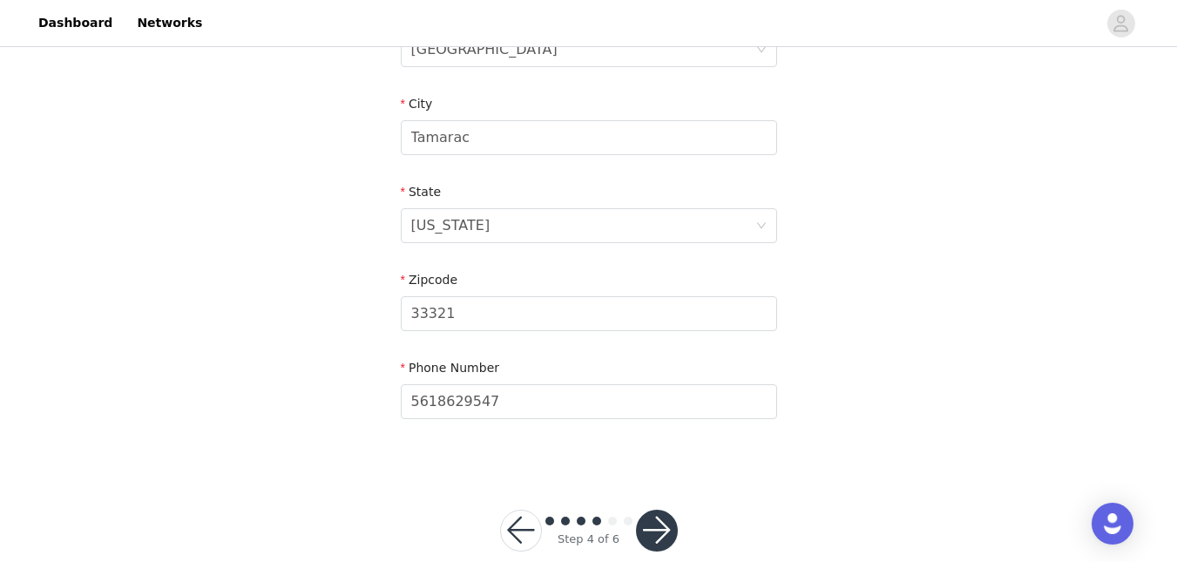
scroll to position [600, 0]
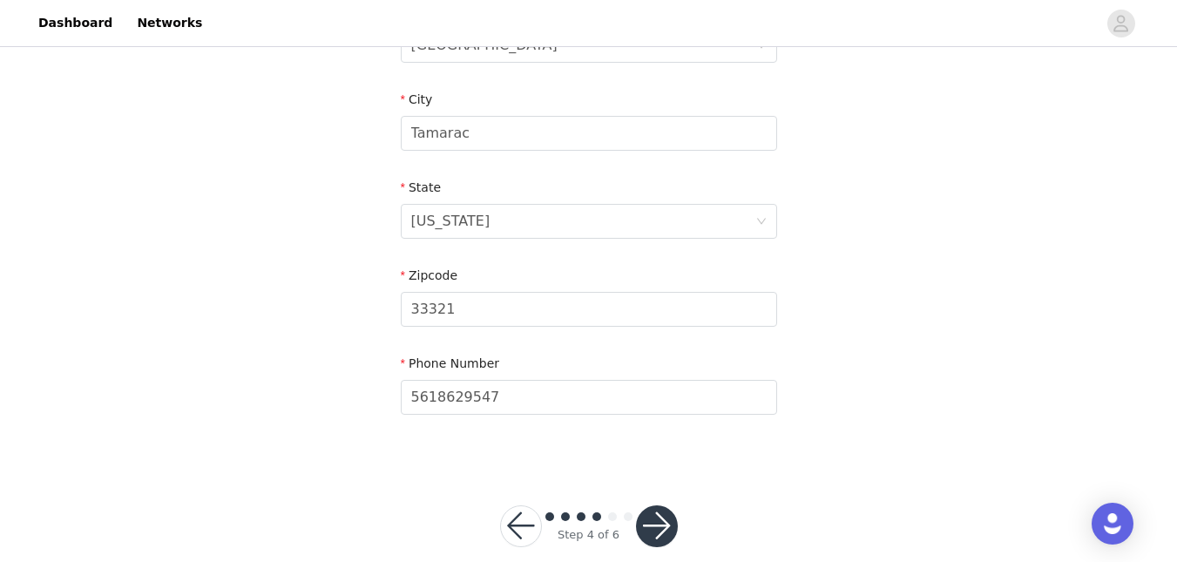
click at [672, 526] on button "button" at bounding box center [657, 526] width 42 height 42
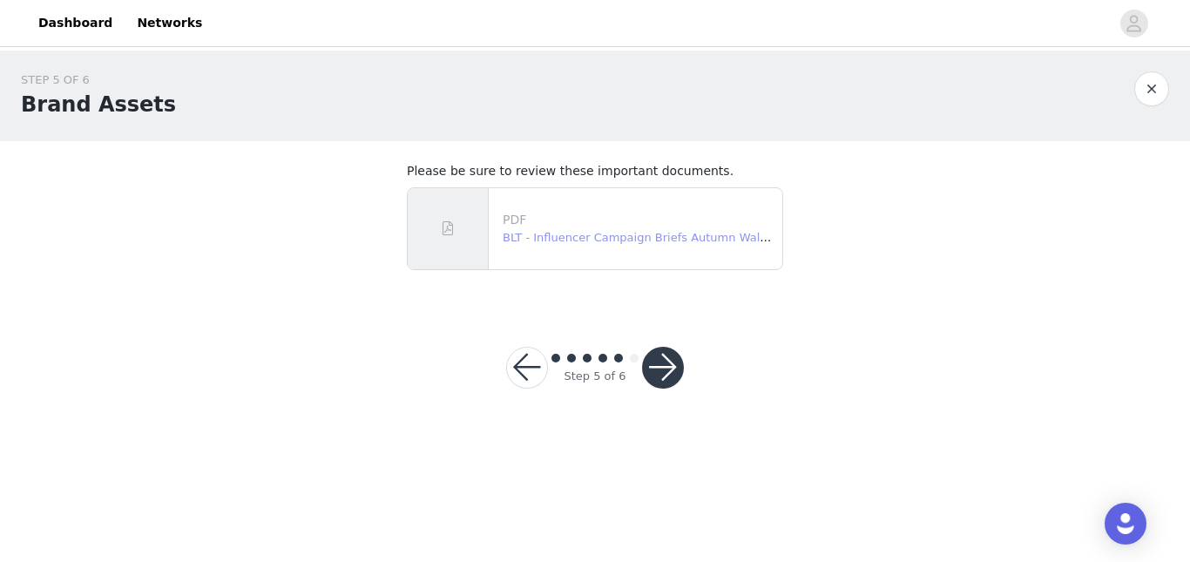
click at [716, 234] on link "BLT - Influencer Campaign Briefs Autumn Waldorf 2025.pdf" at bounding box center [670, 237] width 335 height 13
click at [679, 372] on button "button" at bounding box center [663, 368] width 42 height 42
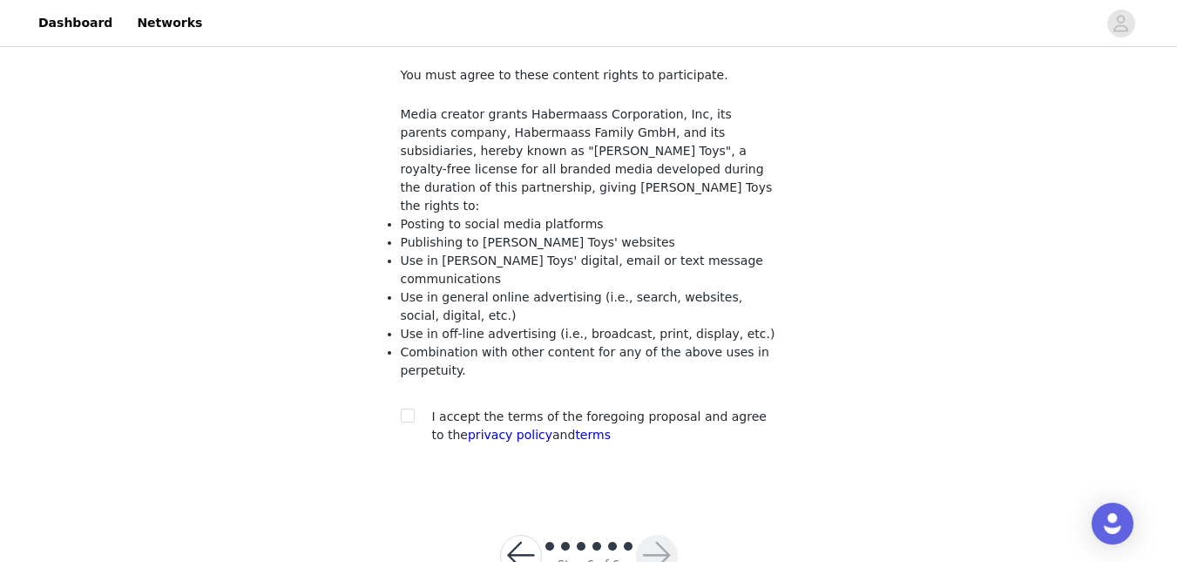
scroll to position [97, 0]
click at [410, 408] on input "checkbox" at bounding box center [407, 414] width 12 height 12
checkbox input "true"
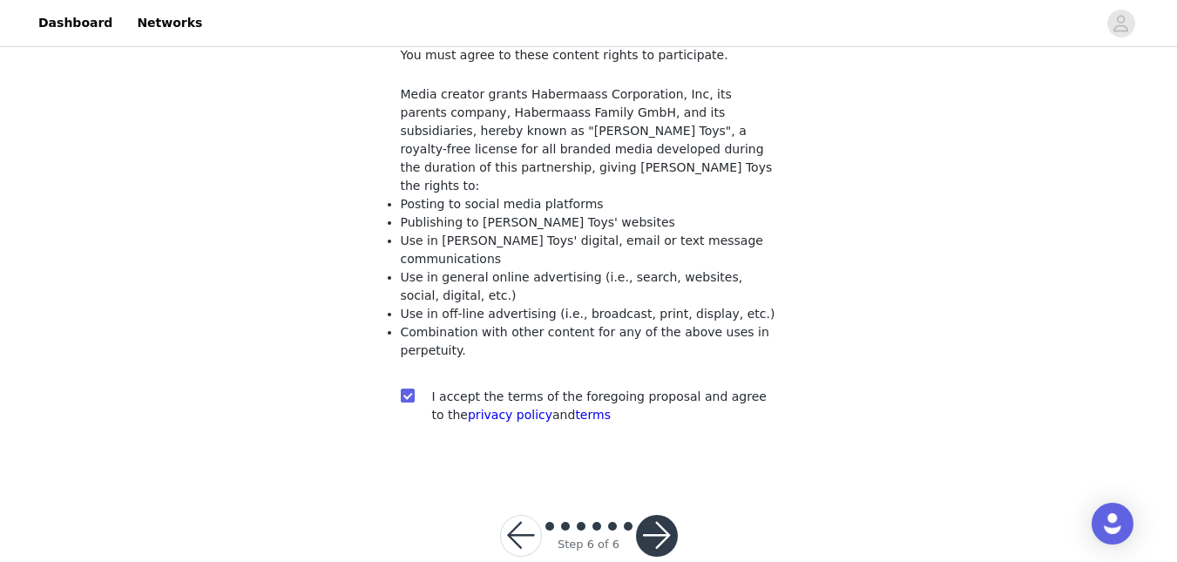
click at [659, 515] on button "button" at bounding box center [657, 536] width 42 height 42
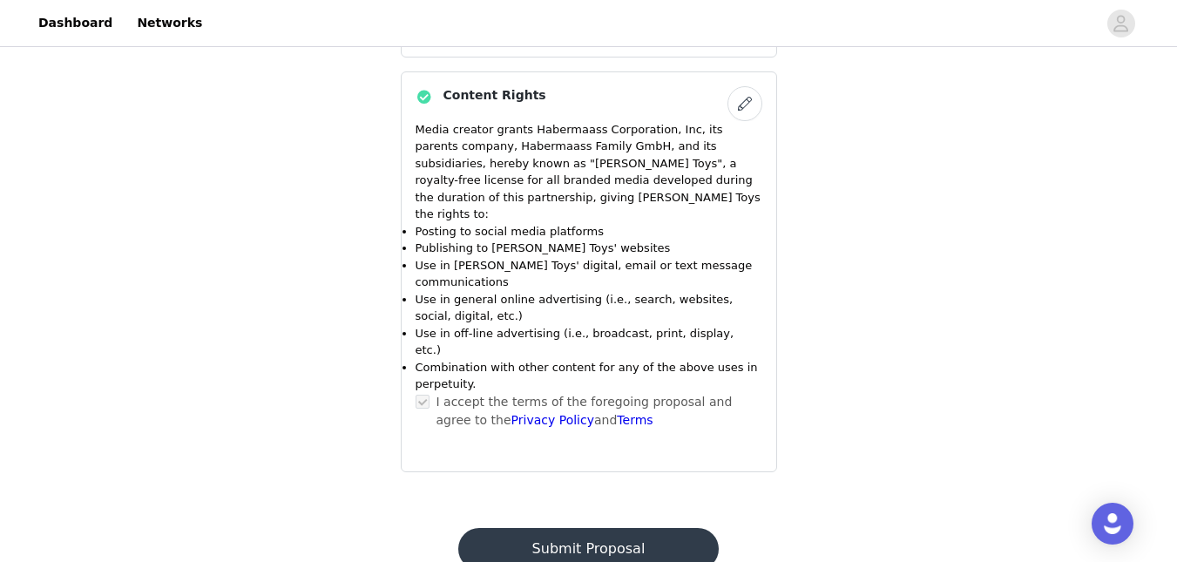
scroll to position [1395, 0]
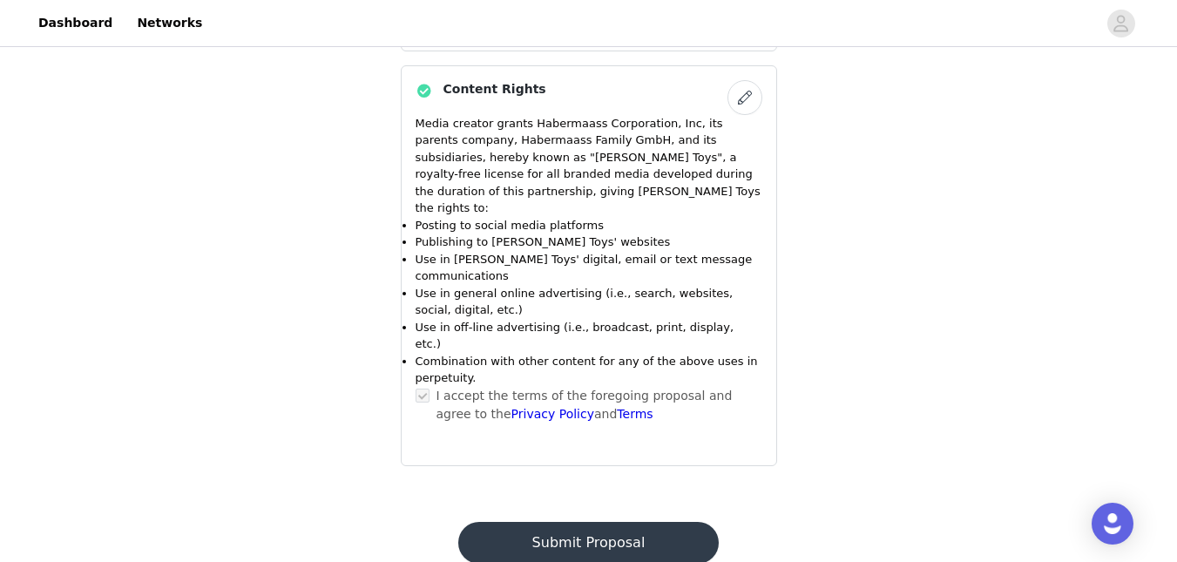
click at [660, 522] on button "Submit Proposal" at bounding box center [588, 543] width 261 height 42
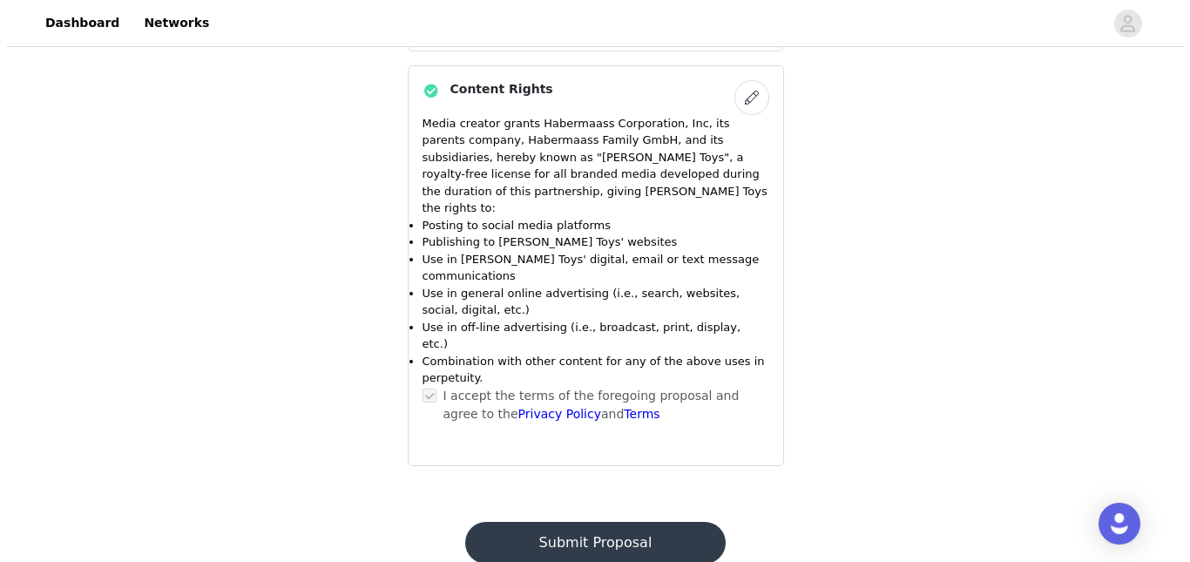
scroll to position [0, 0]
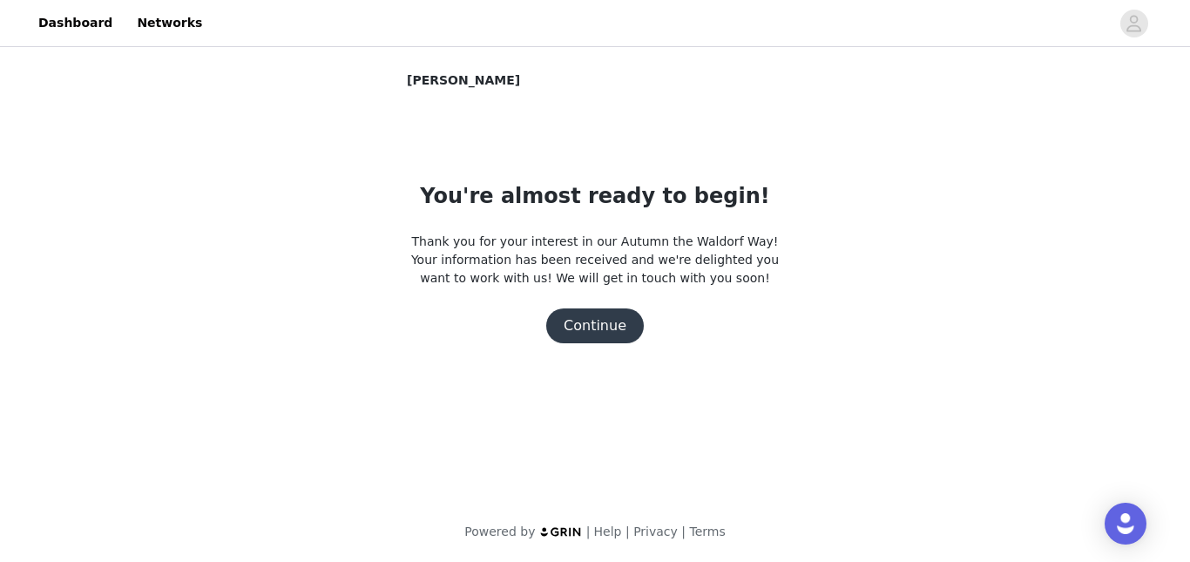
click at [618, 326] on button "Continue" at bounding box center [595, 325] width 98 height 35
